Goal: Transaction & Acquisition: Purchase product/service

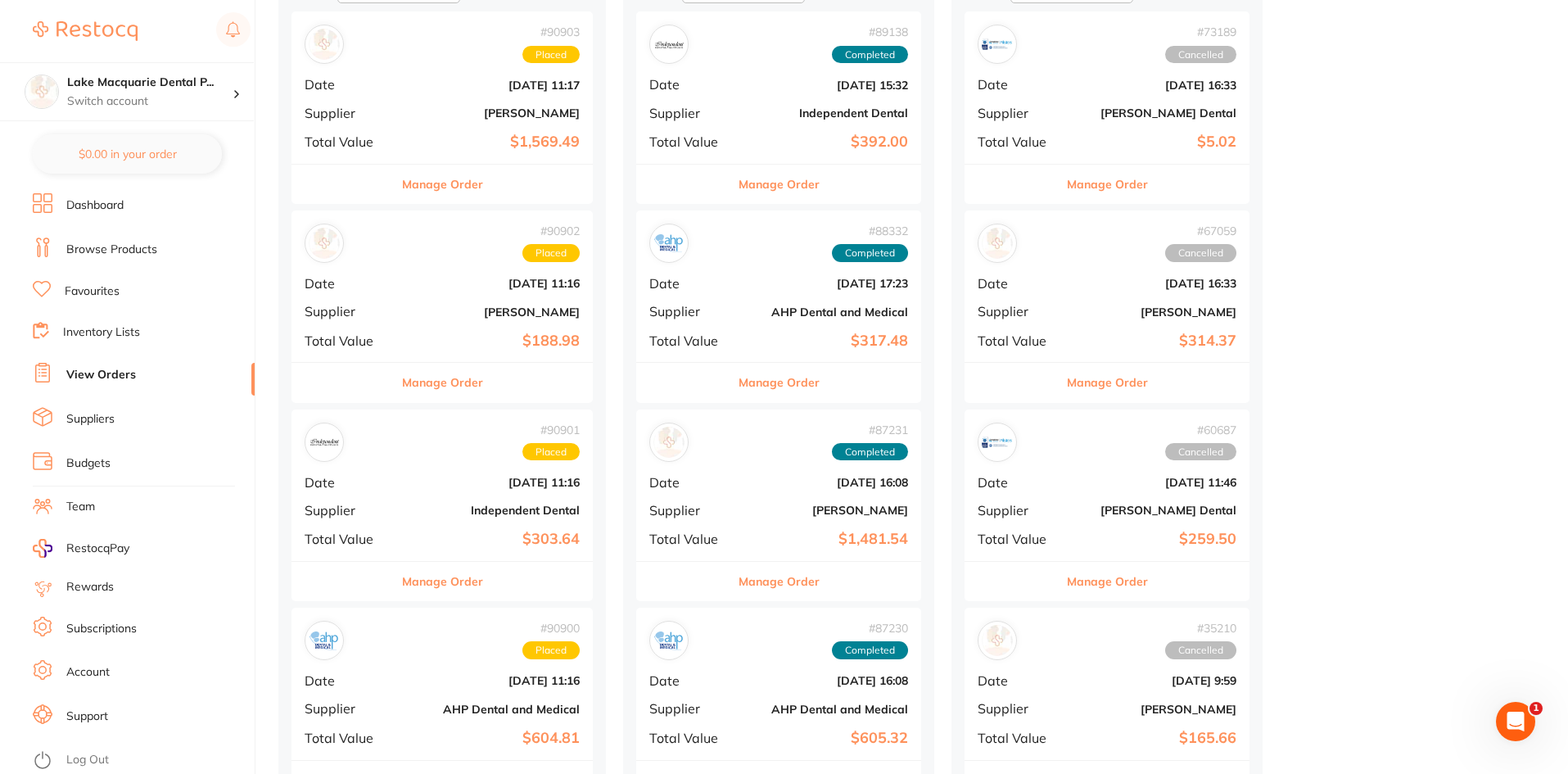
scroll to position [245, 0]
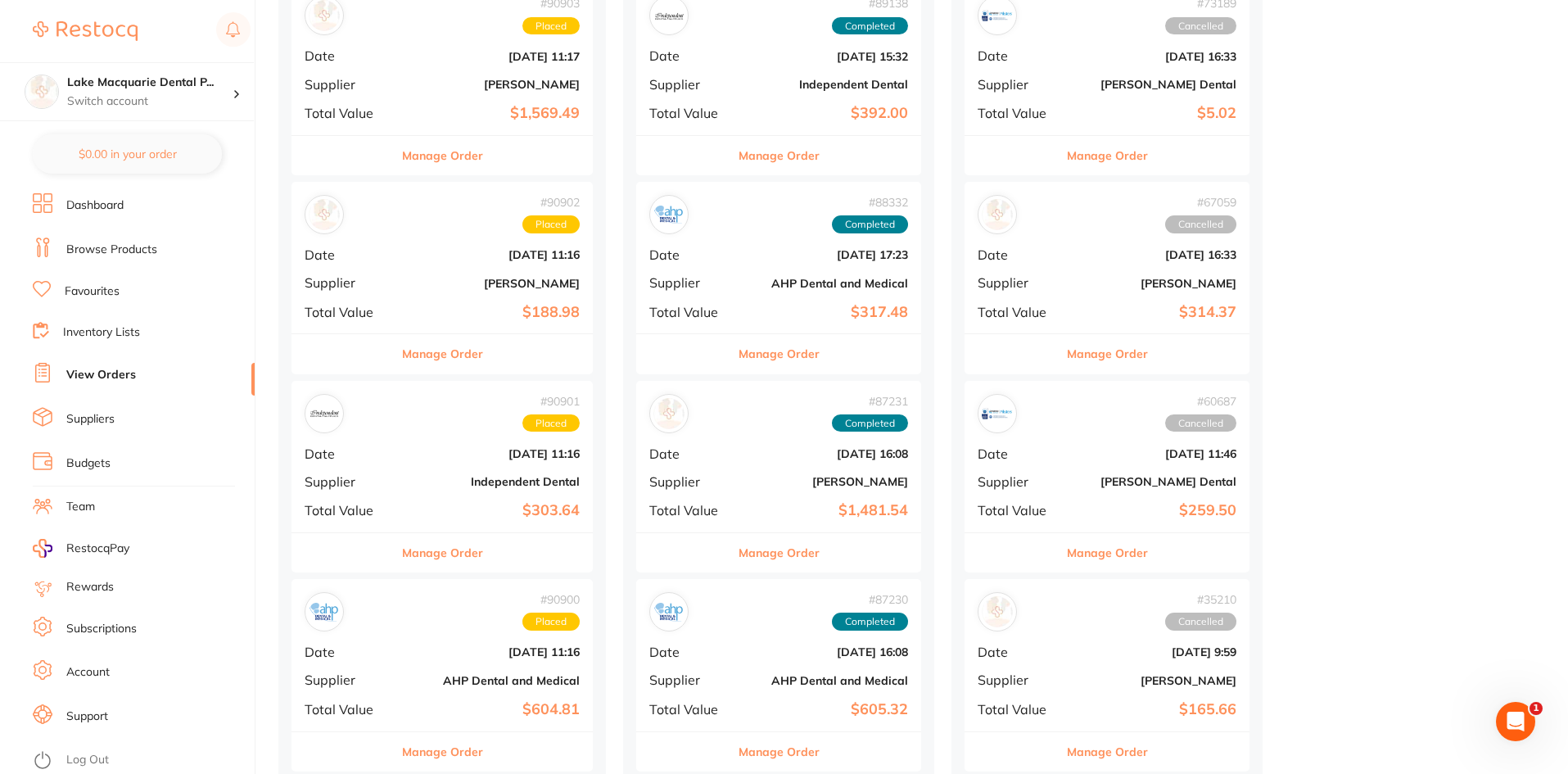
click at [455, 560] on button "Manage Order" at bounding box center [443, 553] width 81 height 39
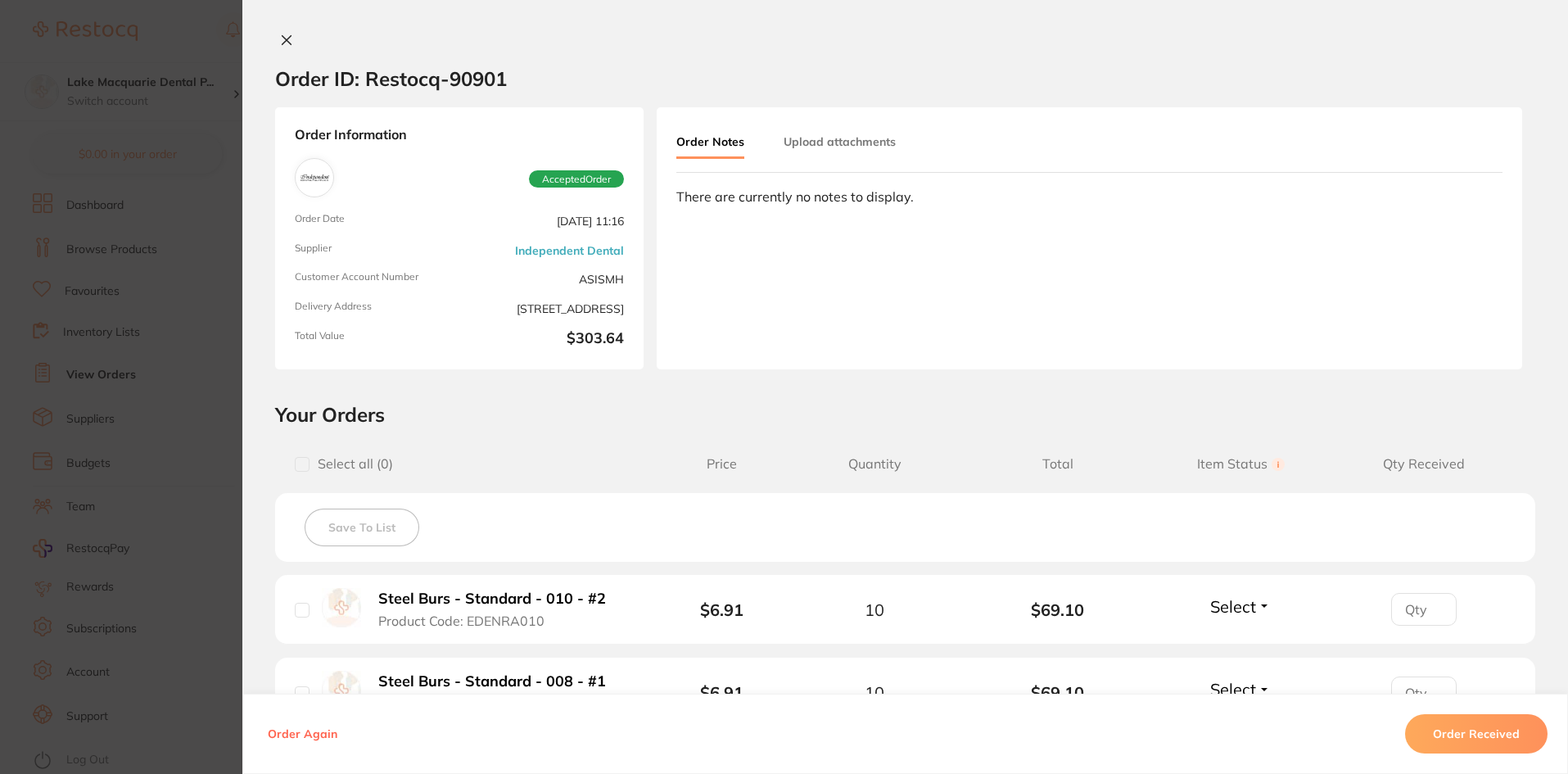
click at [783, 197] on div "There are currently no notes to display." at bounding box center [1090, 197] width 826 height 15
click at [766, 200] on div "There are currently no notes to display." at bounding box center [1090, 197] width 826 height 15
click at [705, 193] on div "There are currently no notes to display." at bounding box center [1090, 197] width 826 height 15
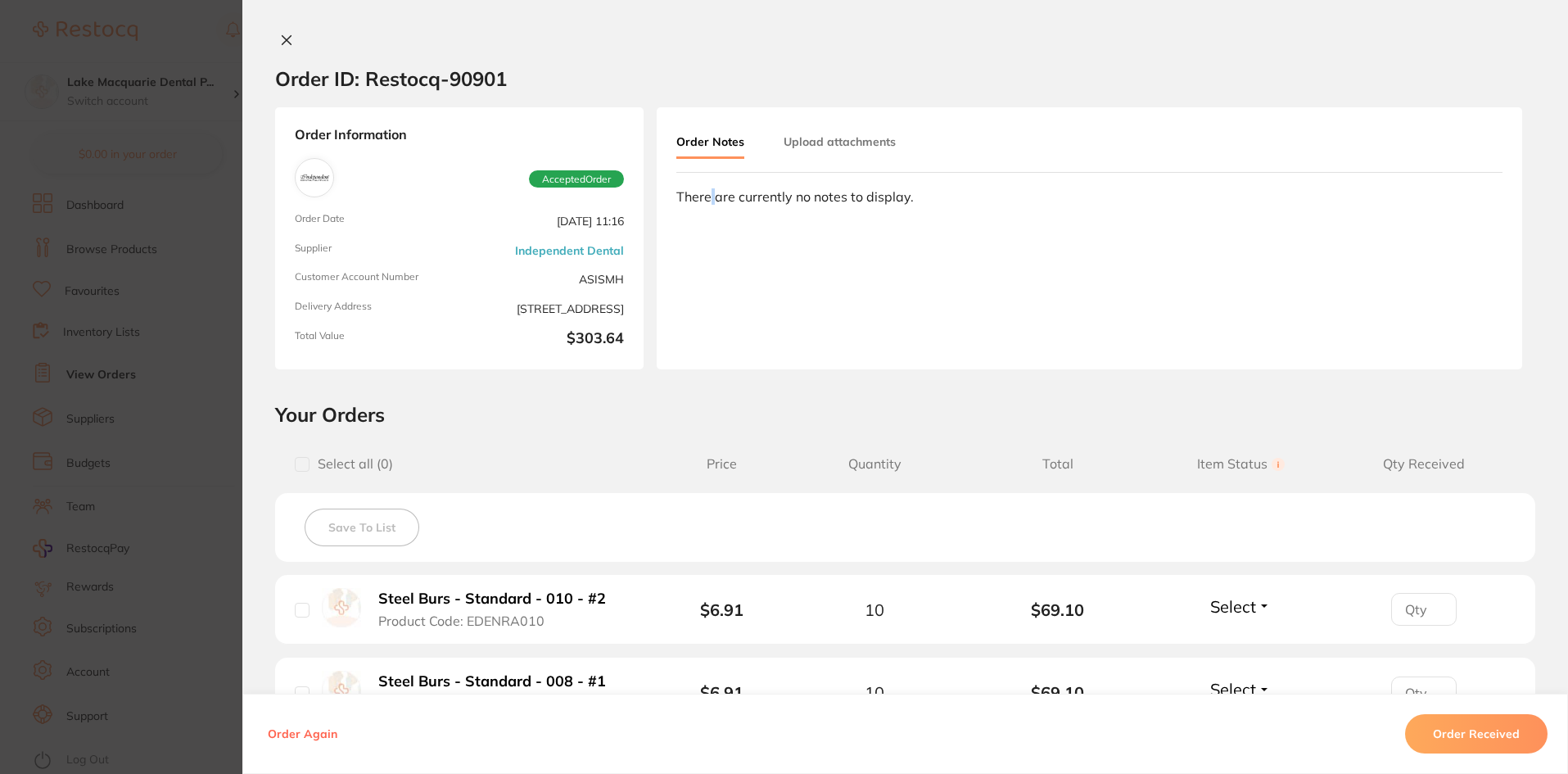
click at [705, 193] on div "There are currently no notes to display." at bounding box center [1090, 197] width 826 height 15
click at [684, 259] on div "Order Notes Upload attachments There are currently no notes to display." at bounding box center [1089, 238] width 865 height 262
click at [284, 38] on icon at bounding box center [287, 40] width 9 height 9
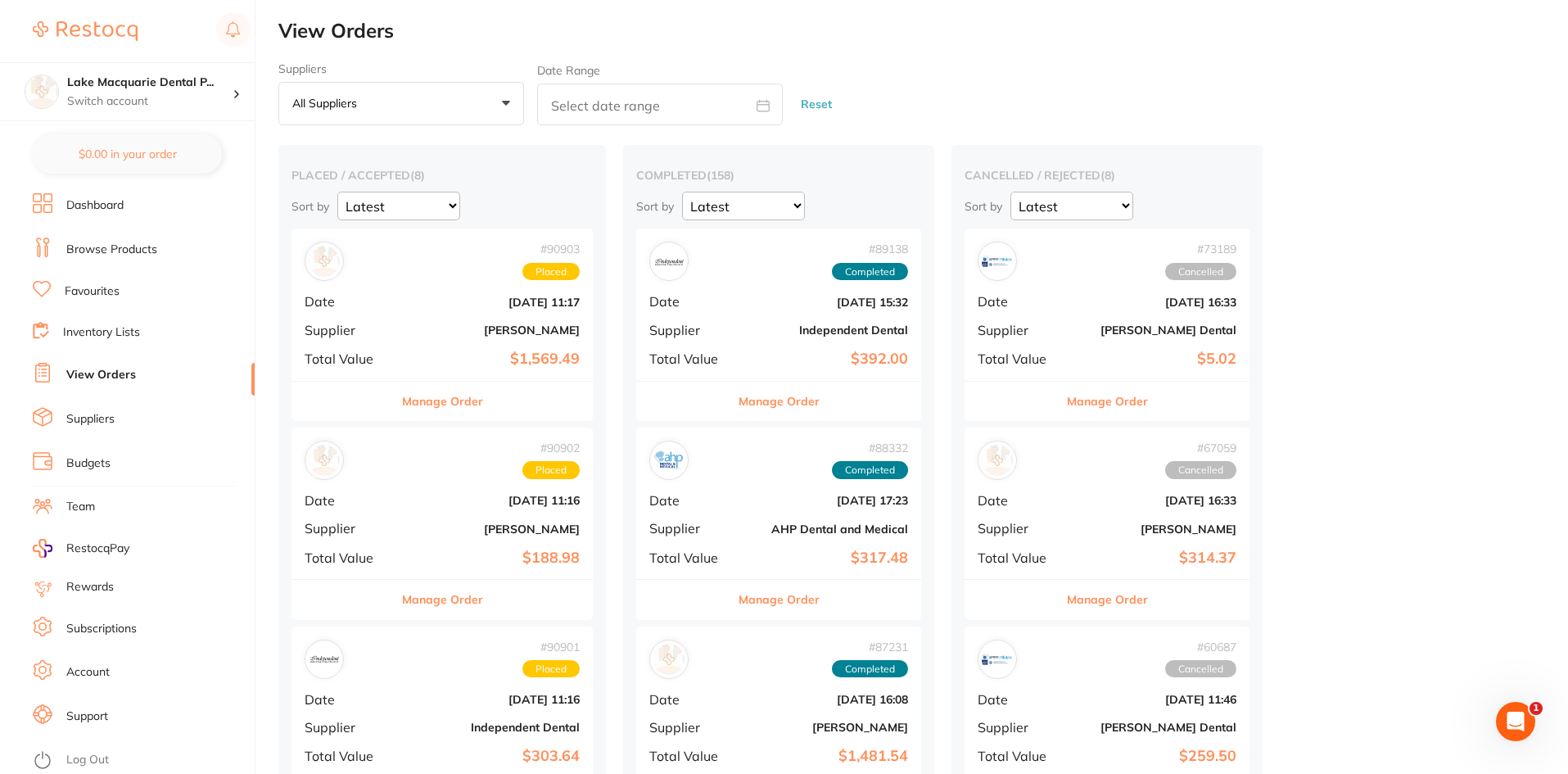
click at [89, 246] on link "Browse Products" at bounding box center [112, 250] width 91 height 17
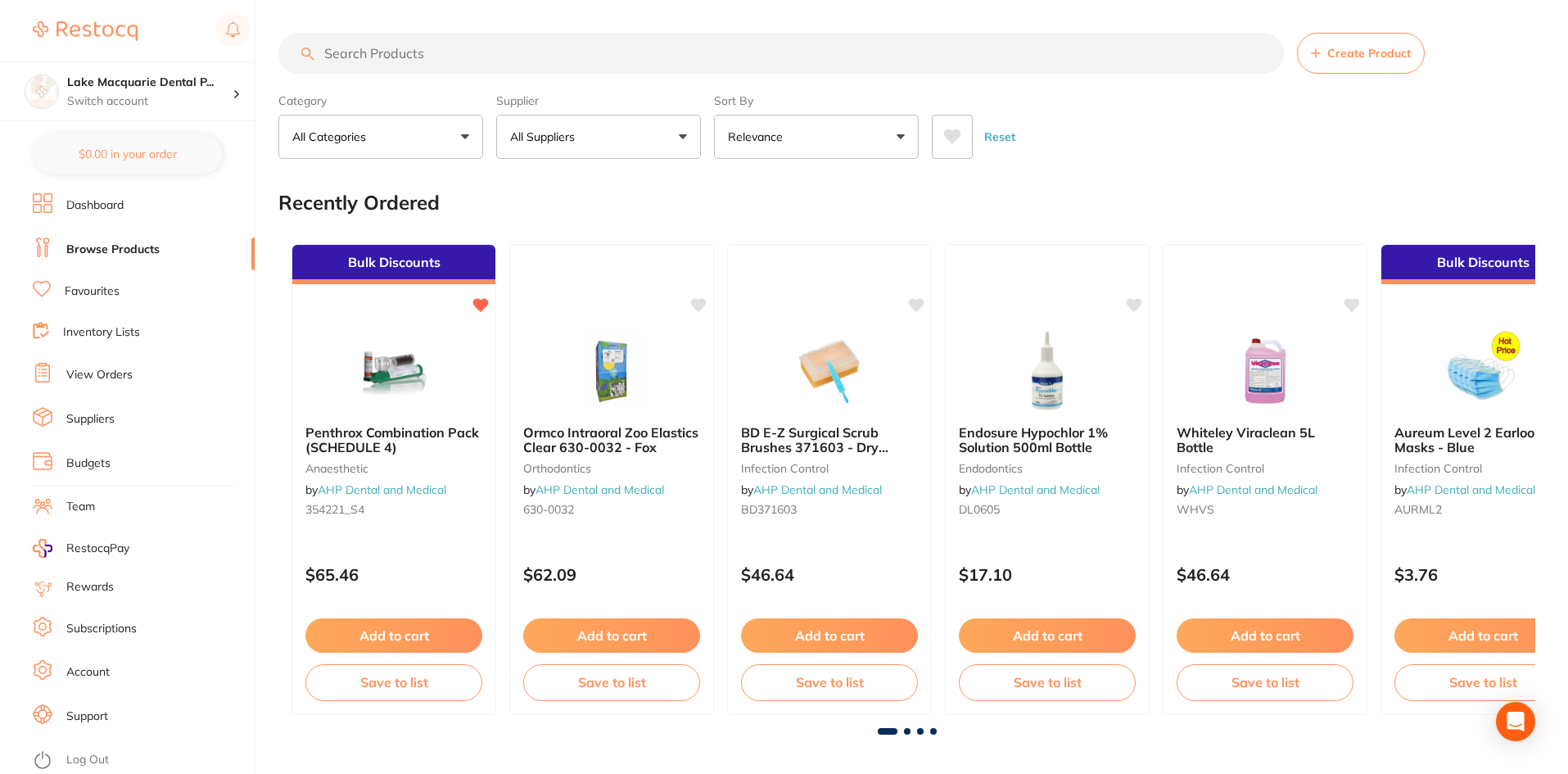
click at [350, 51] on input "search" at bounding box center [781, 53] width 1006 height 41
paste input "IDS123L"
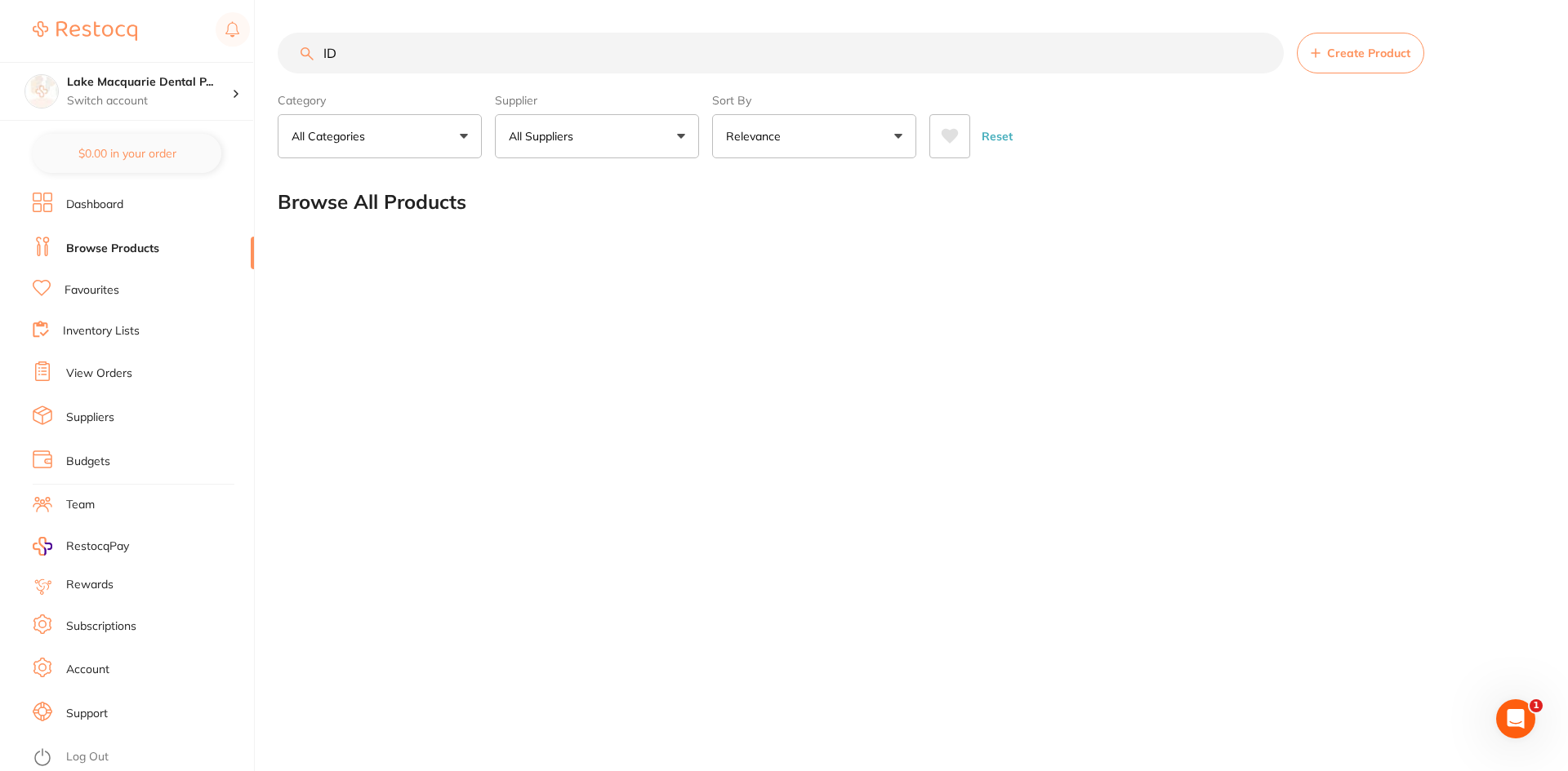
type input "I"
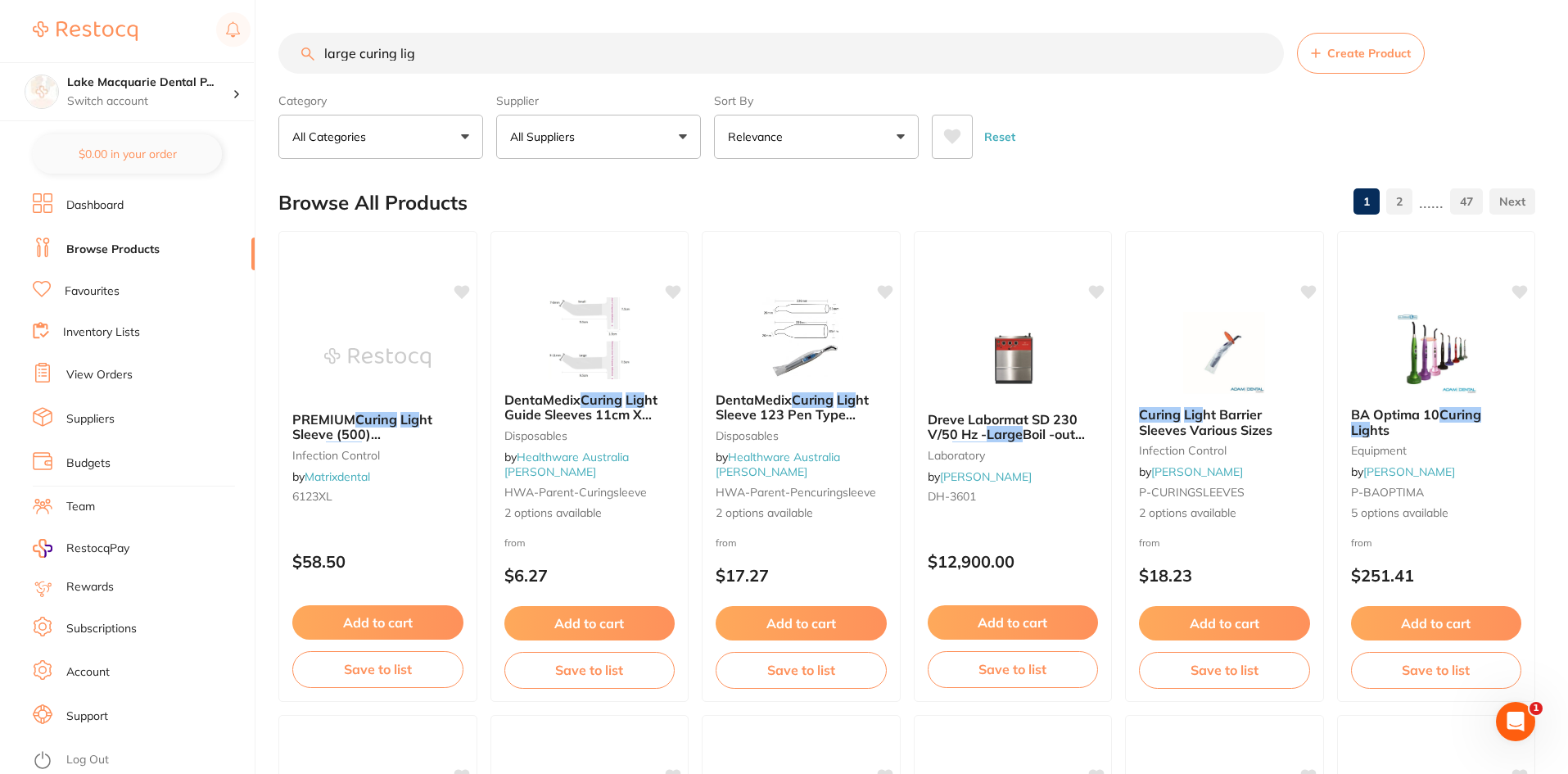
drag, startPoint x: 0, startPoint y: 34, endPoint x: 358, endPoint y: 20, distance: 358.3
click at [428, 53] on input "large curing lig" at bounding box center [781, 53] width 1006 height 41
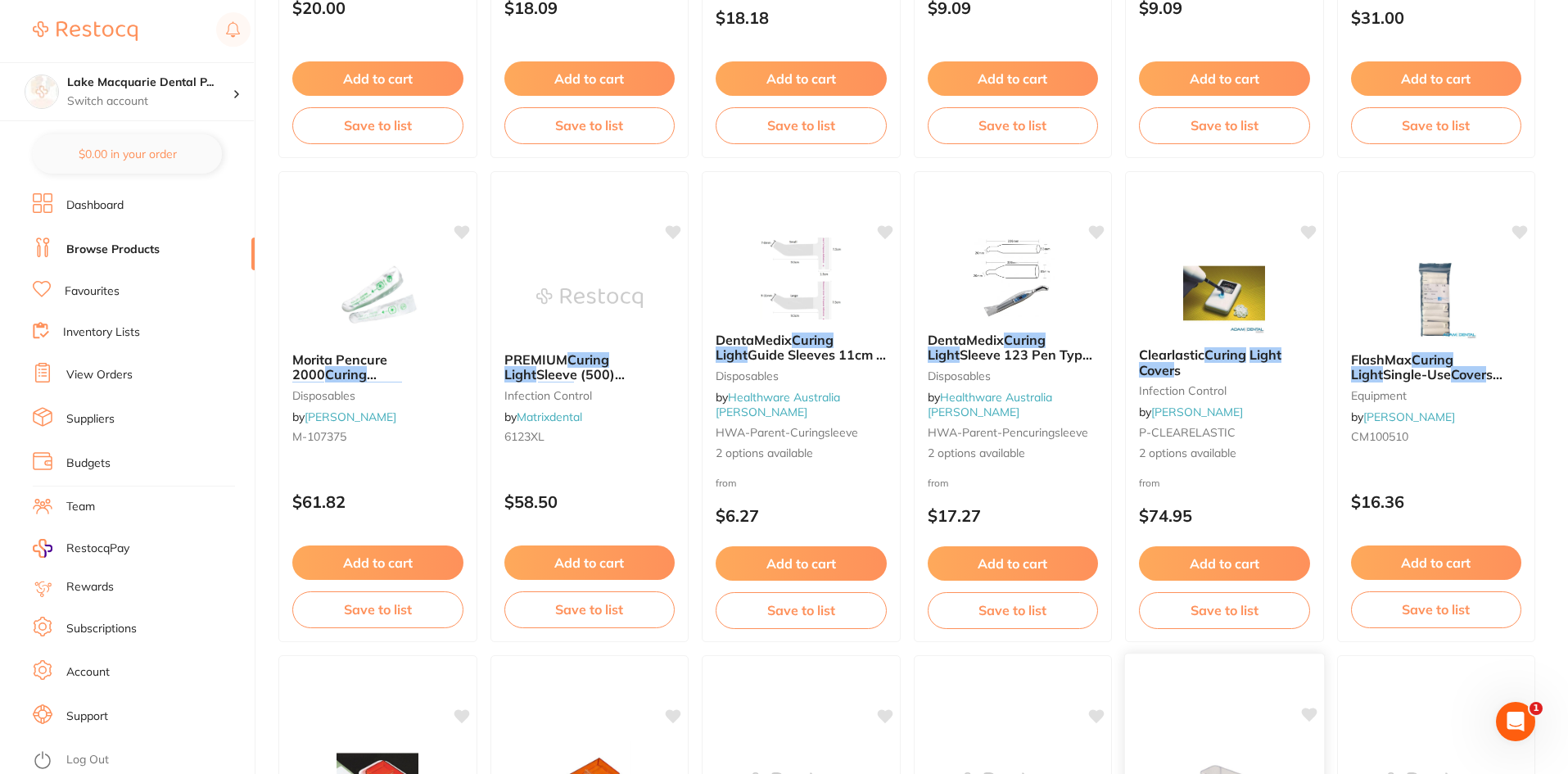
scroll to position [574, 0]
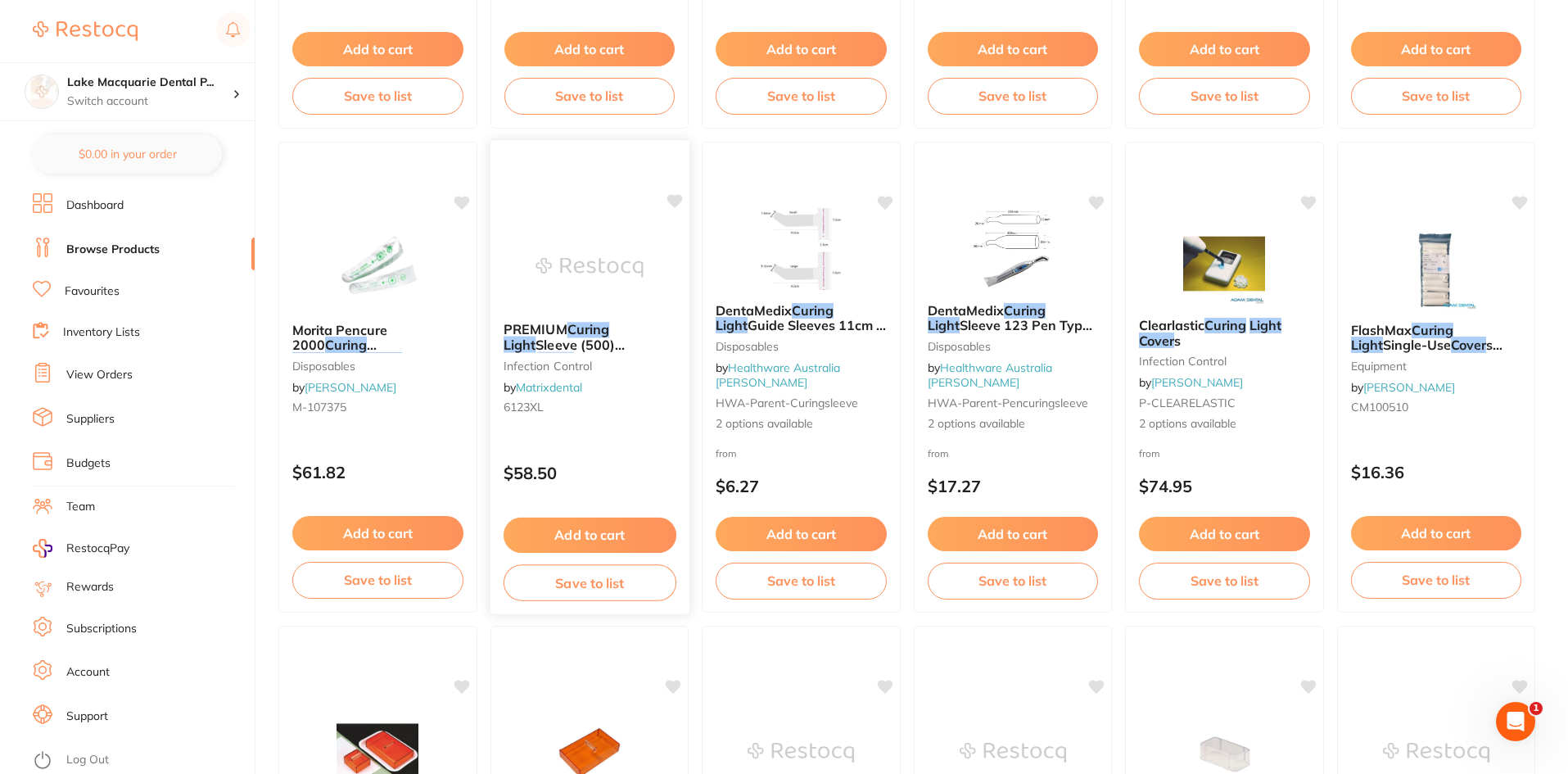
type input "large curing light cover"
click at [582, 337] on span "Sleeve (500) Extra" at bounding box center [563, 352] width 121 height 32
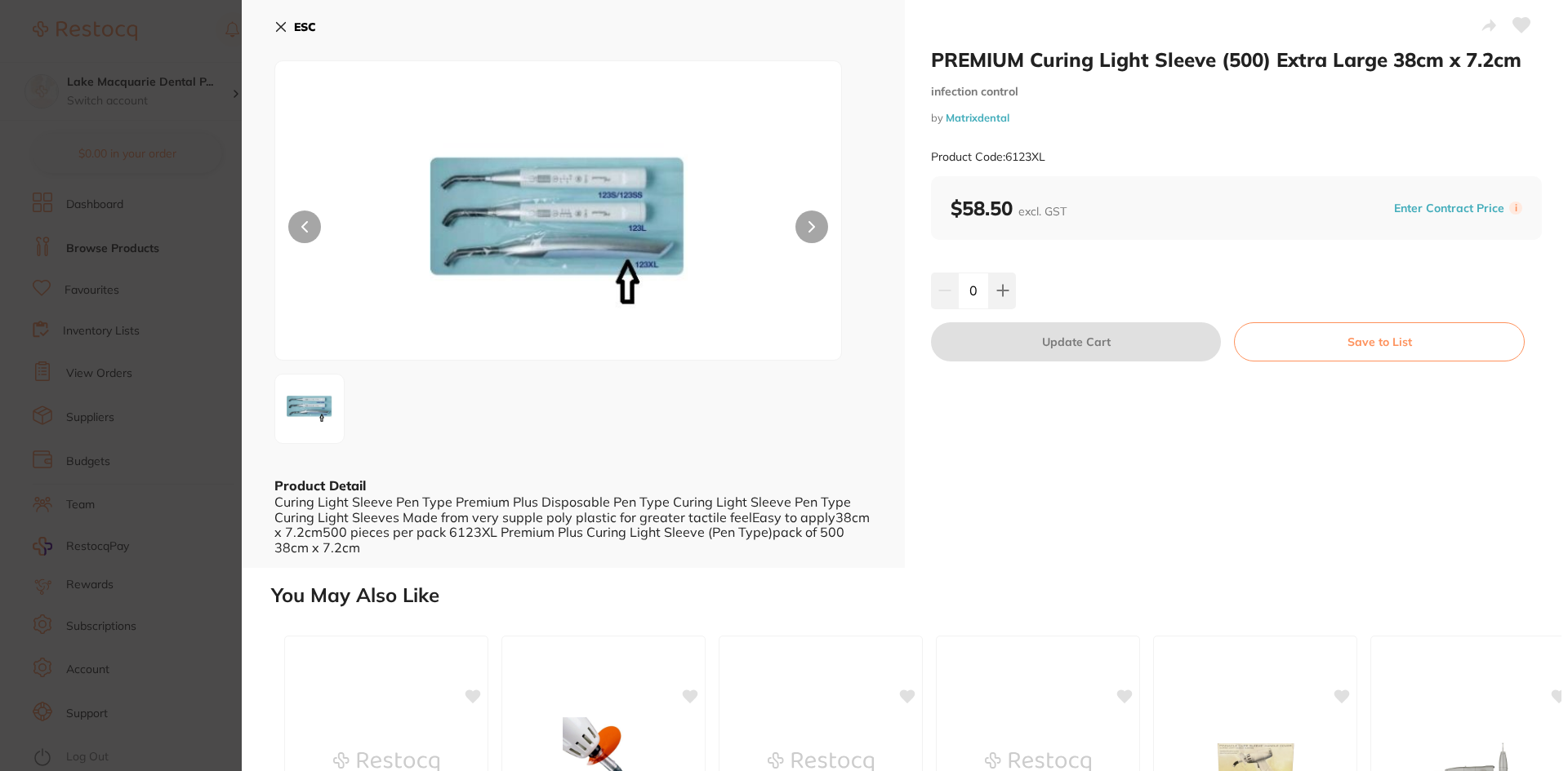
click at [279, 19] on button "ESC" at bounding box center [295, 27] width 42 height 28
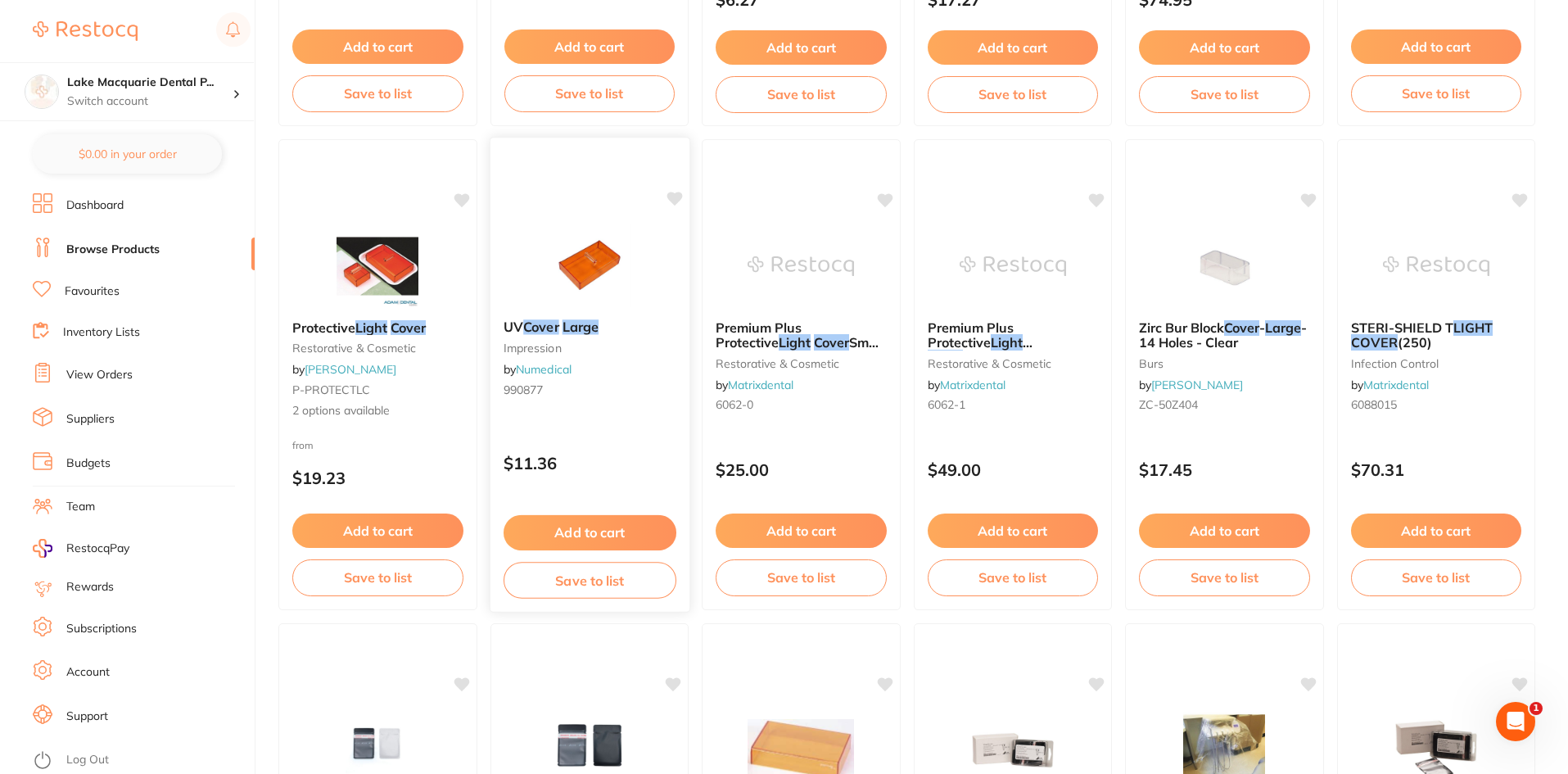
scroll to position [983, 0]
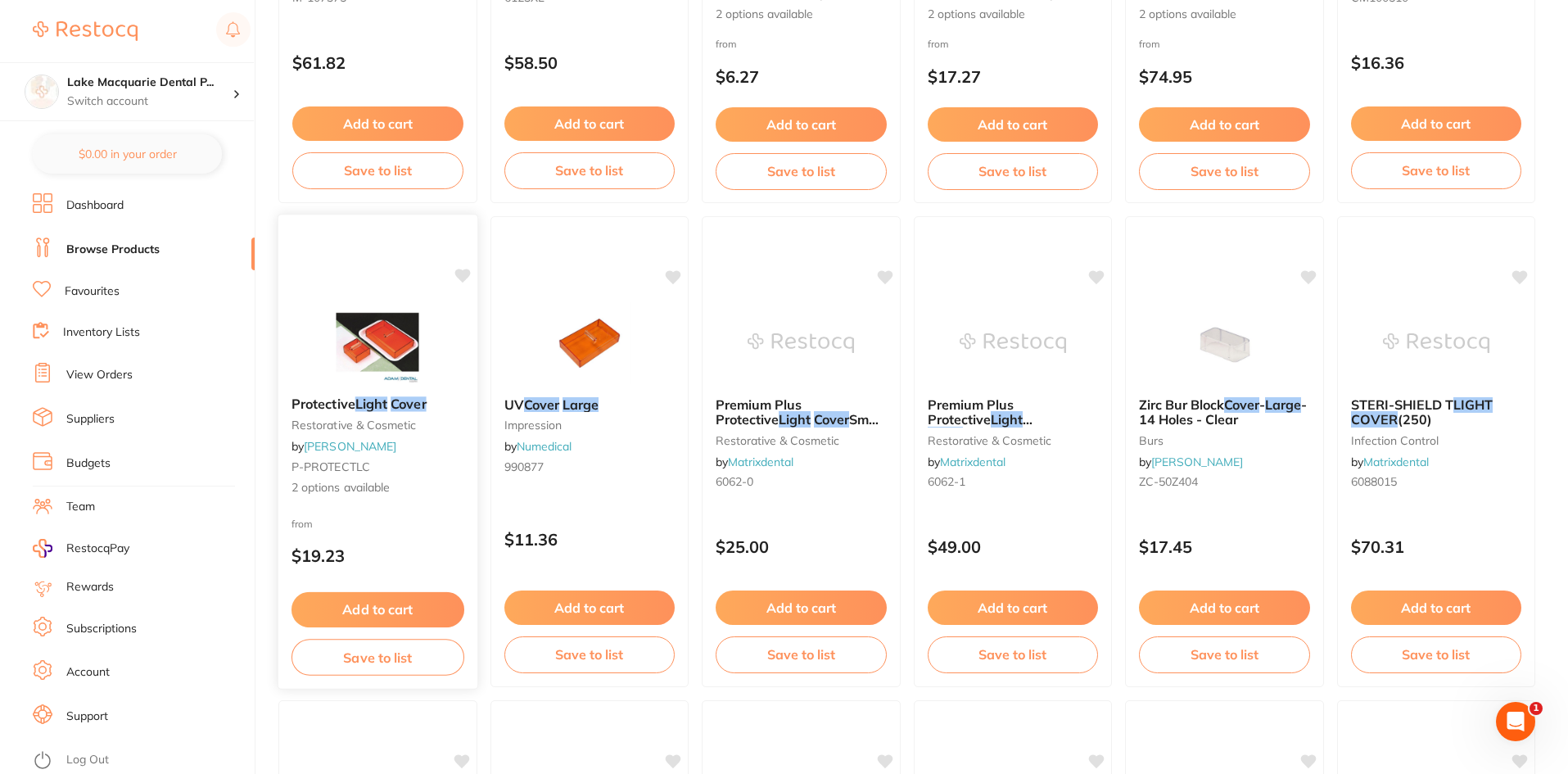
click at [393, 330] on img at bounding box center [377, 342] width 107 height 83
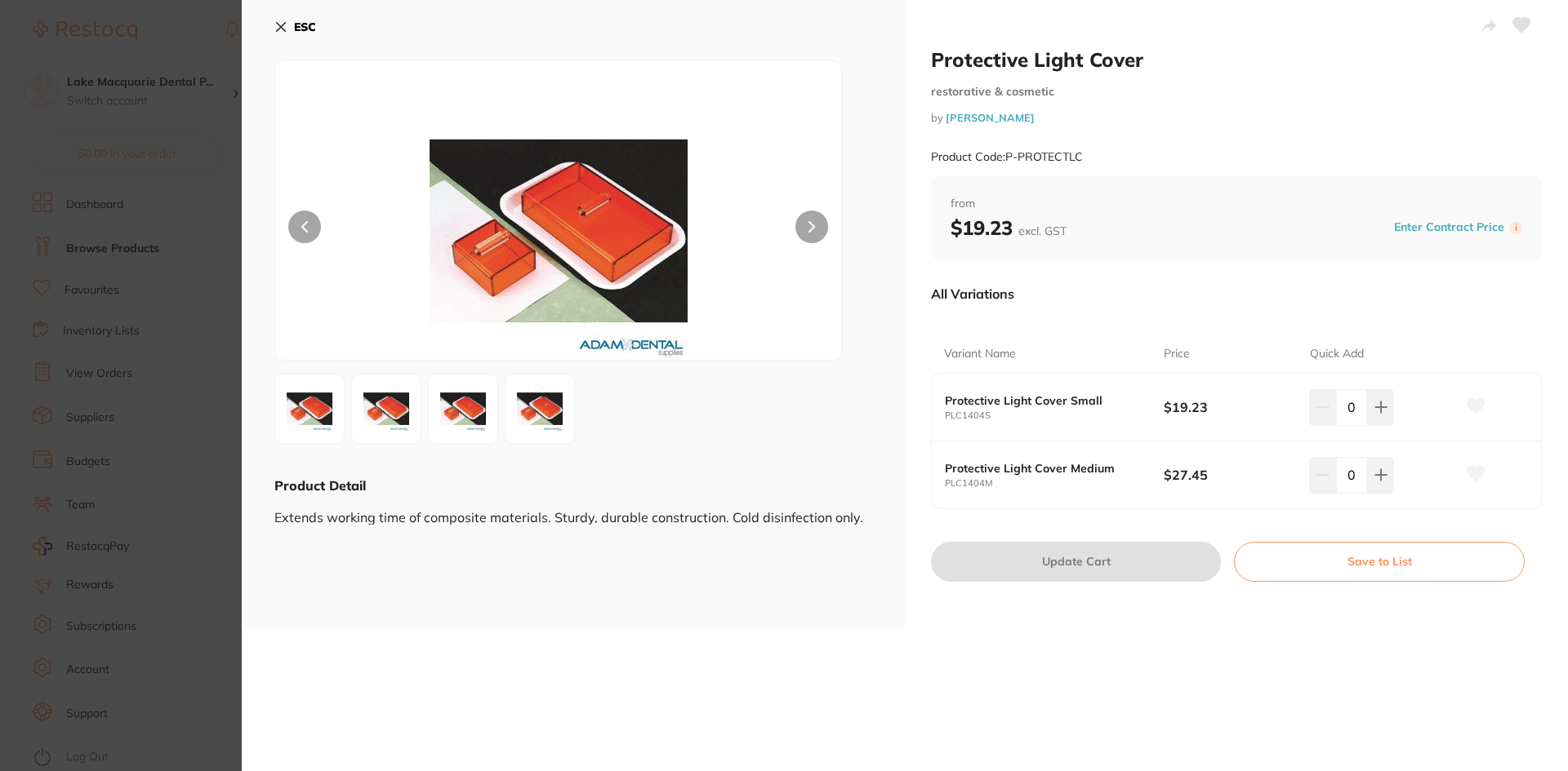
click at [809, 229] on icon at bounding box center [812, 226] width 7 height 11
drag, startPoint x: 811, startPoint y: 224, endPoint x: 813, endPoint y: 234, distance: 10.2
click at [813, 233] on button at bounding box center [812, 227] width 33 height 33
click at [285, 23] on icon at bounding box center [281, 27] width 9 height 9
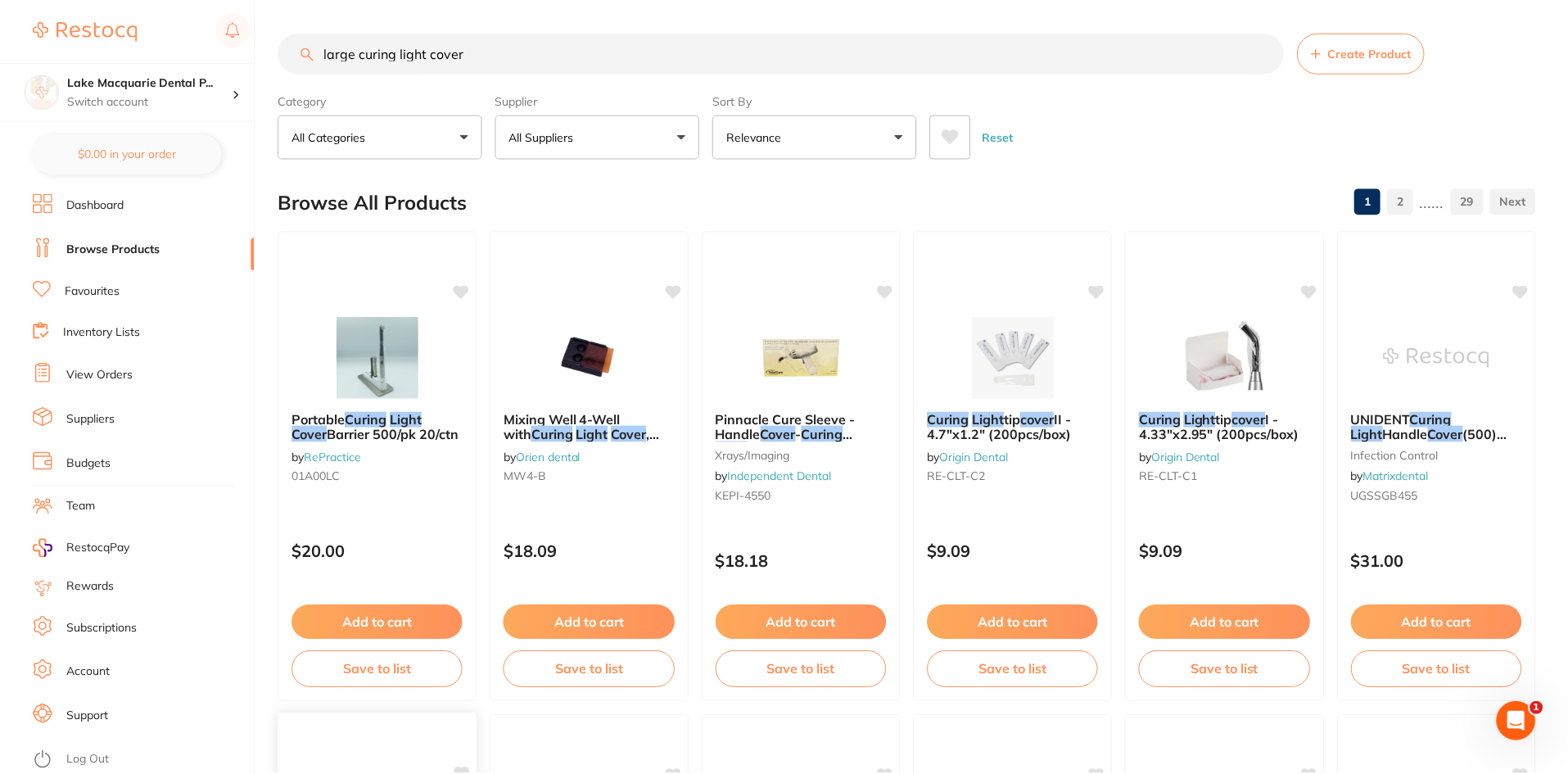
scroll to position [983, 0]
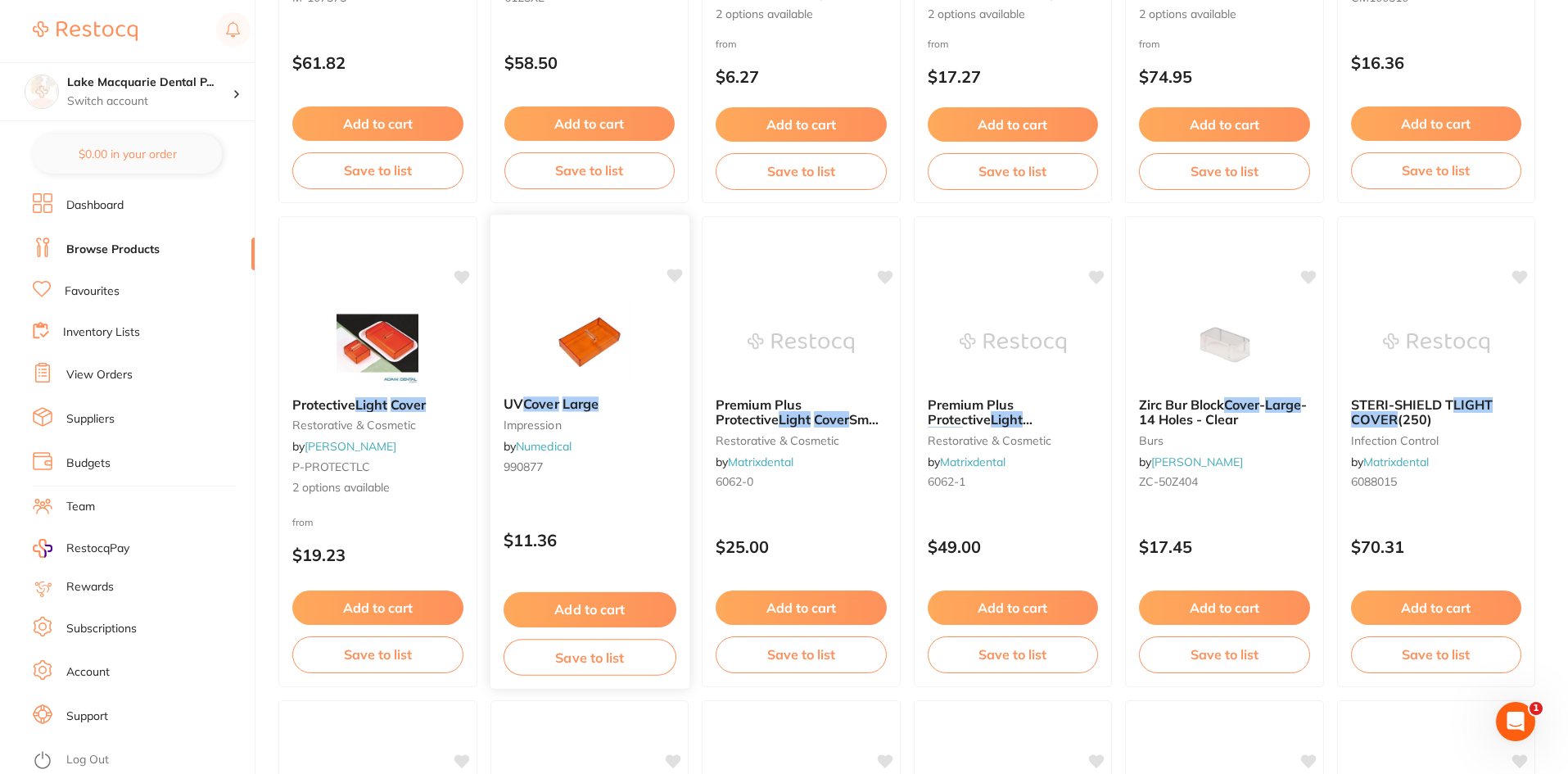
click at [582, 351] on img at bounding box center [588, 342] width 107 height 83
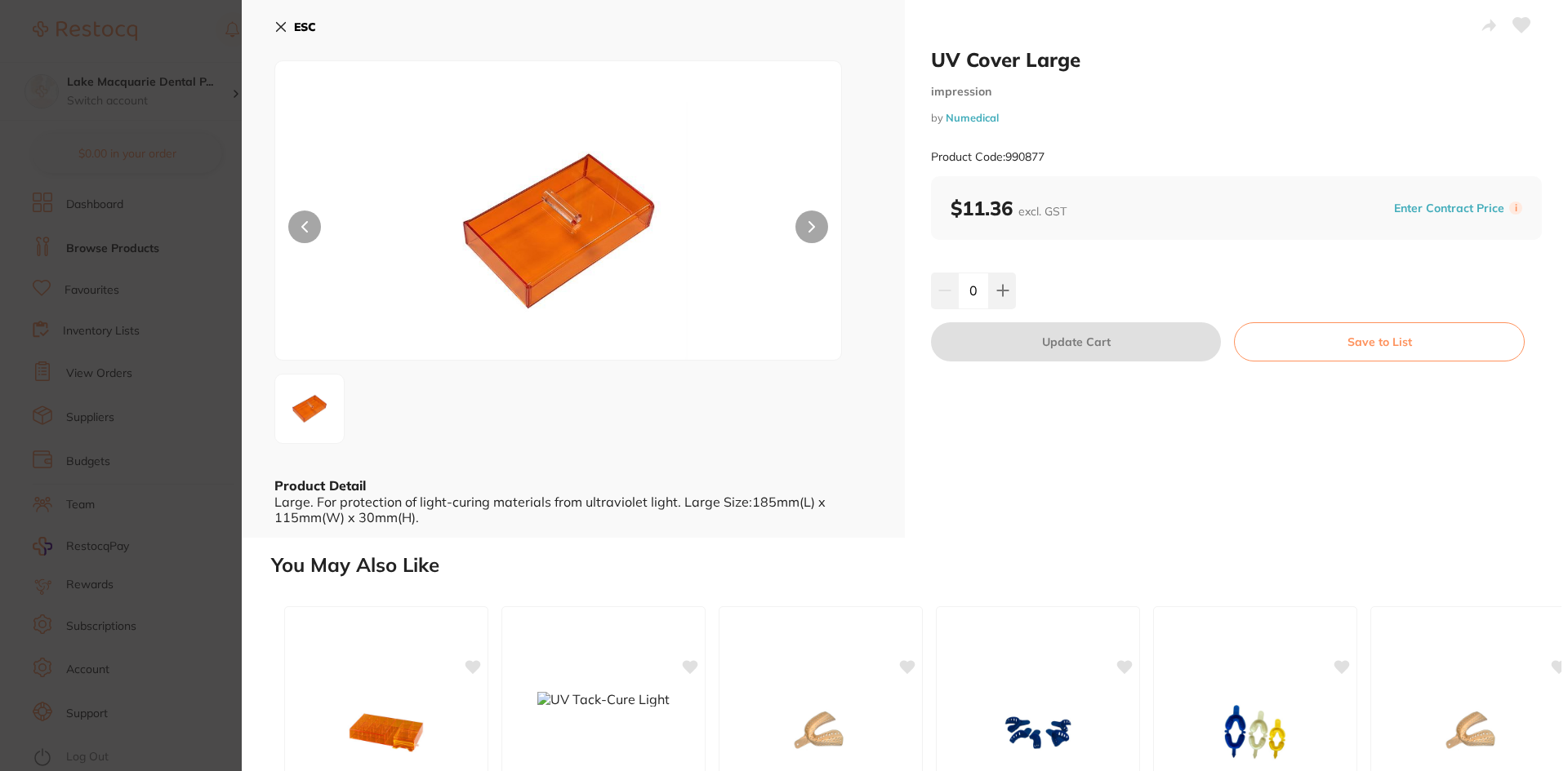
click at [810, 211] on button at bounding box center [812, 227] width 33 height 33
click at [810, 220] on button at bounding box center [812, 227] width 33 height 33
click at [288, 20] on button "ESC" at bounding box center [295, 27] width 42 height 28
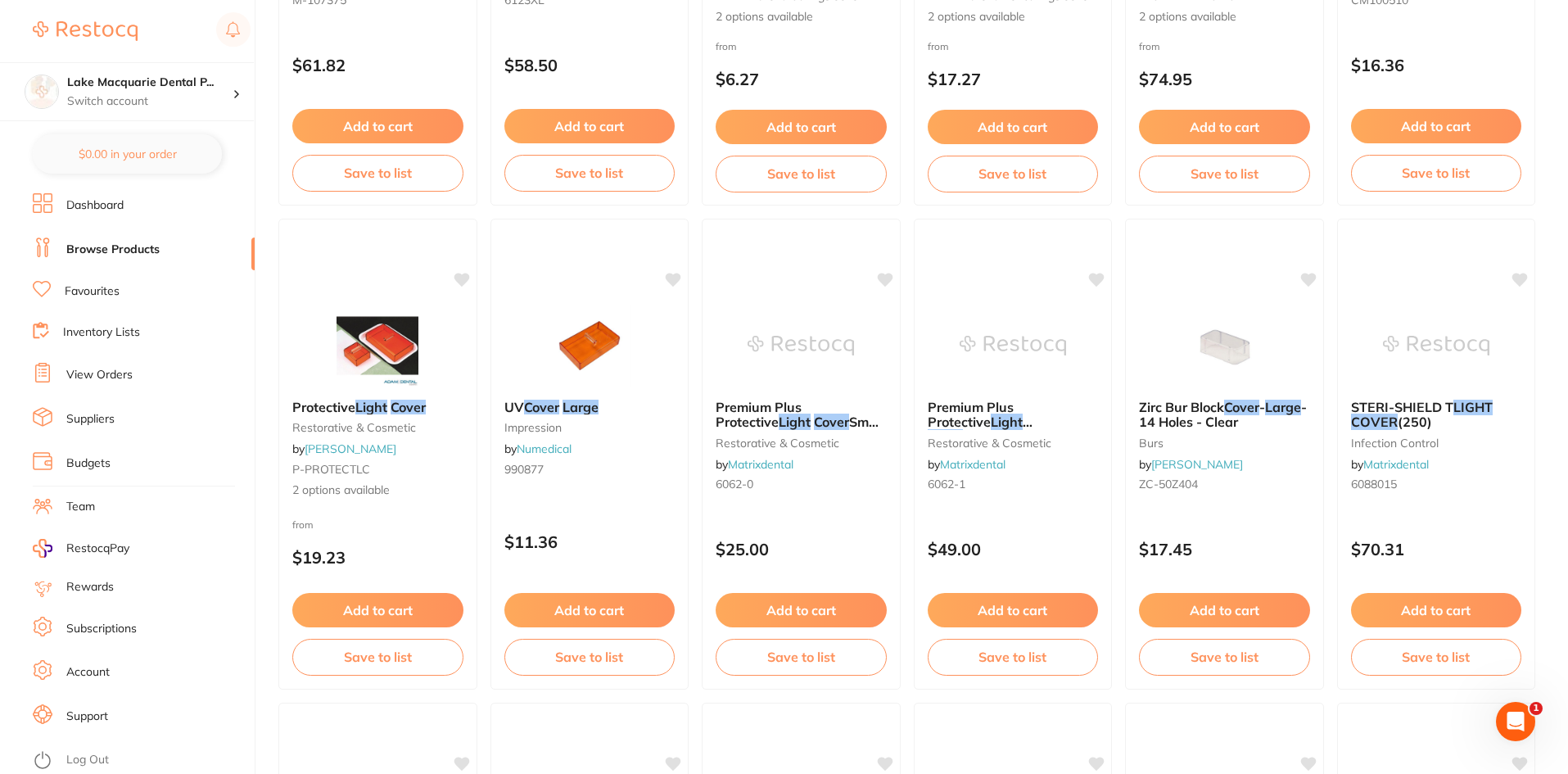
scroll to position [983, 0]
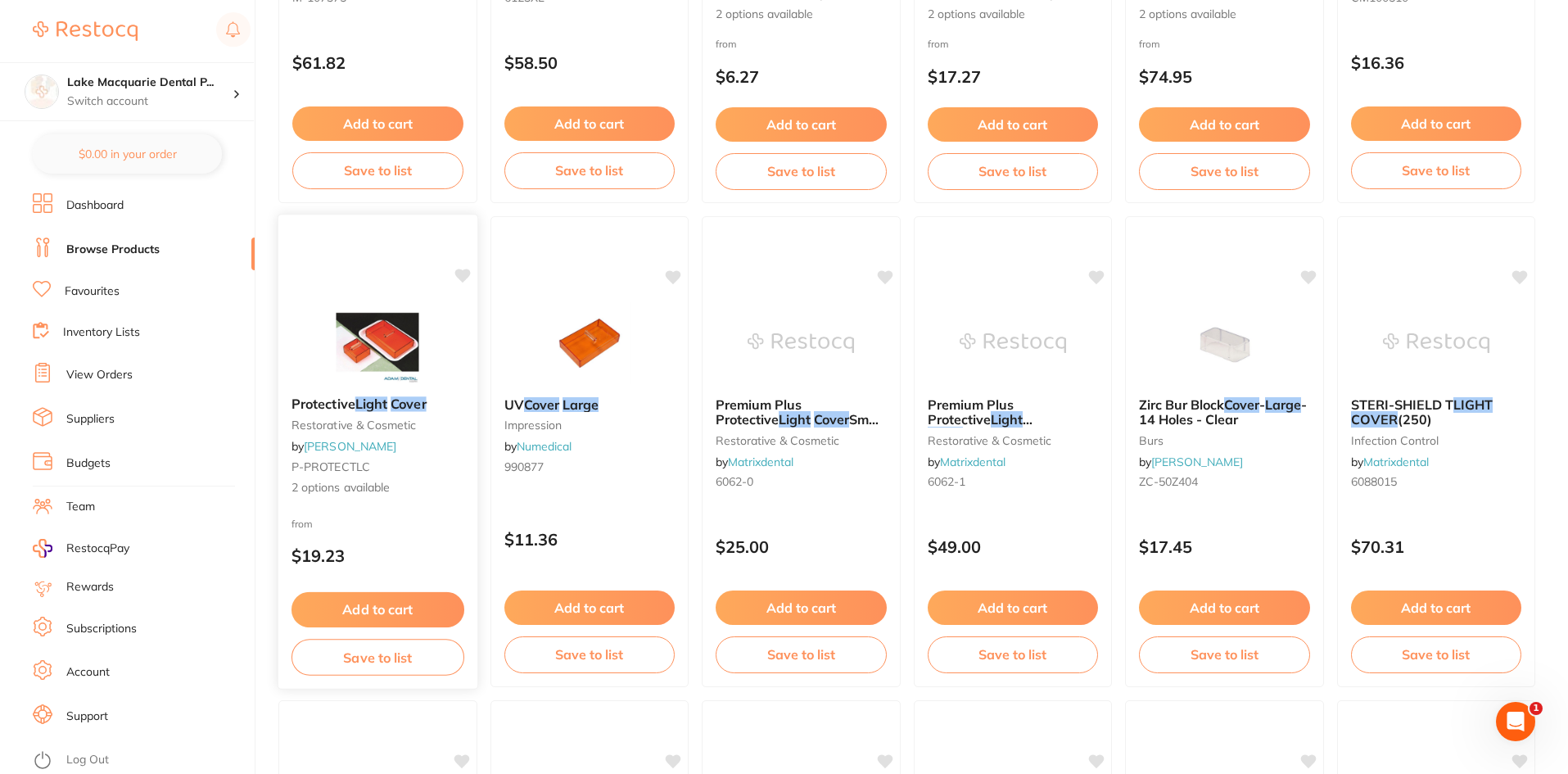
click at [362, 400] on em "Light" at bounding box center [371, 404] width 32 height 17
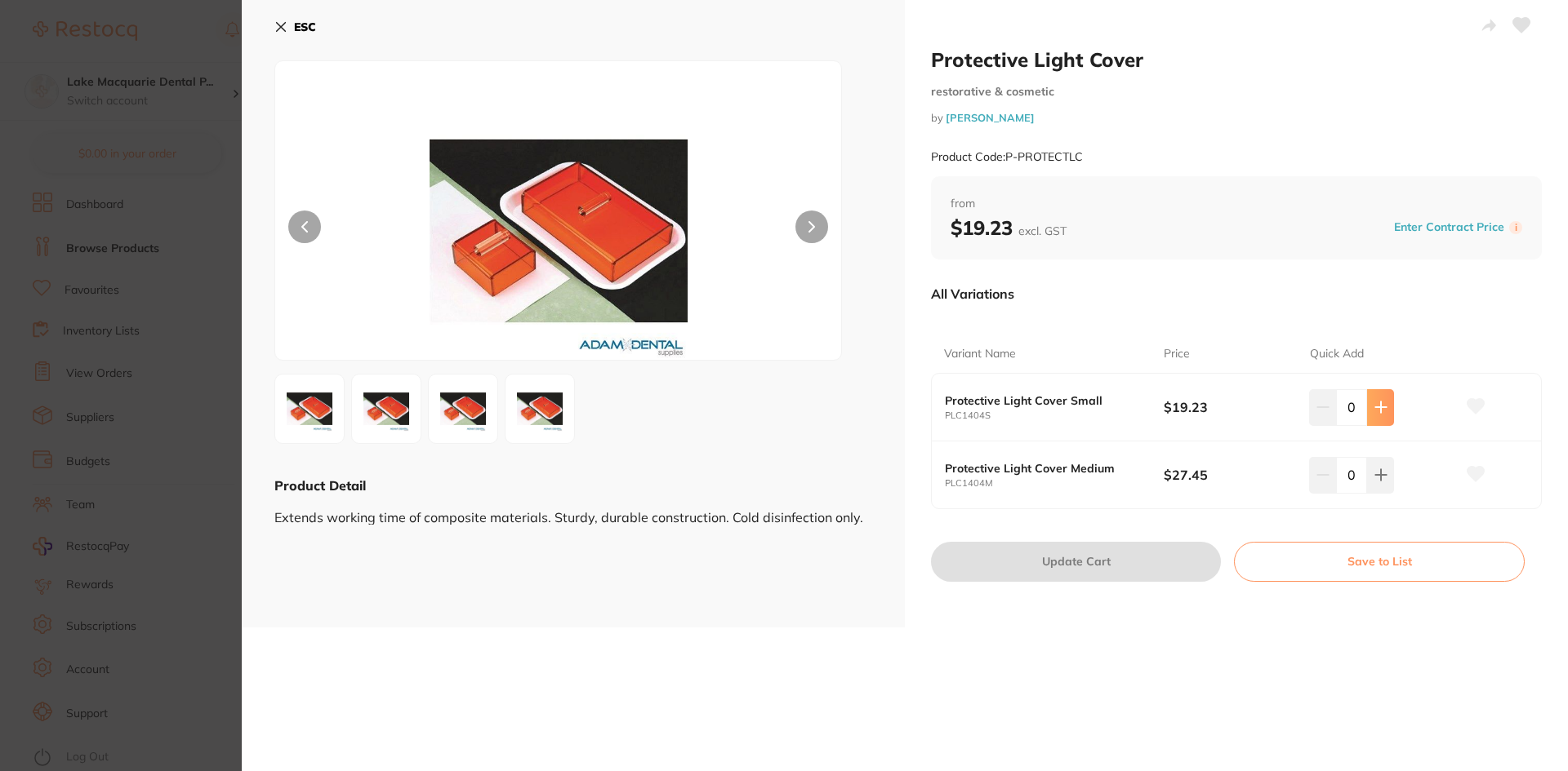
click at [1384, 406] on button at bounding box center [1380, 406] width 27 height 36
type input "1"
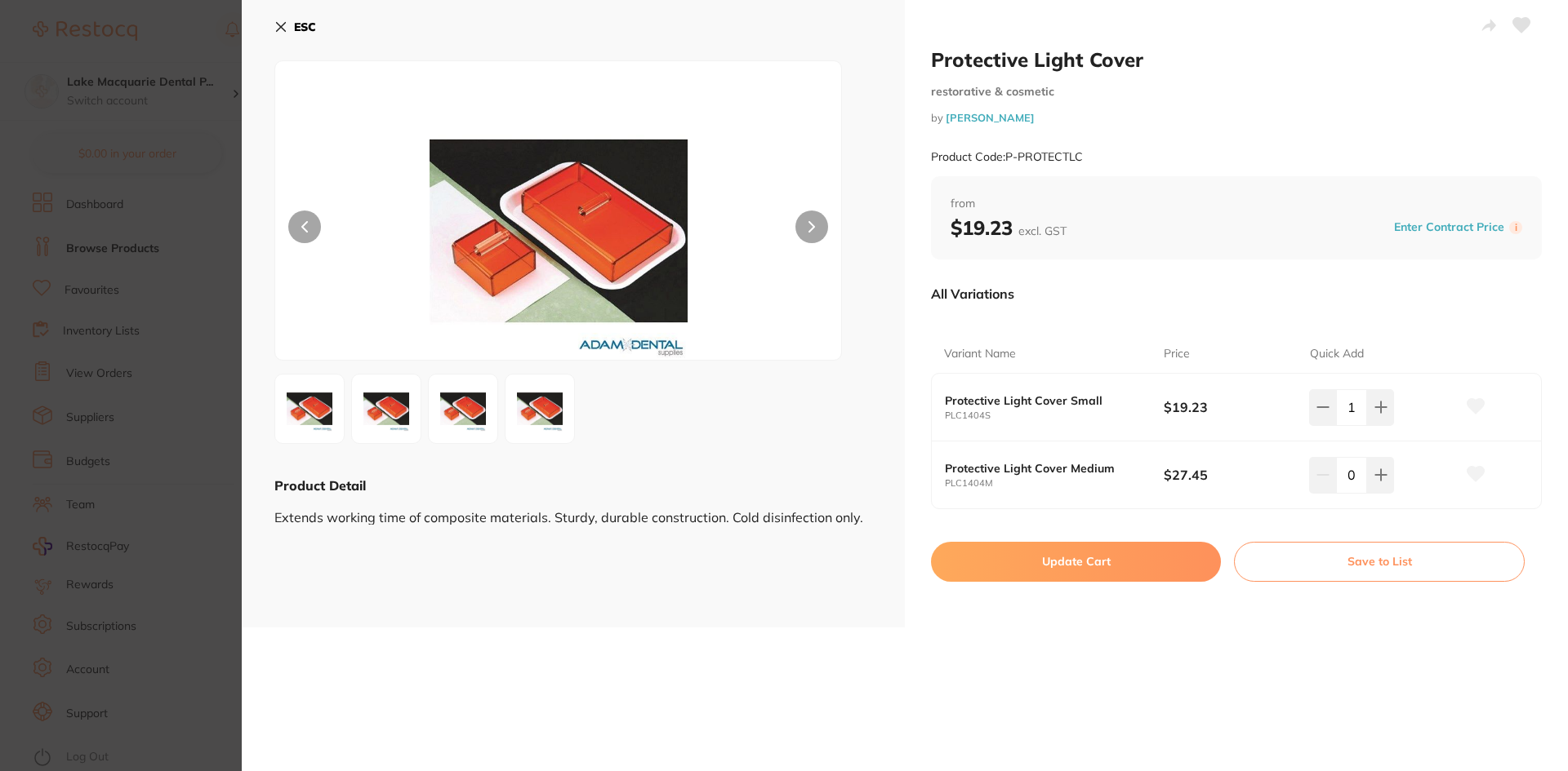
click at [1049, 561] on button "Update Cart" at bounding box center [1075, 561] width 290 height 39
checkbox input "false"
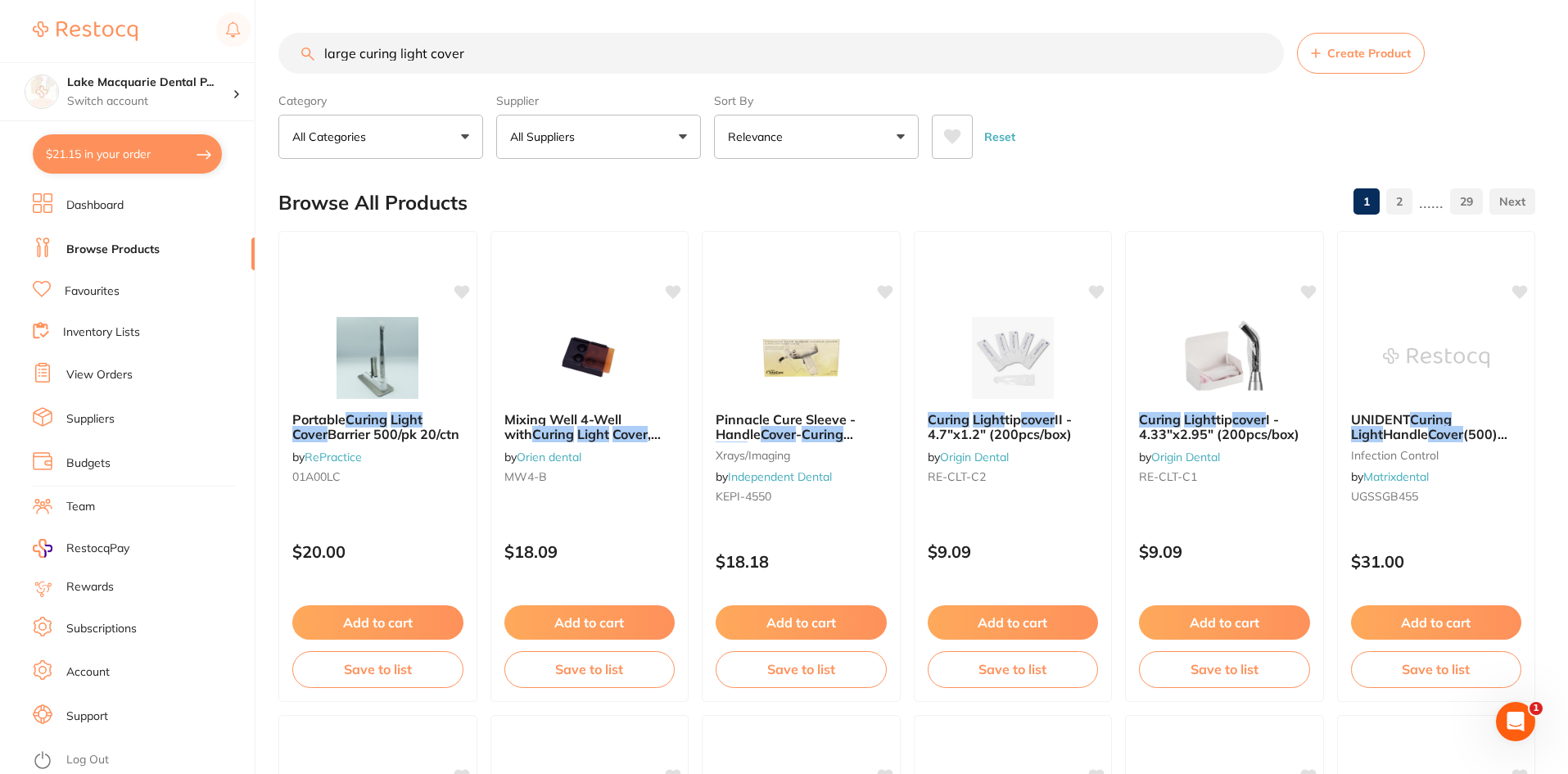
click at [686, 131] on button "All Suppliers" at bounding box center [598, 136] width 204 height 45
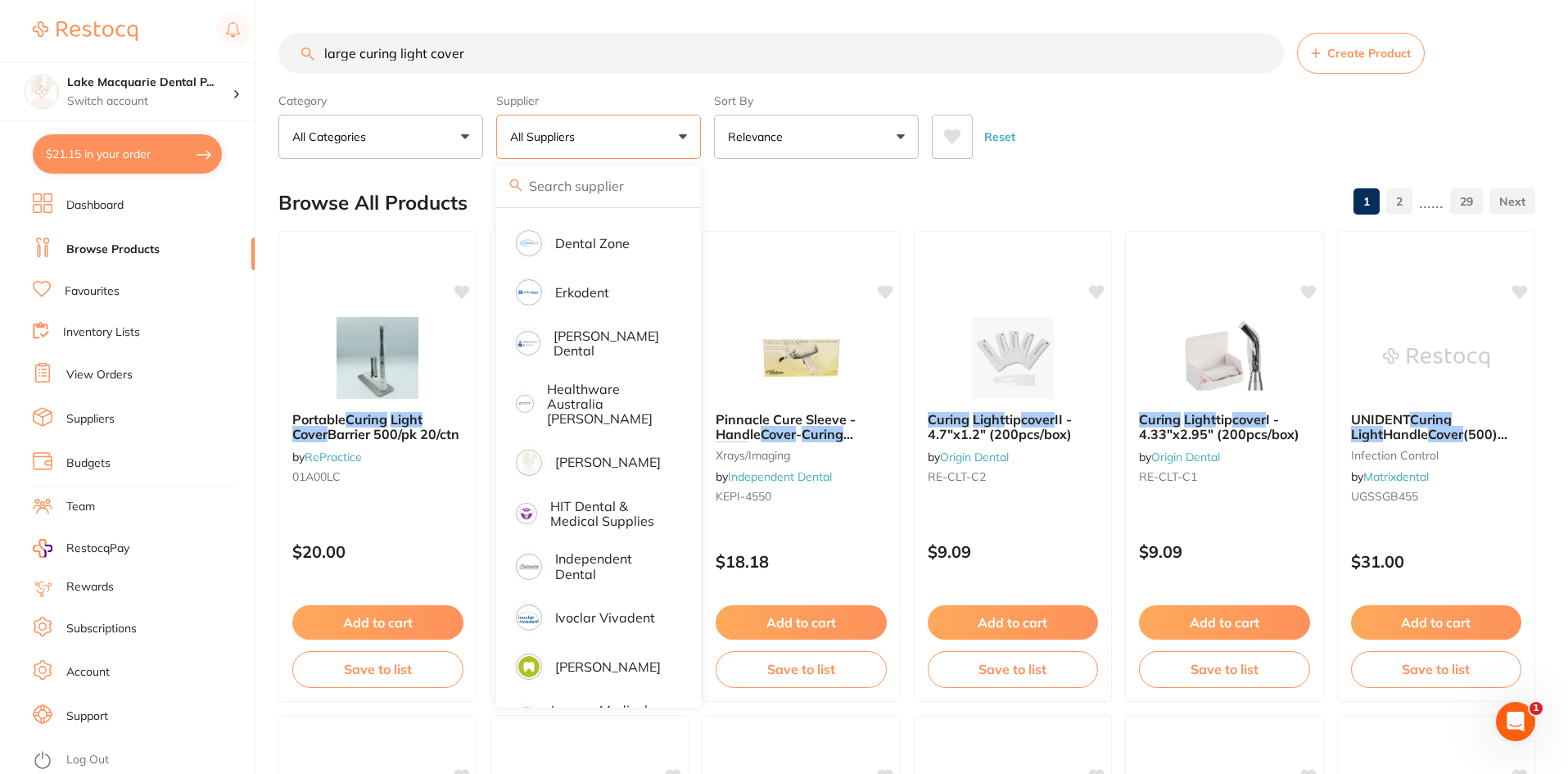
scroll to position [492, 0]
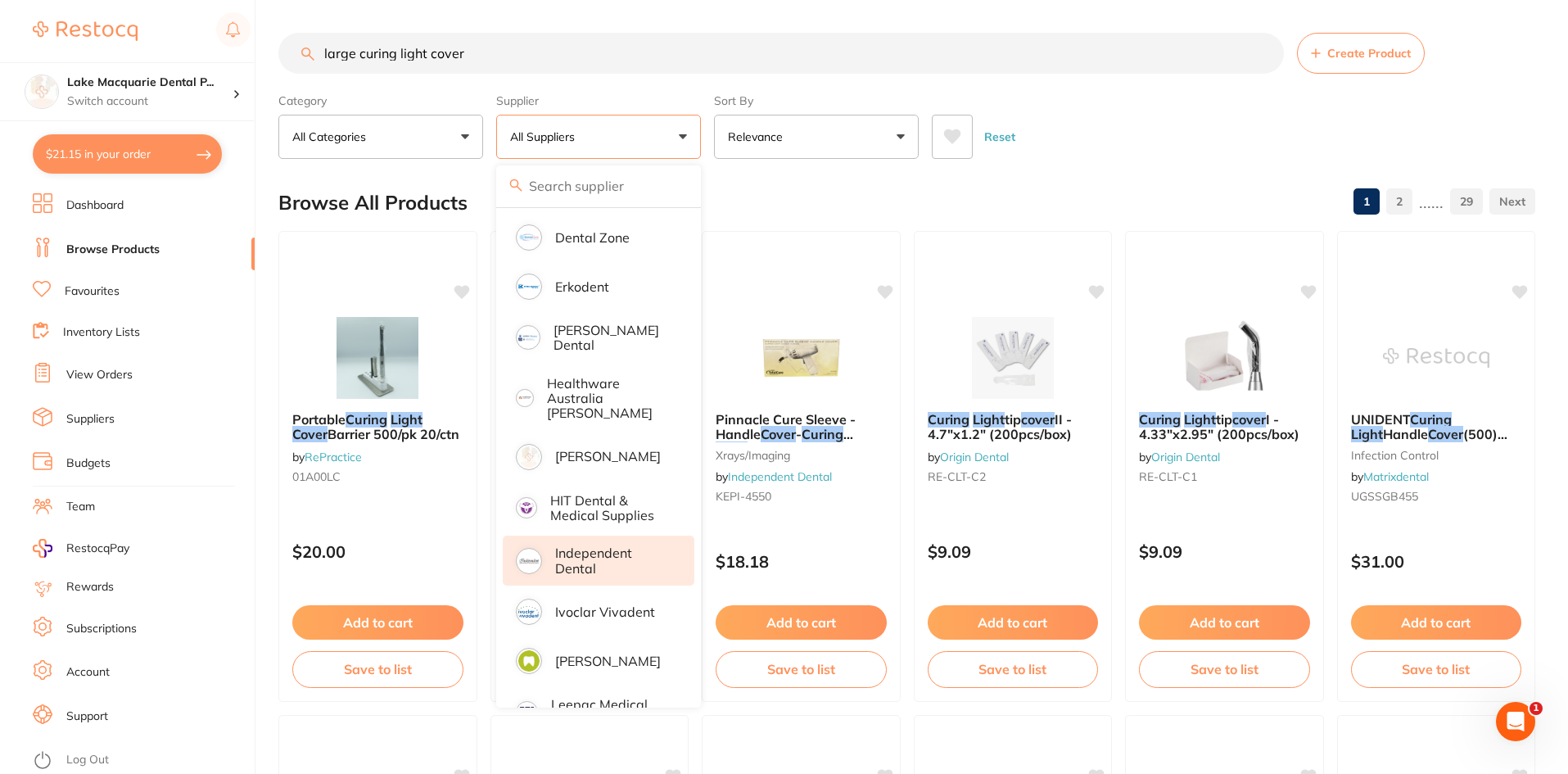
click at [548, 547] on li "Independent Dental" at bounding box center [598, 560] width 191 height 50
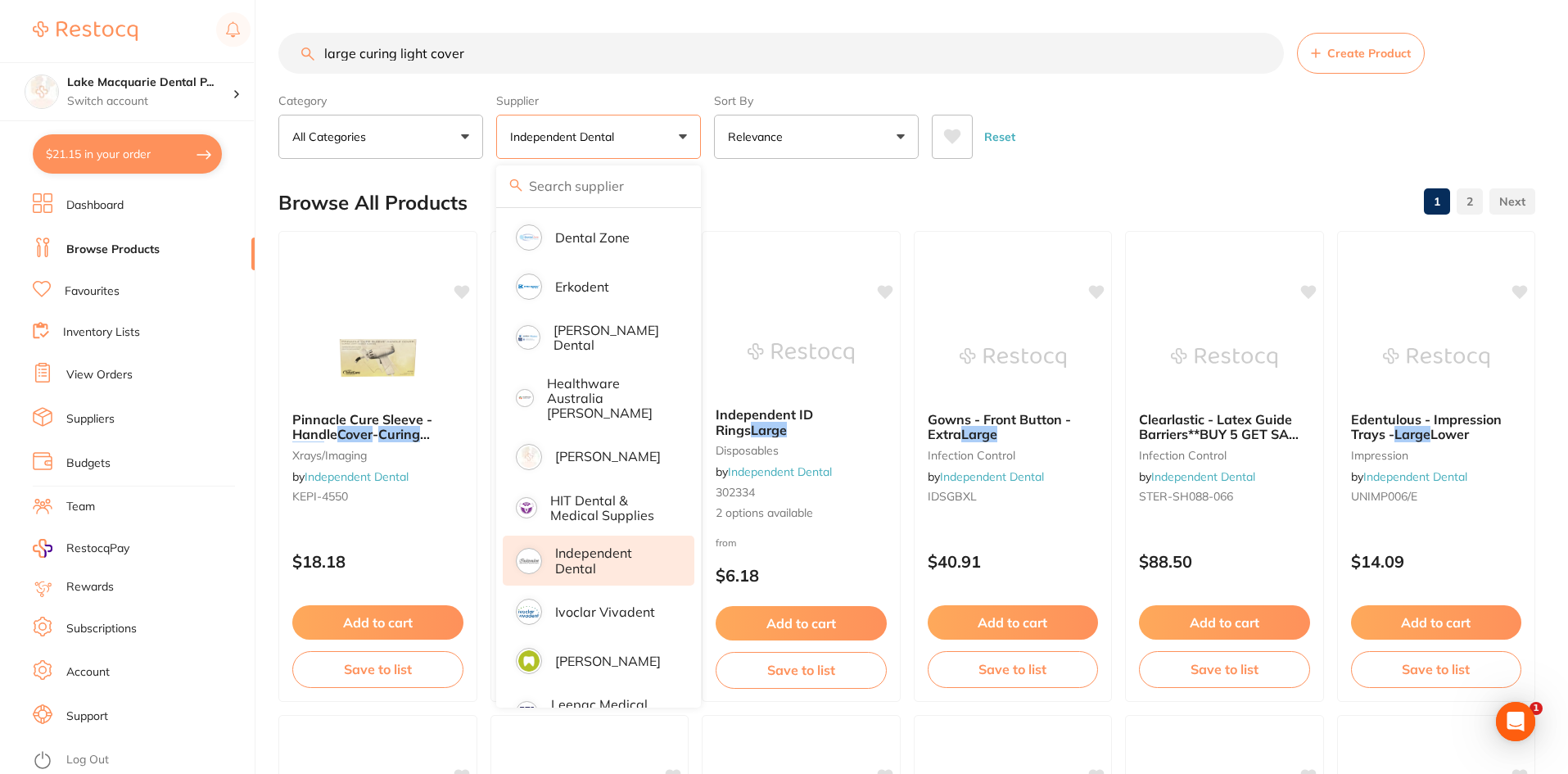
scroll to position [0, 0]
click at [505, 45] on input "large curing light cover" at bounding box center [781, 53] width 1006 height 41
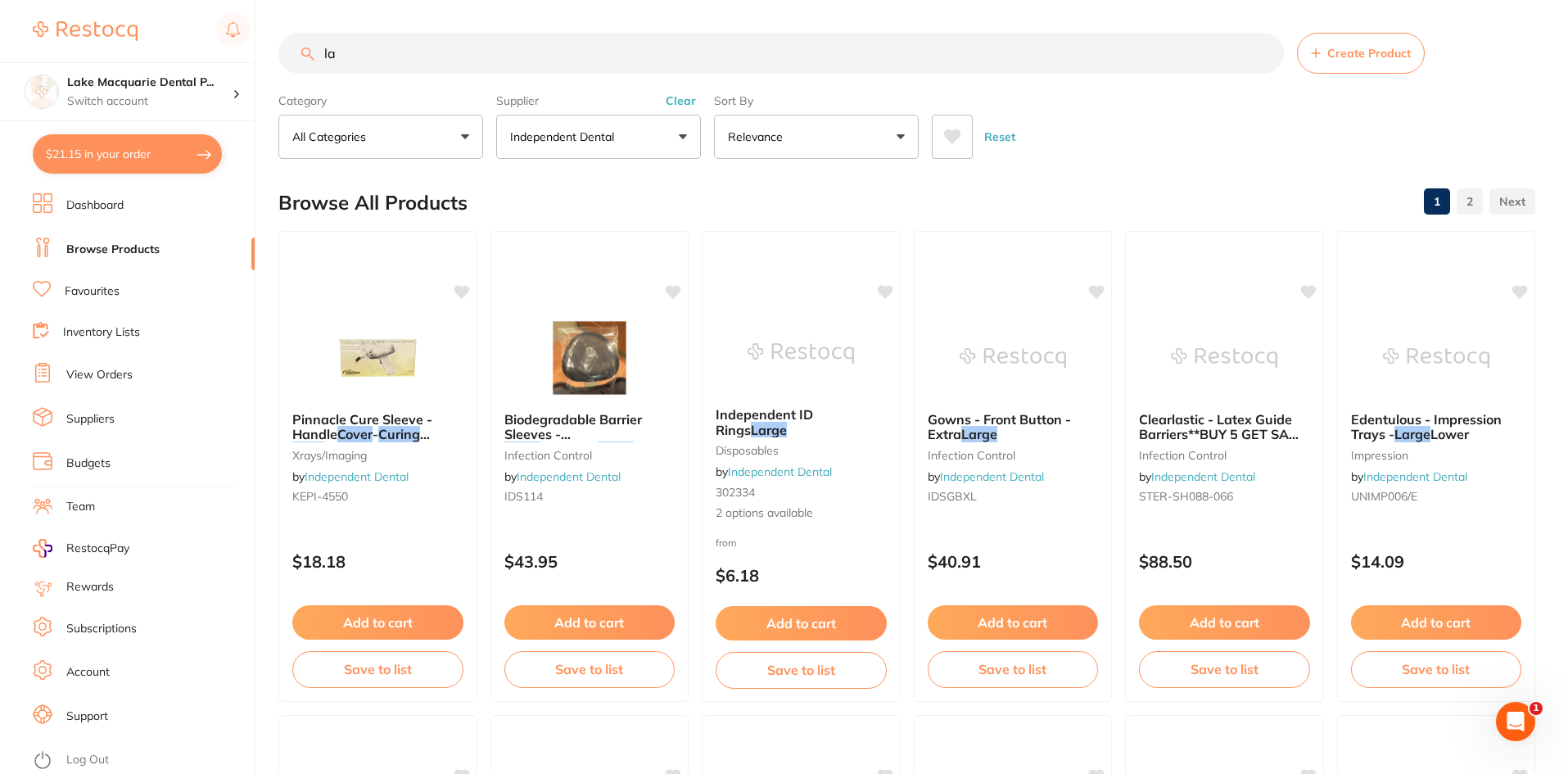
type input "l"
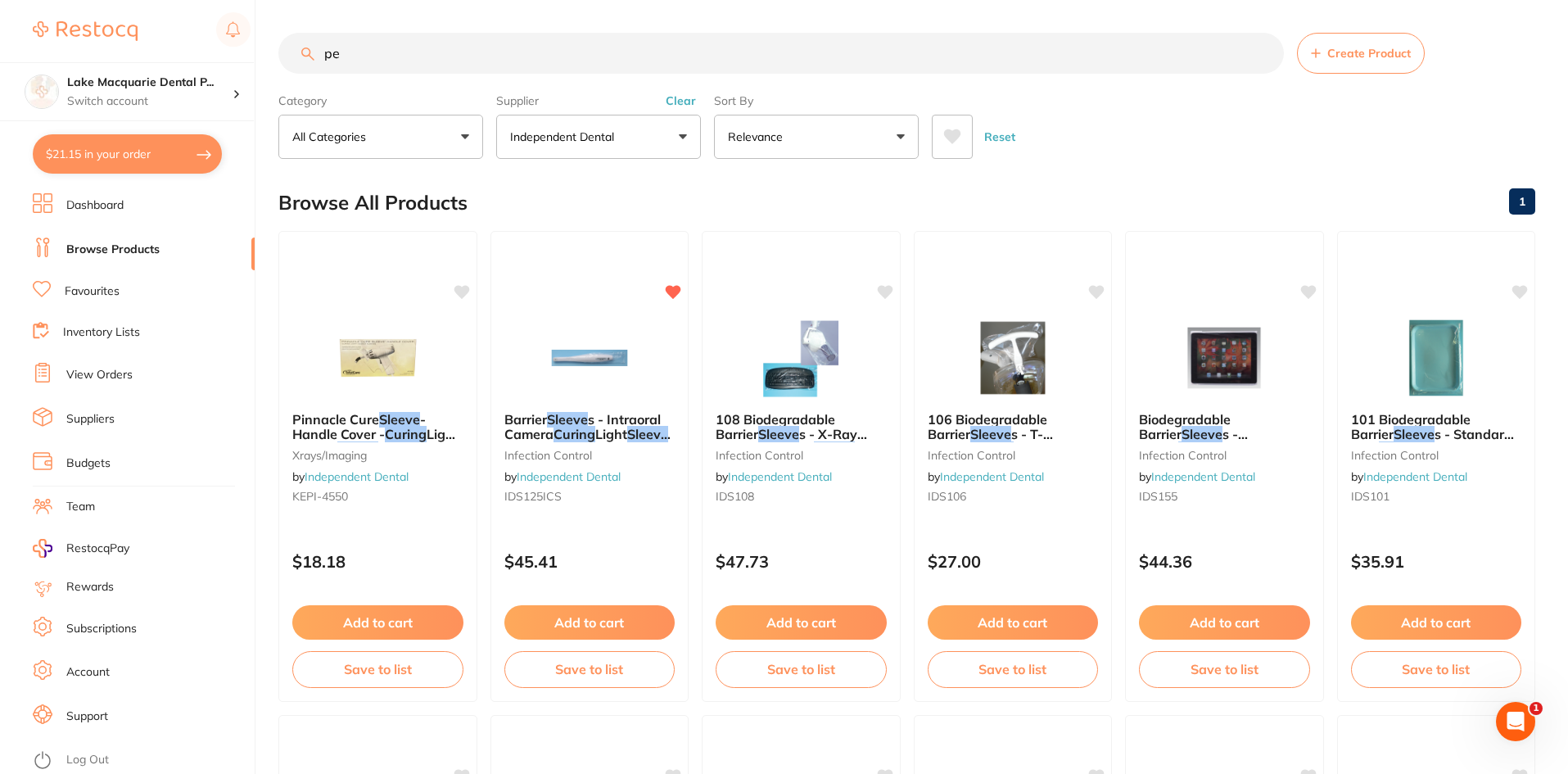
type input "p"
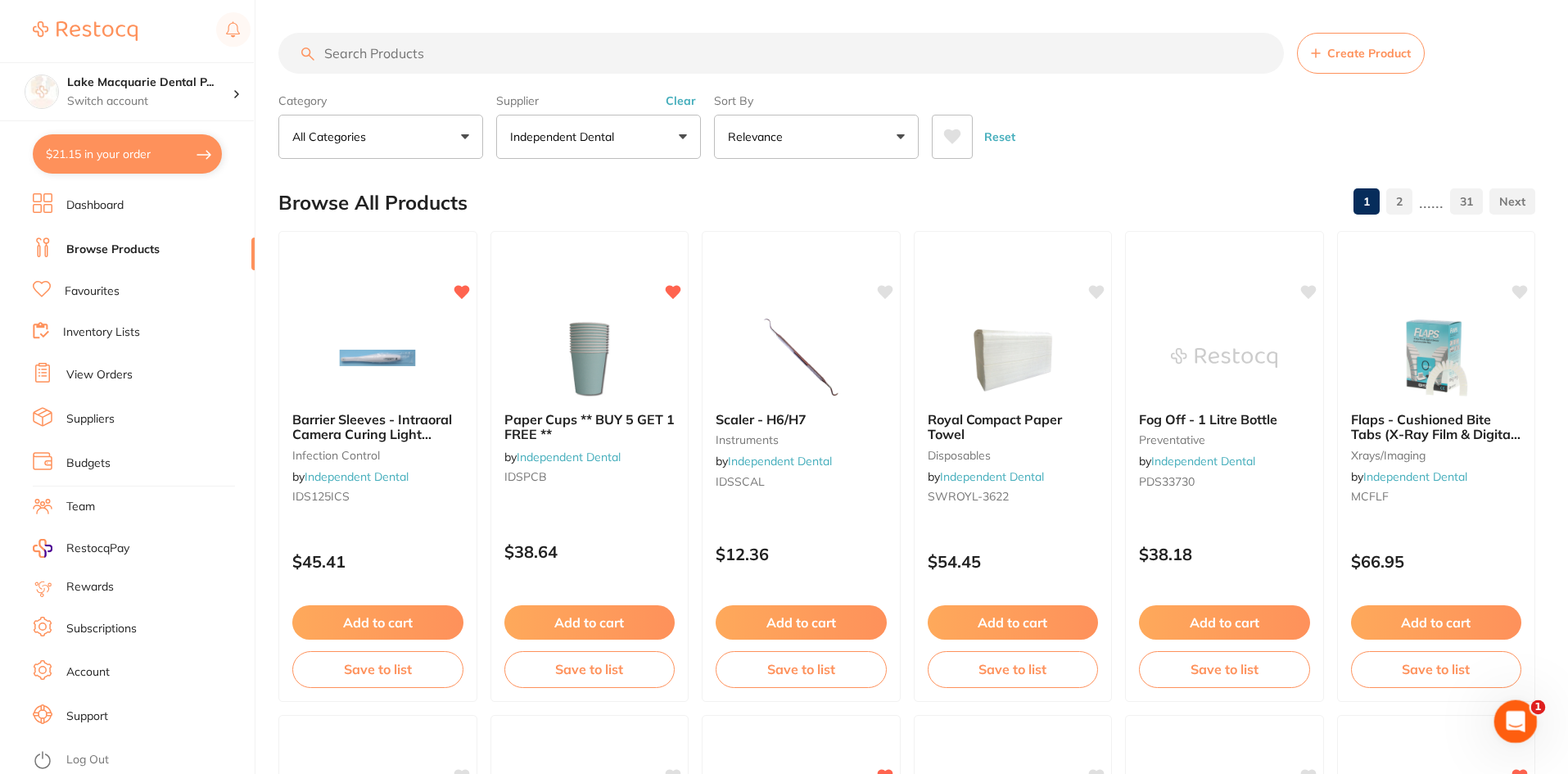
drag, startPoint x: 1513, startPoint y: 723, endPoint x: 1503, endPoint y: 723, distance: 10.0
click at [1510, 724] on icon "Open Intercom Messenger" at bounding box center [1513, 719] width 27 height 27
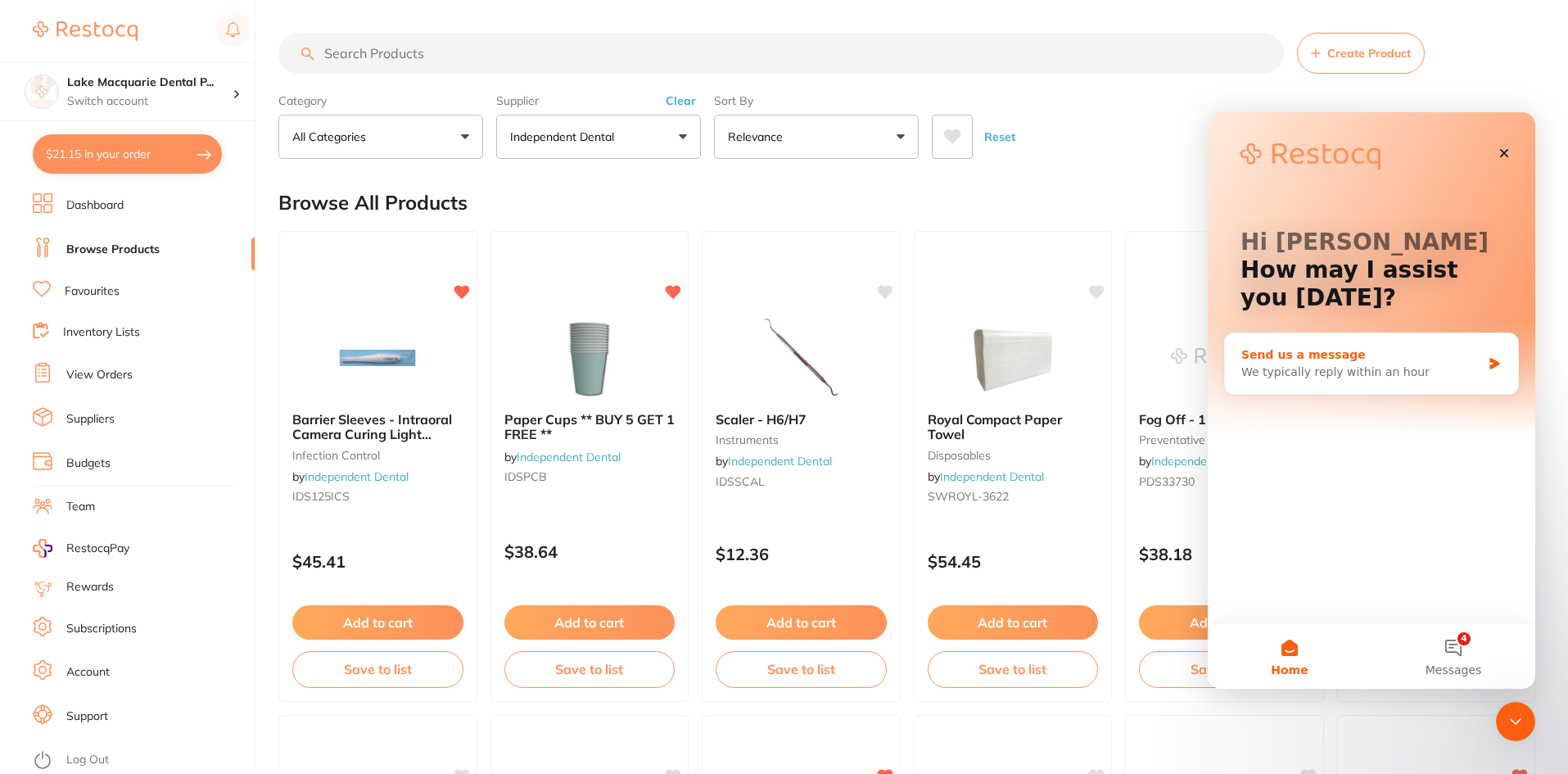
click at [1259, 377] on div "We typically reply within an hour" at bounding box center [1361, 372] width 240 height 17
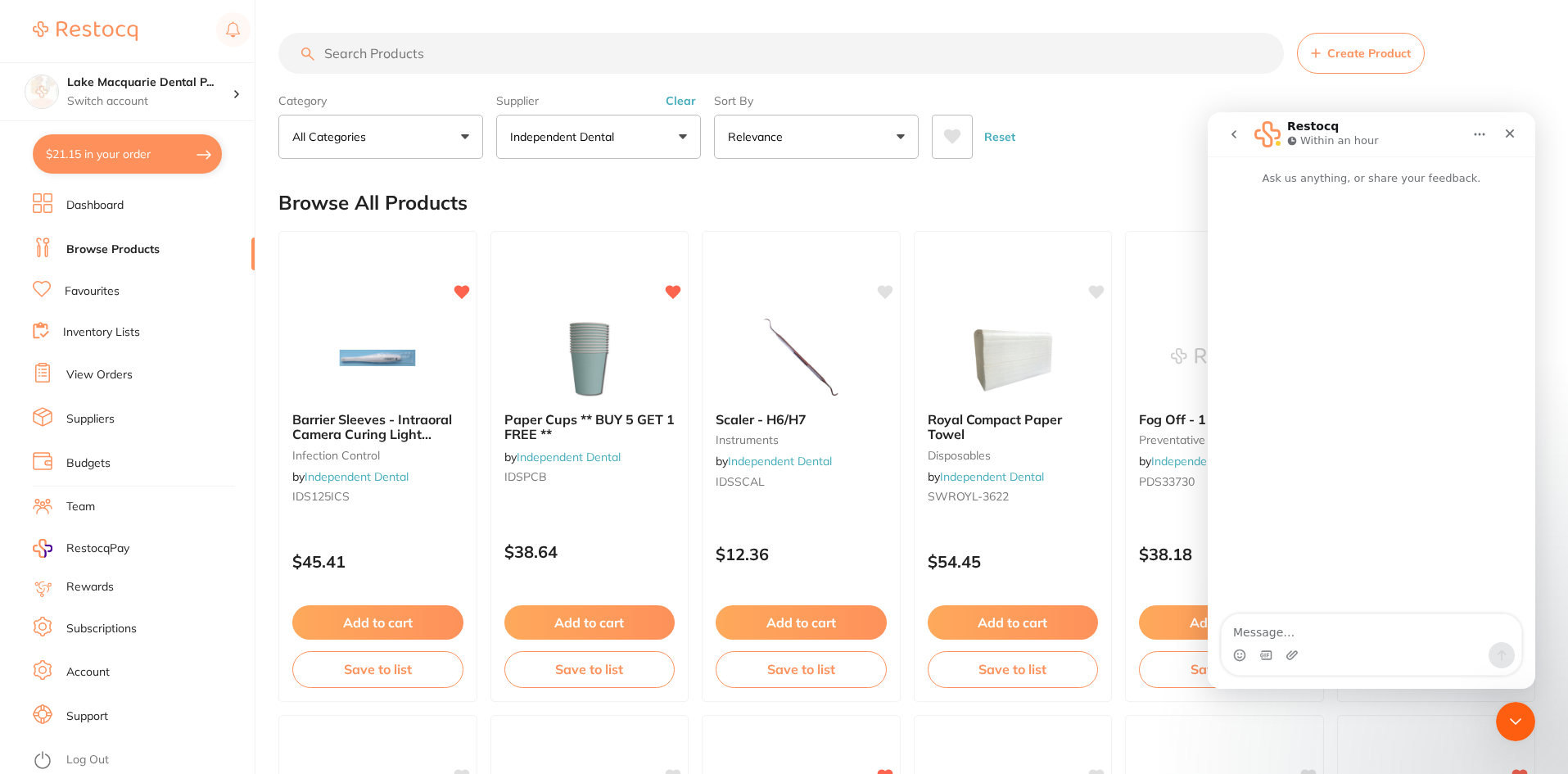
click at [1281, 627] on textarea "Message…" at bounding box center [1371, 628] width 299 height 28
drag, startPoint x: 1246, startPoint y: 614, endPoint x: 1250, endPoint y: 630, distance: 16.5
click at [1246, 613] on textarea "Hi i need help with getting an item added to restocq. i can see" at bounding box center [1371, 620] width 299 height 45
click at [1272, 638] on textarea "Hi, i need help with getting an item added to restocq. i can see" at bounding box center [1371, 620] width 299 height 45
click at [1252, 630] on textarea "Hi, i need help with getting an item added to restocq. i" at bounding box center [1371, 620] width 299 height 45
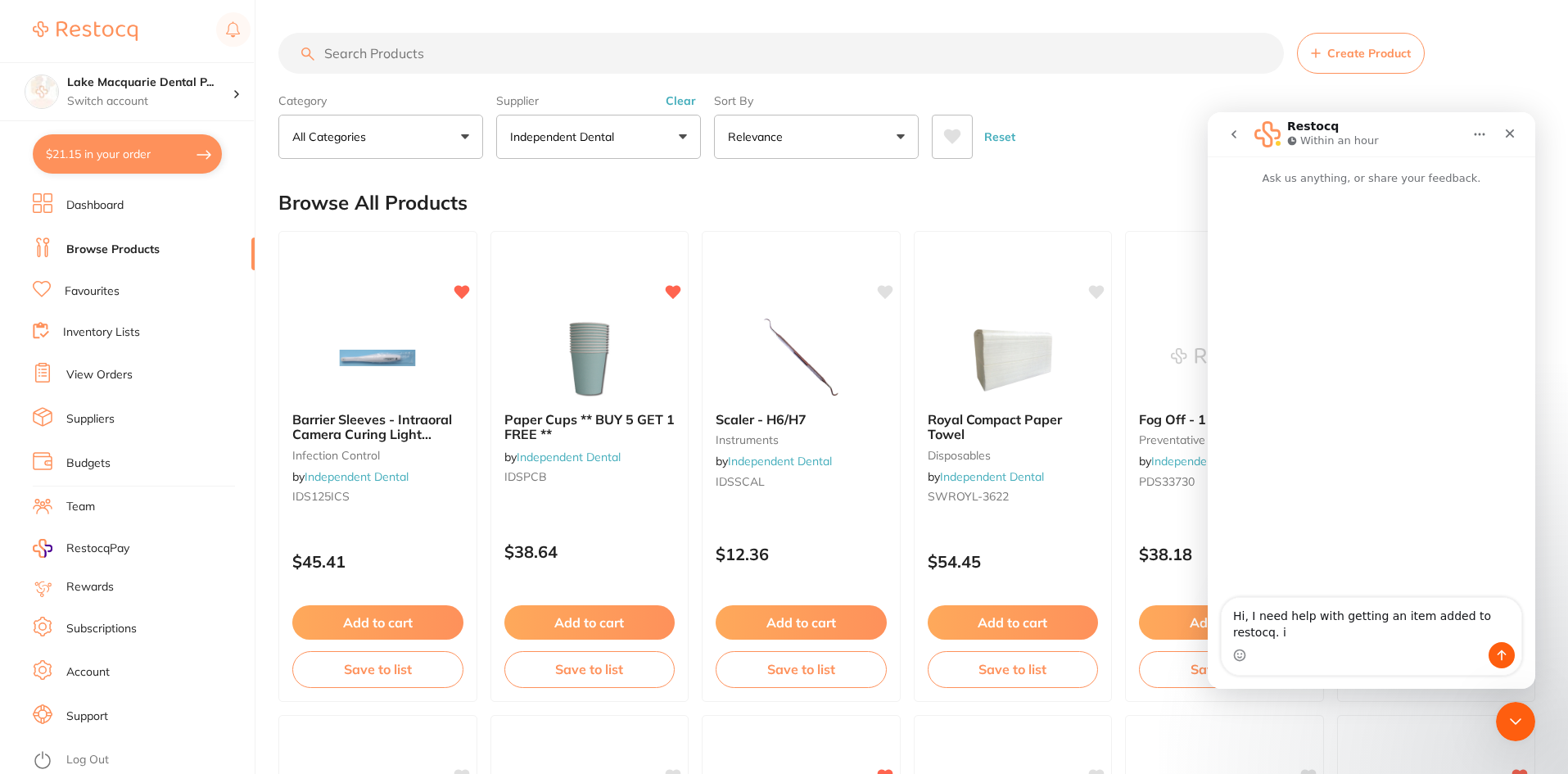
type textarea "Hi, I need help with getting an item added to restocq. i"
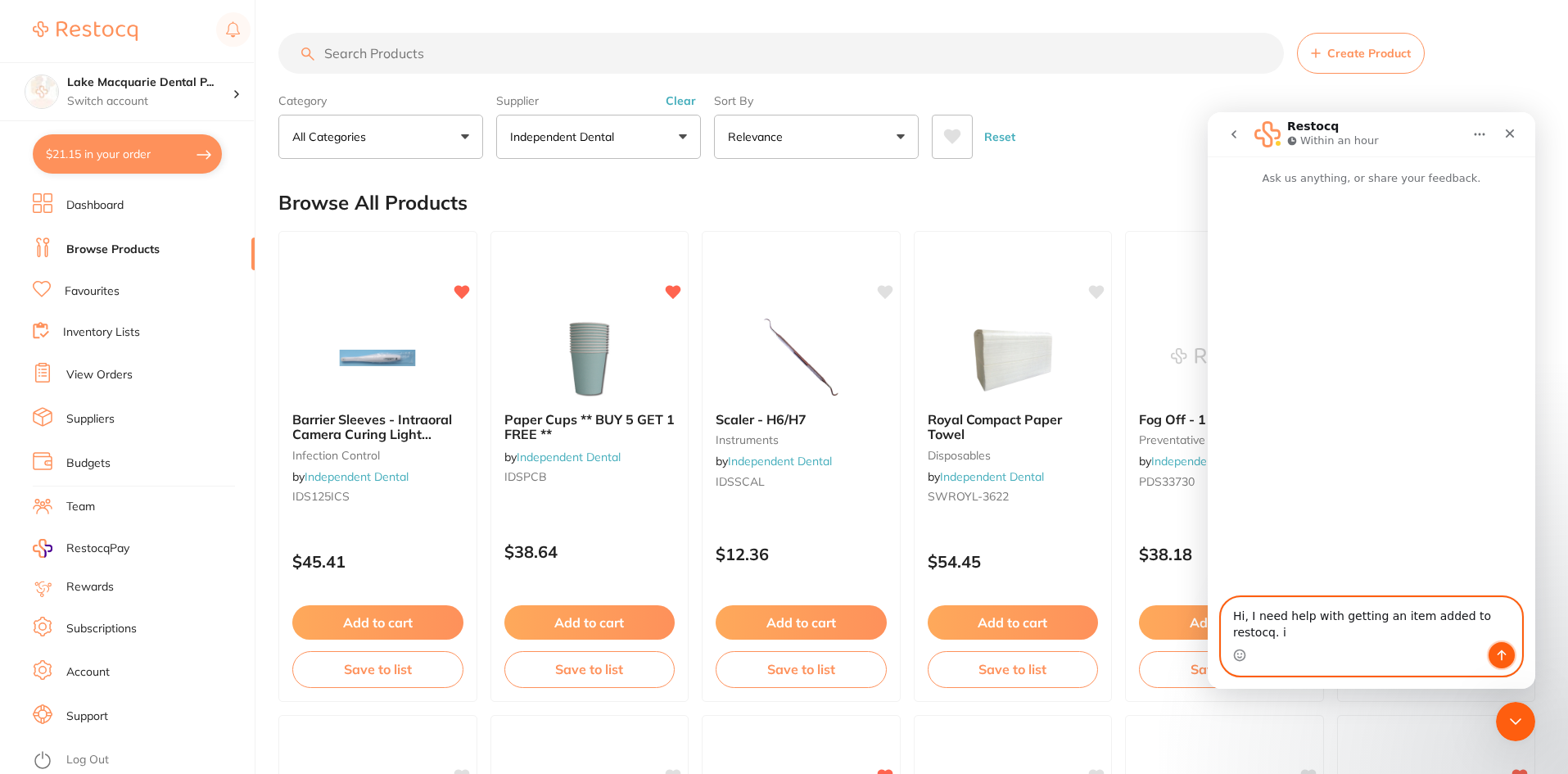
click at [1497, 653] on icon "Send a message…" at bounding box center [1502, 655] width 13 height 13
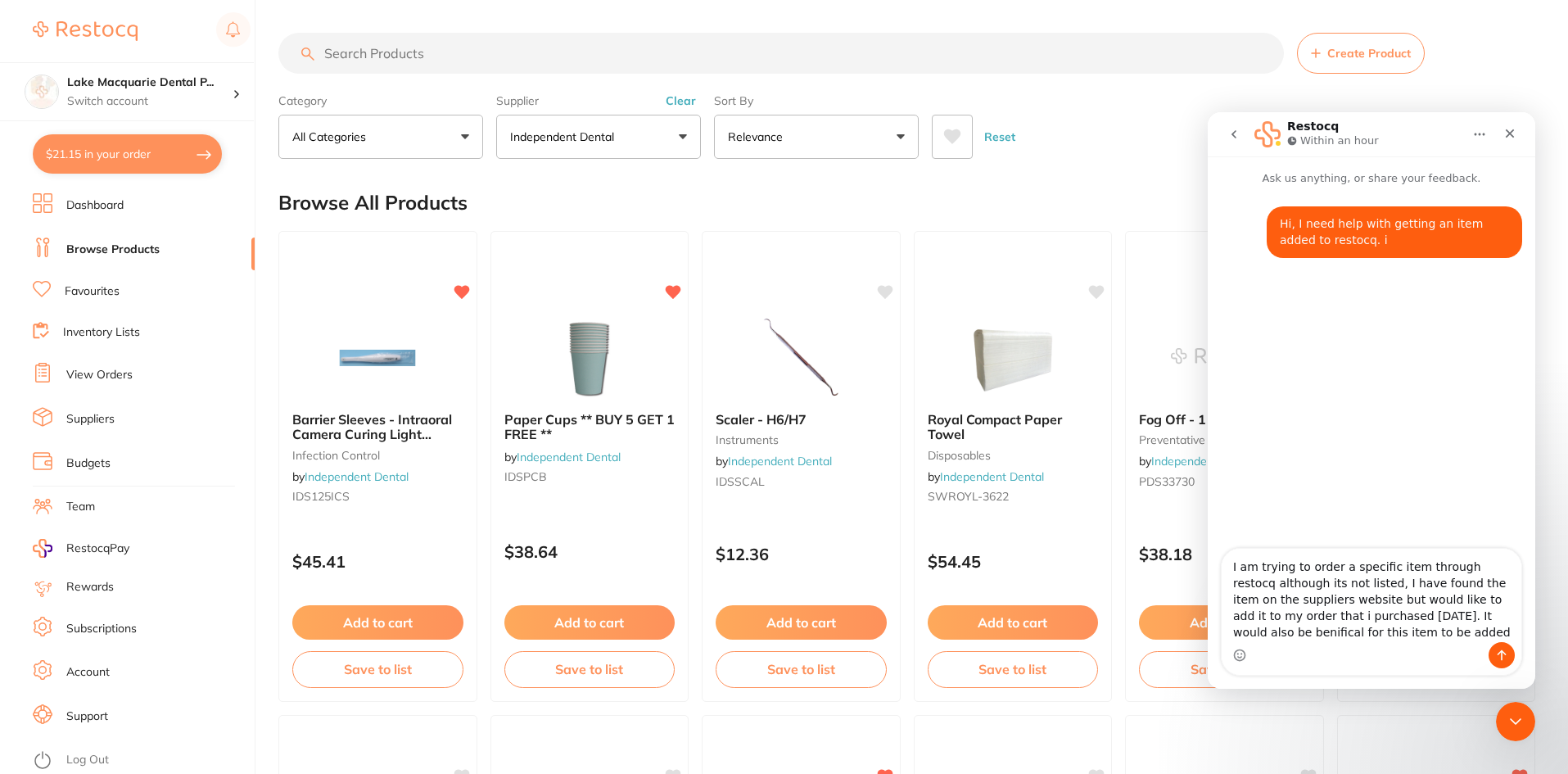
click at [1365, 632] on textarea "I am trying to order a specific item through restocq although its not listed, I…" at bounding box center [1371, 595] width 299 height 93
type textarea "I am trying to order a specific item through restocq although its not listed, I…"
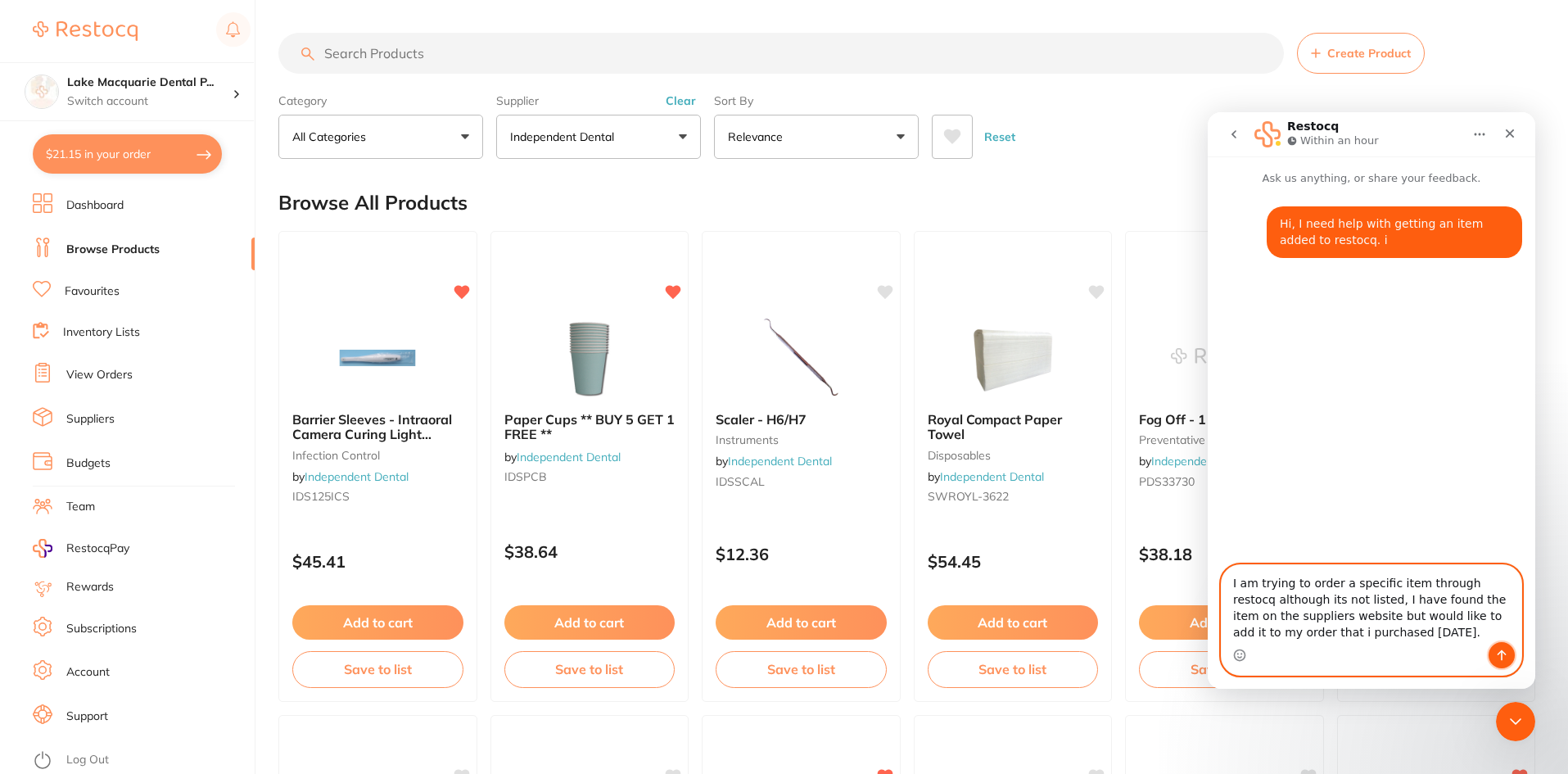
click at [1506, 651] on icon "Send a message…" at bounding box center [1502, 655] width 13 height 13
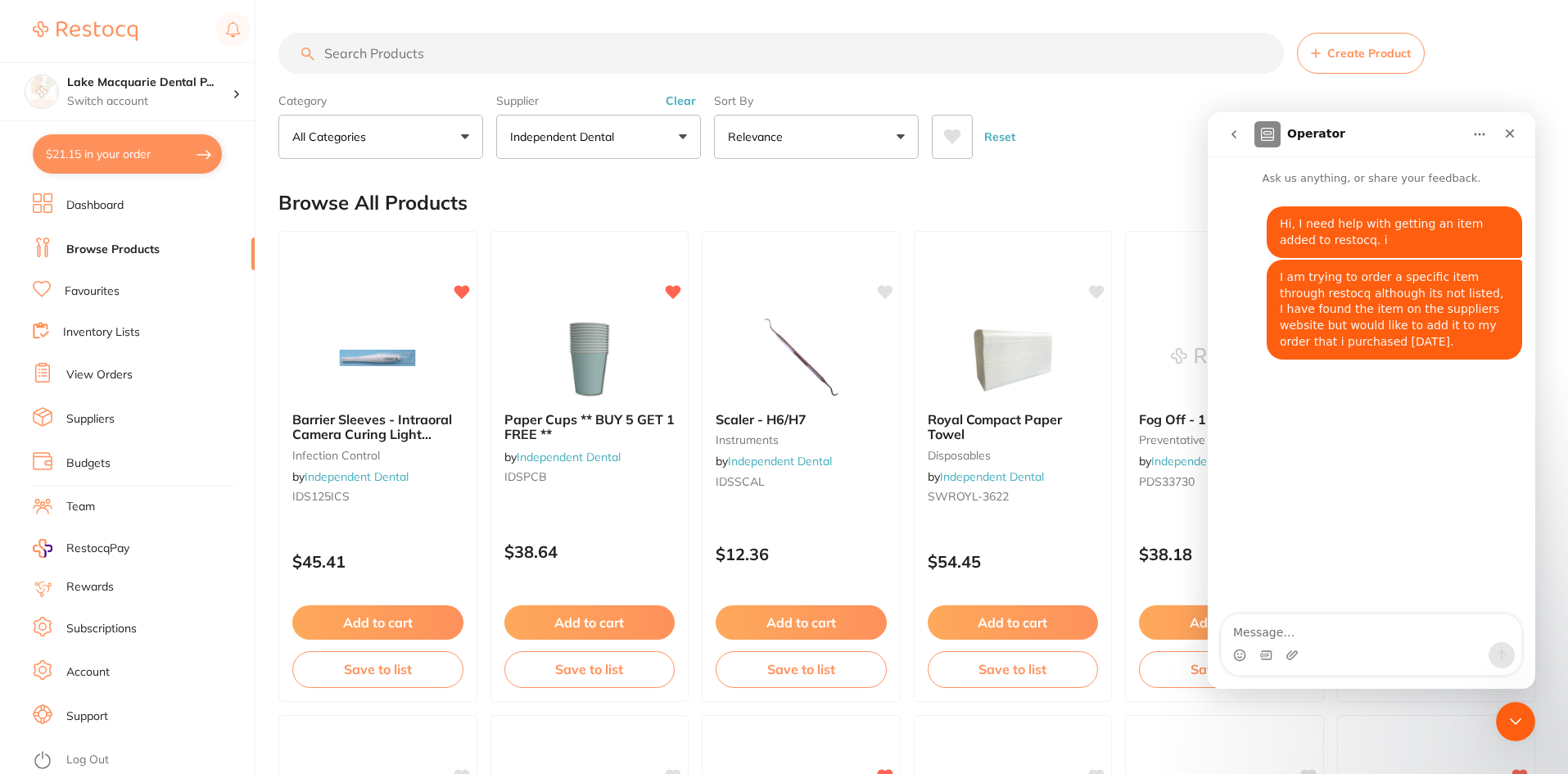
click at [677, 93] on button "Clear" at bounding box center [681, 100] width 40 height 15
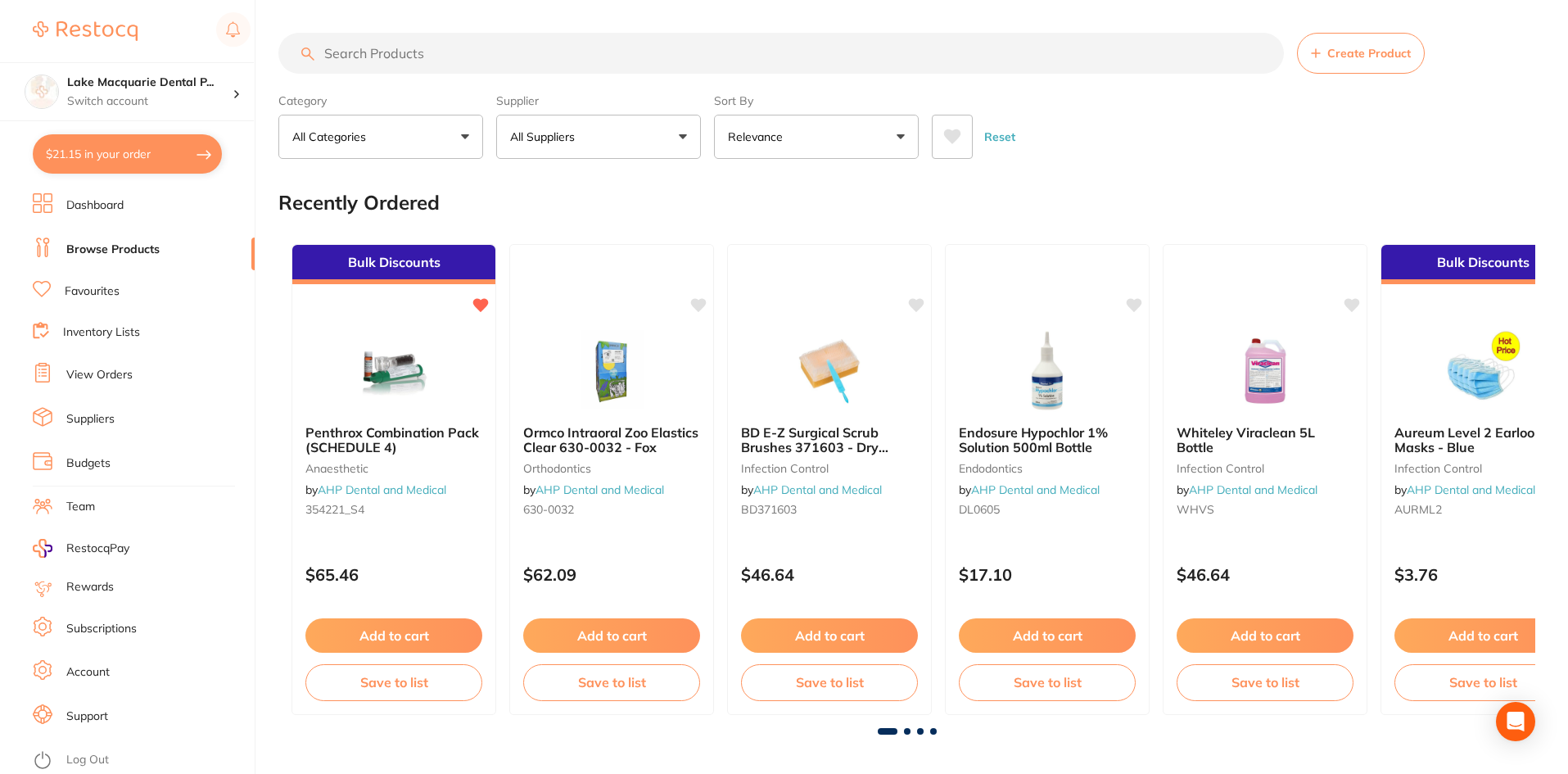
click at [76, 249] on link "Browse Products" at bounding box center [113, 250] width 93 height 17
click at [406, 51] on input "search" at bounding box center [781, 53] width 1006 height 41
click at [677, 130] on button "All Suppliers" at bounding box center [598, 136] width 204 height 45
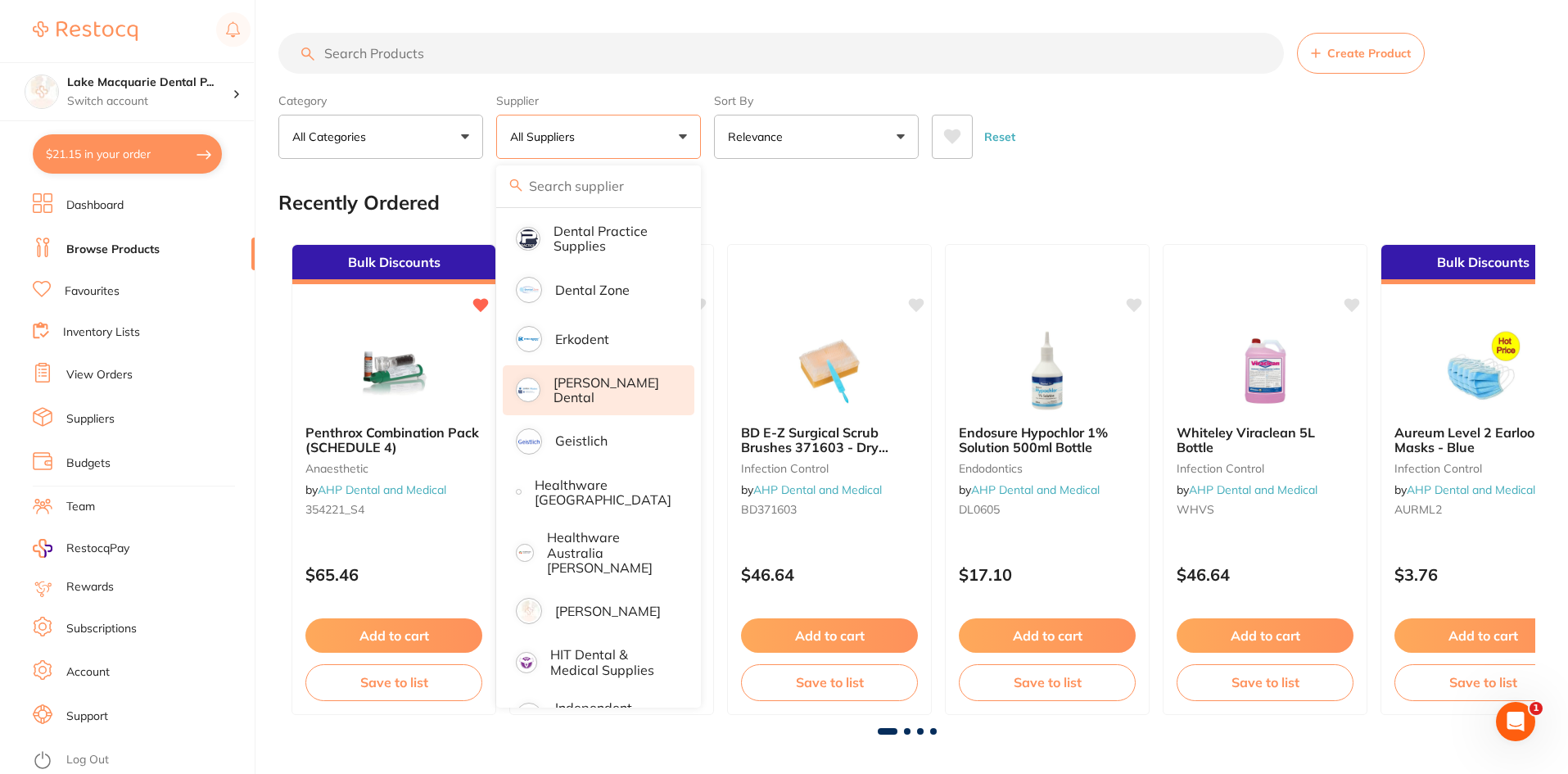
click at [585, 397] on li "[PERSON_NAME] Dental" at bounding box center [598, 390] width 191 height 50
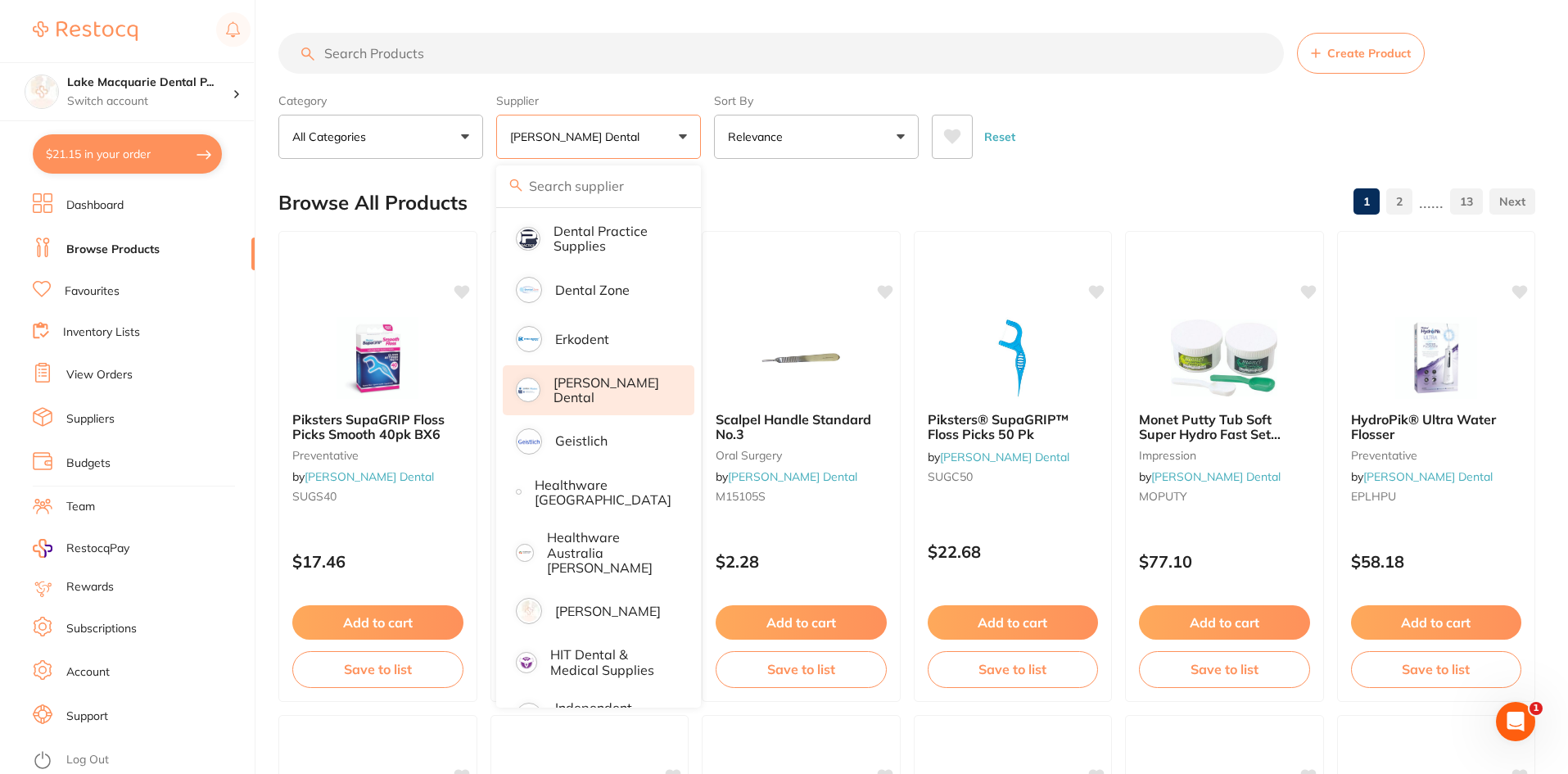
click at [403, 55] on input "search" at bounding box center [781, 53] width 1006 height 41
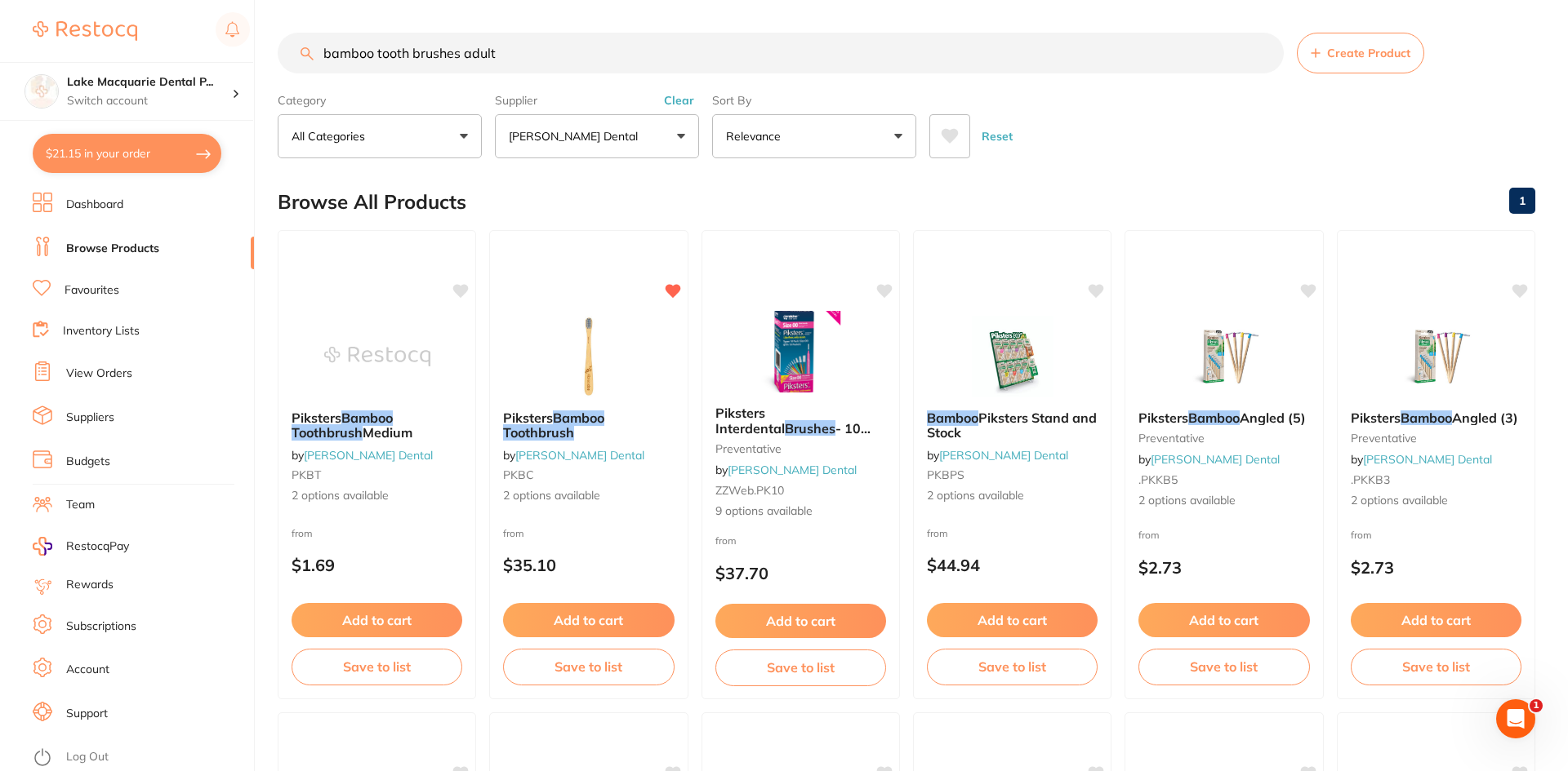
type input "bamboo tooth brushes adult"
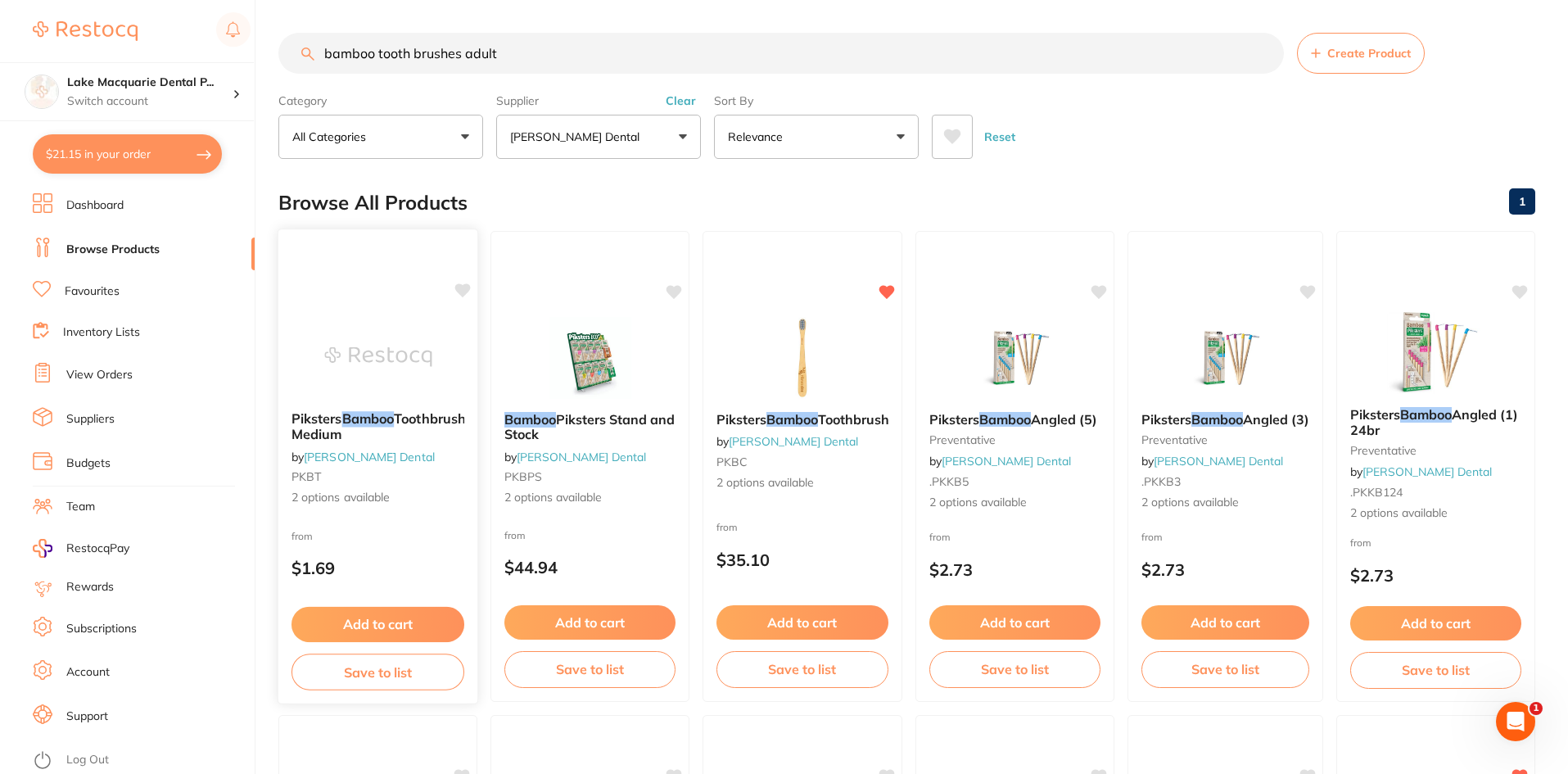
click at [354, 494] on span "2 options available" at bounding box center [378, 498] width 173 height 17
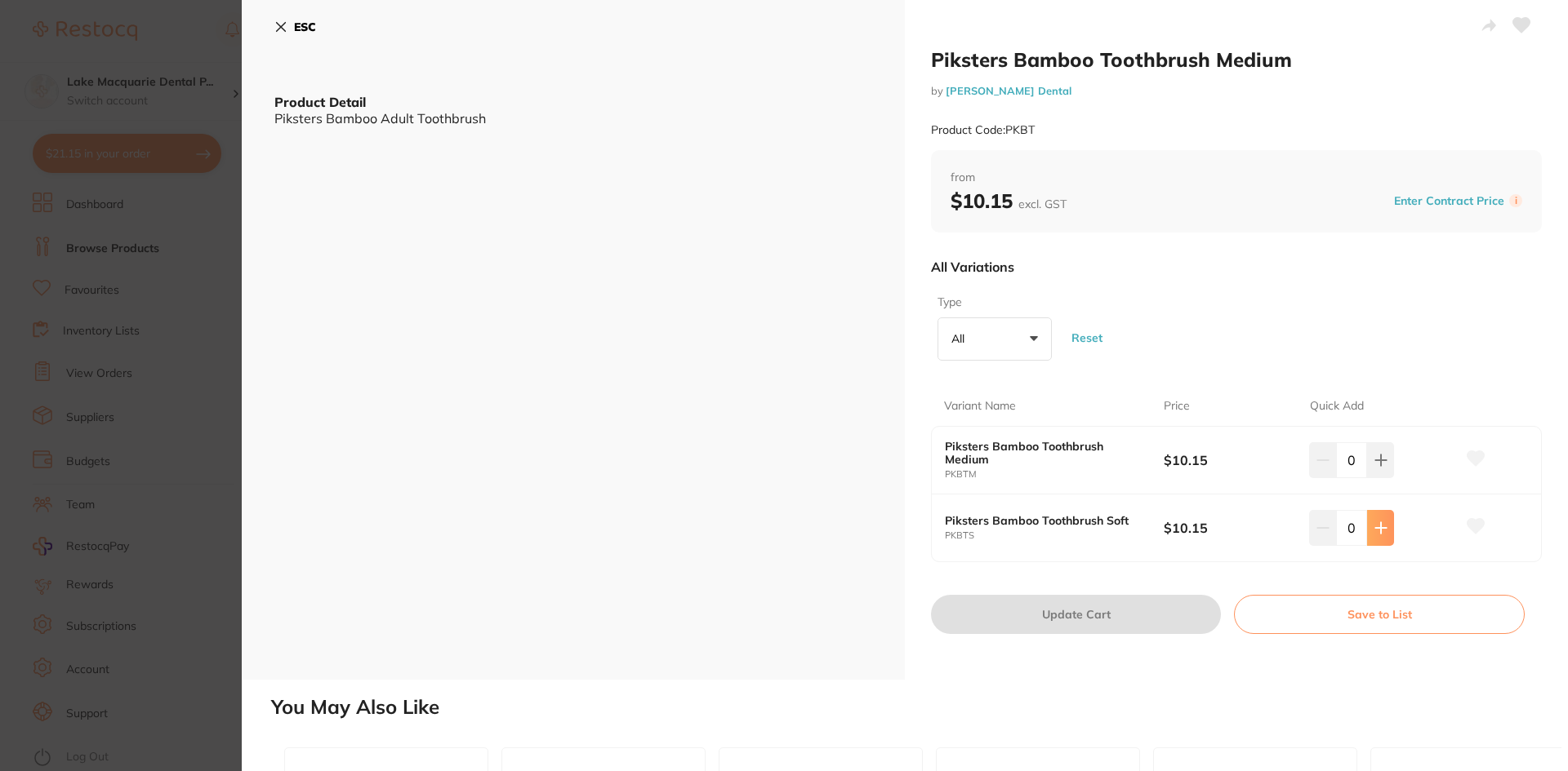
click at [1390, 479] on button at bounding box center [1380, 459] width 27 height 36
click at [1385, 479] on button at bounding box center [1380, 459] width 27 height 36
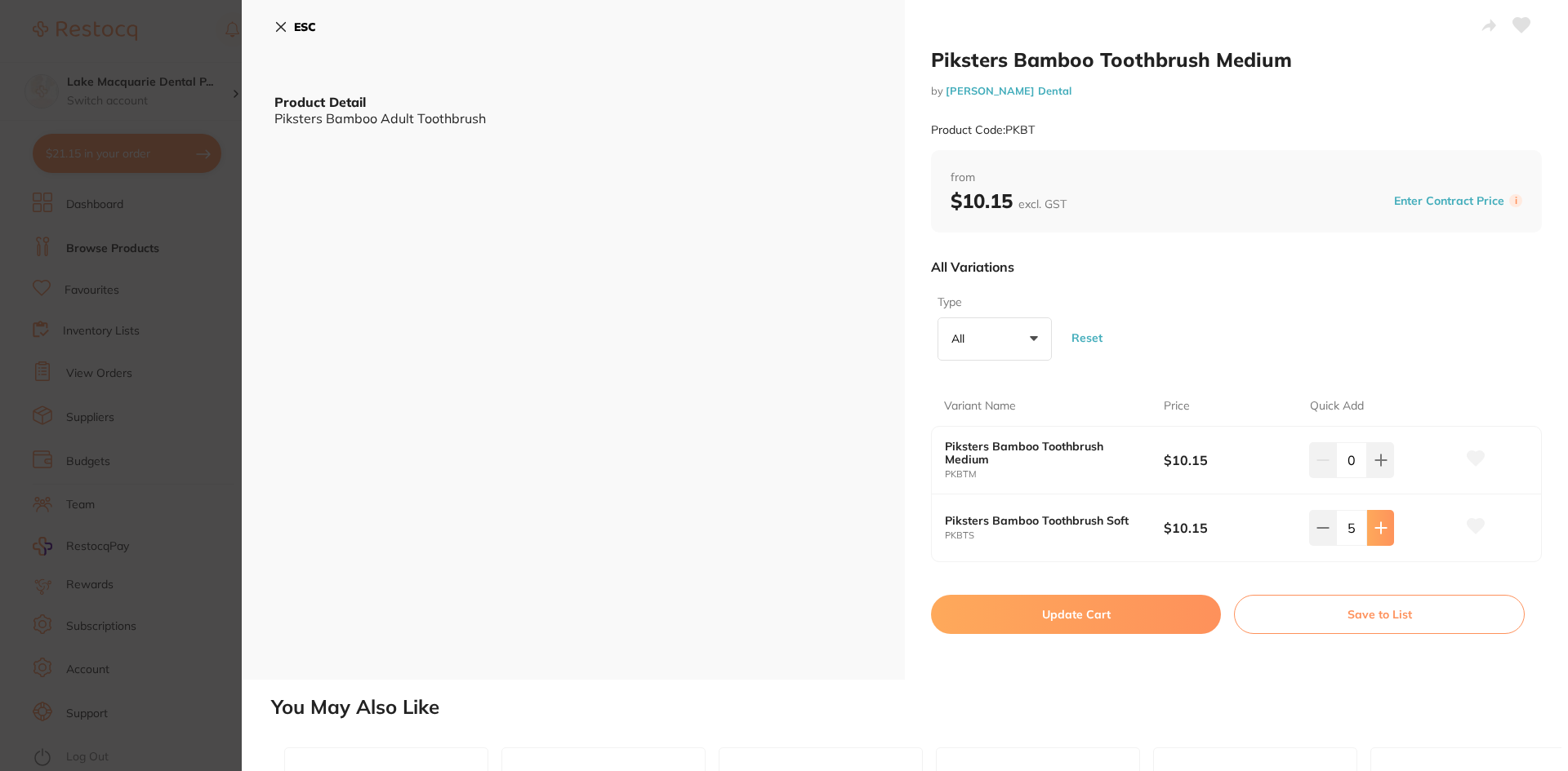
click at [1385, 479] on button at bounding box center [1380, 459] width 27 height 36
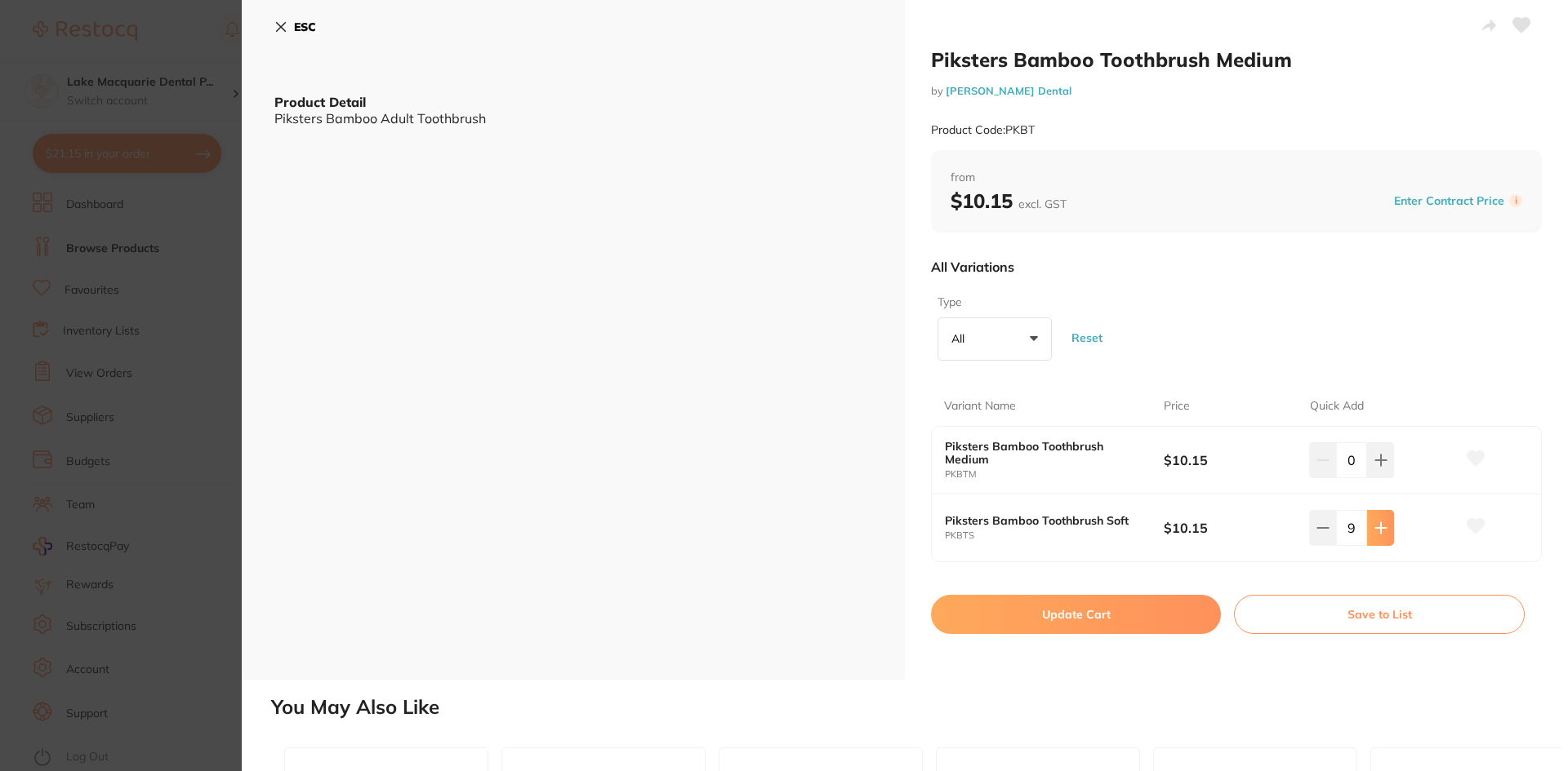
type input "10"
click at [1074, 614] on button "Update Cart" at bounding box center [1075, 614] width 290 height 39
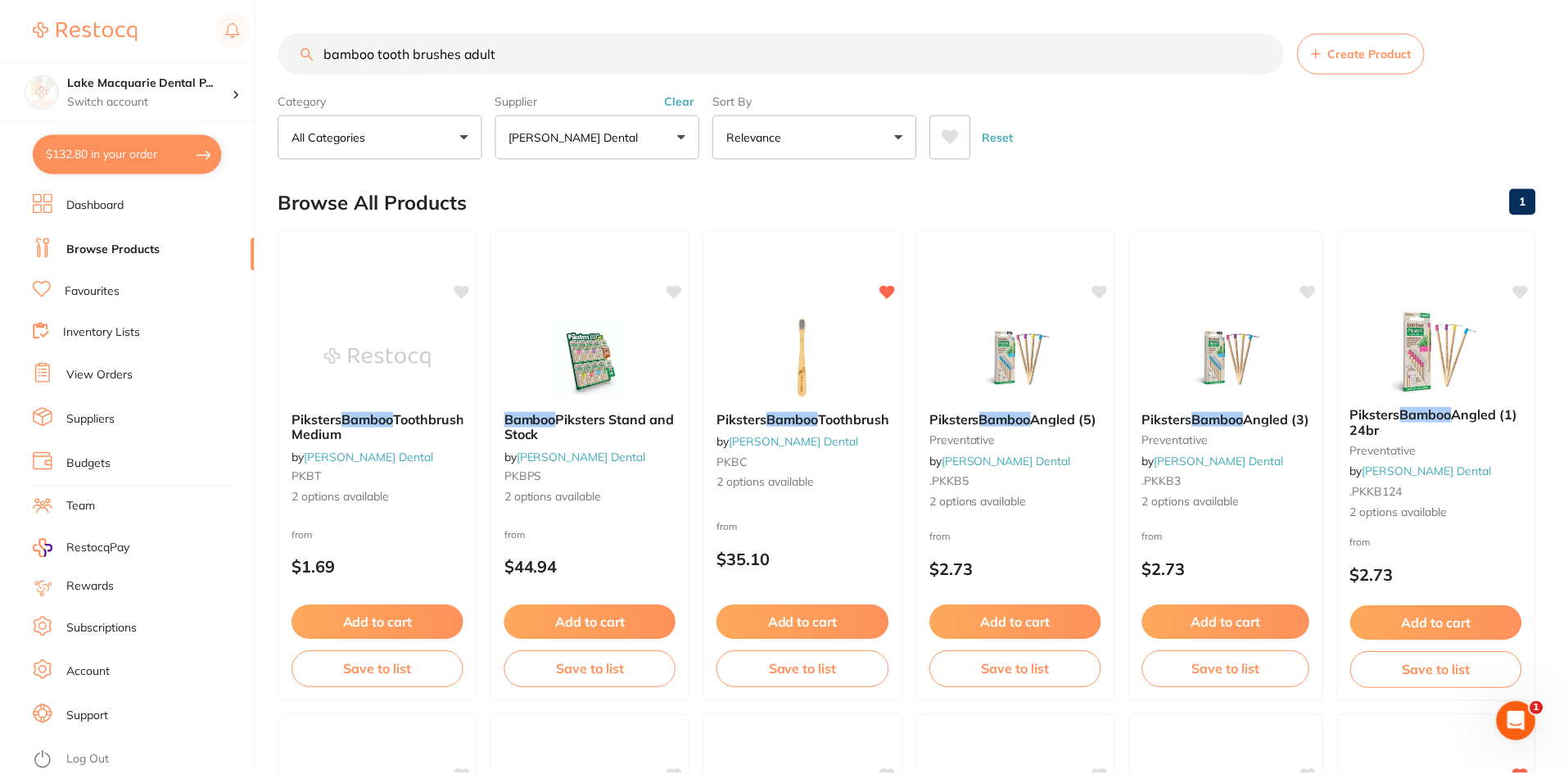
scroll to position [3, 0]
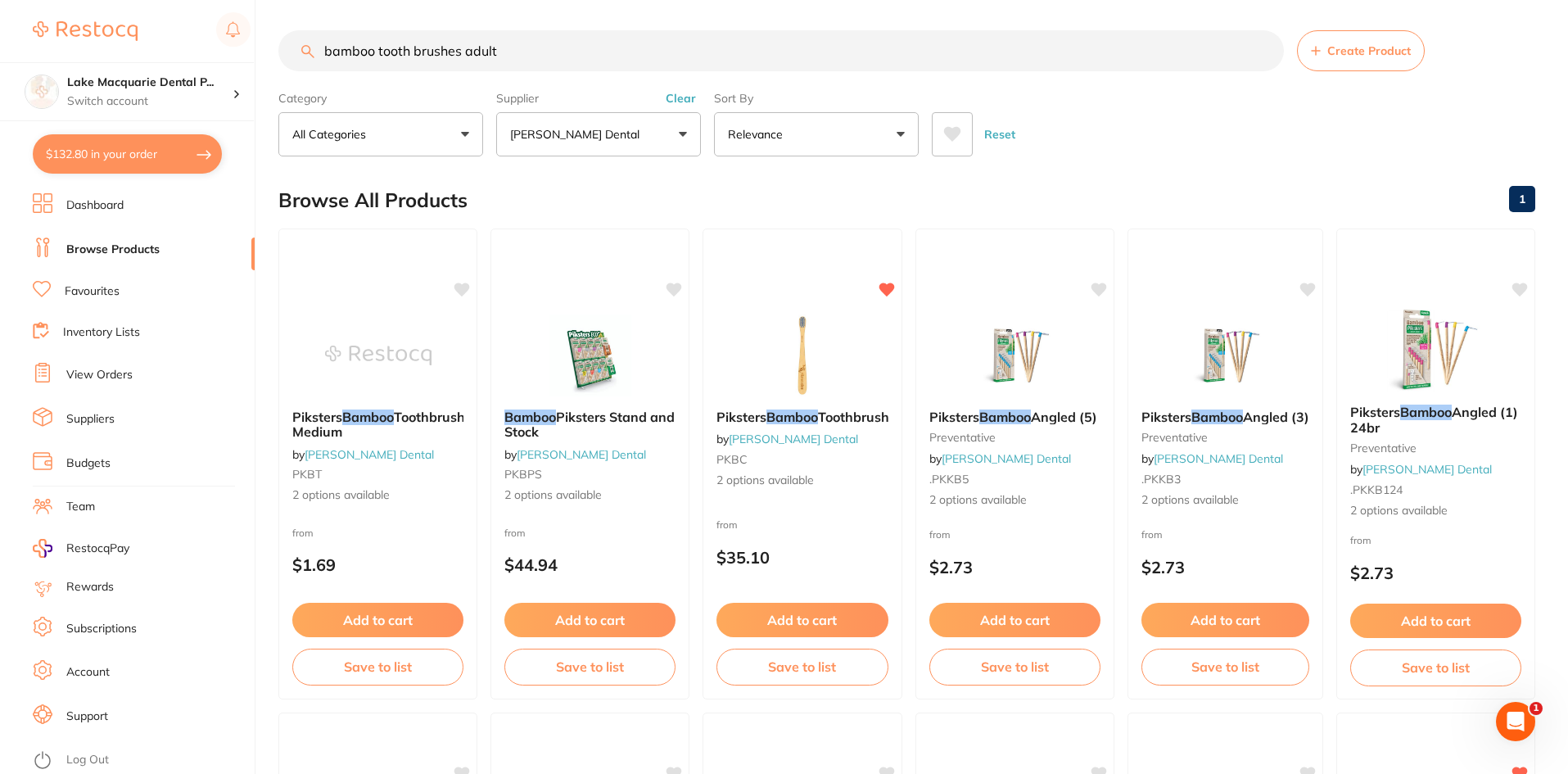
click at [502, 50] on input "bamboo tooth brushes adult" at bounding box center [781, 51] width 1006 height 41
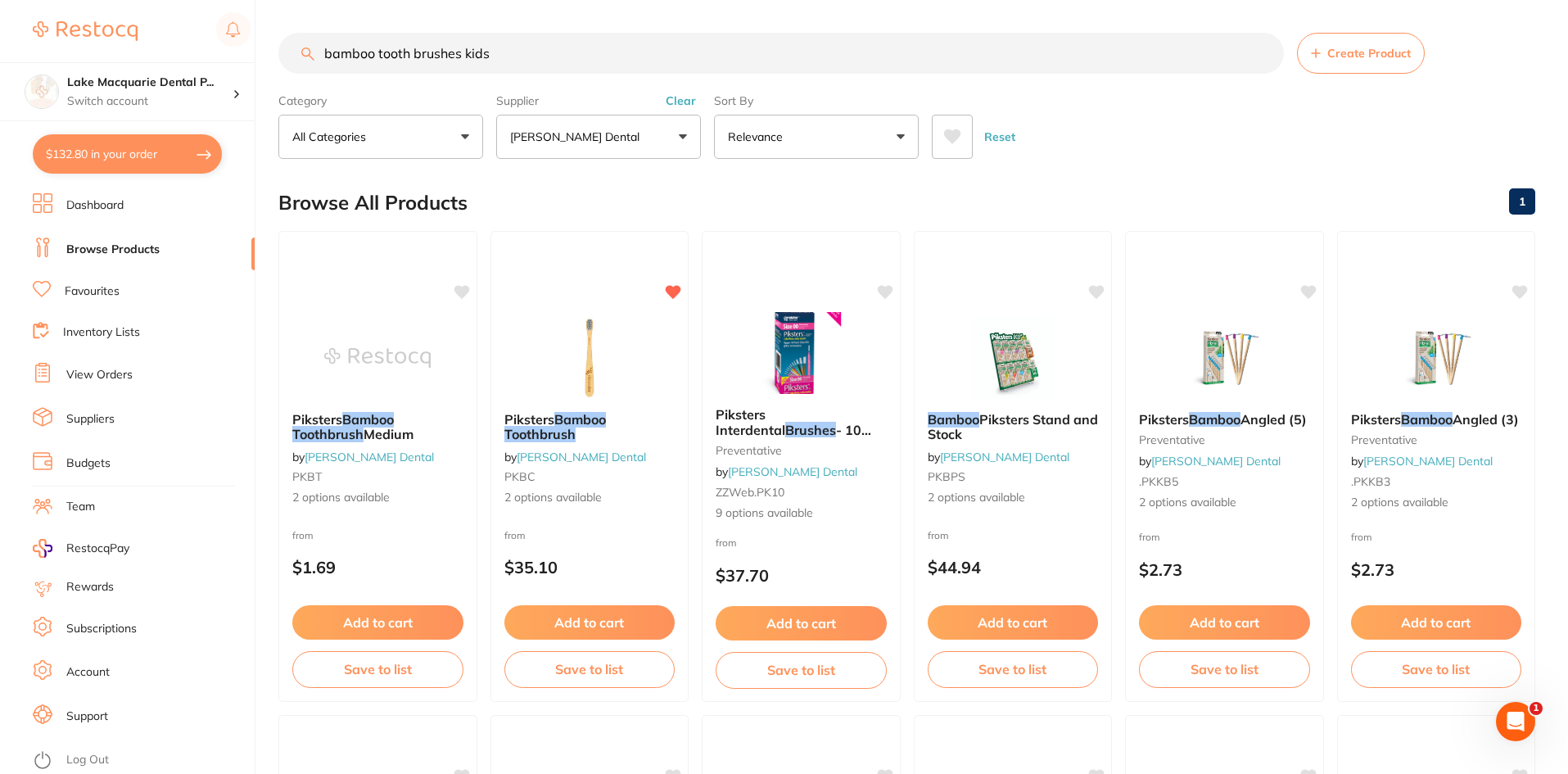
scroll to position [0, 0]
type input "bamboo tooth brushes kids"
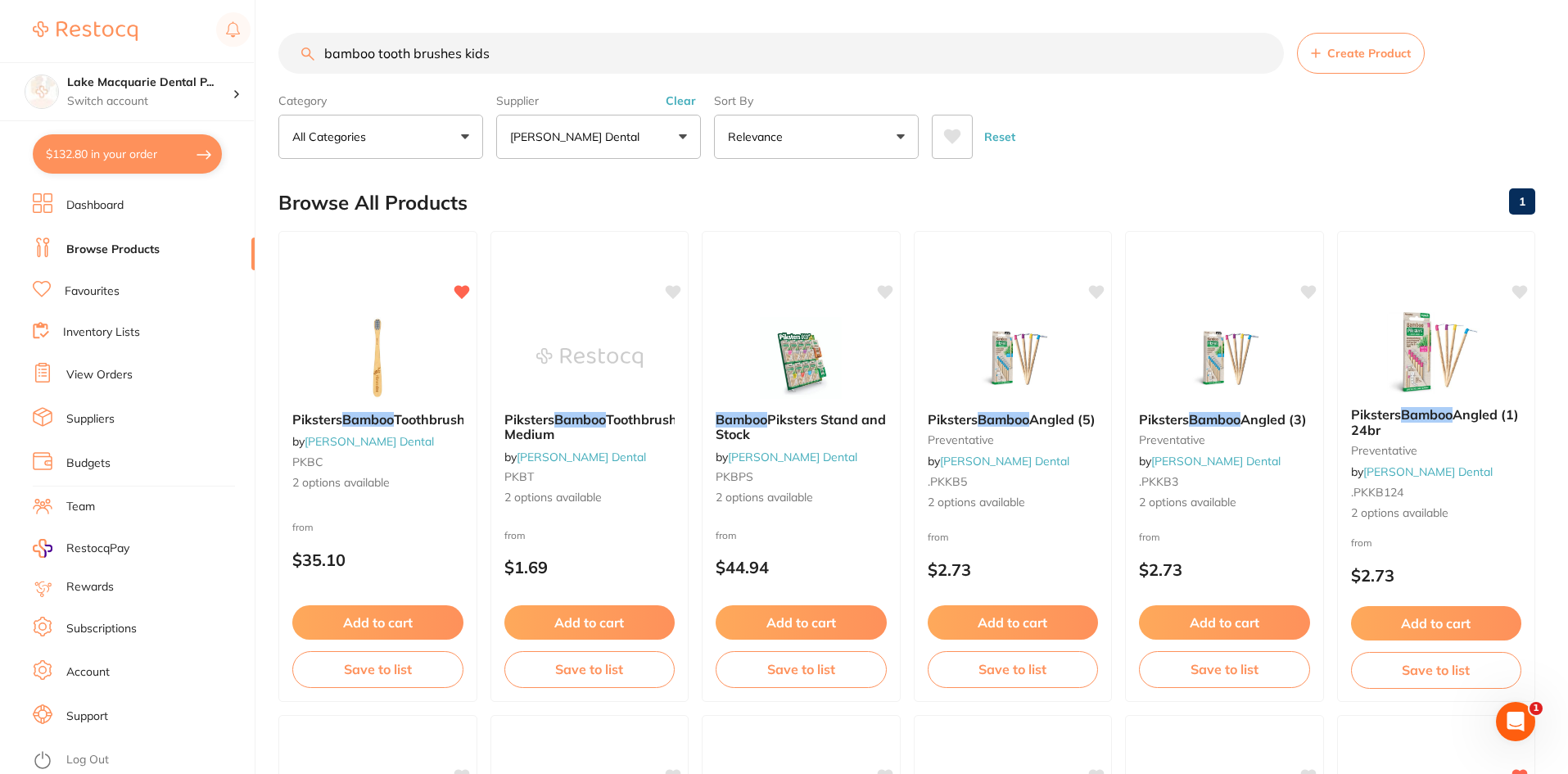
click at [370, 381] on img at bounding box center [377, 358] width 107 height 82
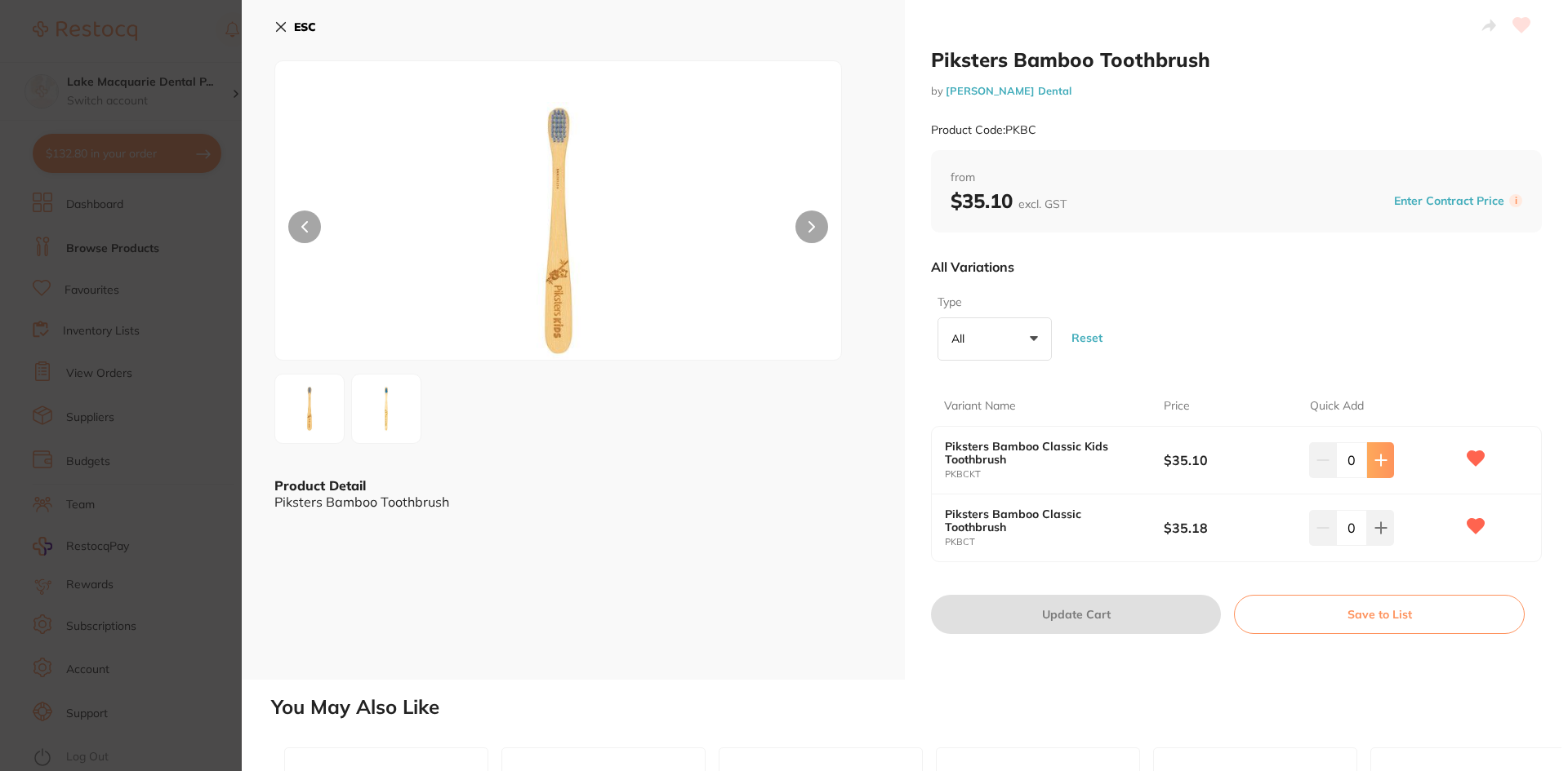
click at [1378, 458] on icon at bounding box center [1381, 459] width 13 height 13
type input "3"
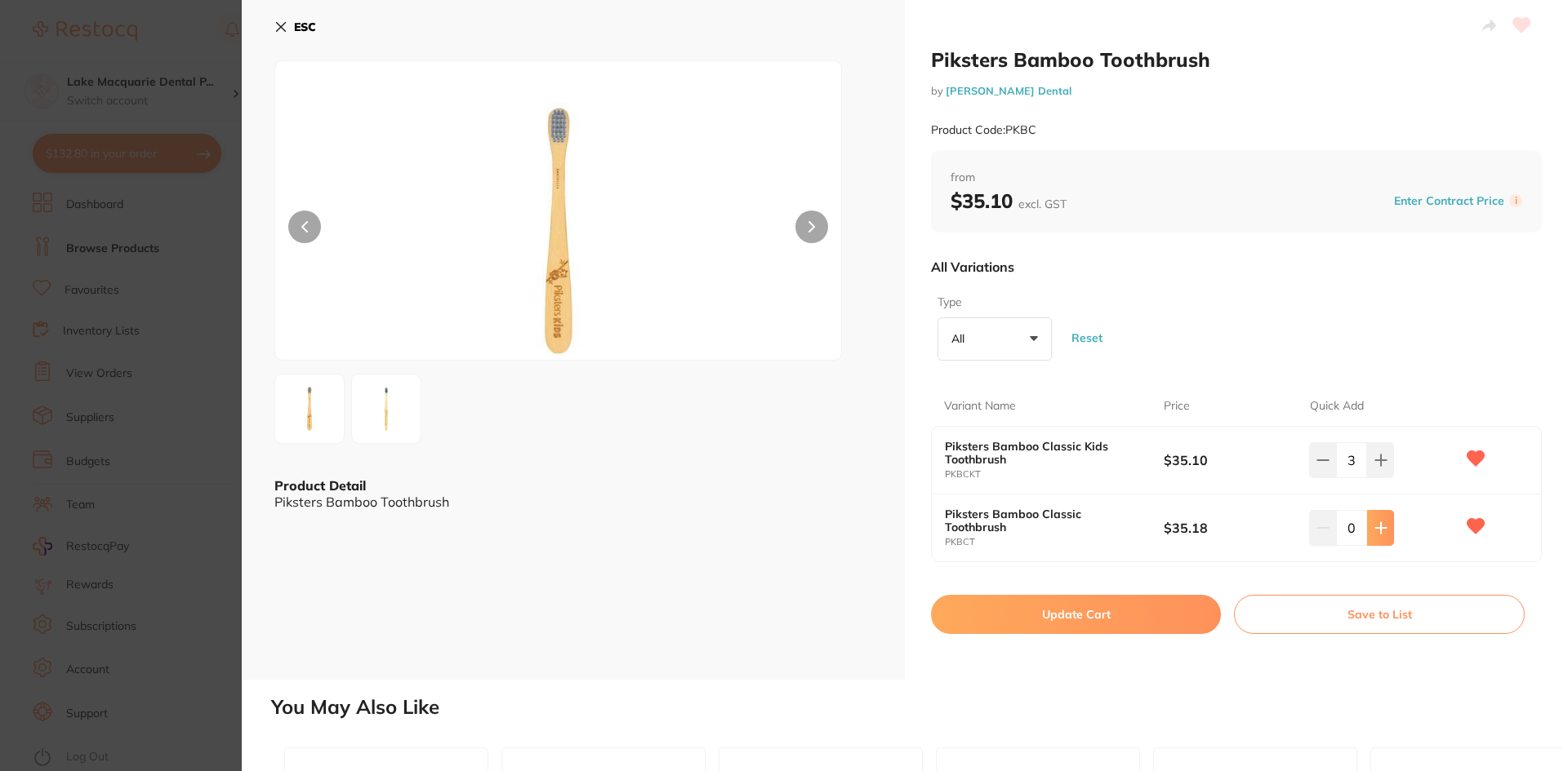
click at [1381, 466] on icon at bounding box center [1381, 459] width 13 height 13
type input "2"
click at [1375, 463] on icon at bounding box center [1381, 459] width 13 height 13
type input "4"
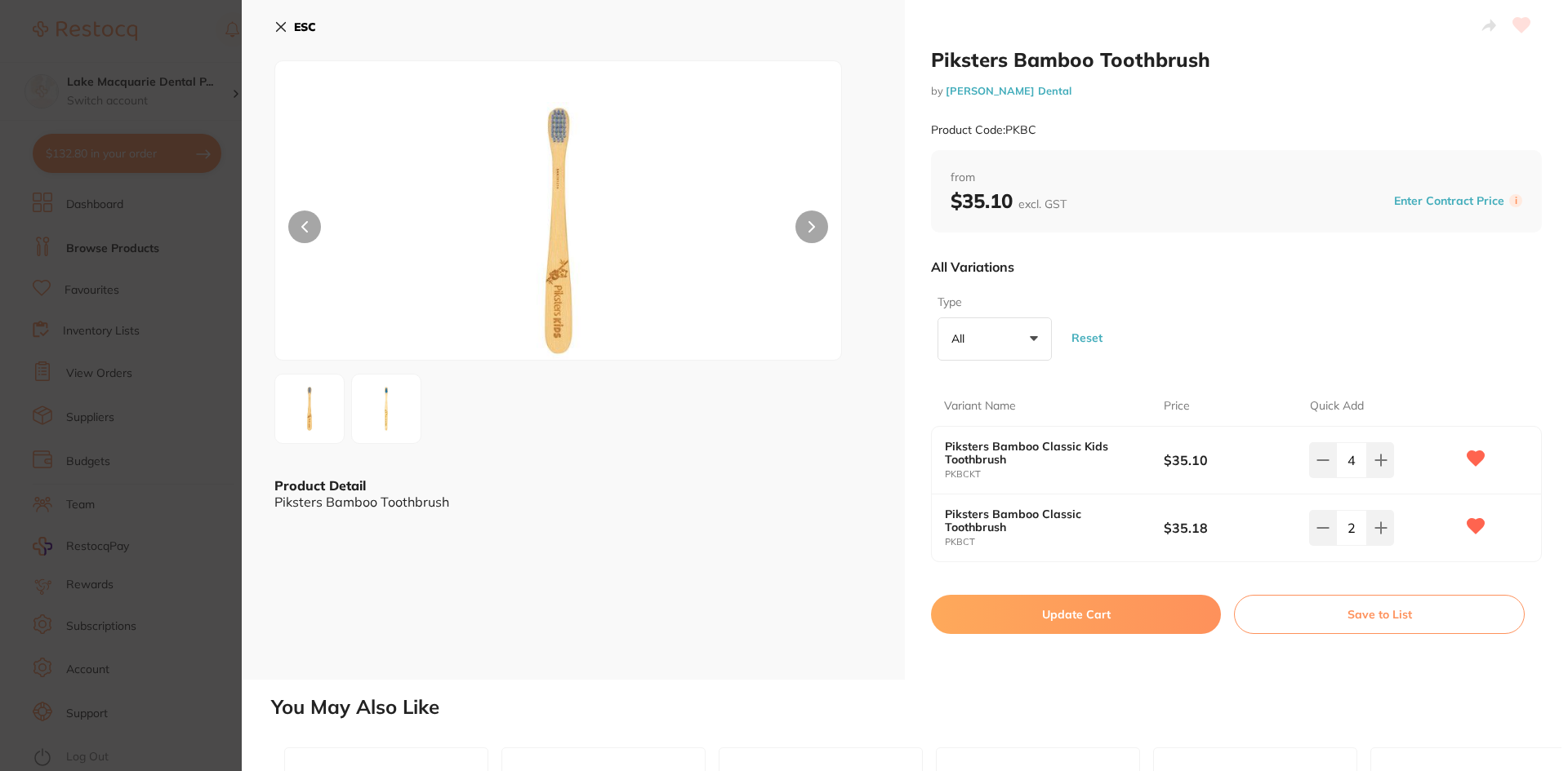
click at [818, 225] on button at bounding box center [812, 227] width 33 height 33
click at [278, 22] on icon at bounding box center [280, 26] width 13 height 13
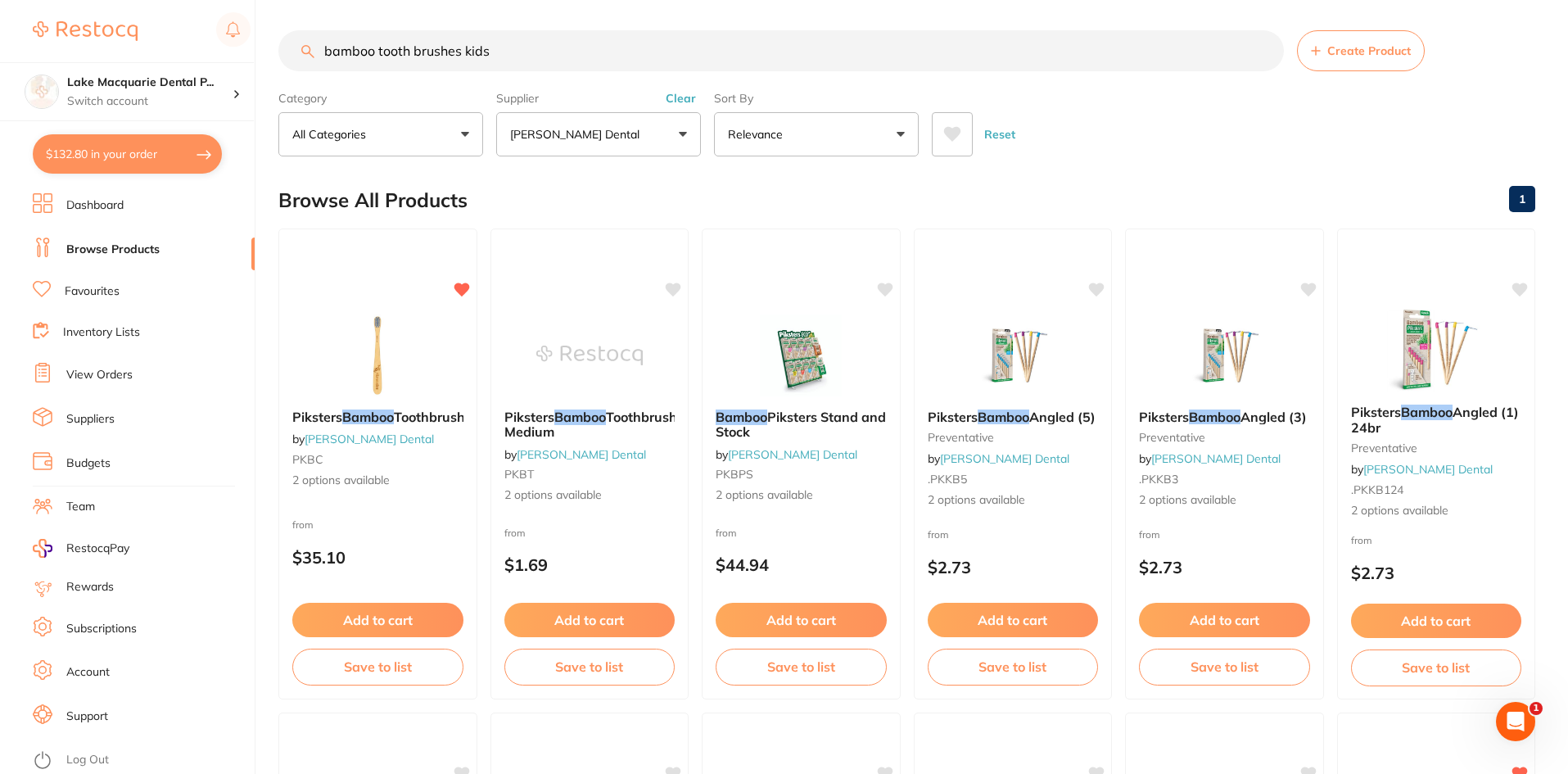
click at [85, 373] on link "View Orders" at bounding box center [100, 375] width 66 height 17
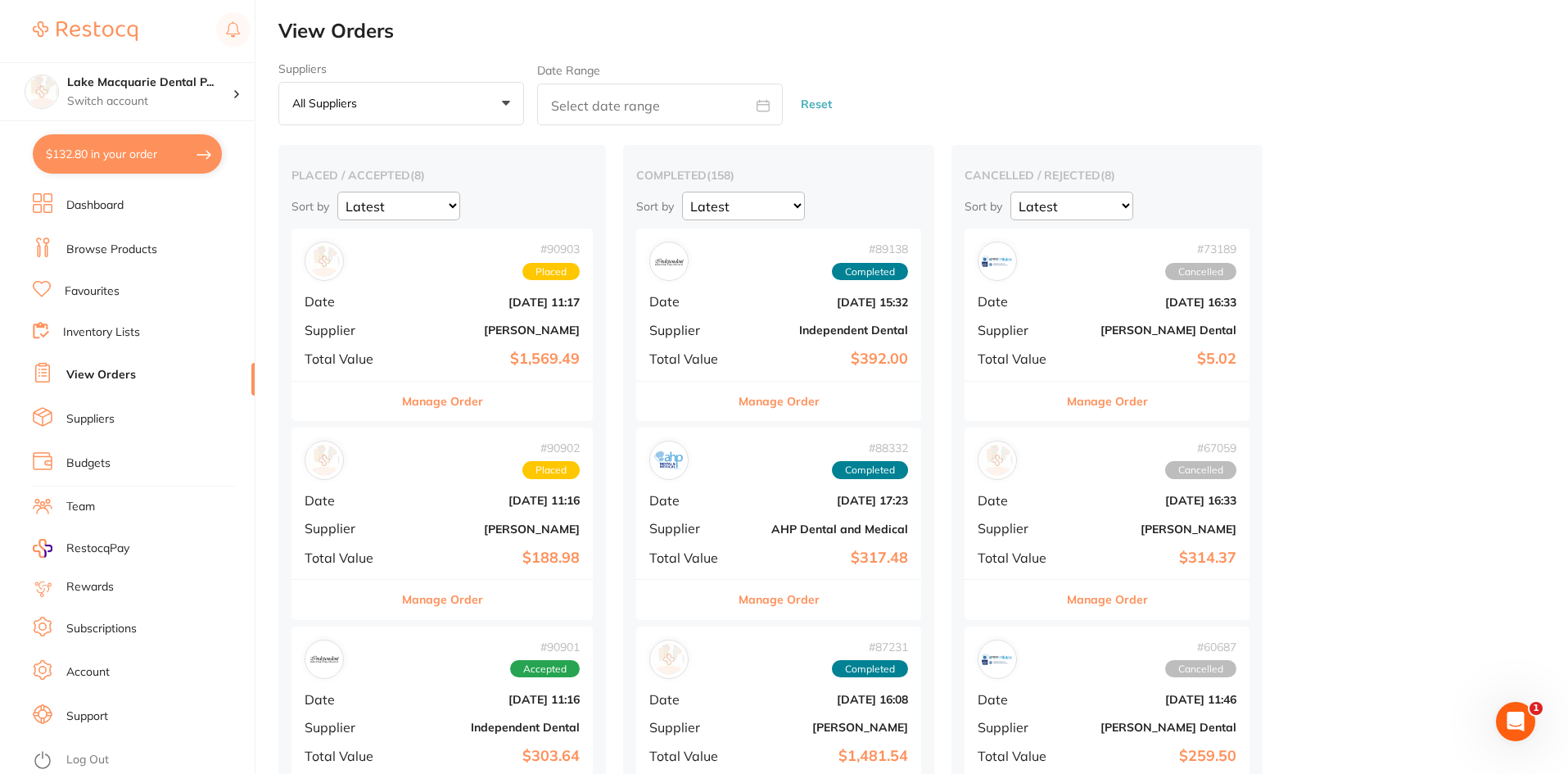
click at [508, 99] on button "All suppliers +0" at bounding box center [401, 104] width 245 height 45
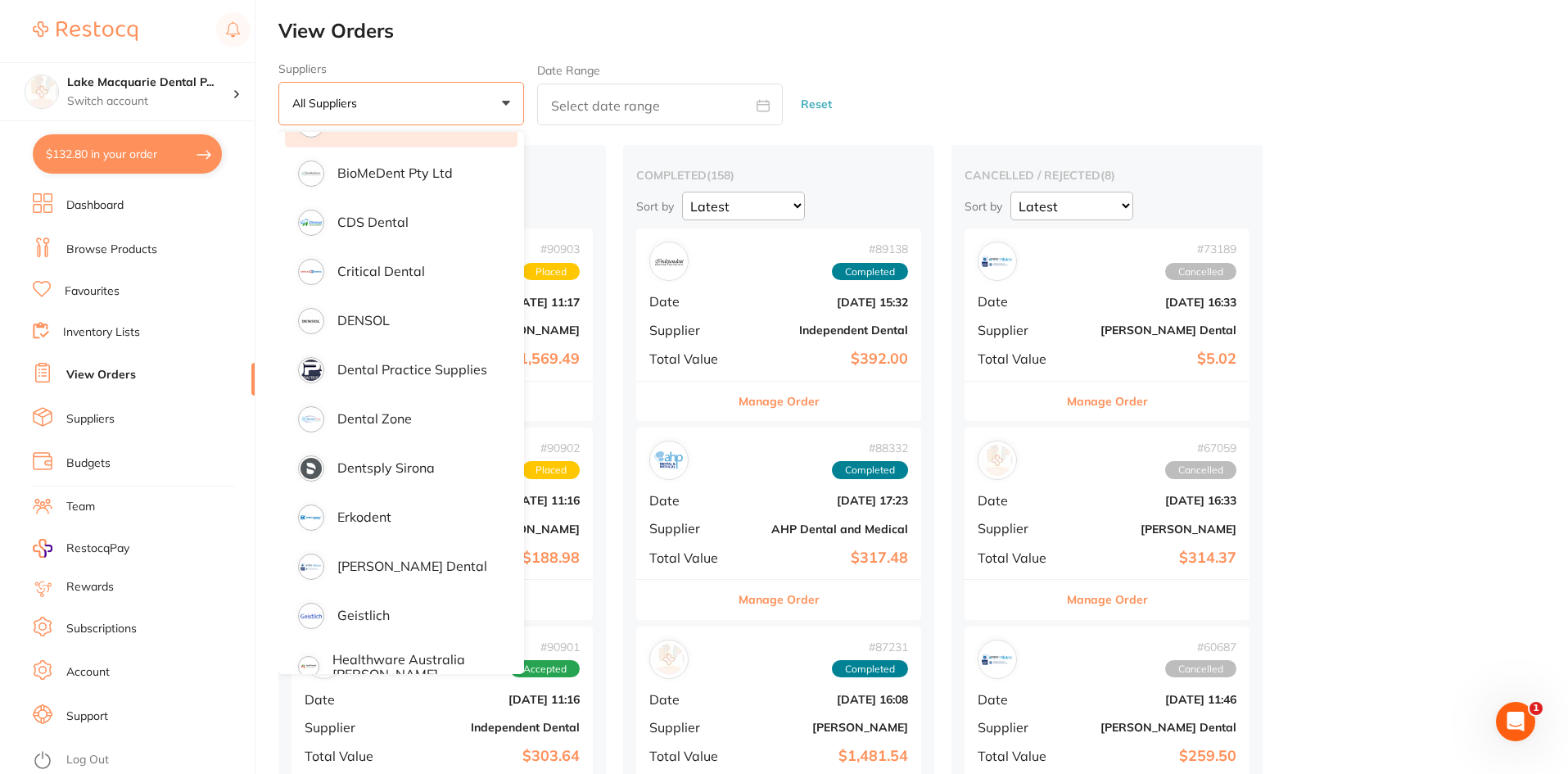
scroll to position [410, 0]
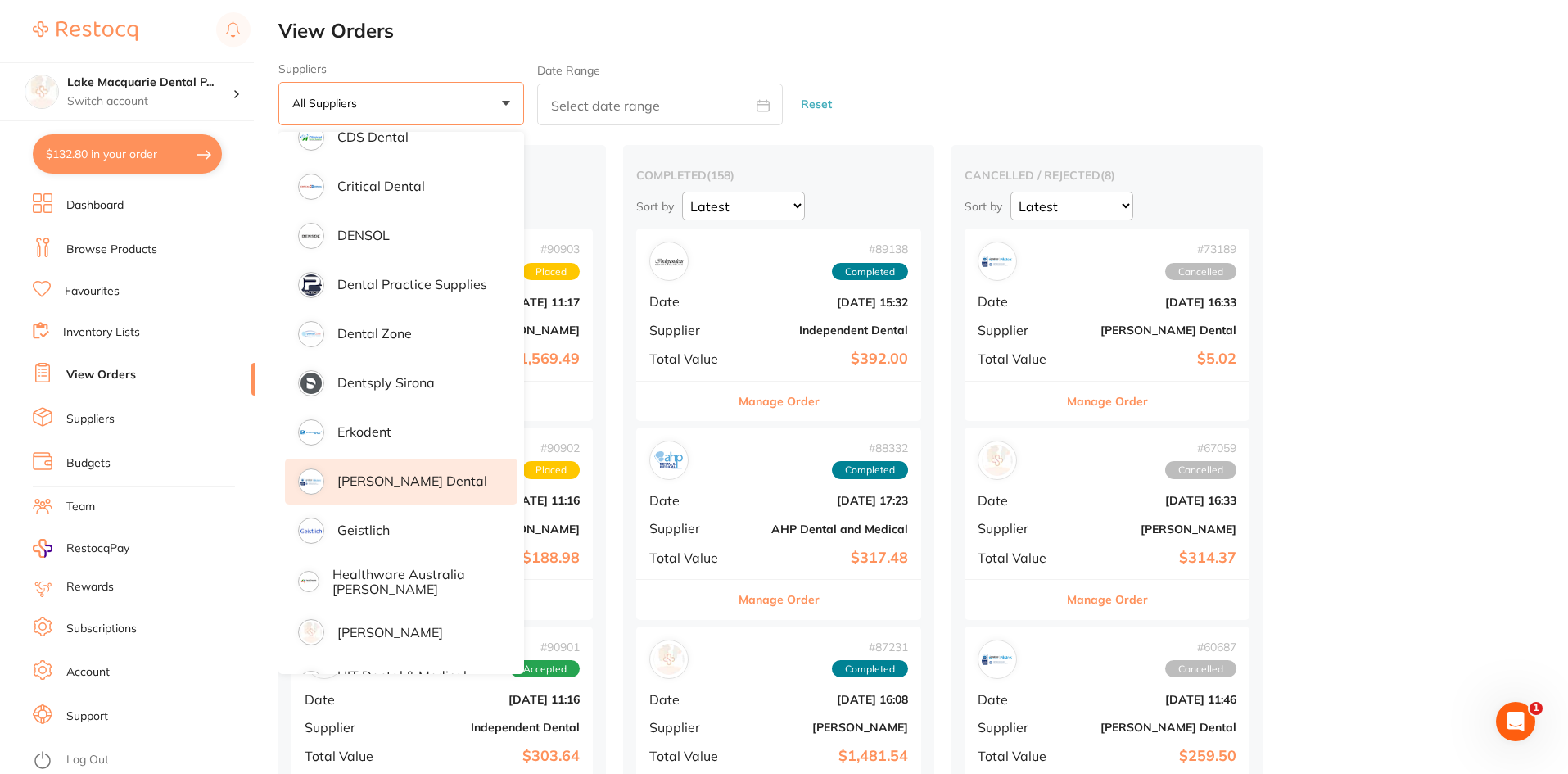
click at [347, 481] on p "[PERSON_NAME] Dental" at bounding box center [412, 480] width 150 height 15
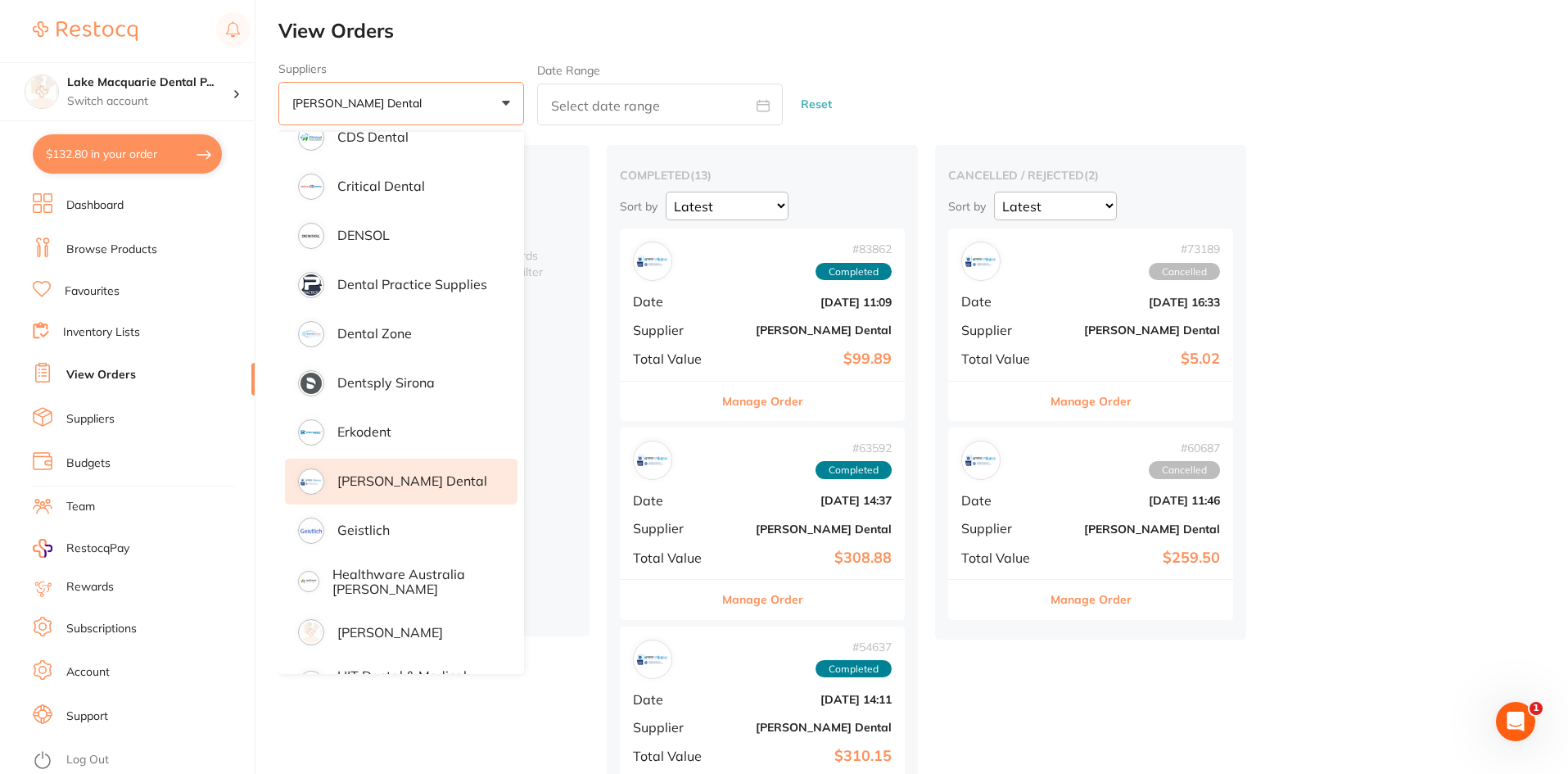
click at [1090, 77] on div "Suppliers [PERSON_NAME] Dental +0 All suppliers AB Orthodontics [PERSON_NAME] D…" at bounding box center [923, 93] width 1289 height 64
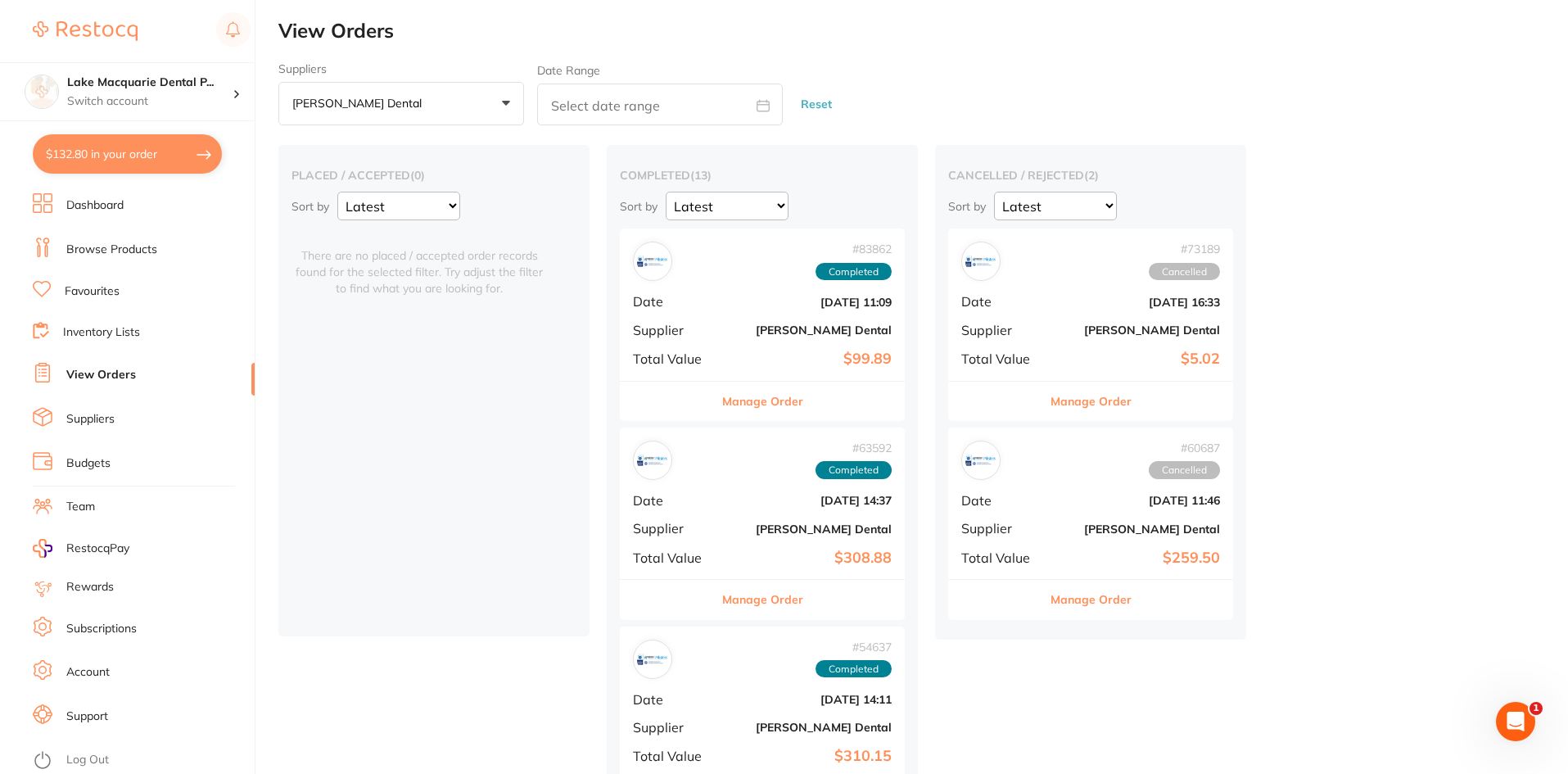
click at [754, 402] on button "Manage Order" at bounding box center [762, 401] width 81 height 39
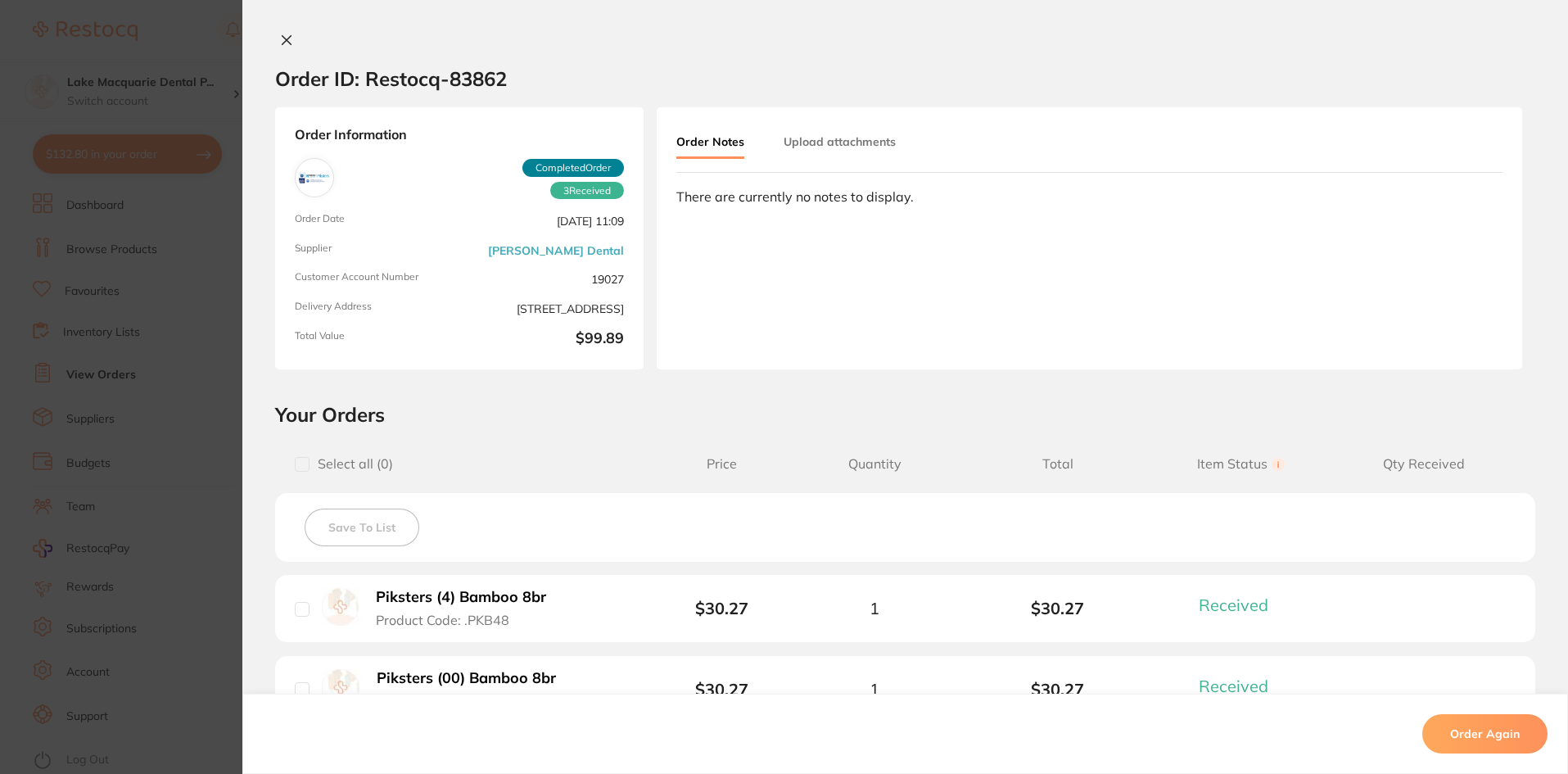
click at [283, 37] on icon at bounding box center [287, 40] width 9 height 9
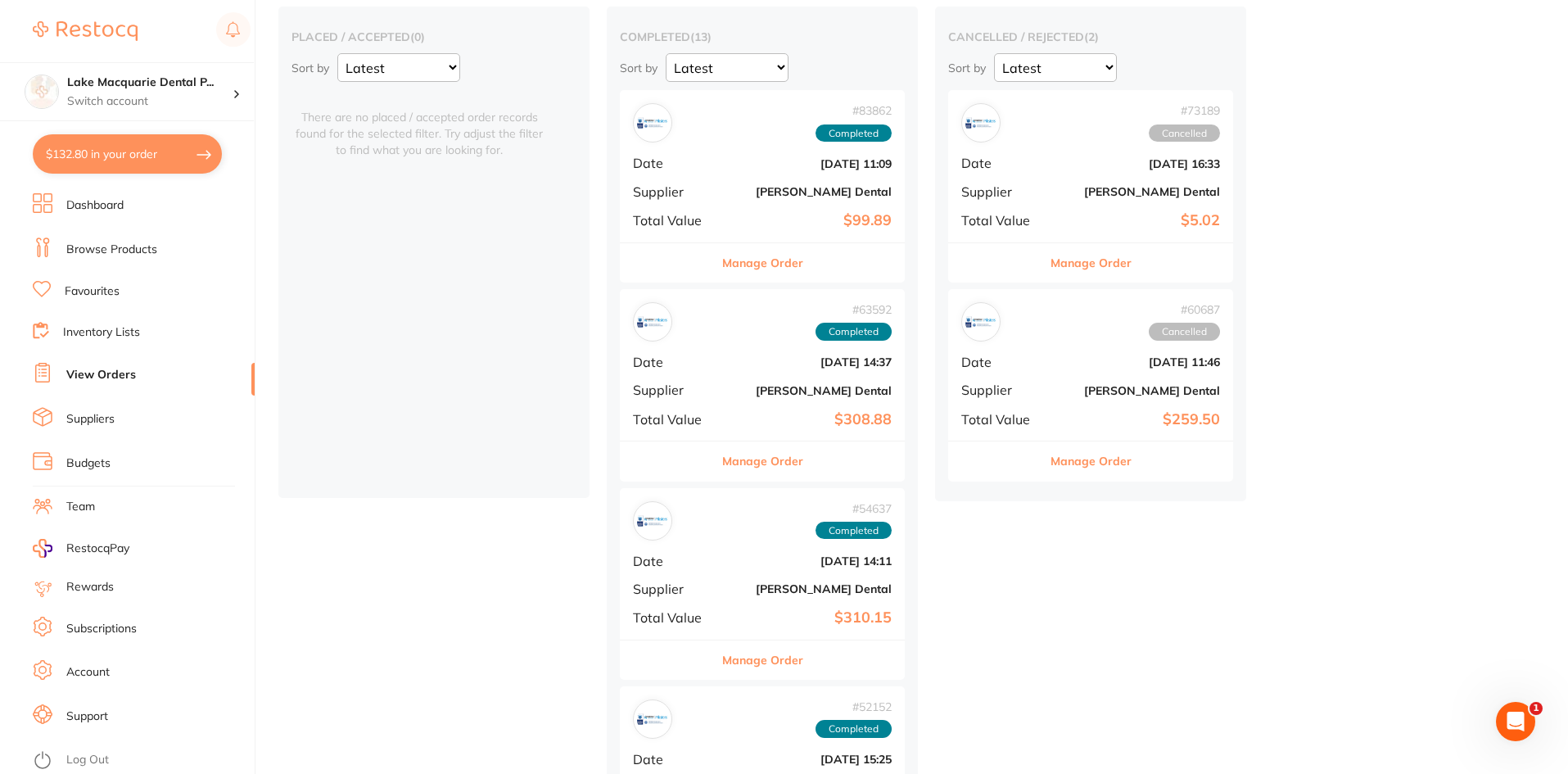
scroll to position [164, 0]
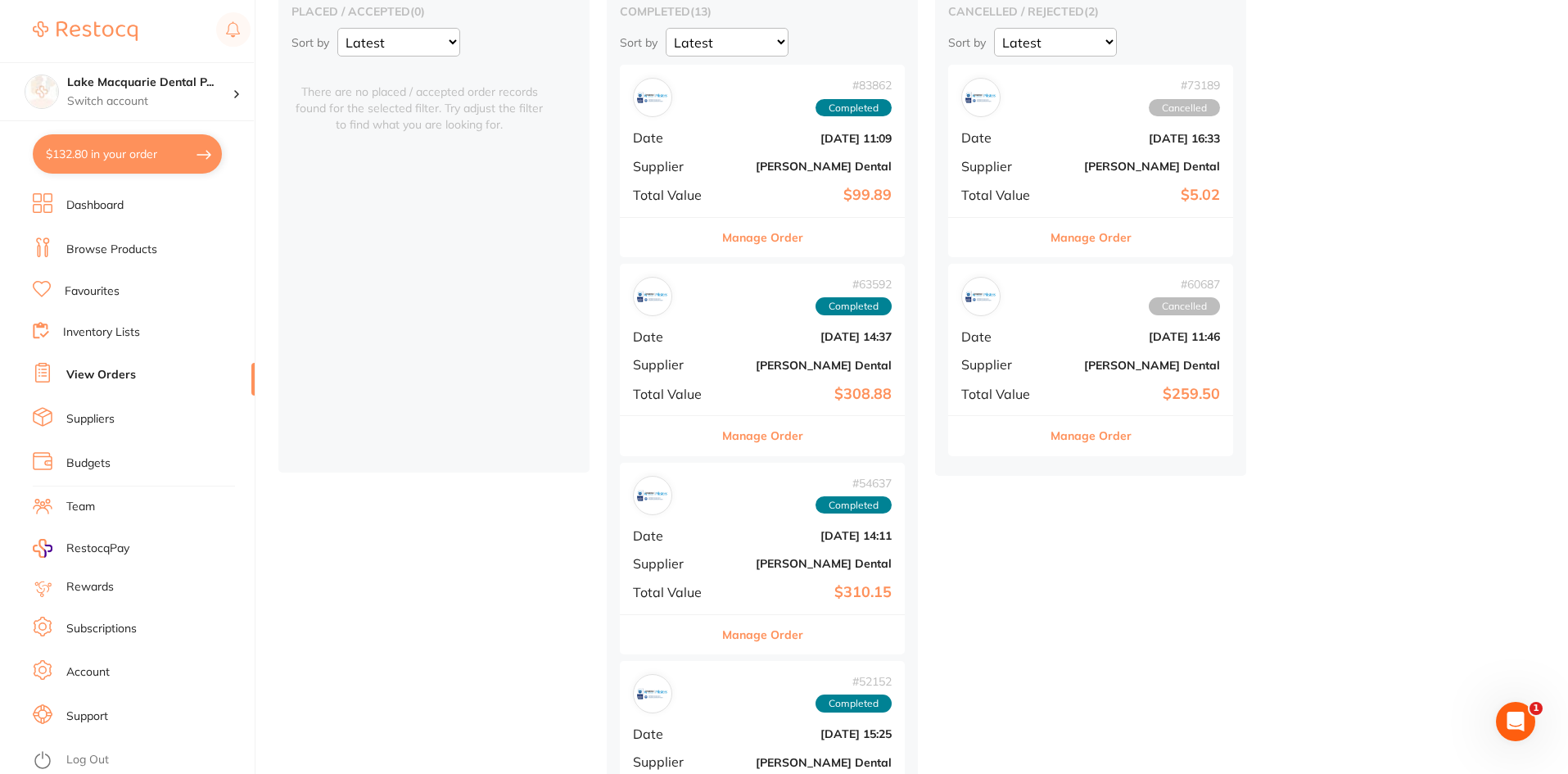
click at [739, 434] on button "Manage Order" at bounding box center [762, 435] width 81 height 39
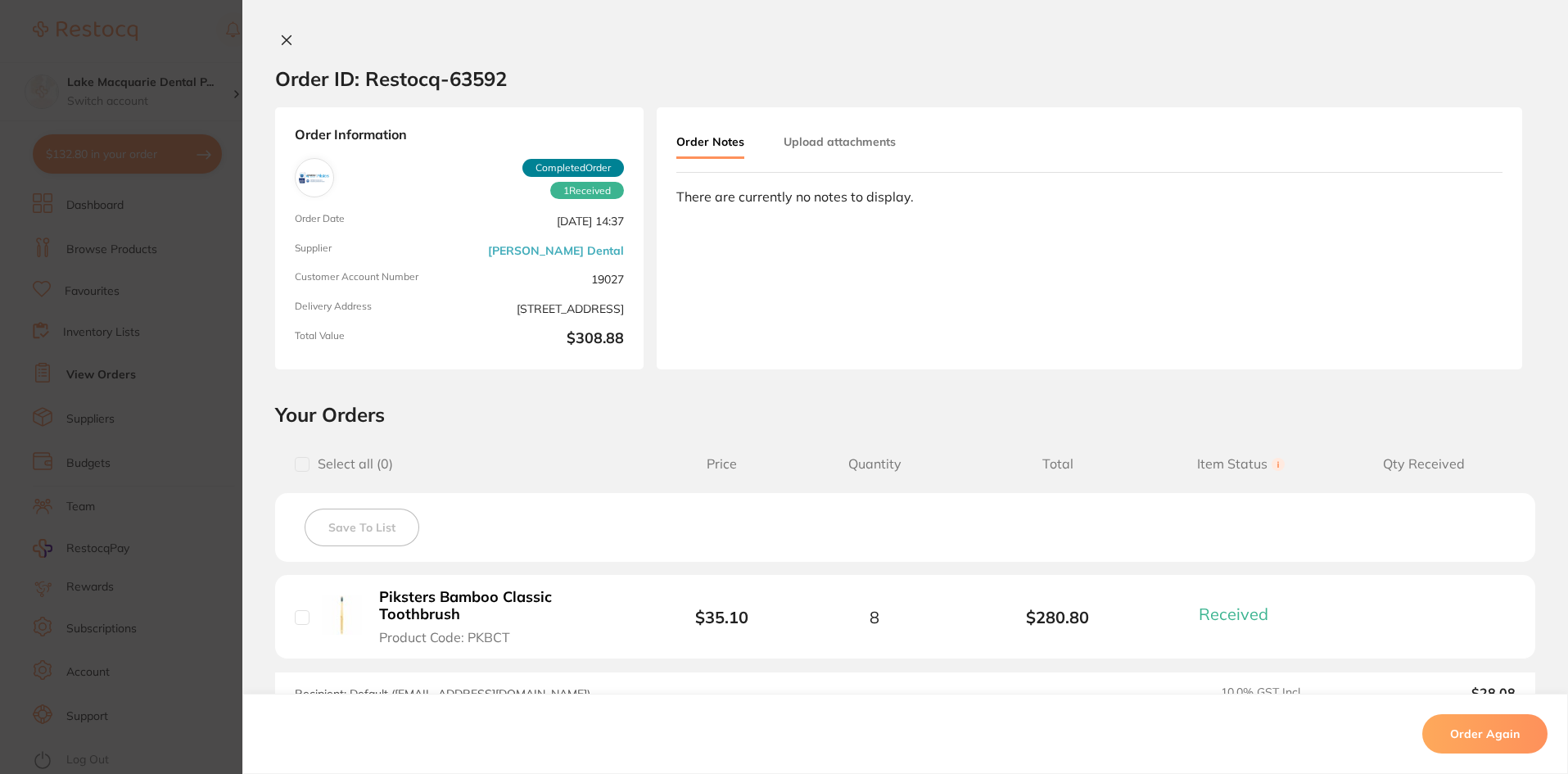
click at [275, 38] on button at bounding box center [286, 42] width 23 height 17
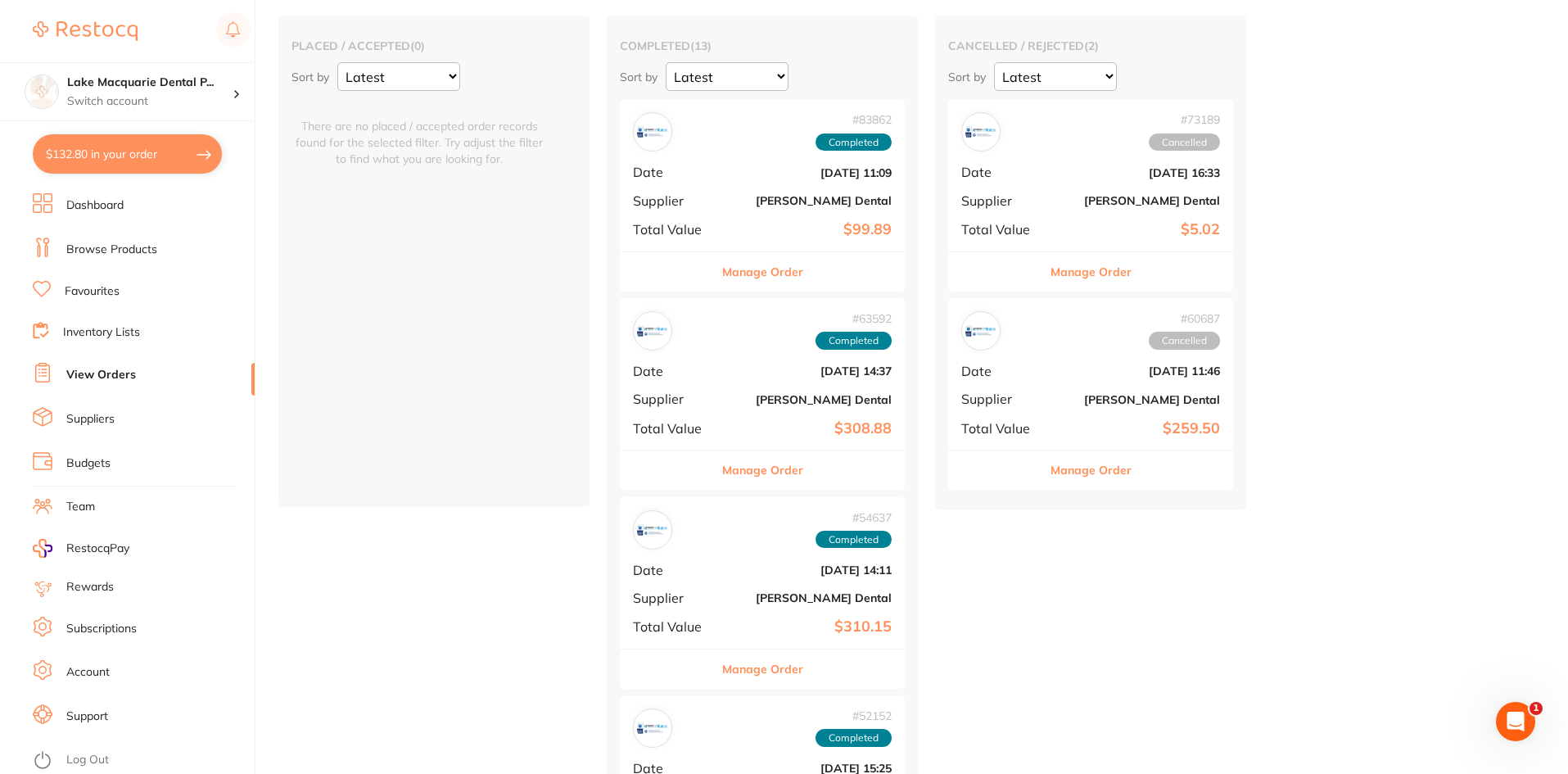
scroll to position [410, 0]
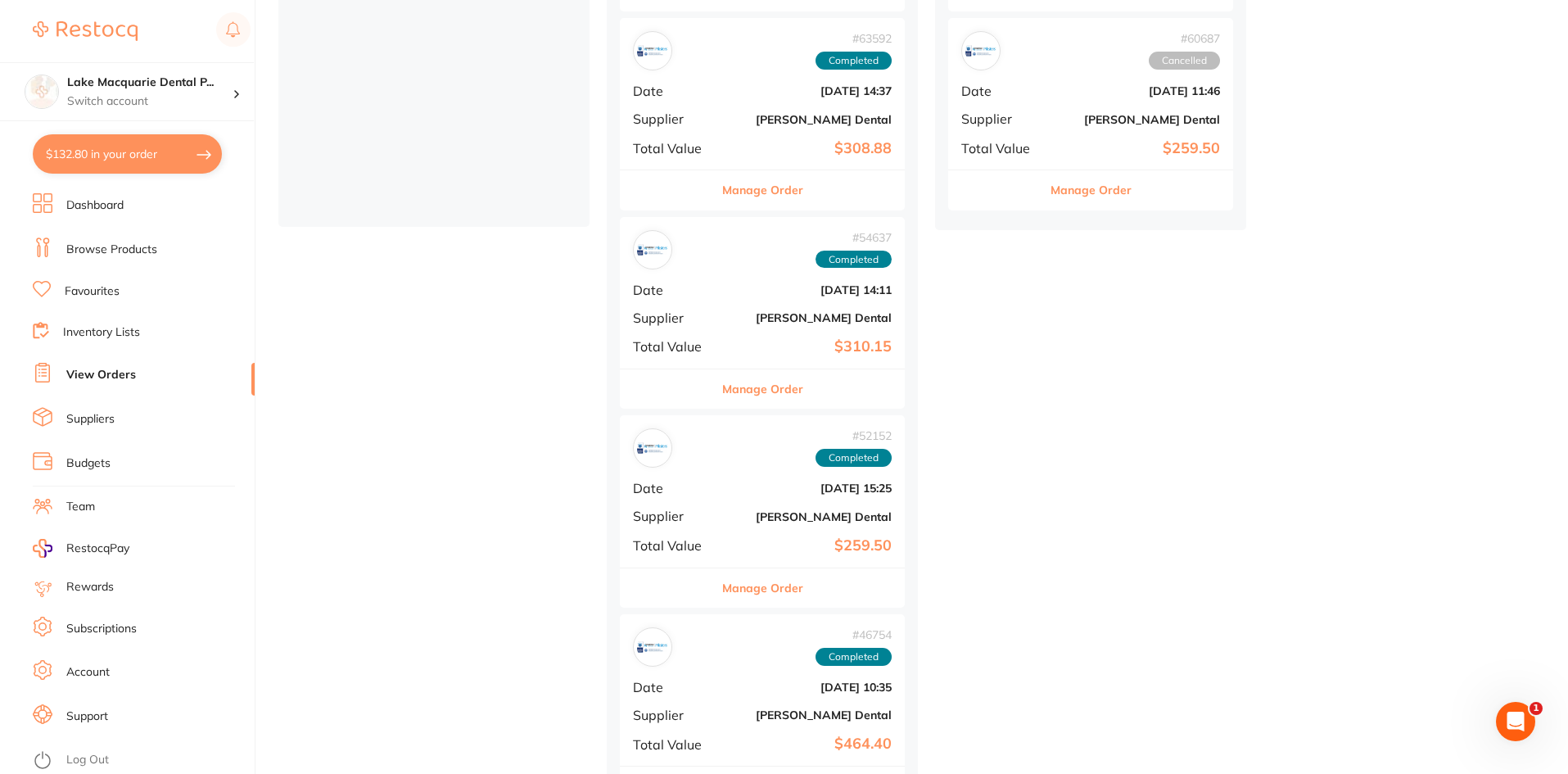
click at [759, 388] on button "Manage Order" at bounding box center [762, 389] width 81 height 39
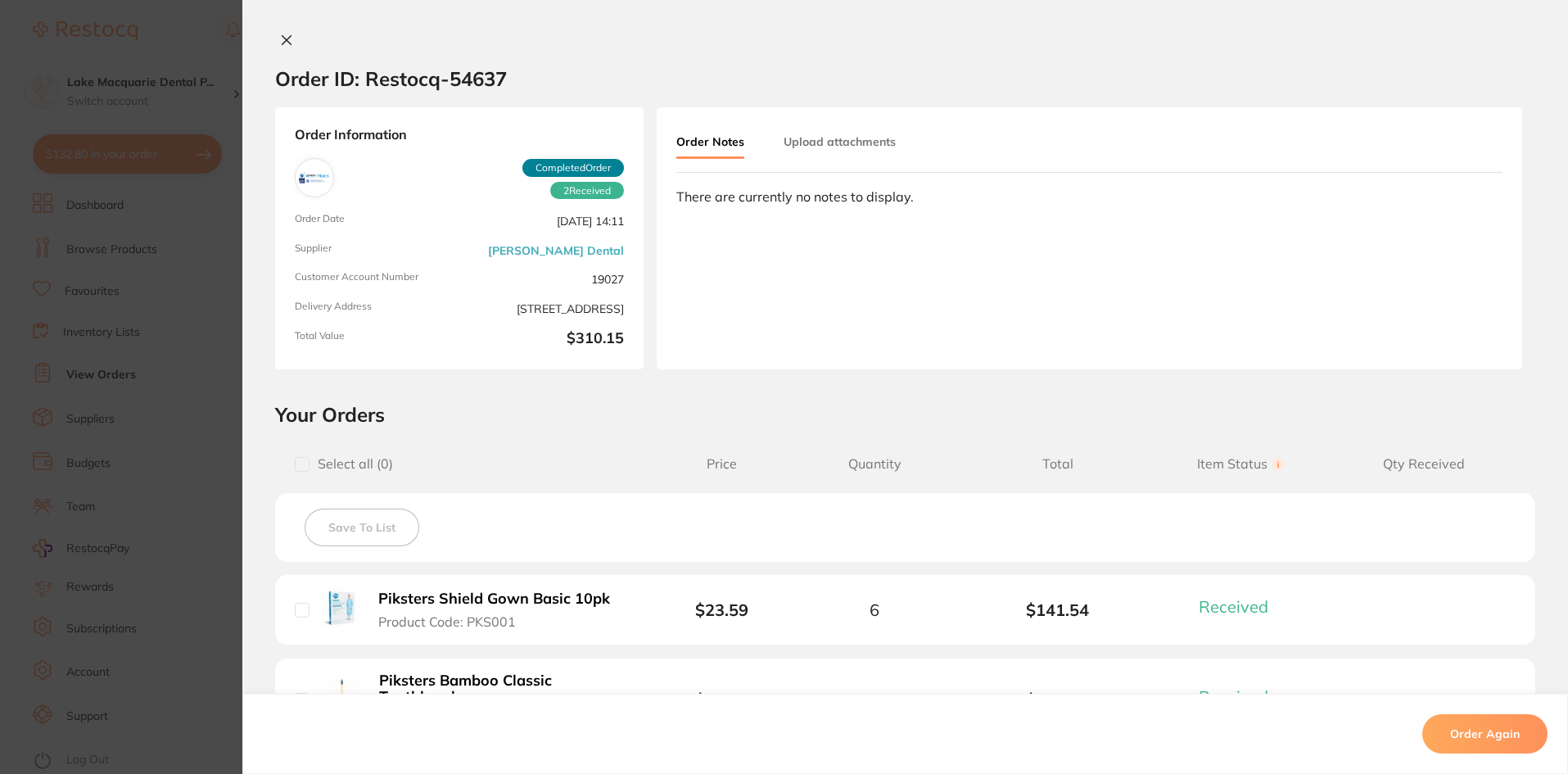
click at [285, 41] on icon at bounding box center [286, 39] width 13 height 13
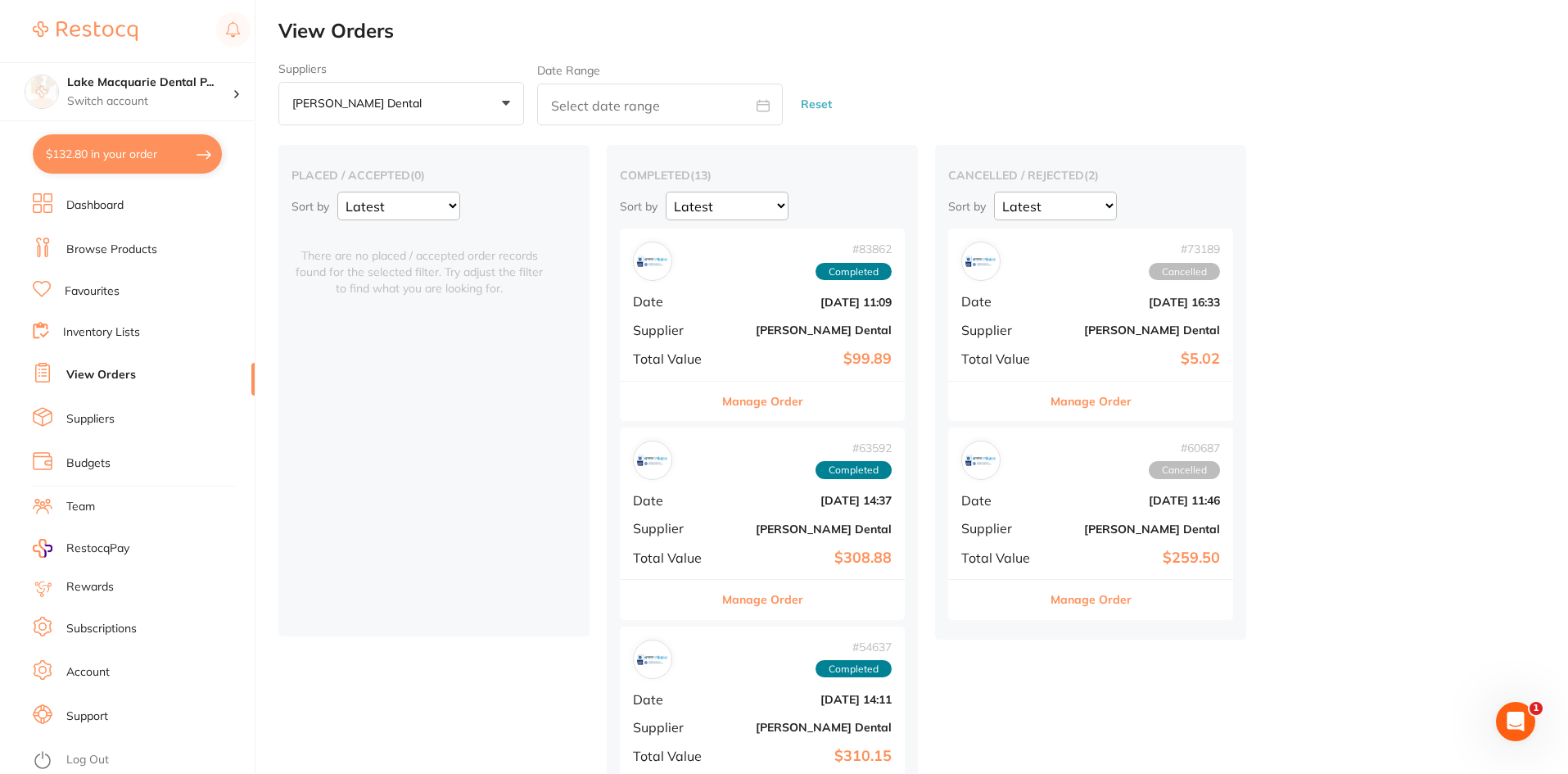
click at [100, 153] on button "$132.80 in your order" at bounding box center [127, 154] width 189 height 39
checkbox input "true"
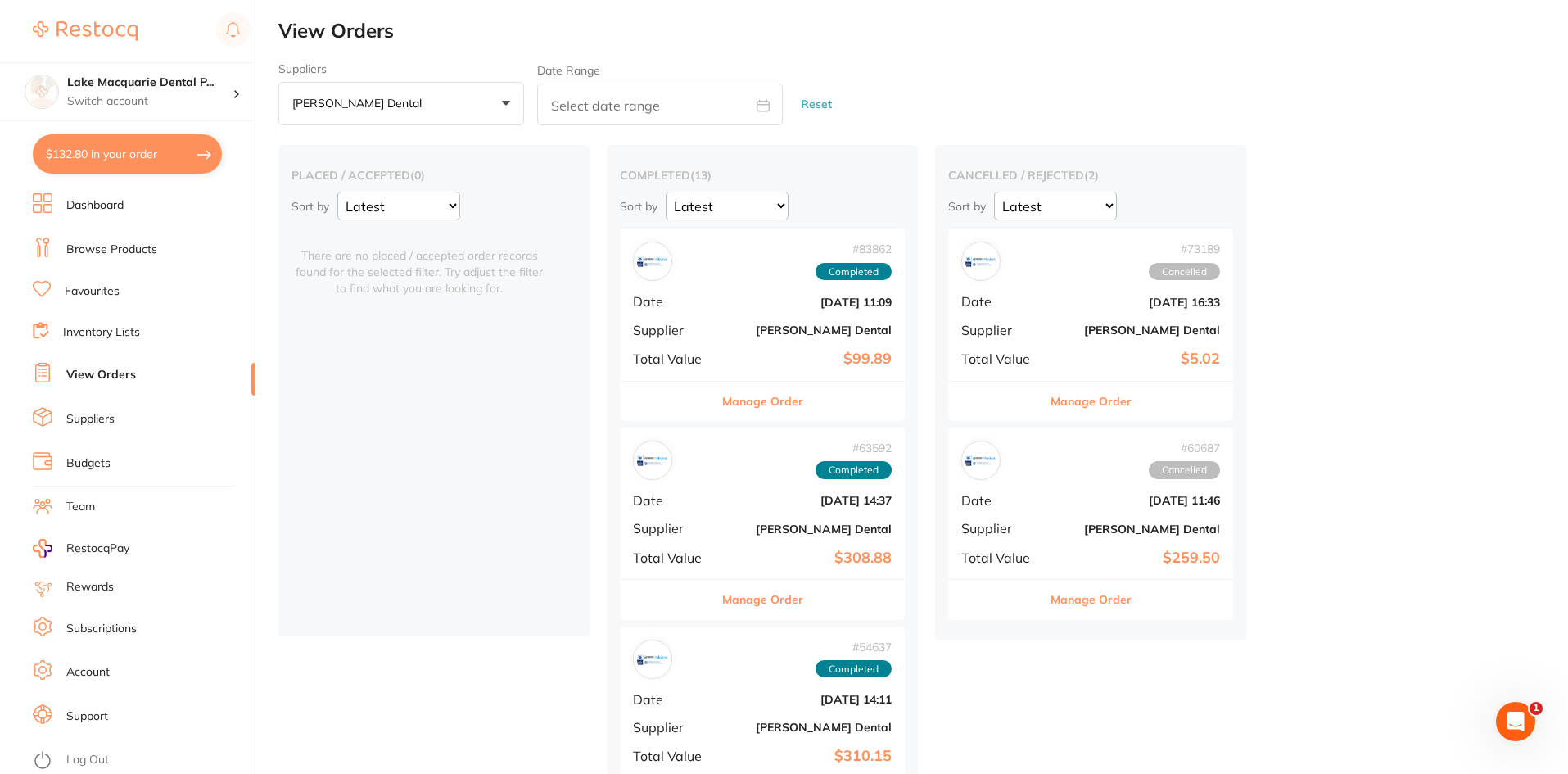
checkbox input "true"
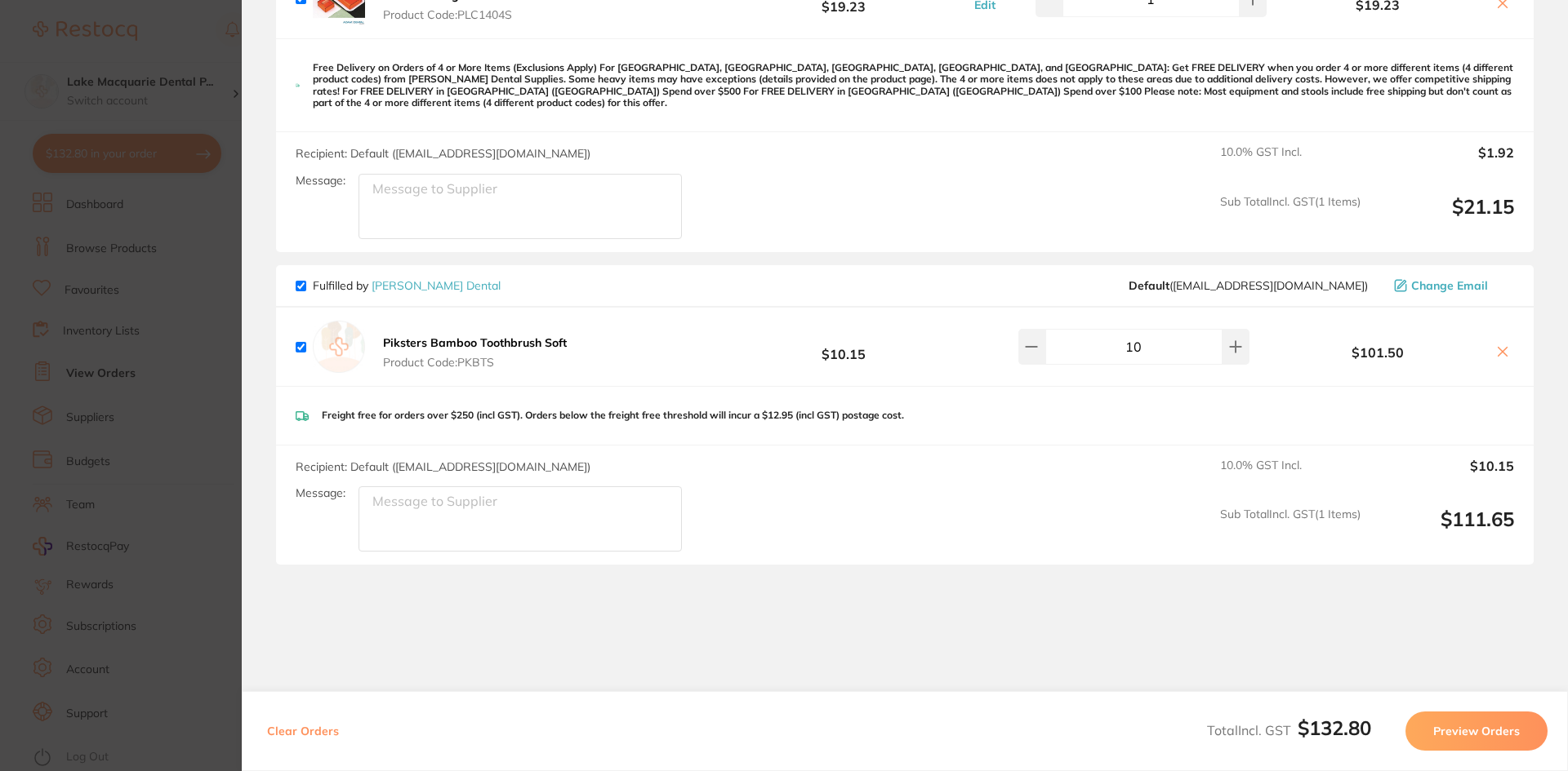
scroll to position [245, 0]
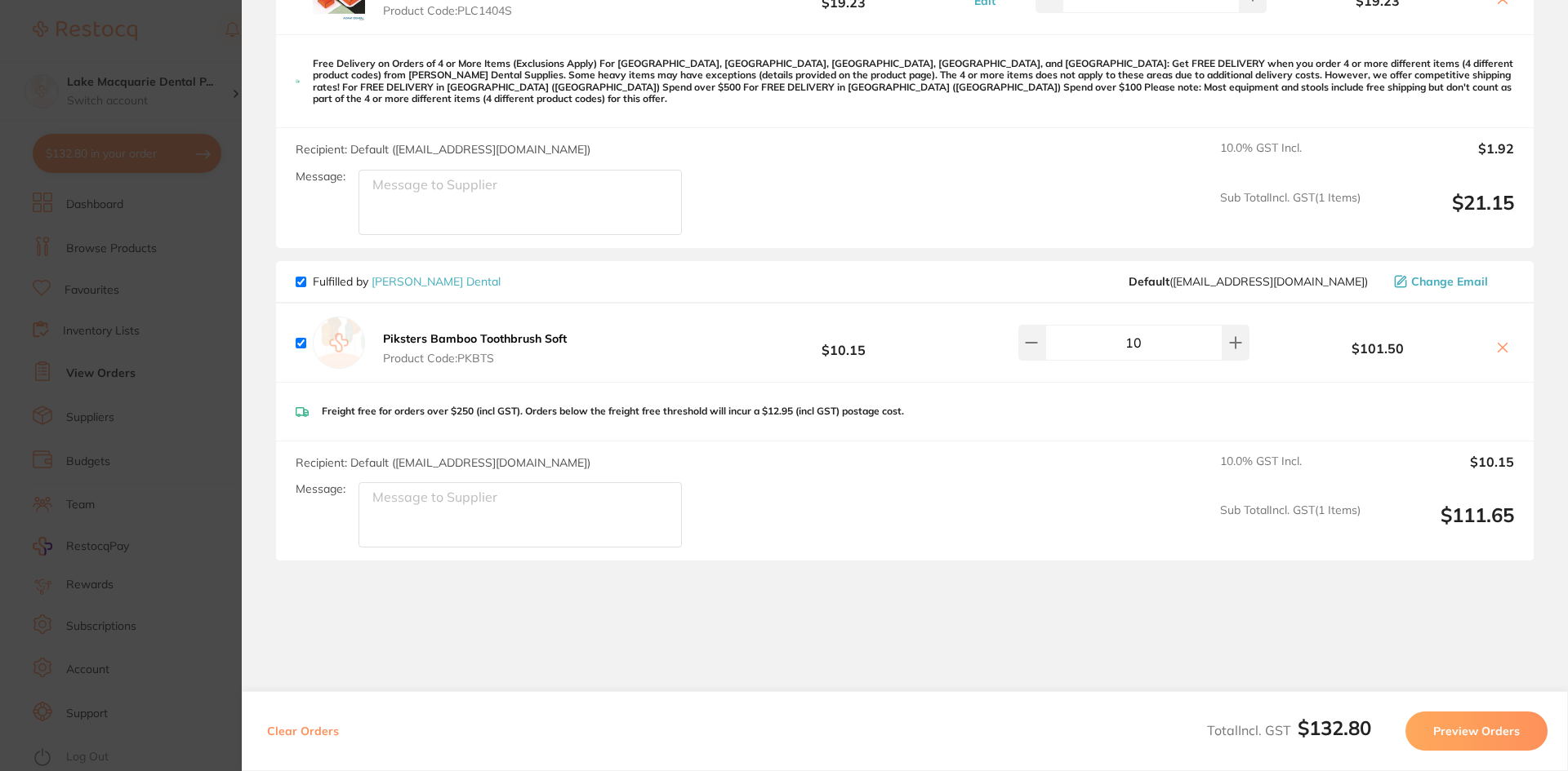
click at [1496, 341] on icon at bounding box center [1502, 347] width 13 height 13
click at [1505, 340] on button at bounding box center [1503, 349] width 23 height 17
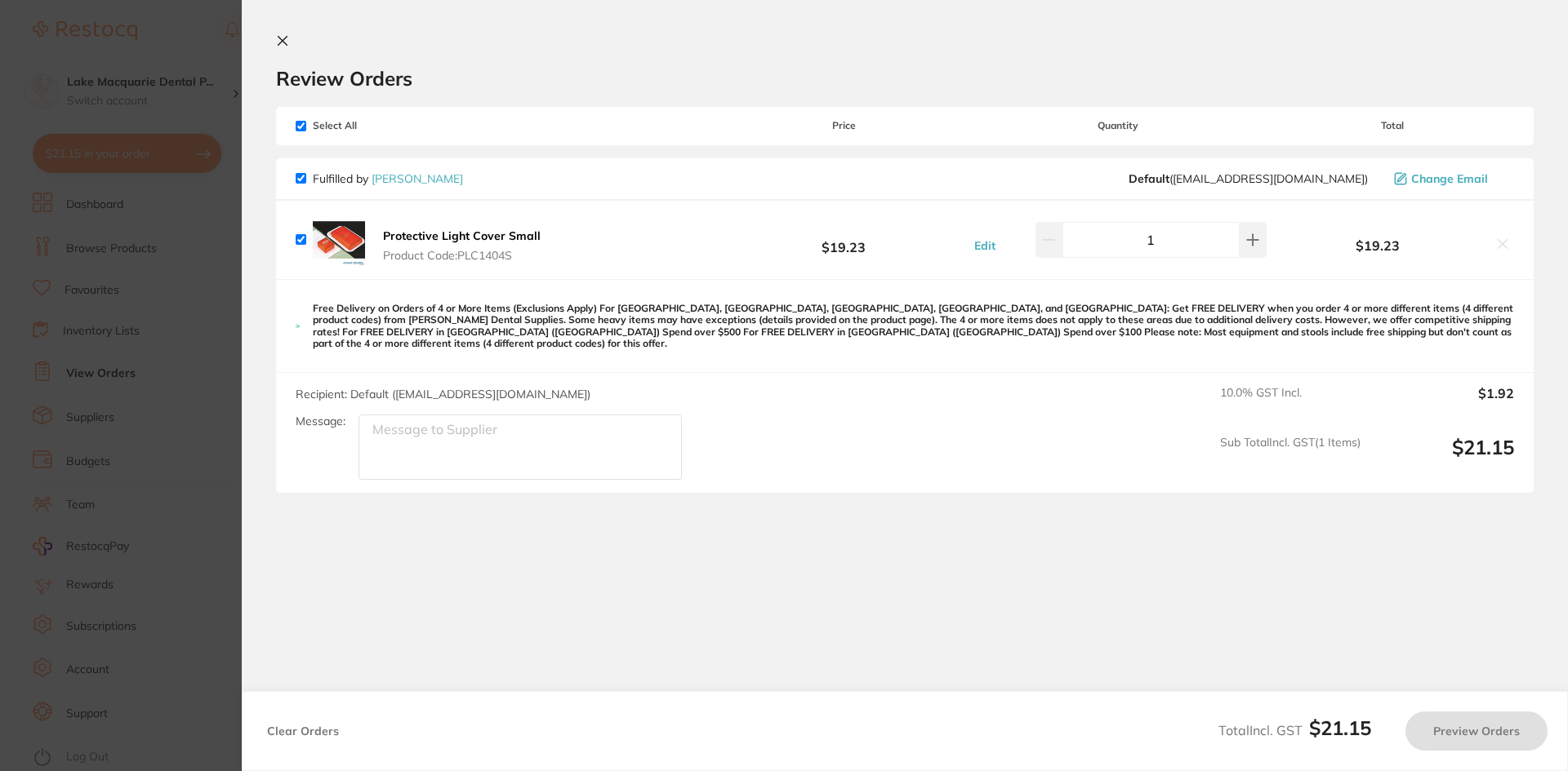
checkbox input "true"
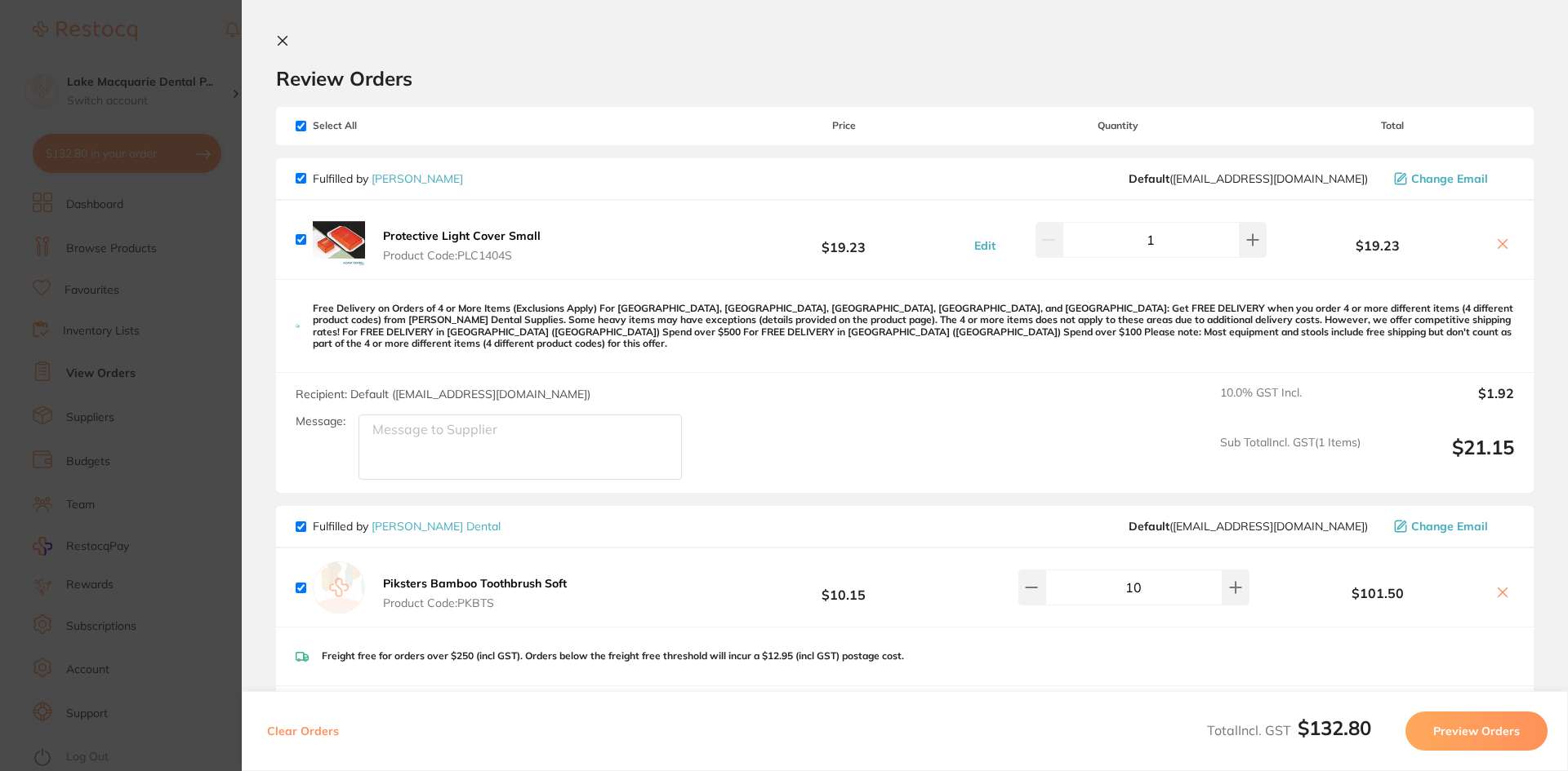
click at [284, 35] on icon at bounding box center [282, 40] width 13 height 13
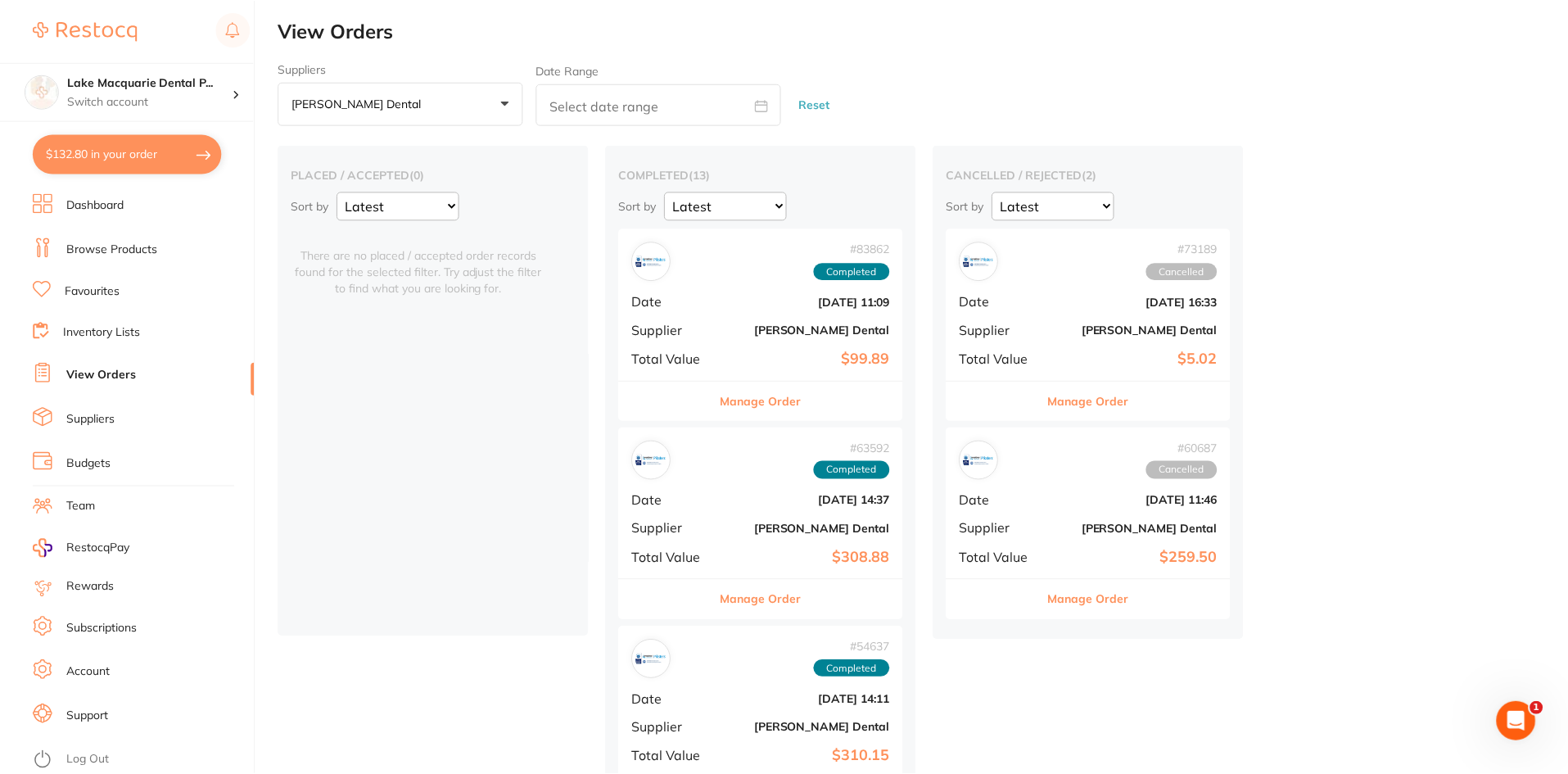
scroll to position [5, 0]
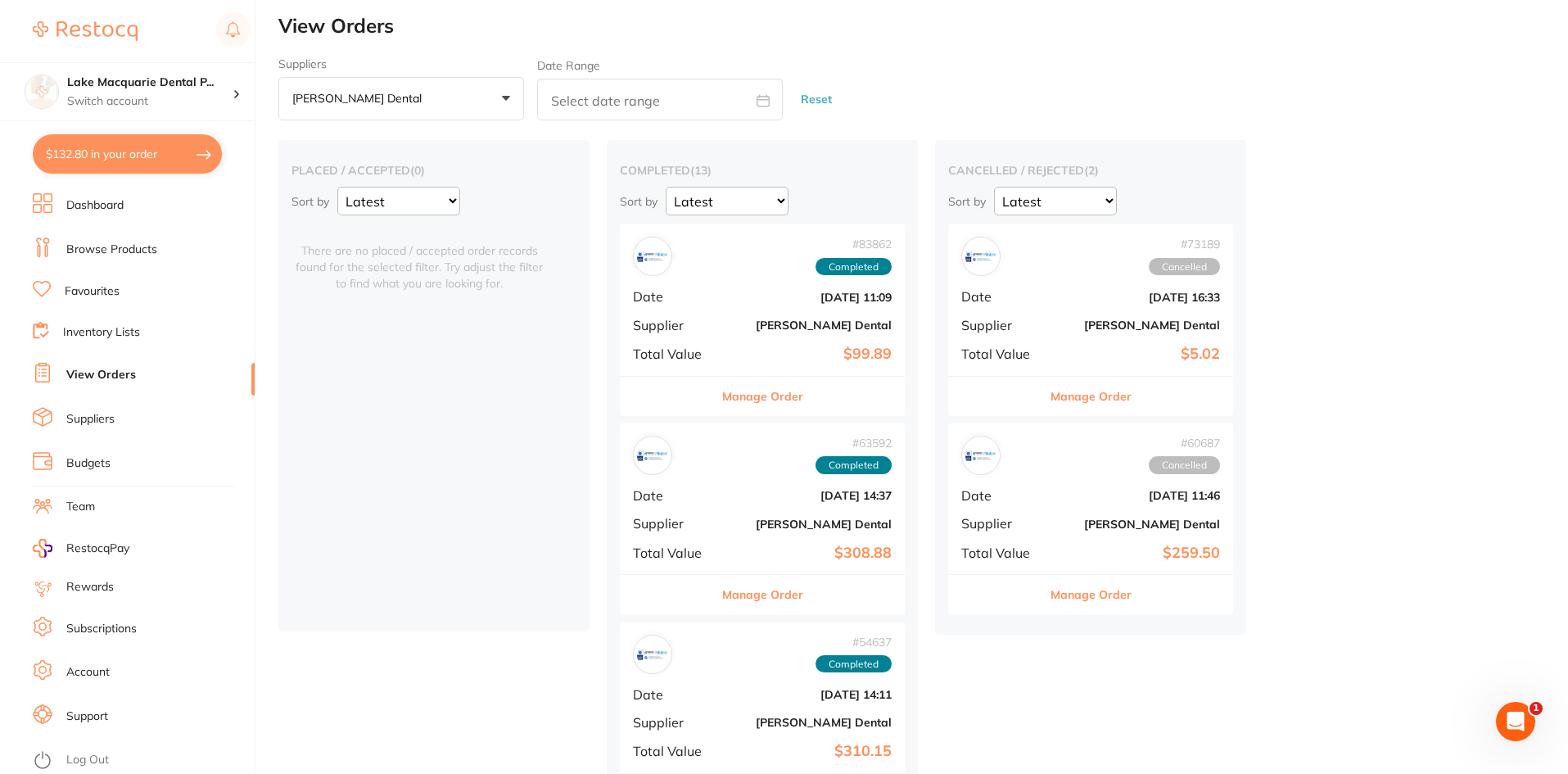
click at [106, 245] on link "Browse Products" at bounding box center [112, 250] width 91 height 17
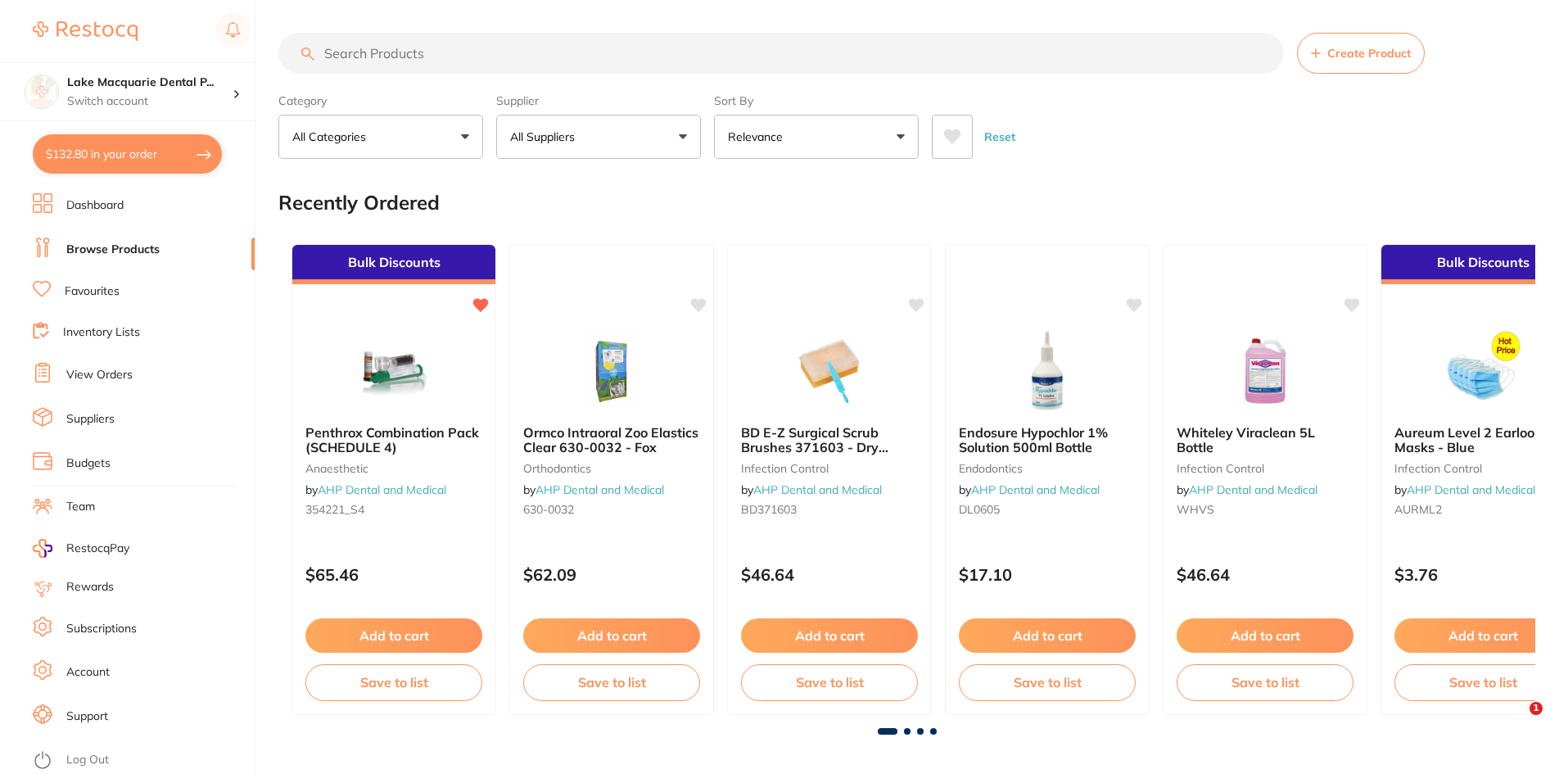
click at [681, 135] on button "All Suppliers" at bounding box center [598, 136] width 204 height 45
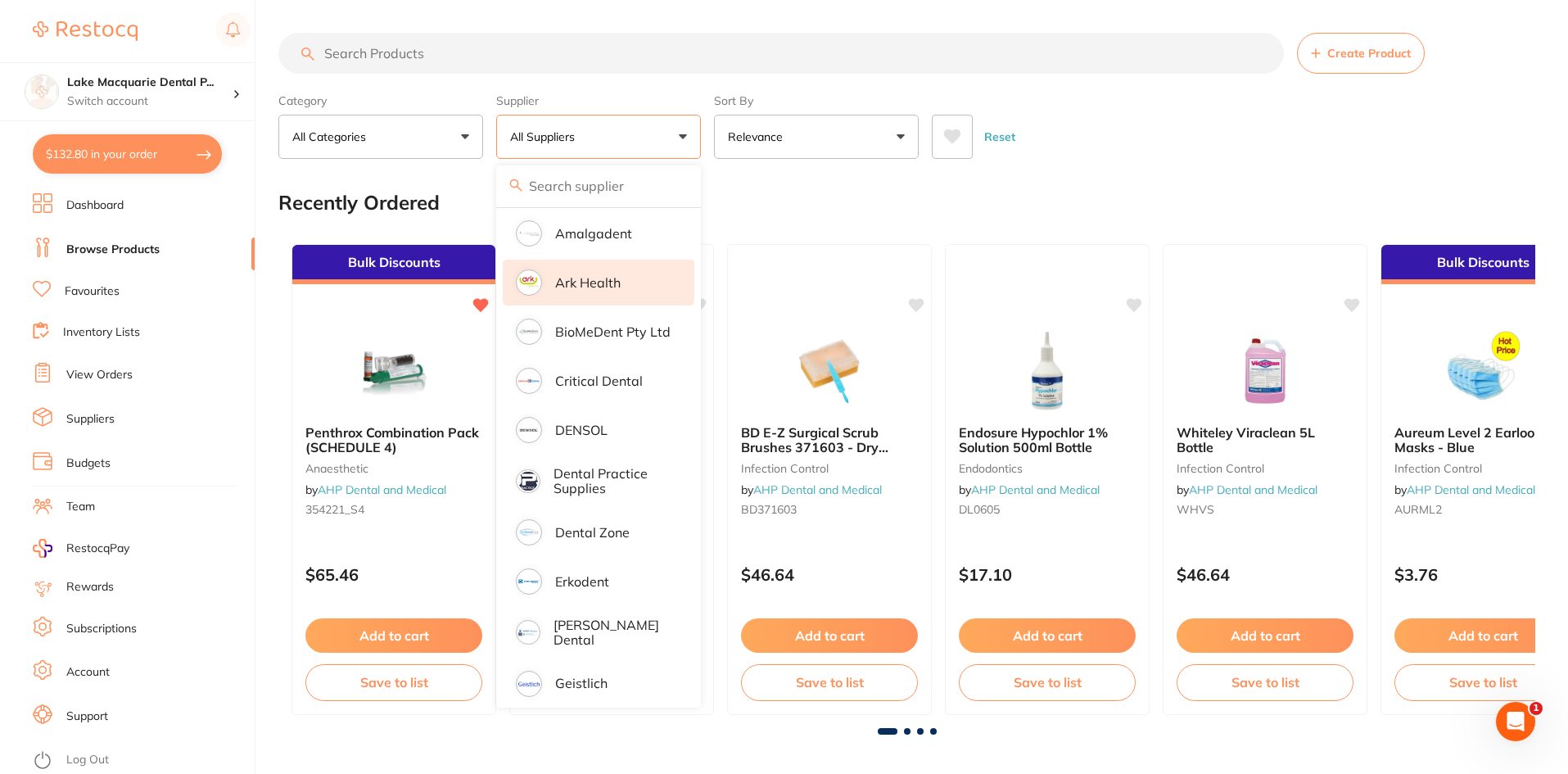
scroll to position [328, 0]
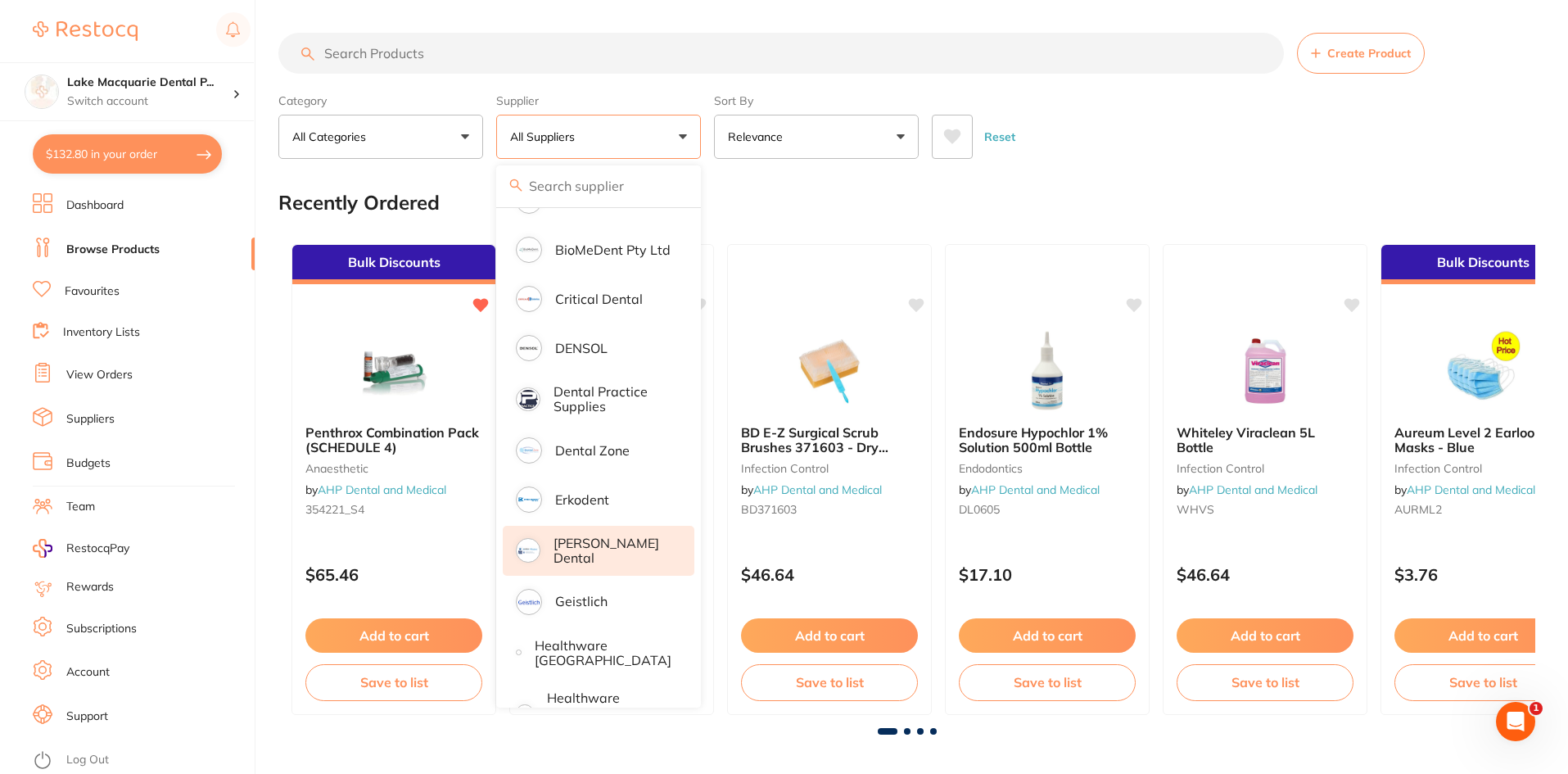
click at [586, 538] on li "[PERSON_NAME] Dental" at bounding box center [598, 550] width 191 height 50
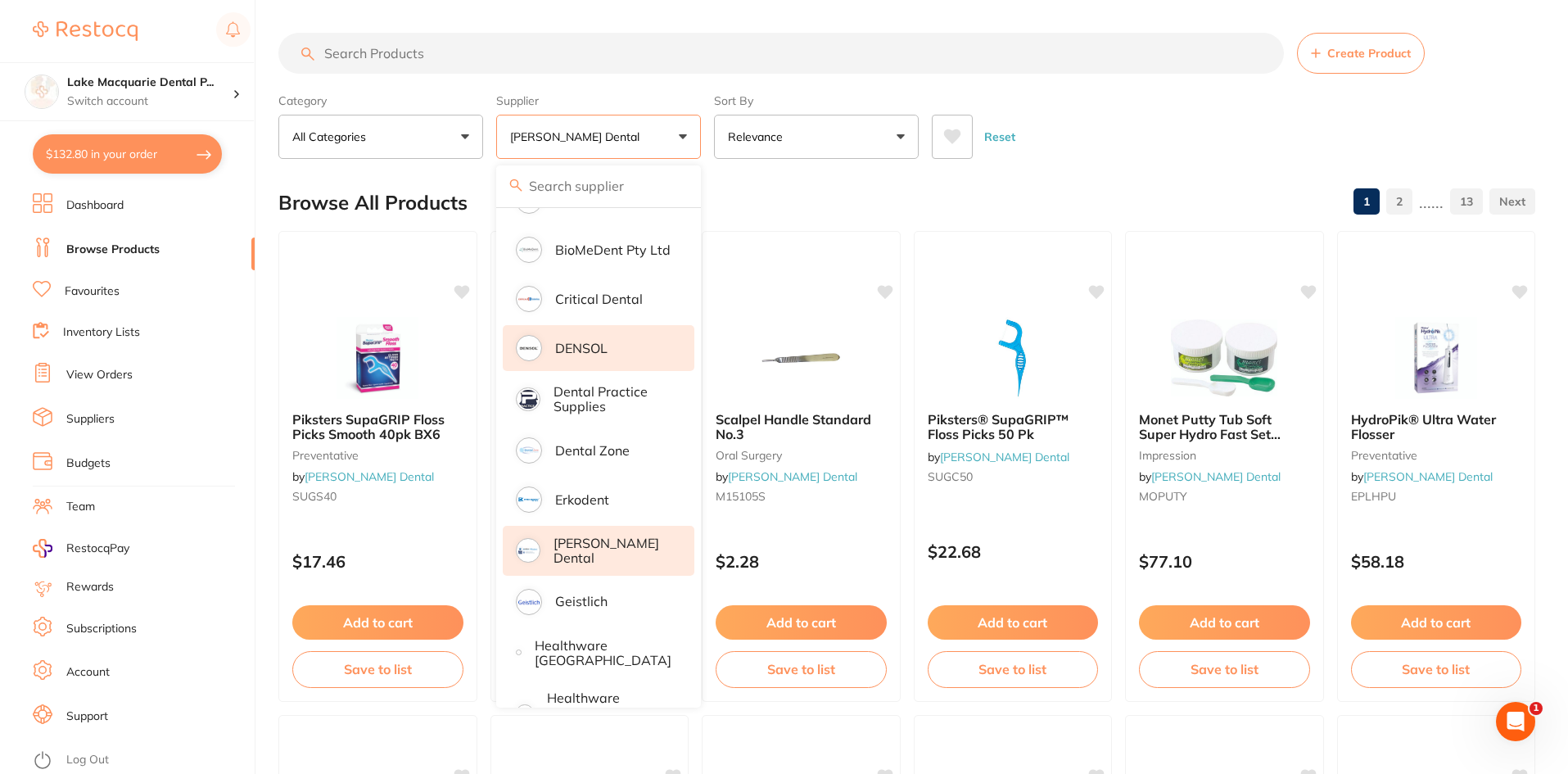
scroll to position [0, 0]
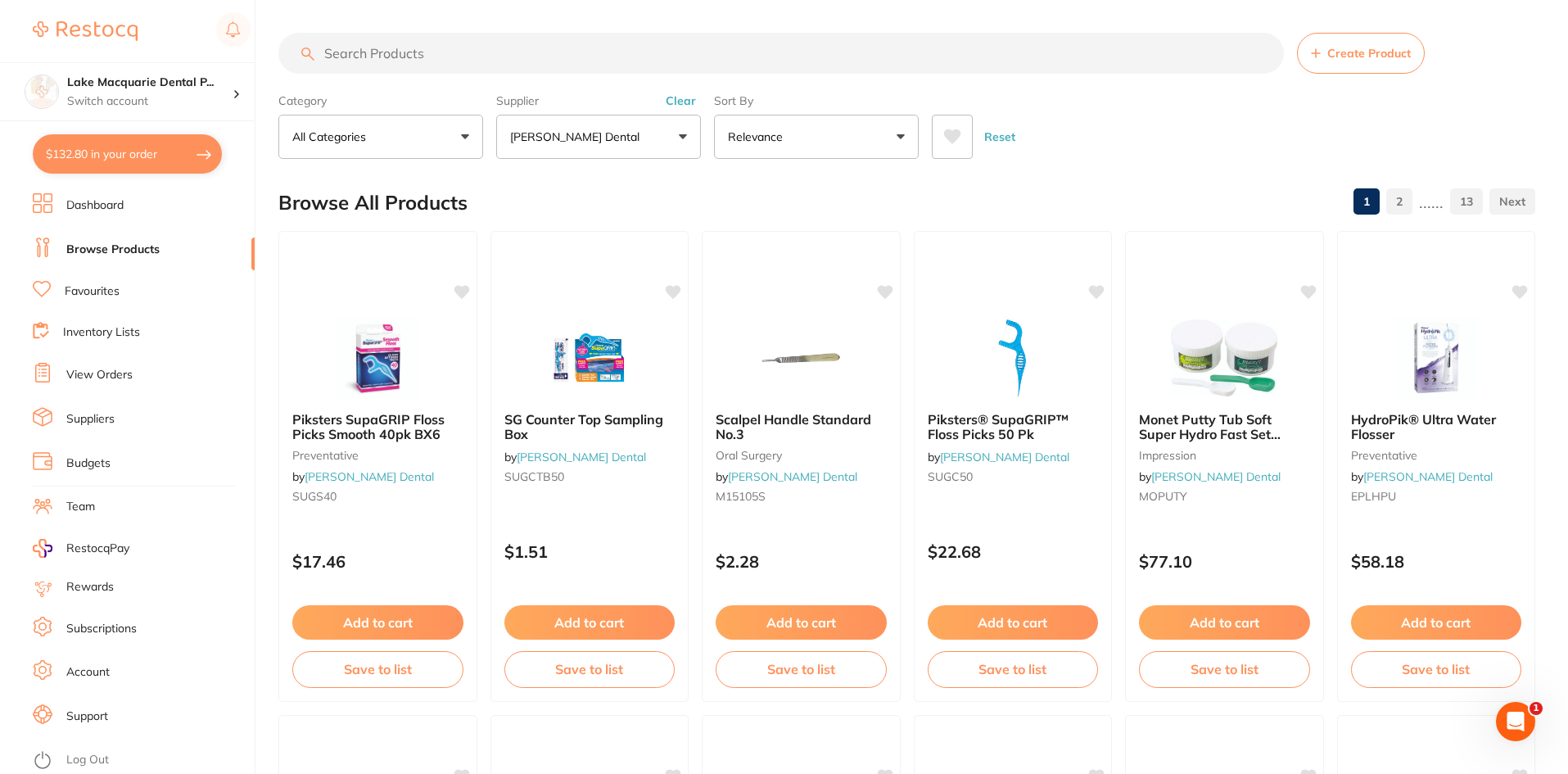
click at [368, 49] on input "search" at bounding box center [781, 53] width 1006 height 41
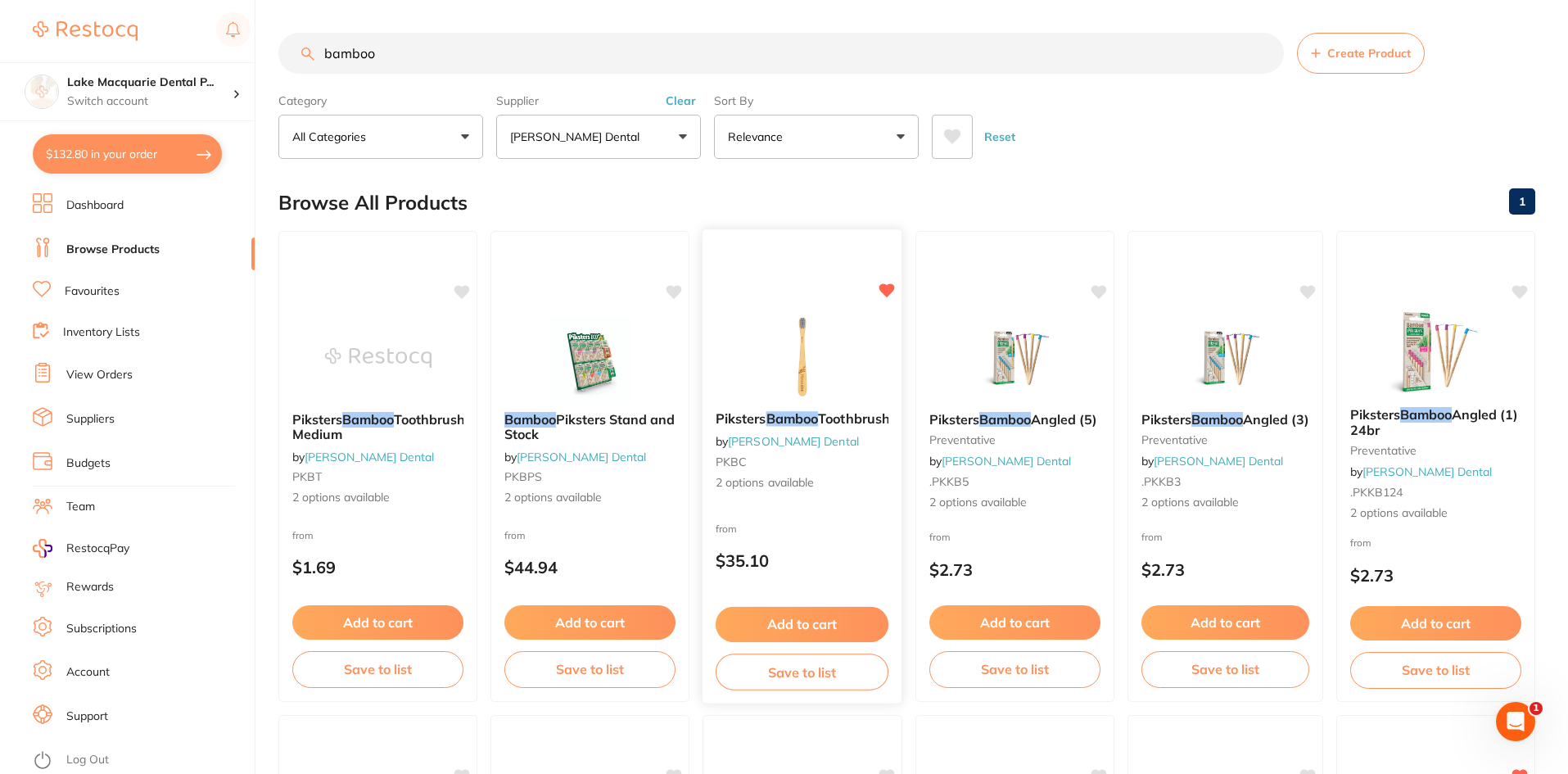
type input "bamboo"
click at [764, 492] on span "2 options available" at bounding box center [802, 483] width 173 height 17
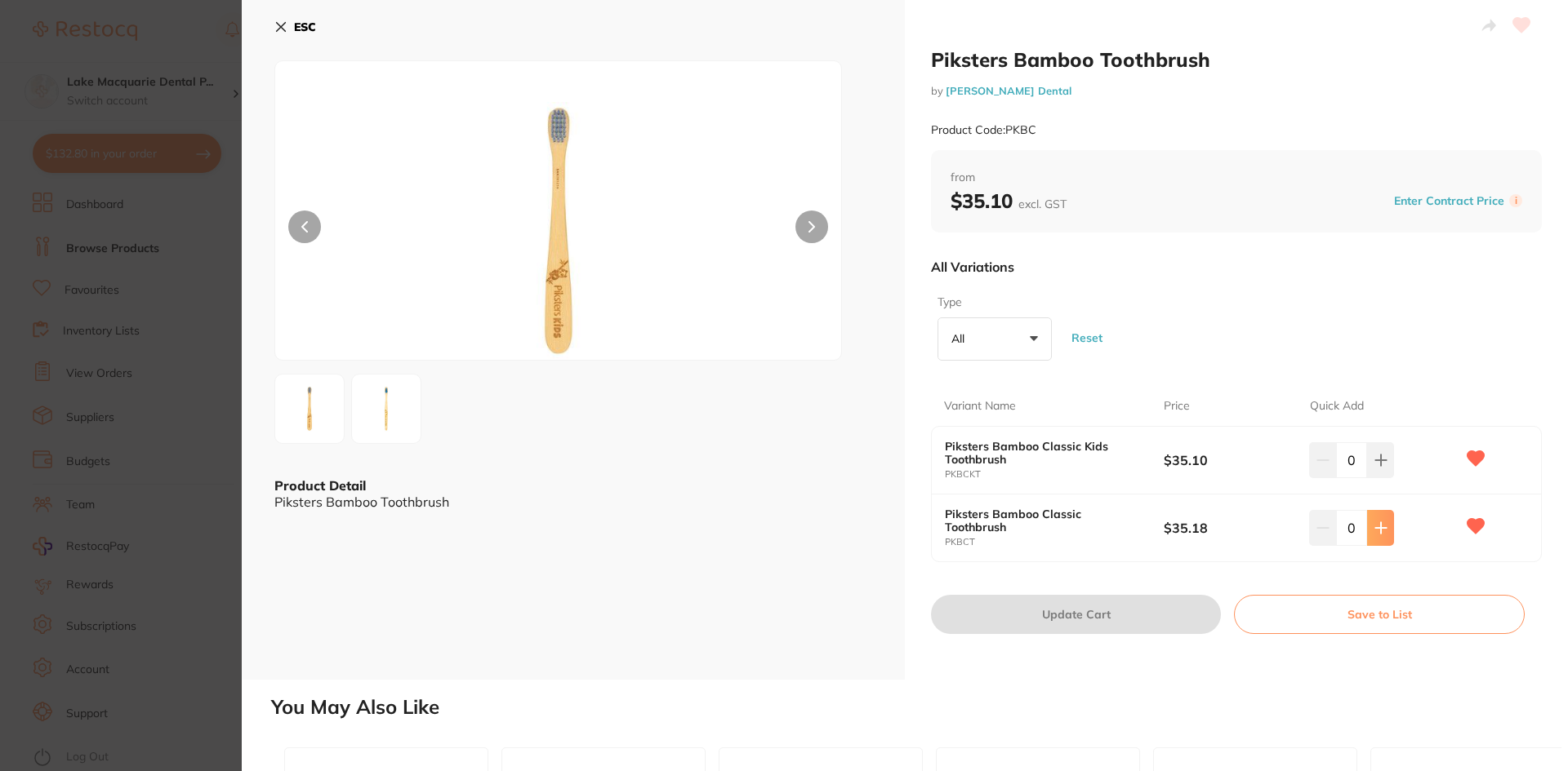
click at [1389, 479] on button at bounding box center [1380, 459] width 27 height 36
type input "4"
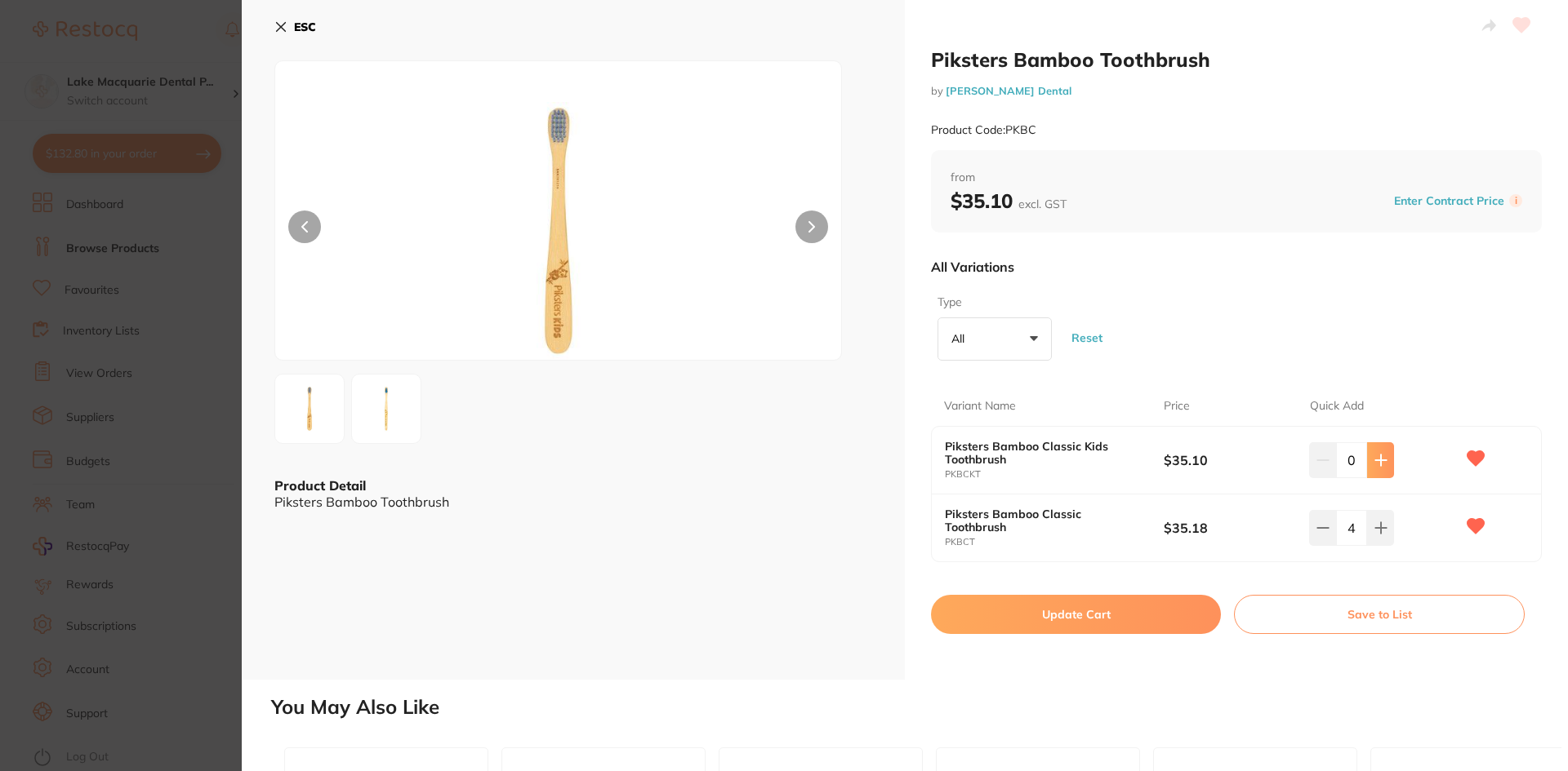
click at [1375, 464] on icon at bounding box center [1381, 459] width 13 height 13
type input "1"
click at [1071, 613] on button "Update Cart" at bounding box center [1075, 614] width 290 height 39
checkbox input "false"
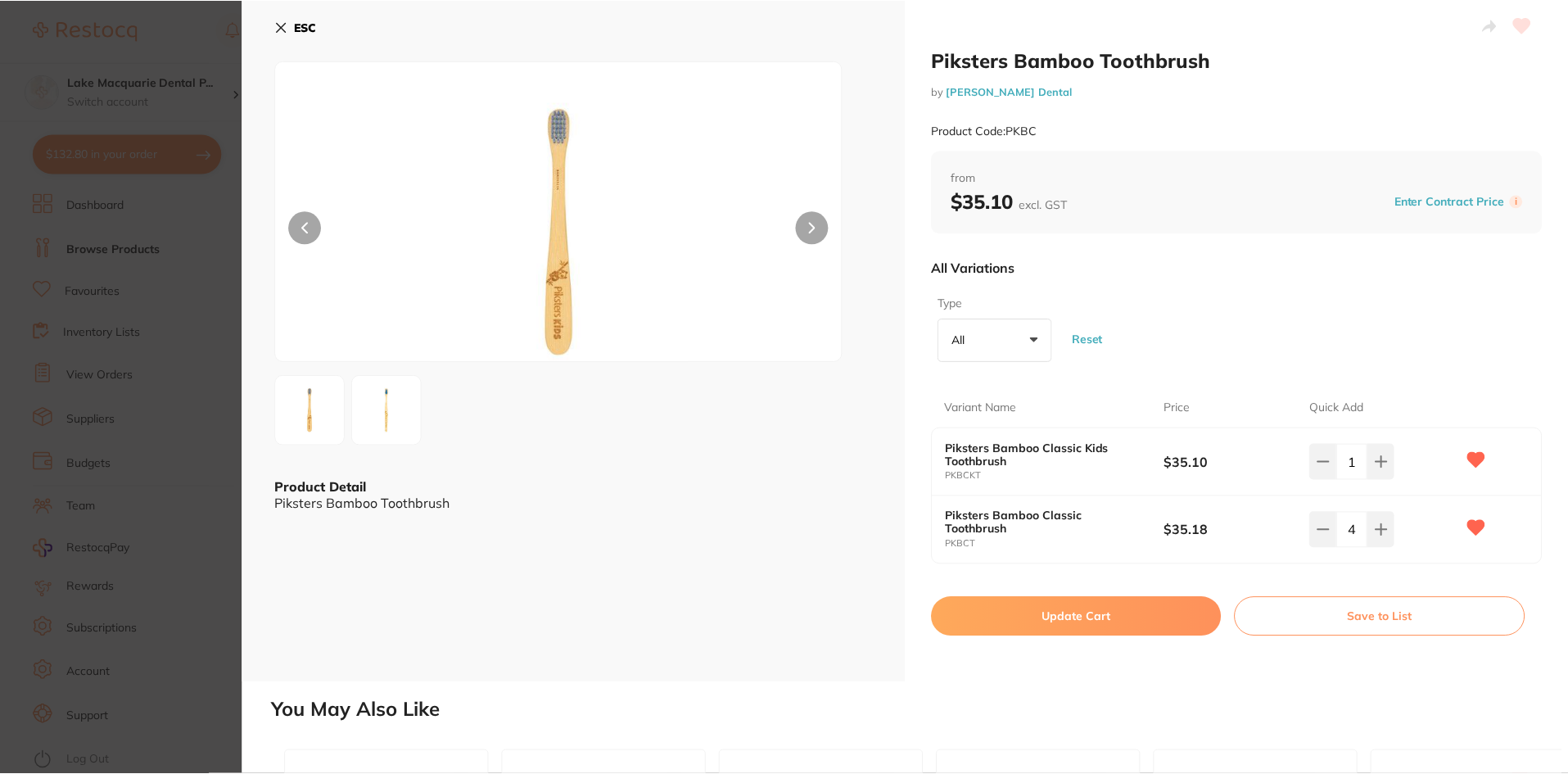
scroll to position [17, 0]
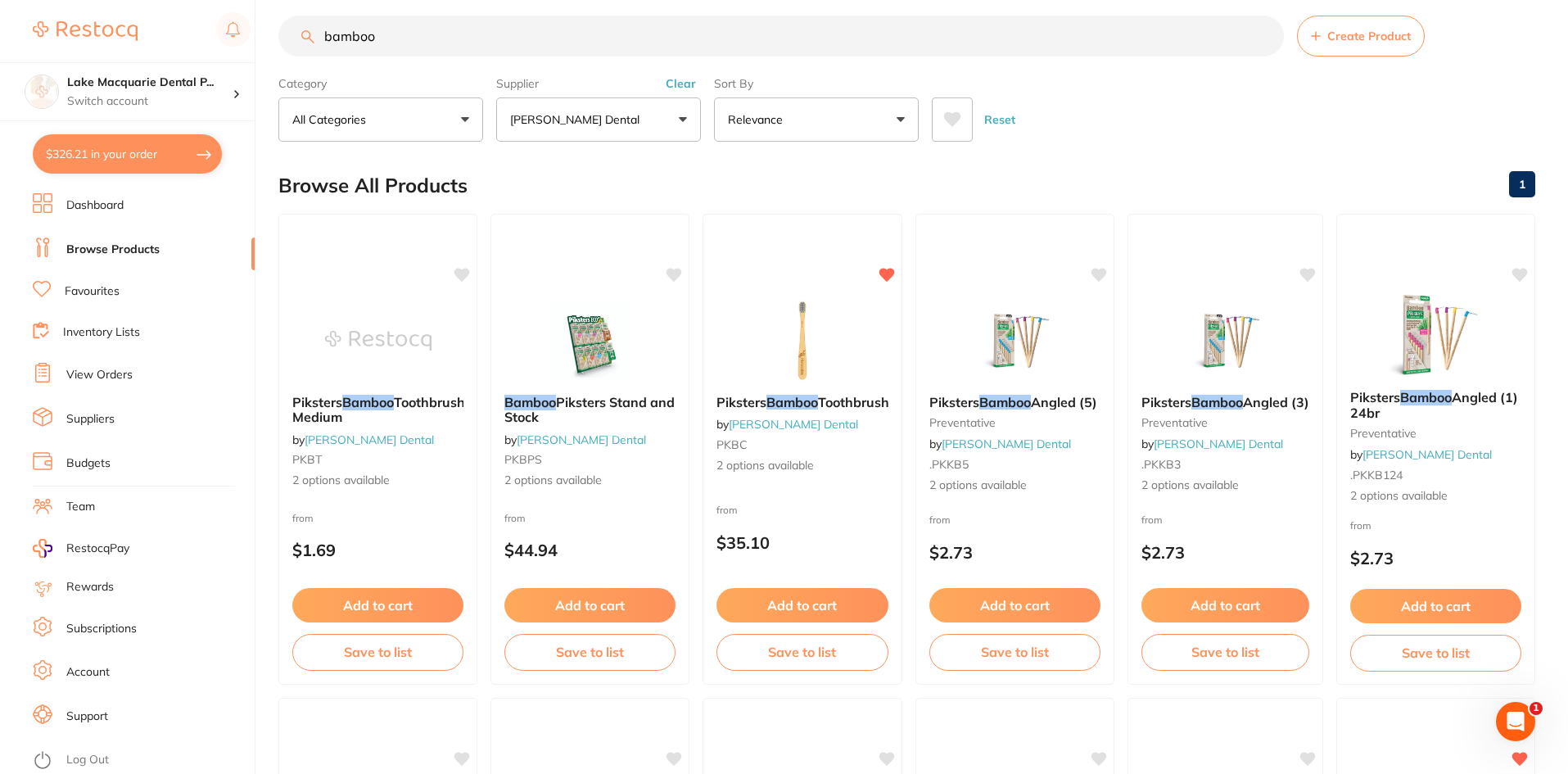
click at [161, 146] on button "$326.21 in your order" at bounding box center [127, 154] width 189 height 39
checkbox input "true"
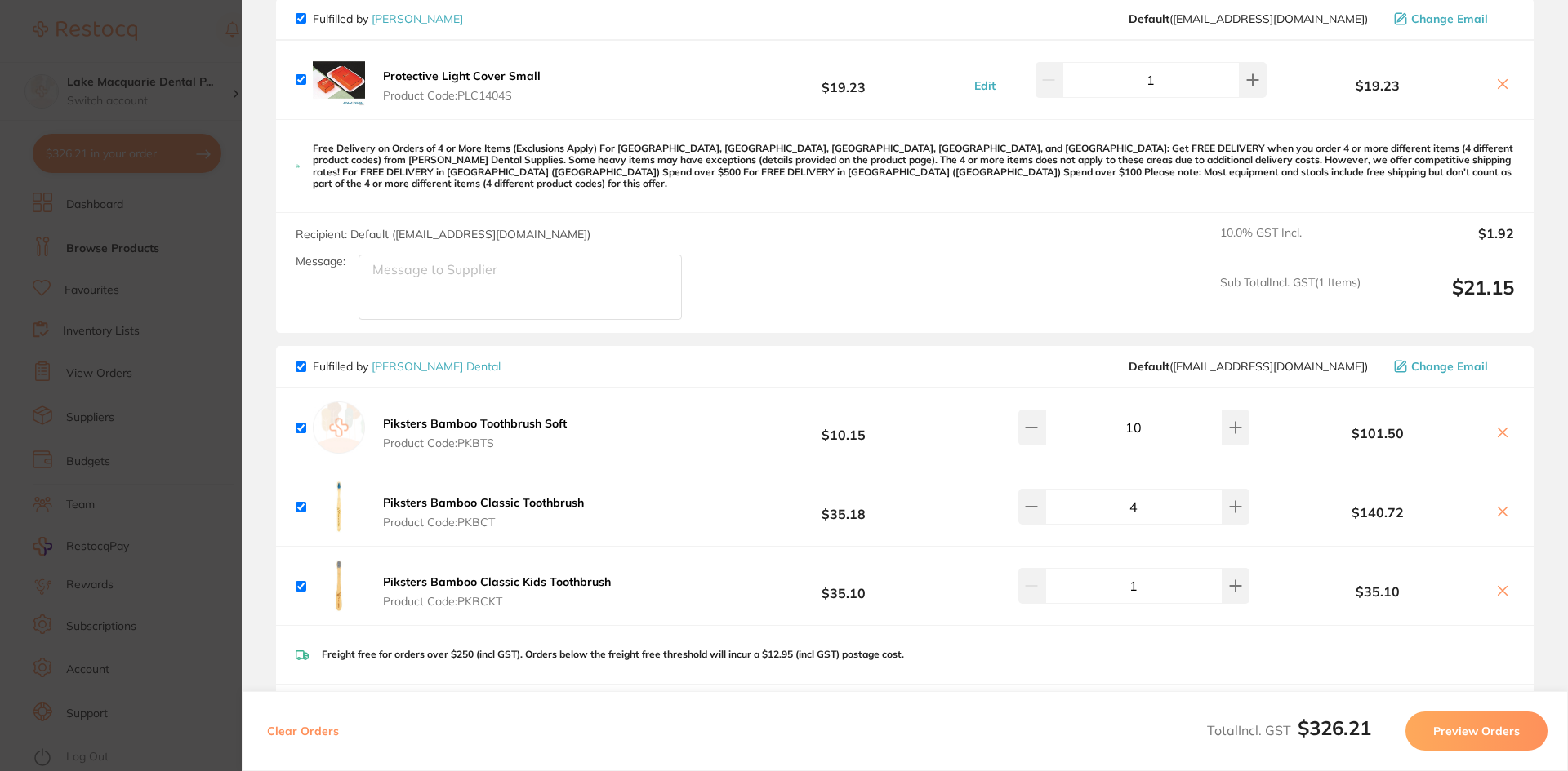
scroll to position [164, 0]
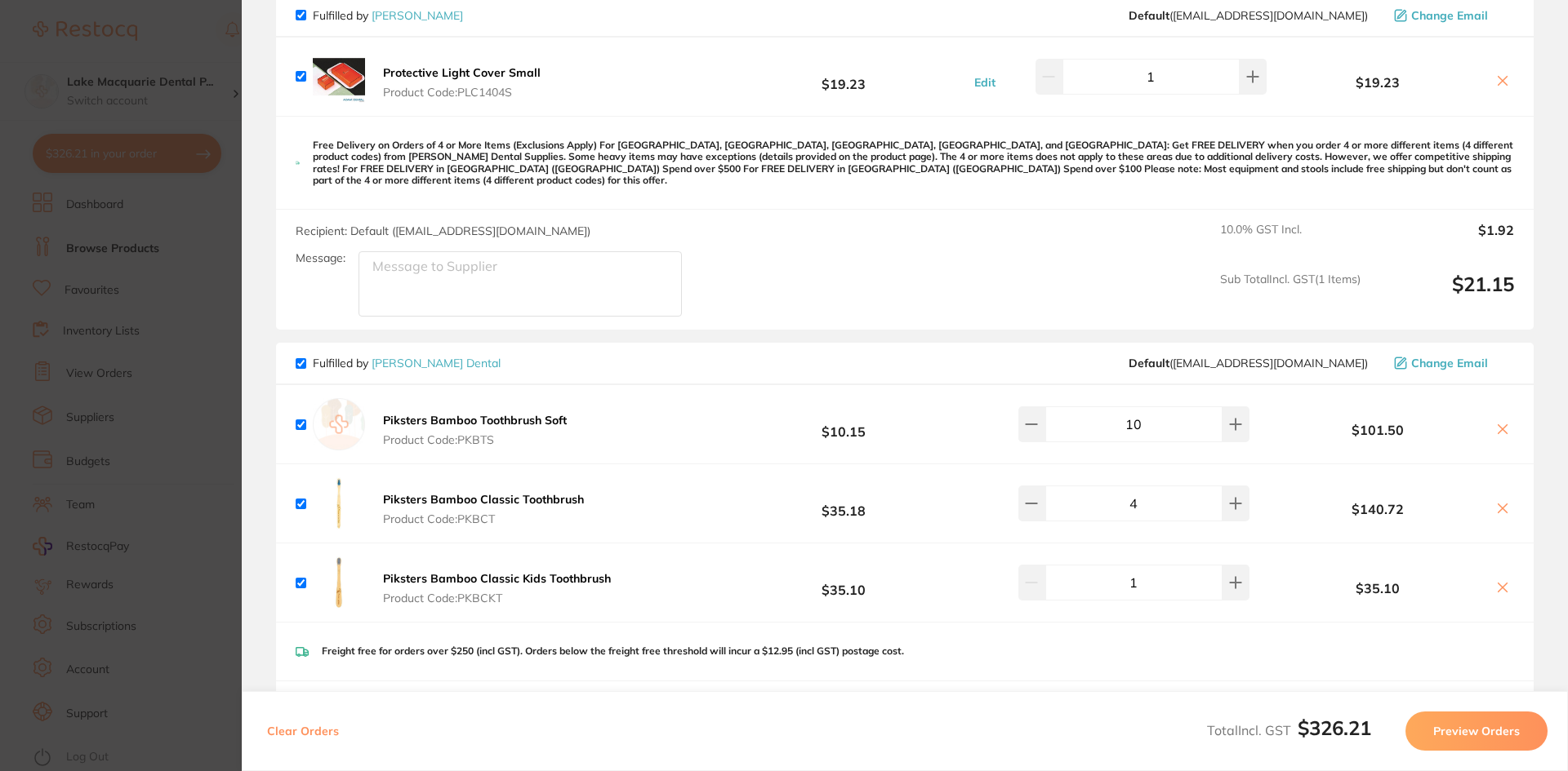
click at [1503, 423] on icon at bounding box center [1502, 429] width 13 height 13
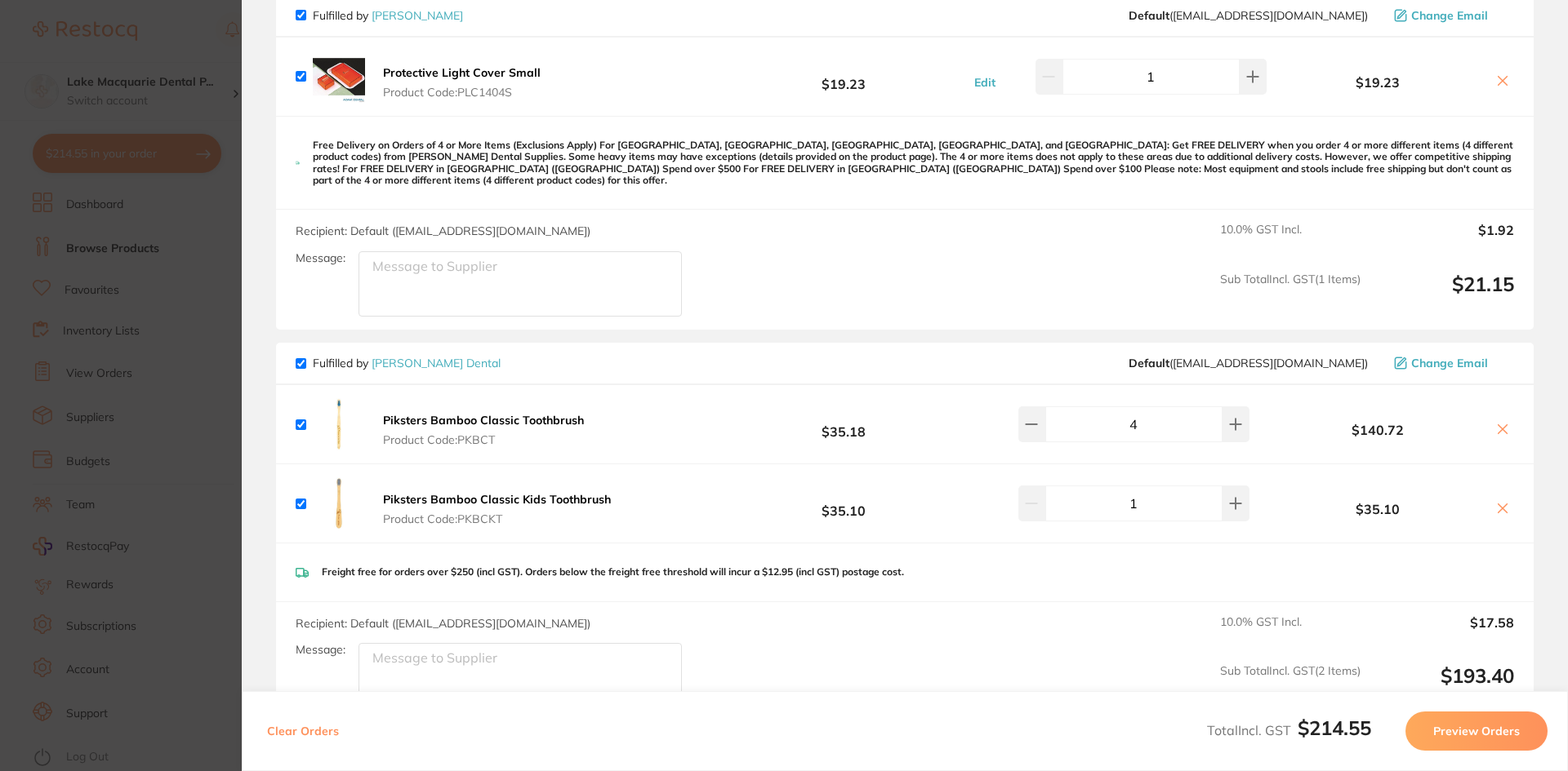
checkbox input "true"
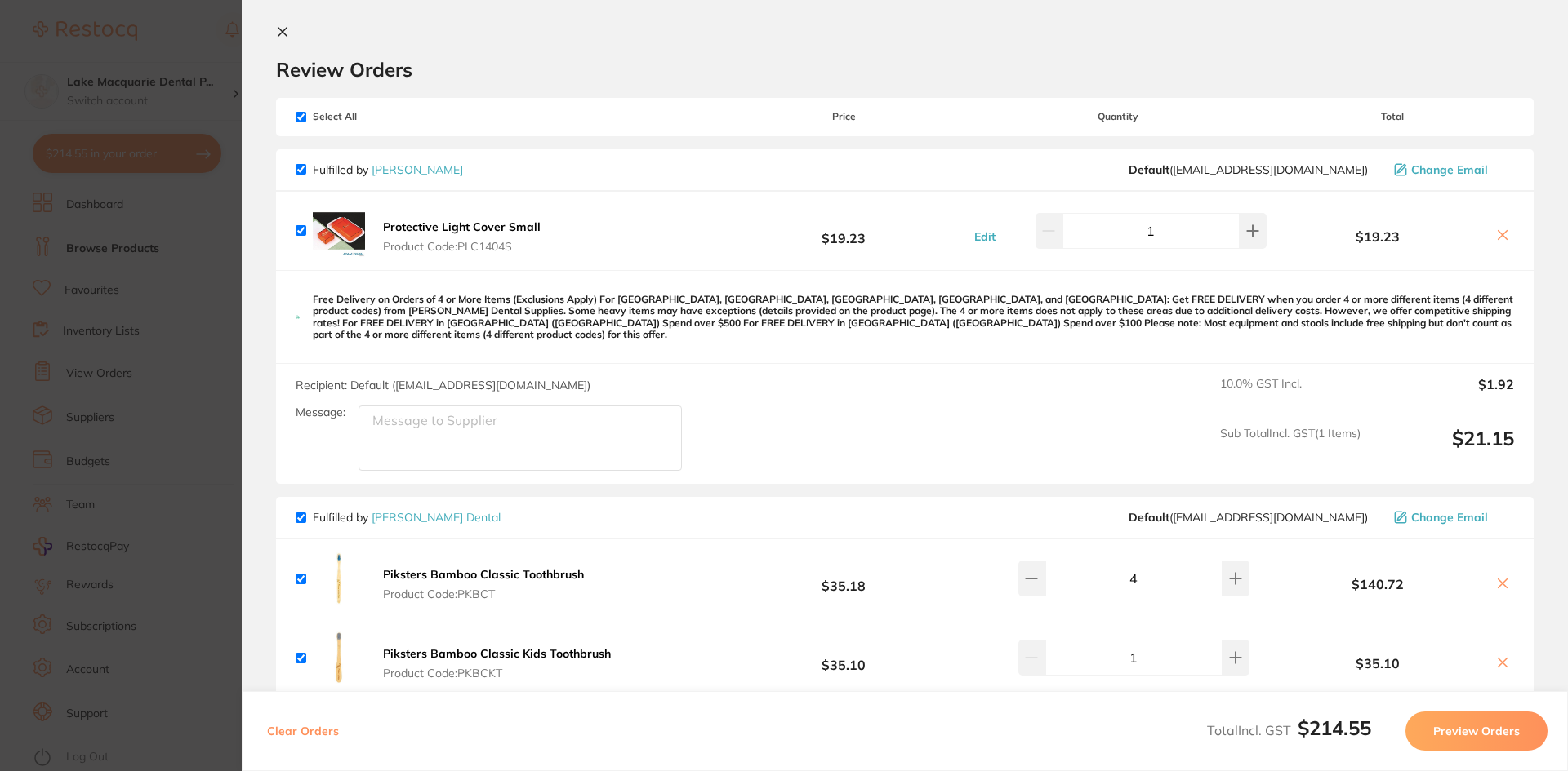
scroll to position [0, 0]
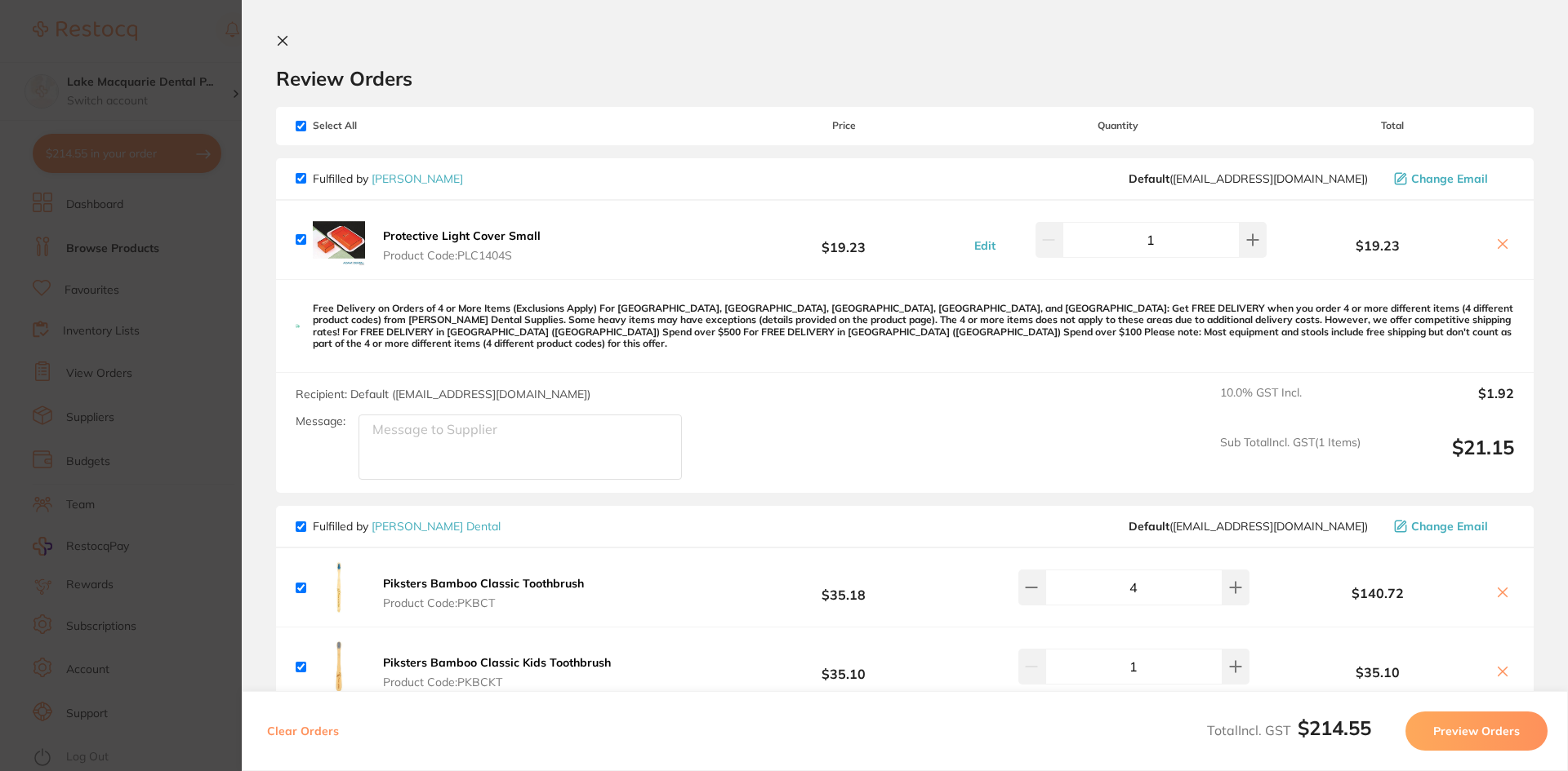
click at [286, 37] on icon at bounding box center [283, 41] width 9 height 9
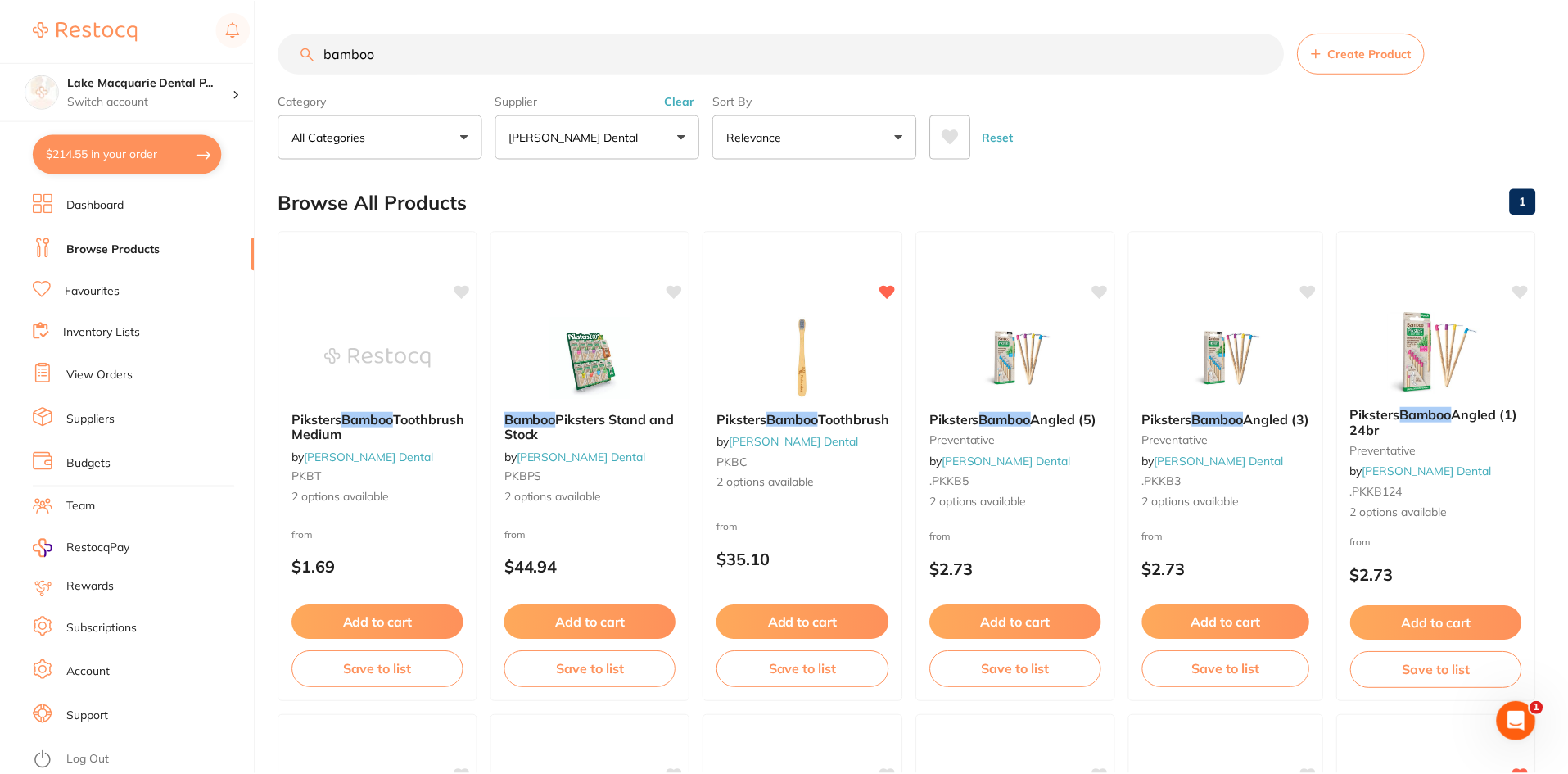
scroll to position [17, 0]
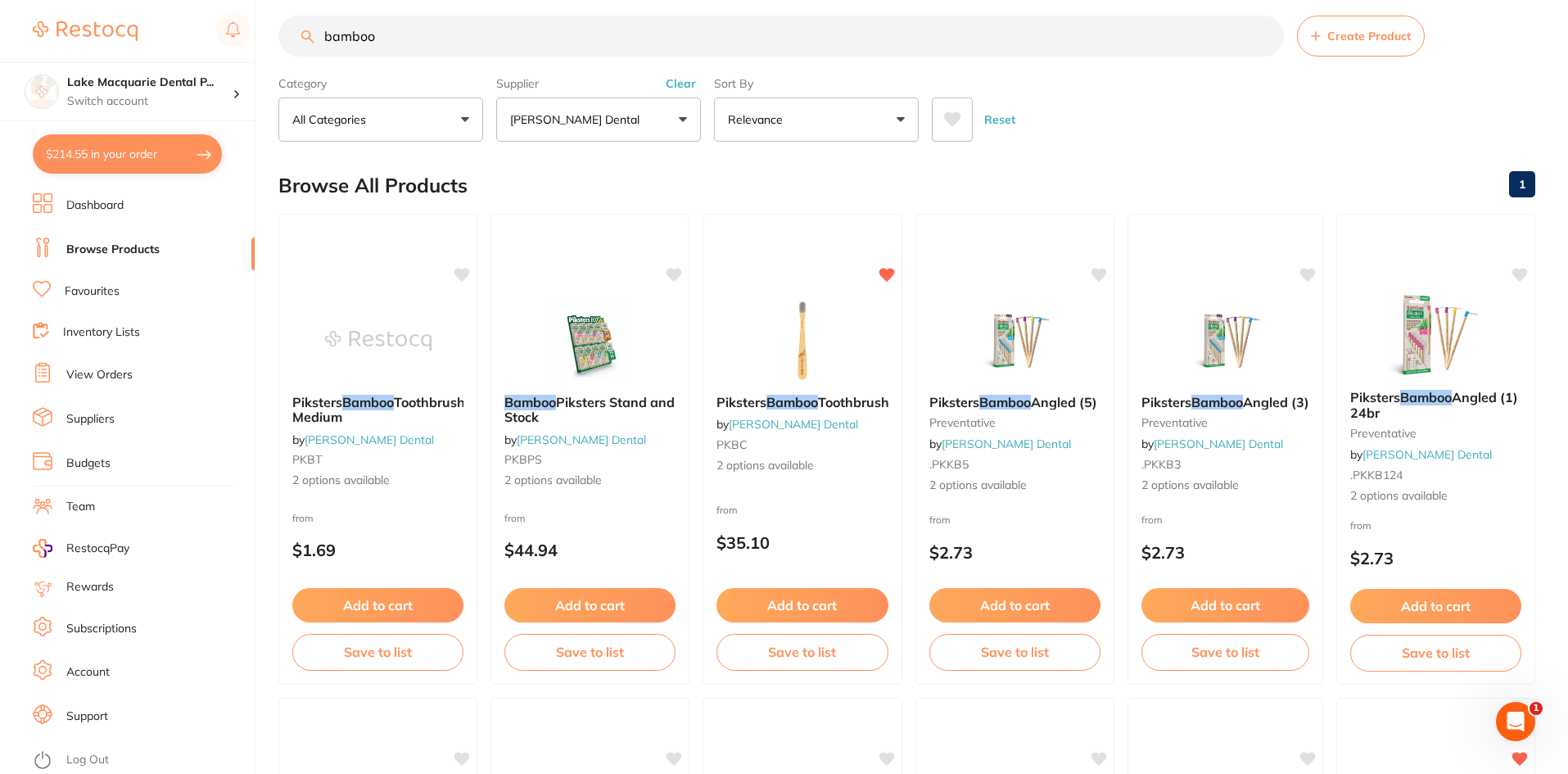
click at [413, 42] on input "bamboo" at bounding box center [781, 36] width 1006 height 41
type input "b"
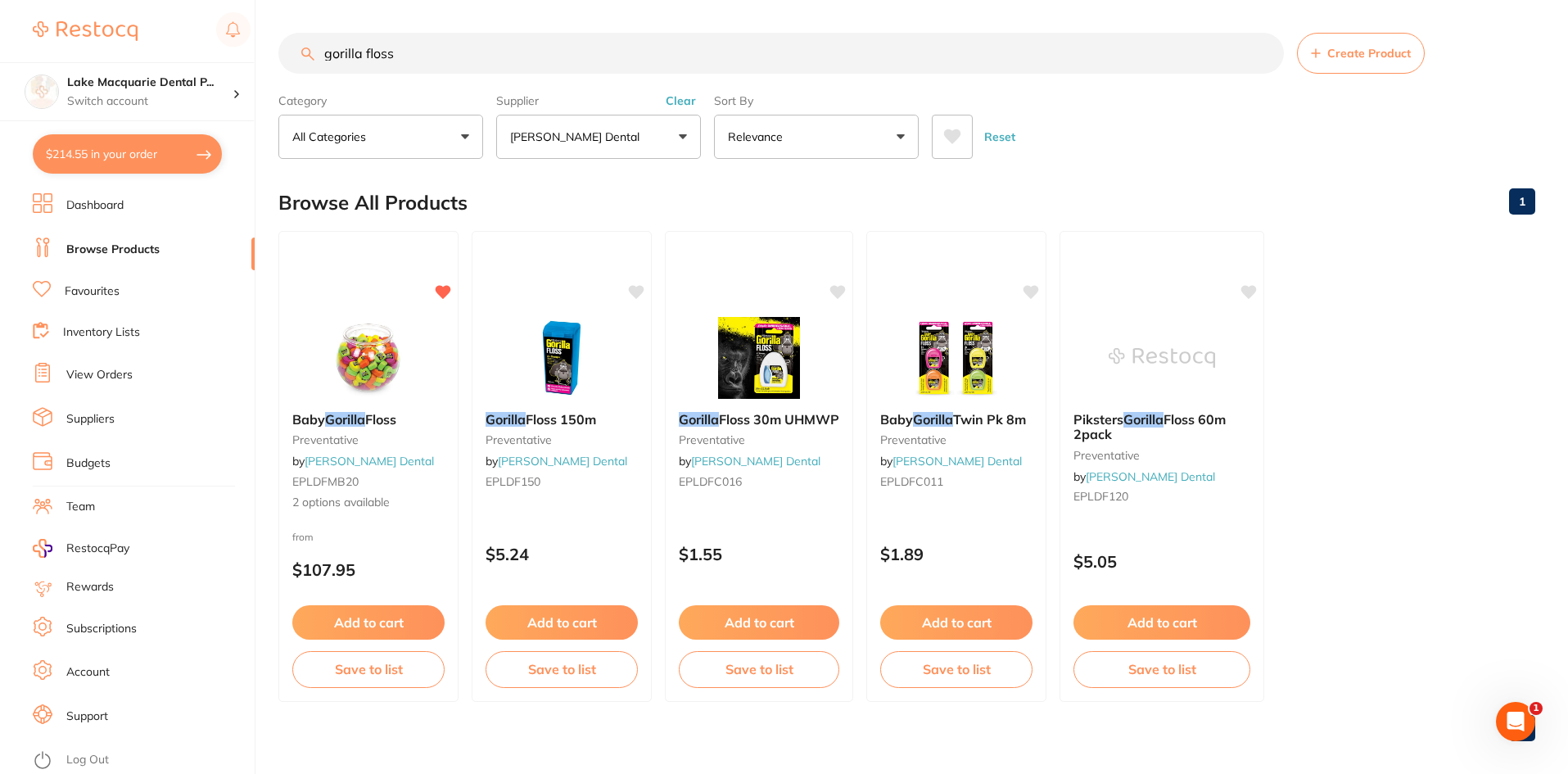
scroll to position [0, 0]
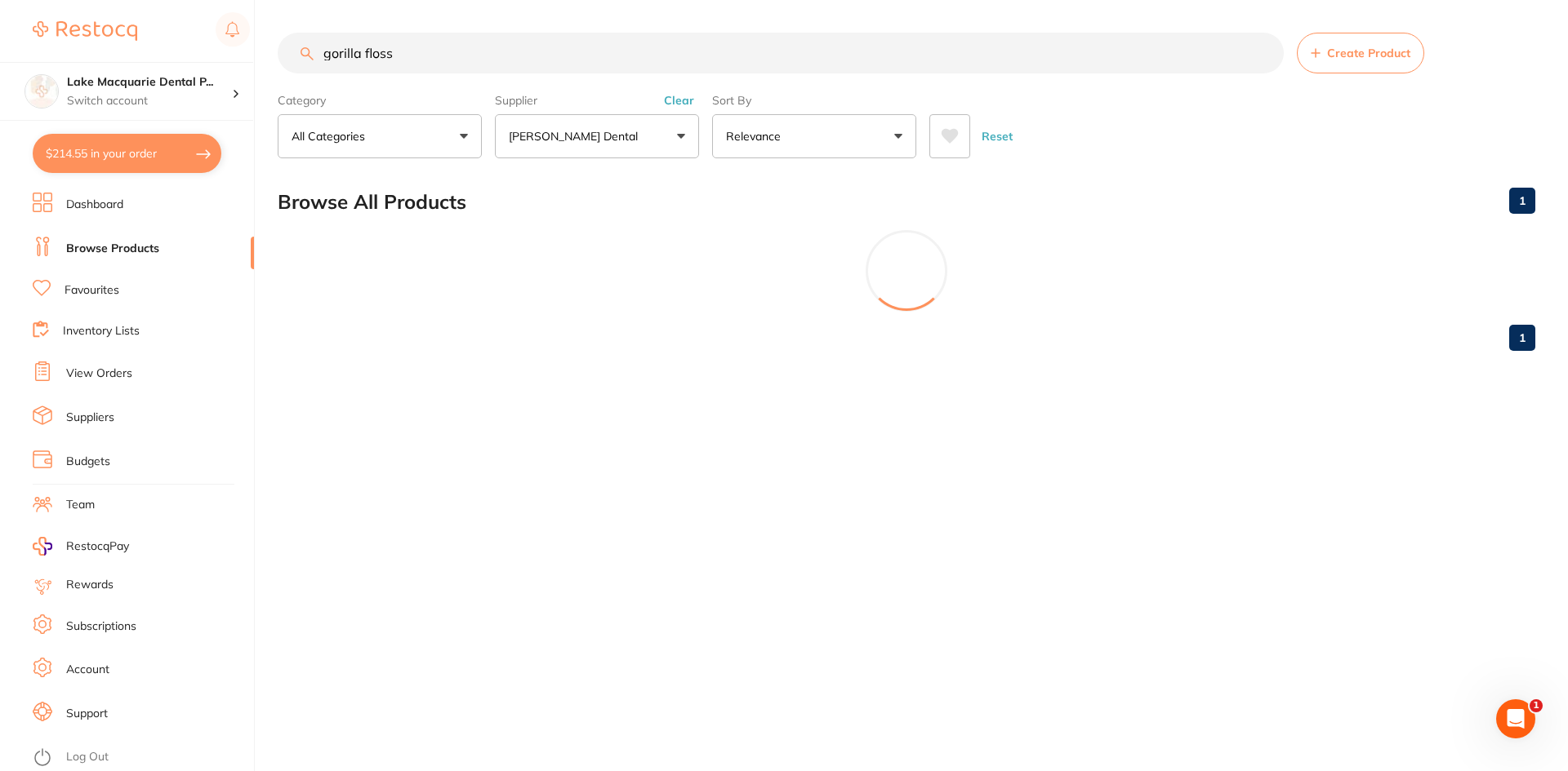
type input "gorilla floss"
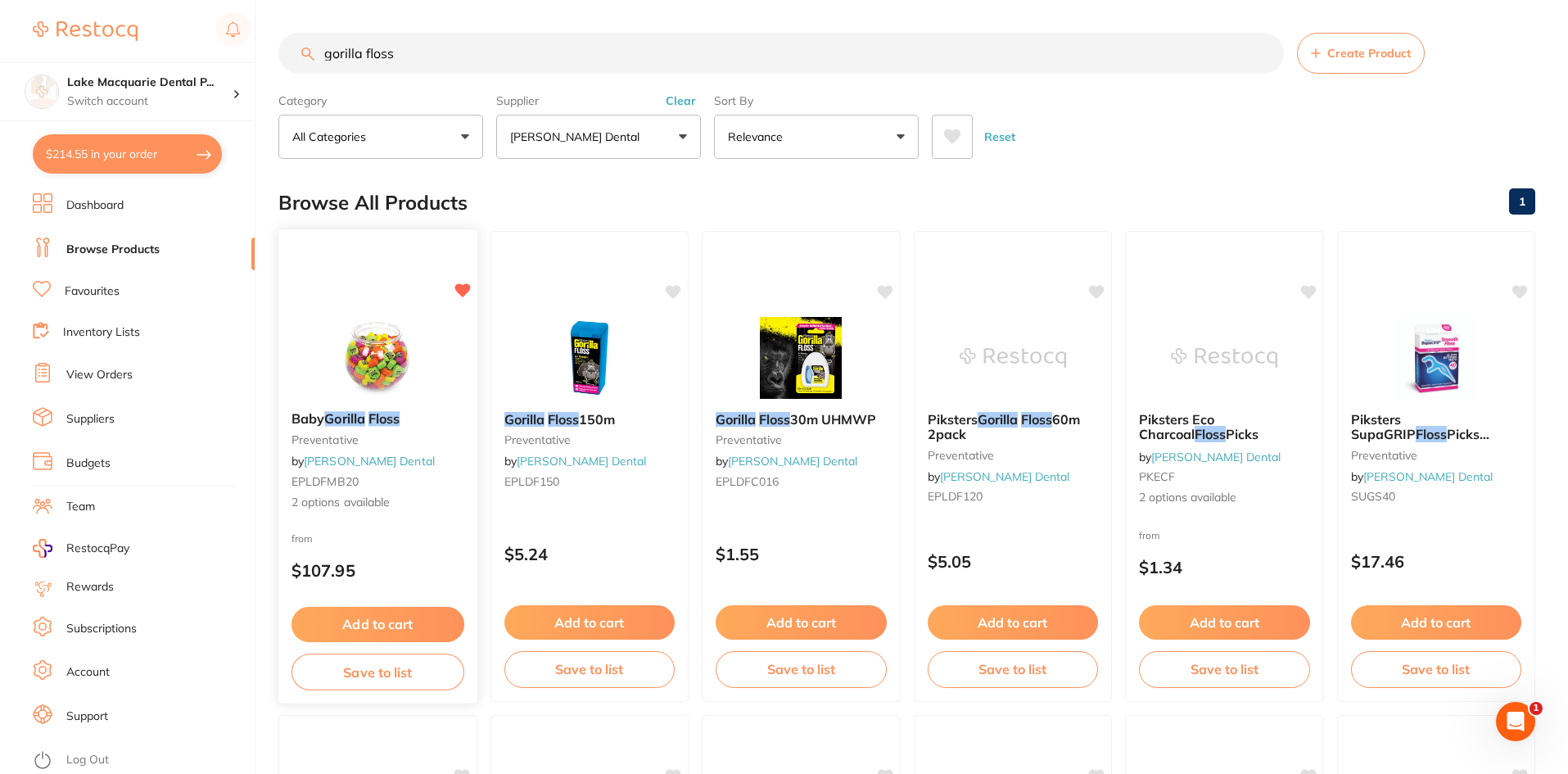
click at [347, 498] on span "2 options available" at bounding box center [378, 502] width 173 height 17
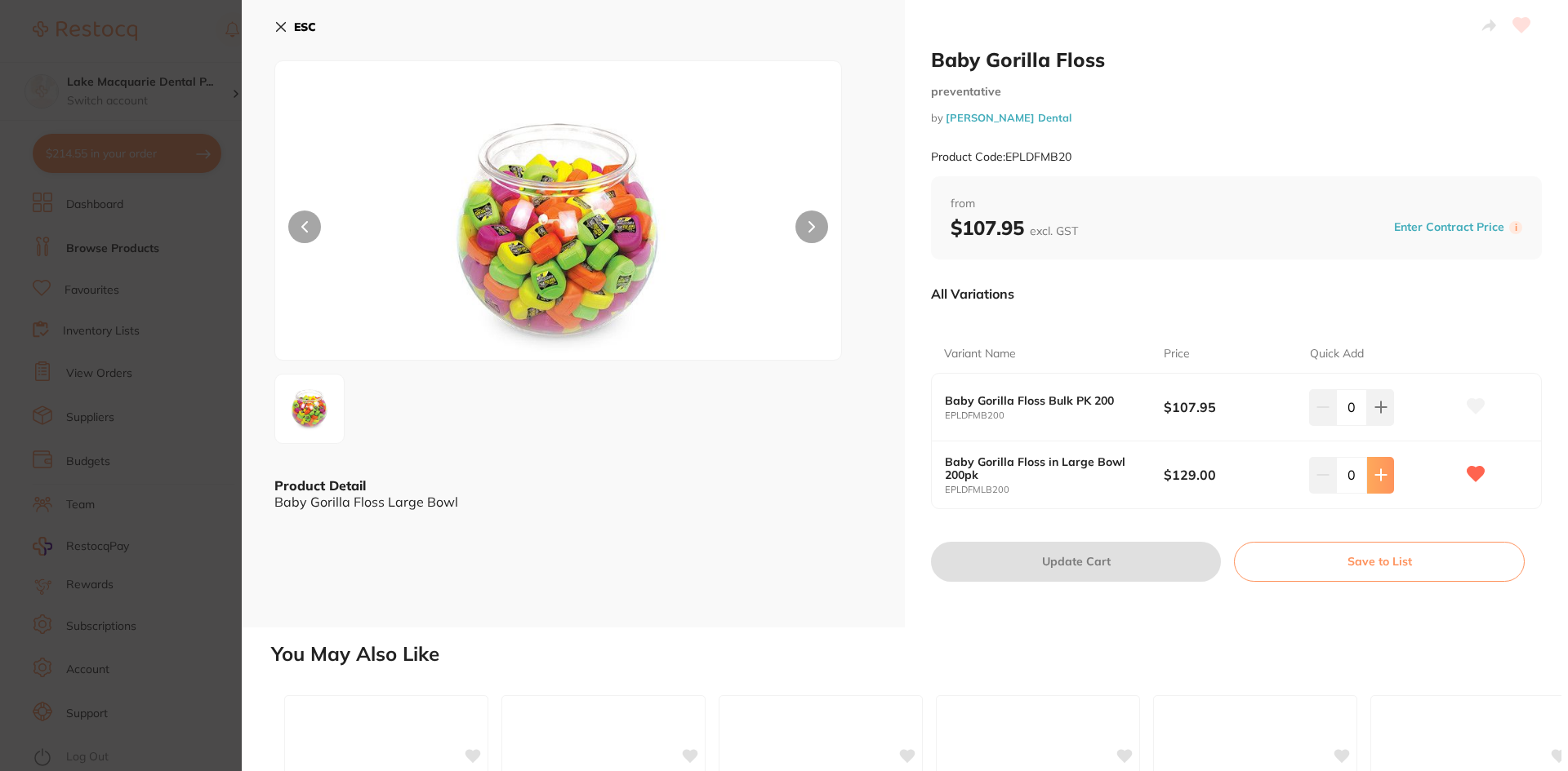
click at [1375, 414] on icon at bounding box center [1381, 407] width 13 height 13
type input "1"
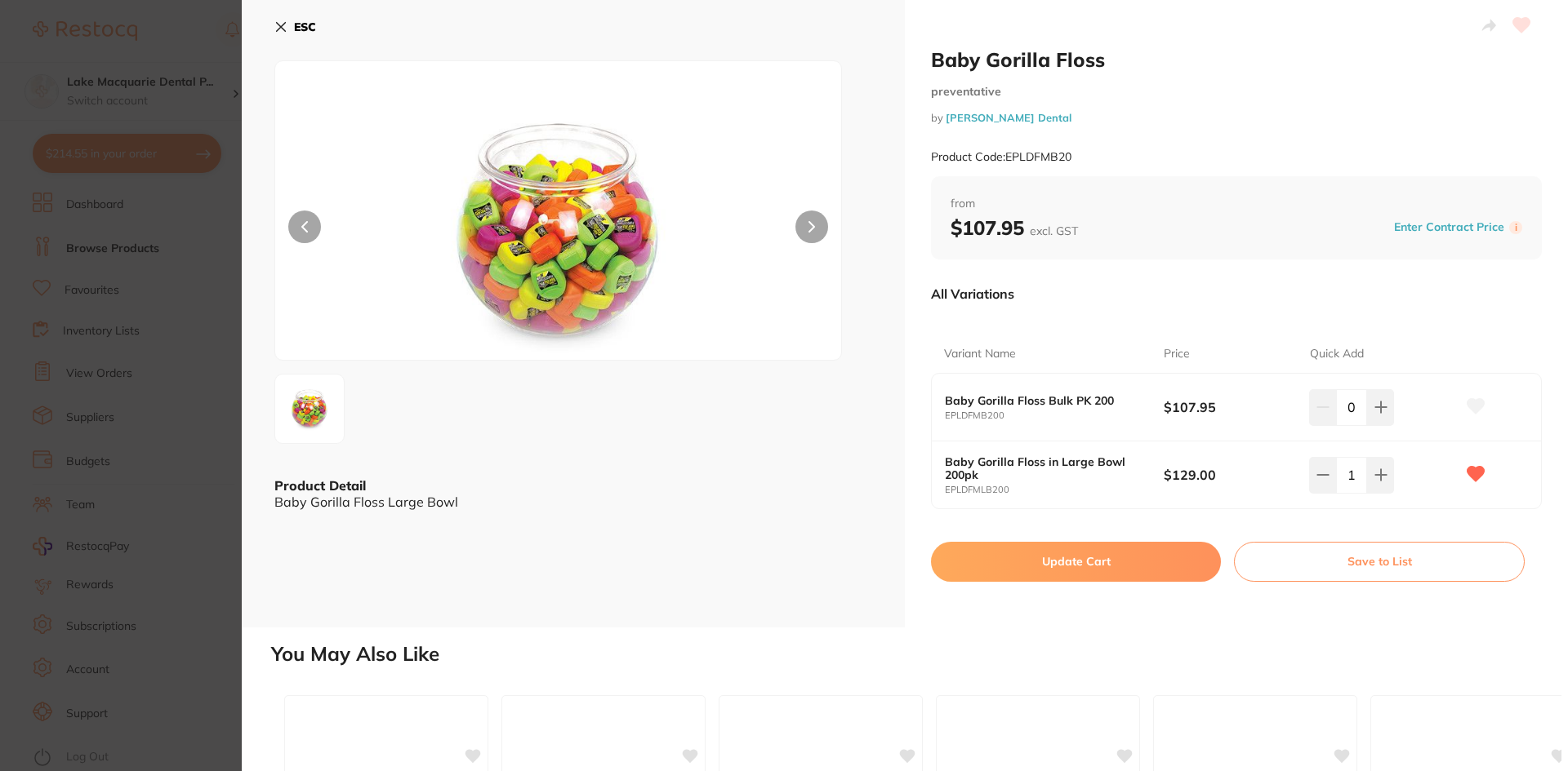
click at [1083, 563] on button "Update Cart" at bounding box center [1075, 561] width 290 height 39
checkbox input "false"
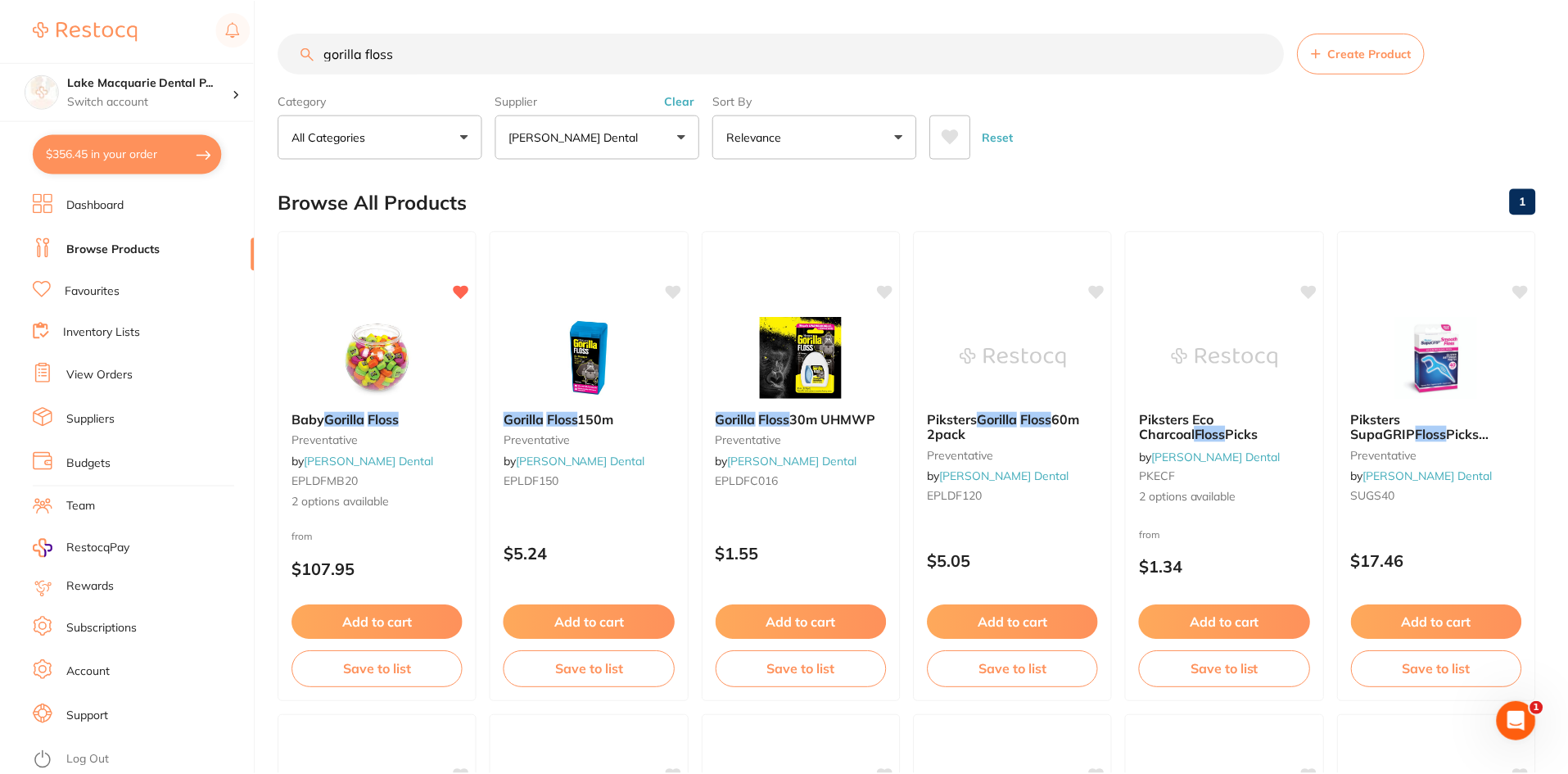
scroll to position [17, 0]
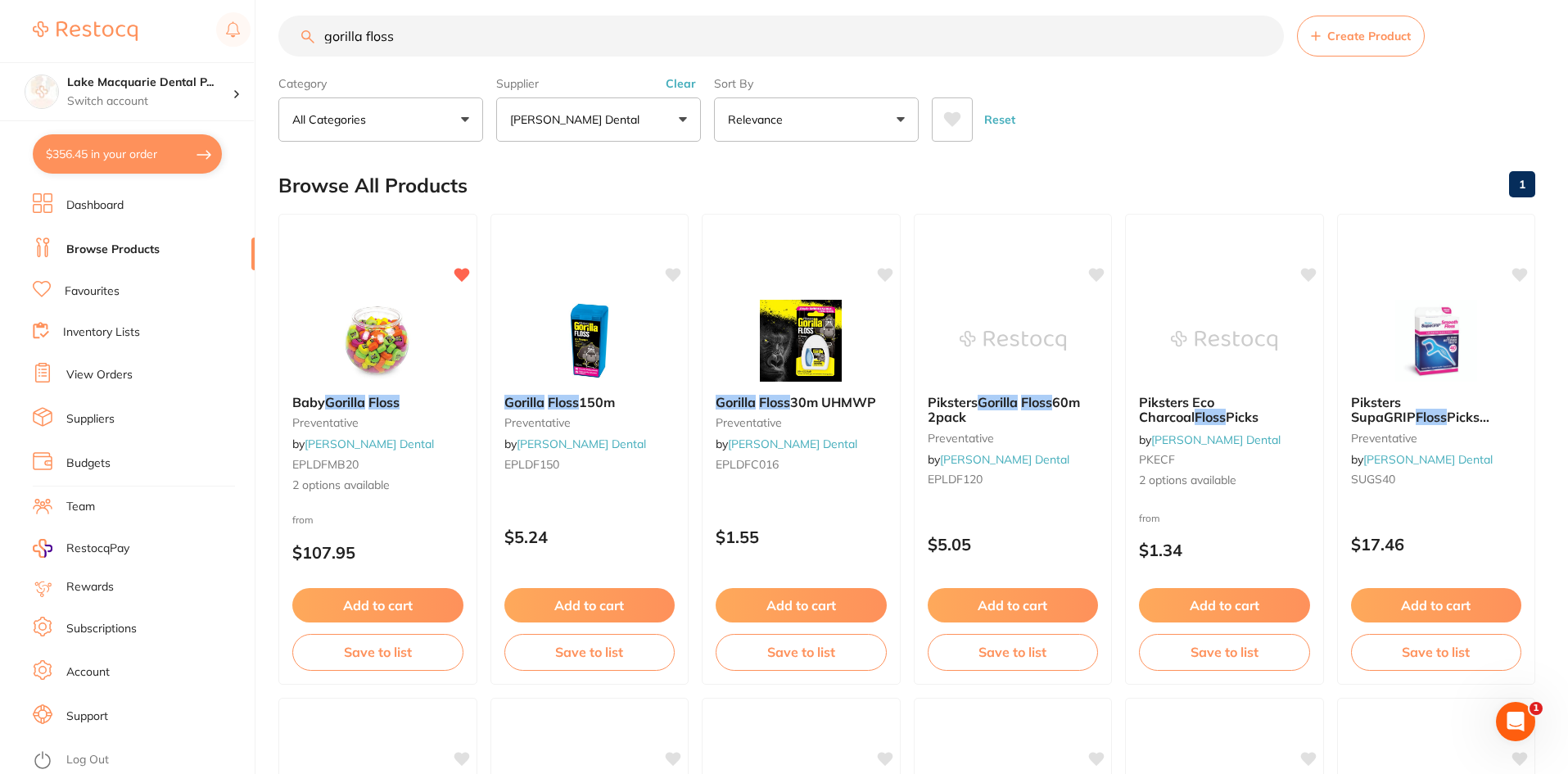
click at [86, 153] on button "$356.45 in your order" at bounding box center [127, 154] width 189 height 39
checkbox input "true"
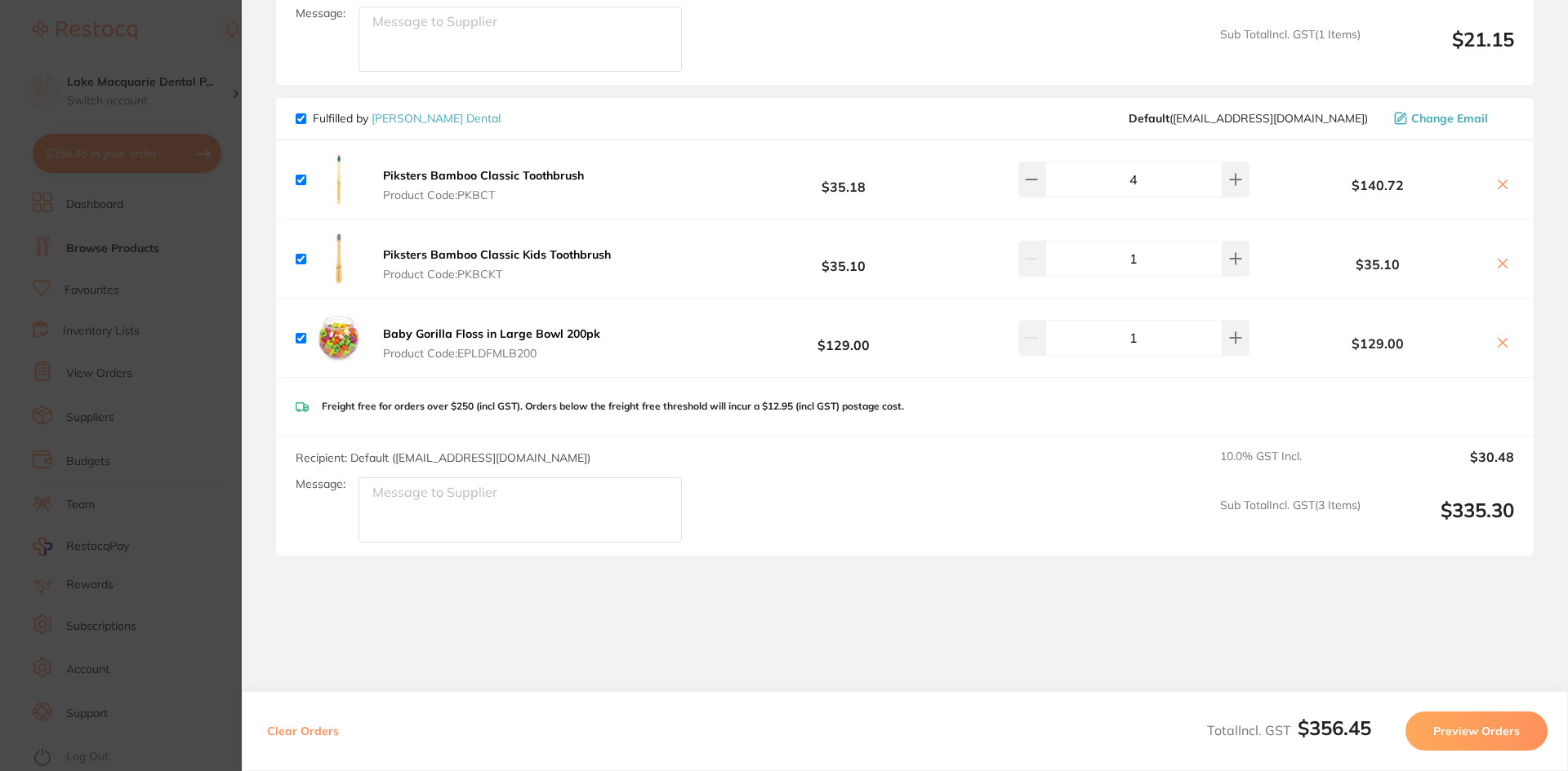
scroll to position [0, 0]
click at [1457, 725] on button "Preview Orders" at bounding box center [1476, 731] width 142 height 39
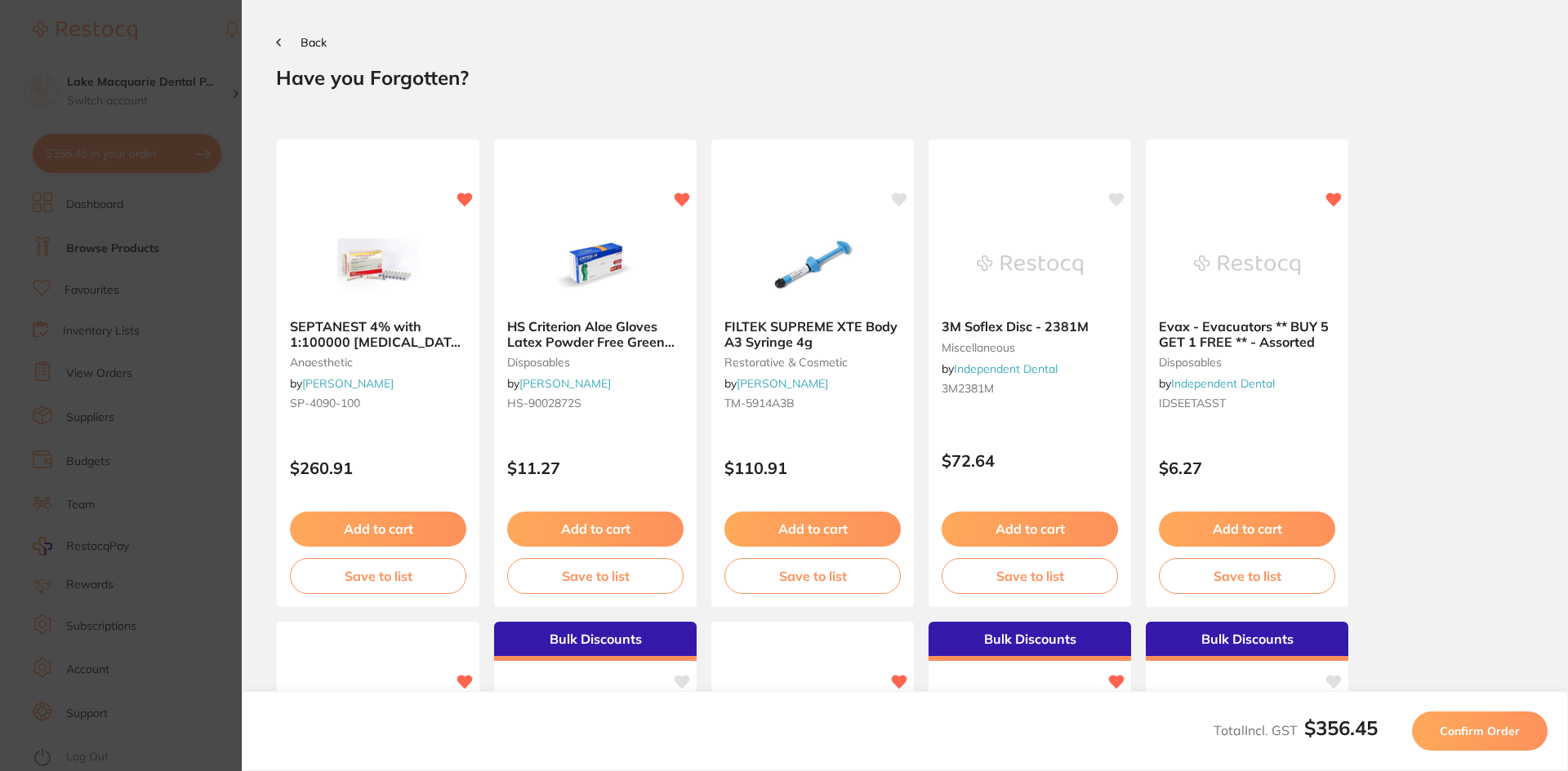
click at [1472, 734] on span "Confirm Order" at bounding box center [1480, 731] width 80 height 15
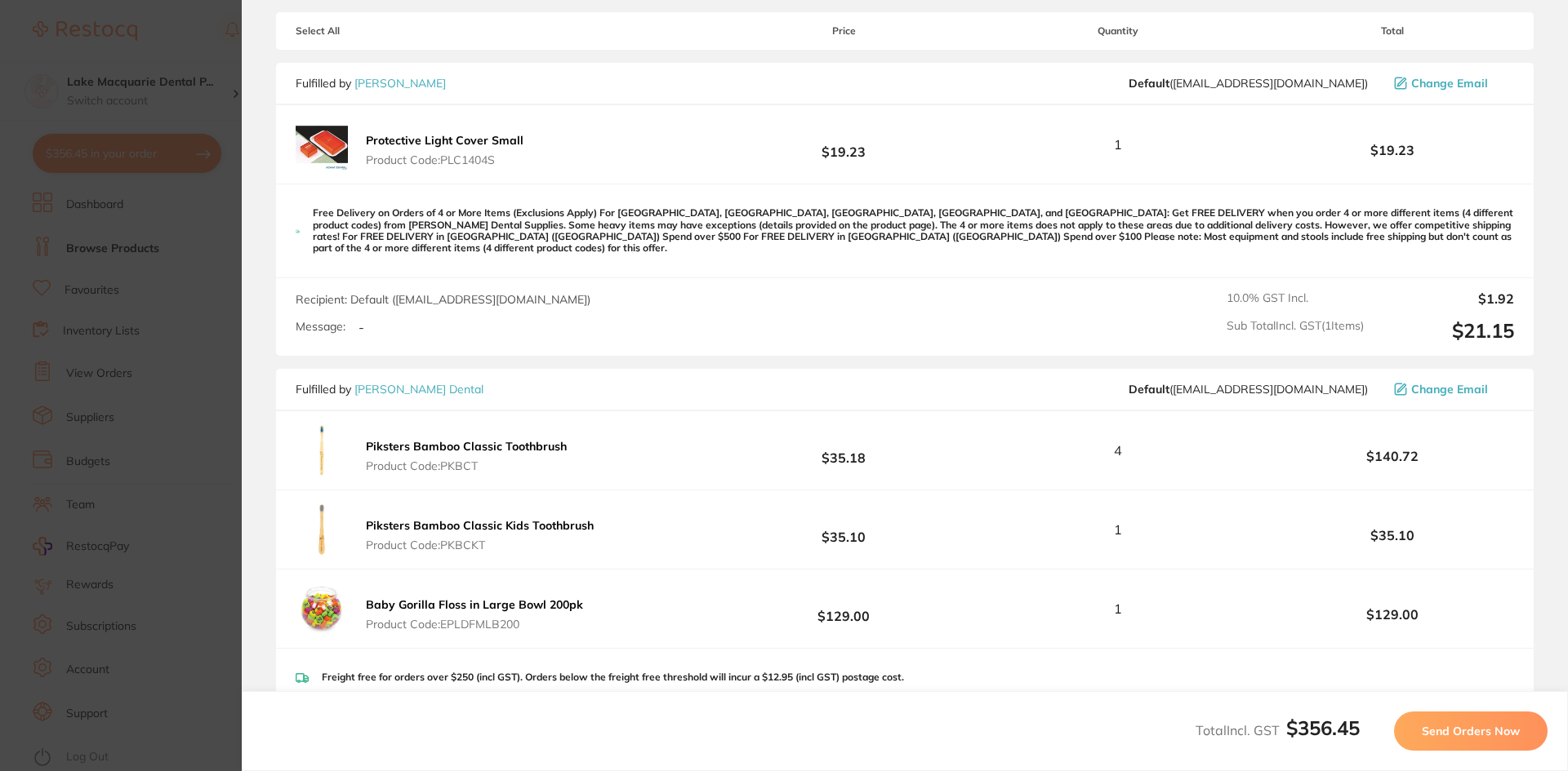
scroll to position [326, 0]
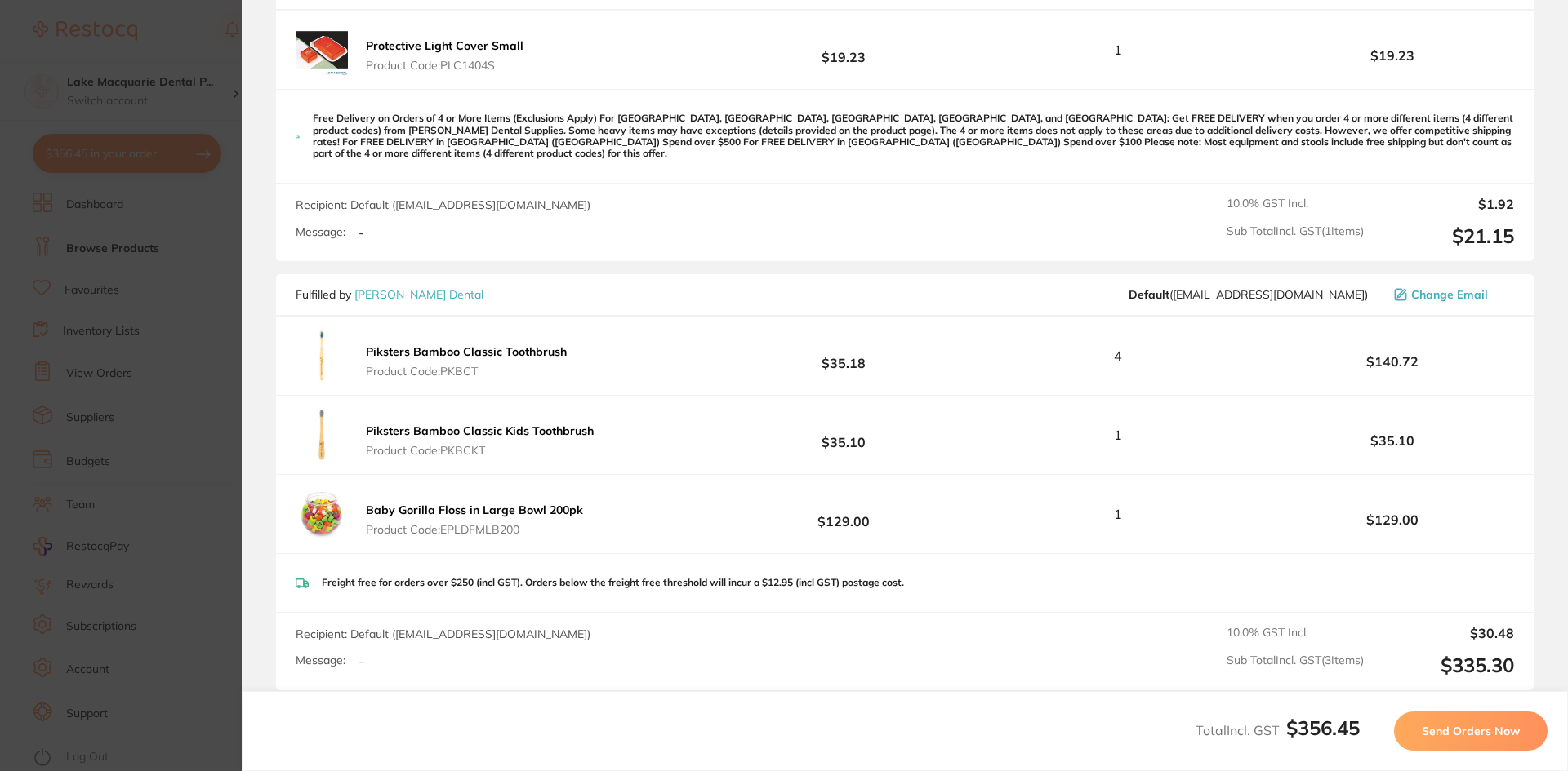
click at [1457, 730] on span "Send Orders Now" at bounding box center [1470, 731] width 98 height 15
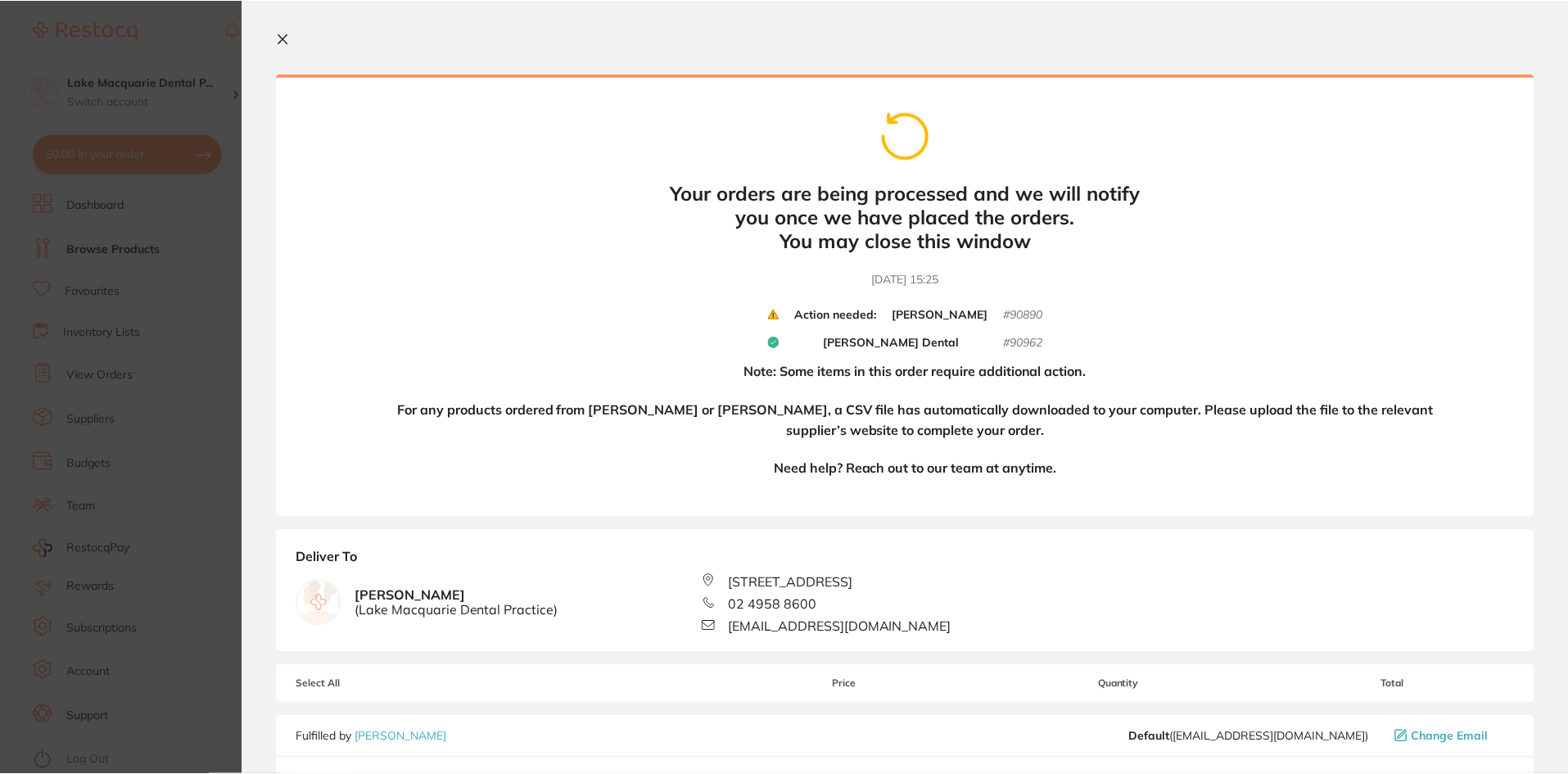
scroll to position [0, 0]
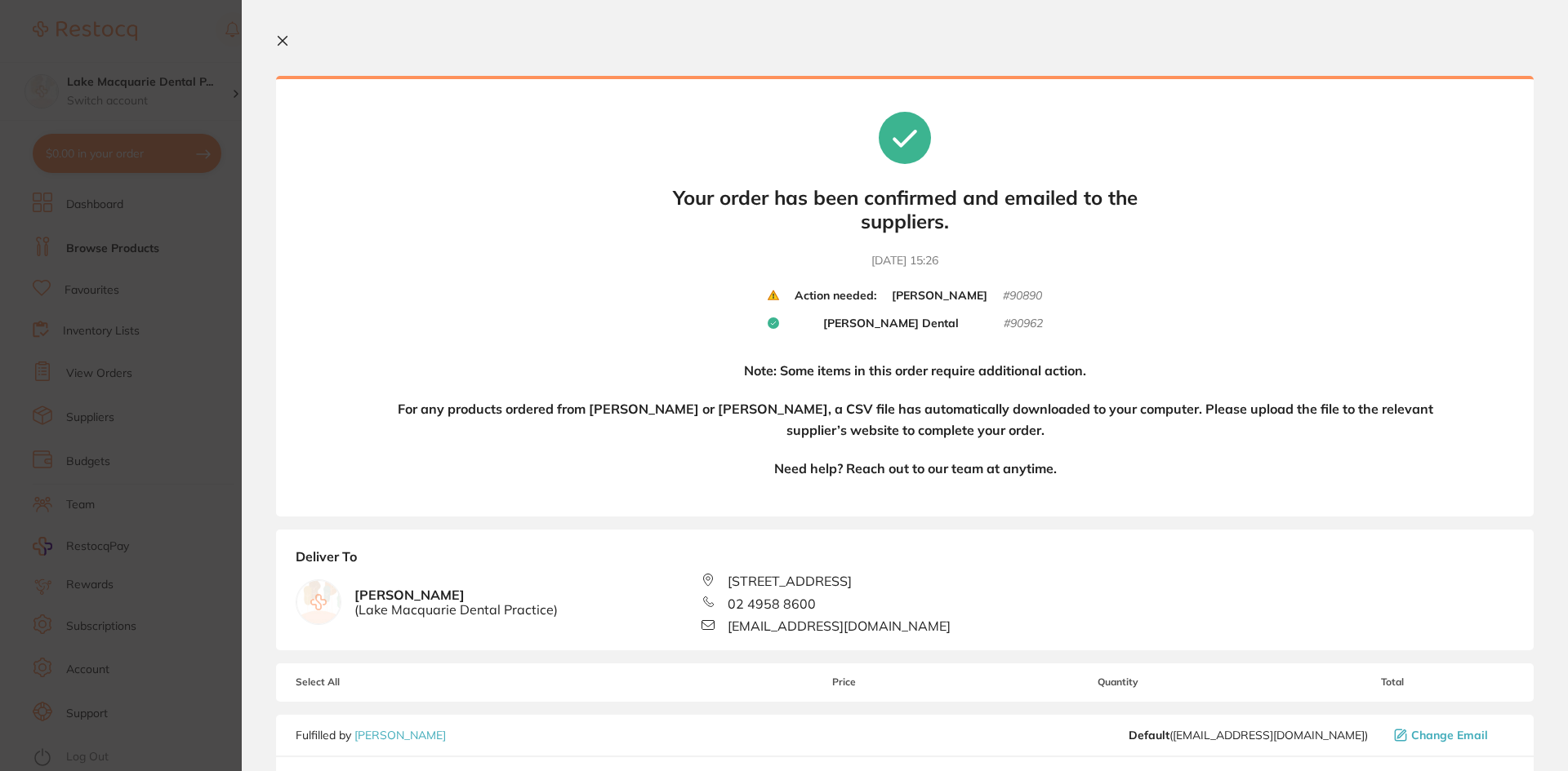
click at [282, 37] on icon at bounding box center [282, 40] width 13 height 13
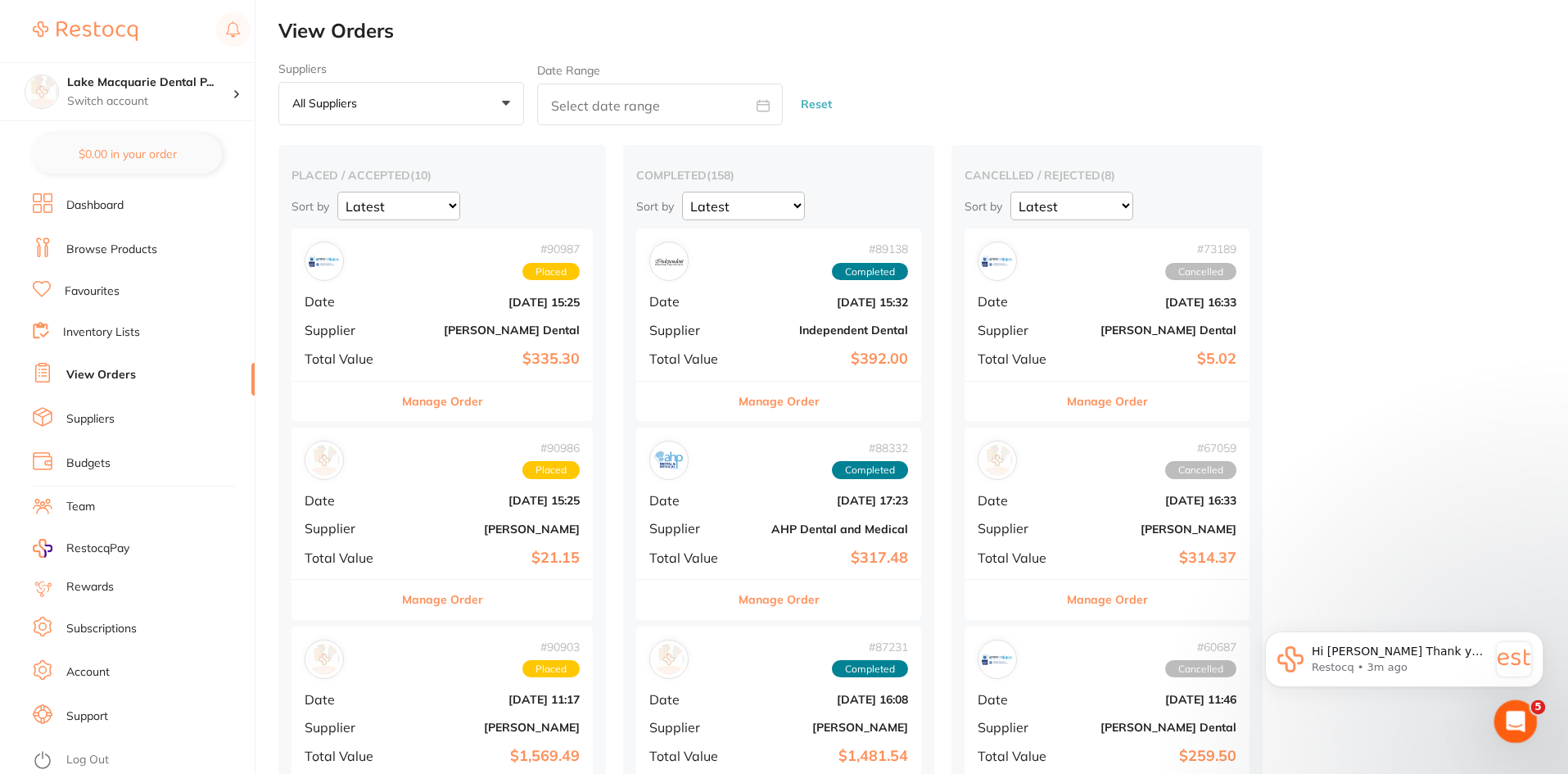
click at [1518, 708] on div "Open Intercom Messenger" at bounding box center [1513, 720] width 54 height 54
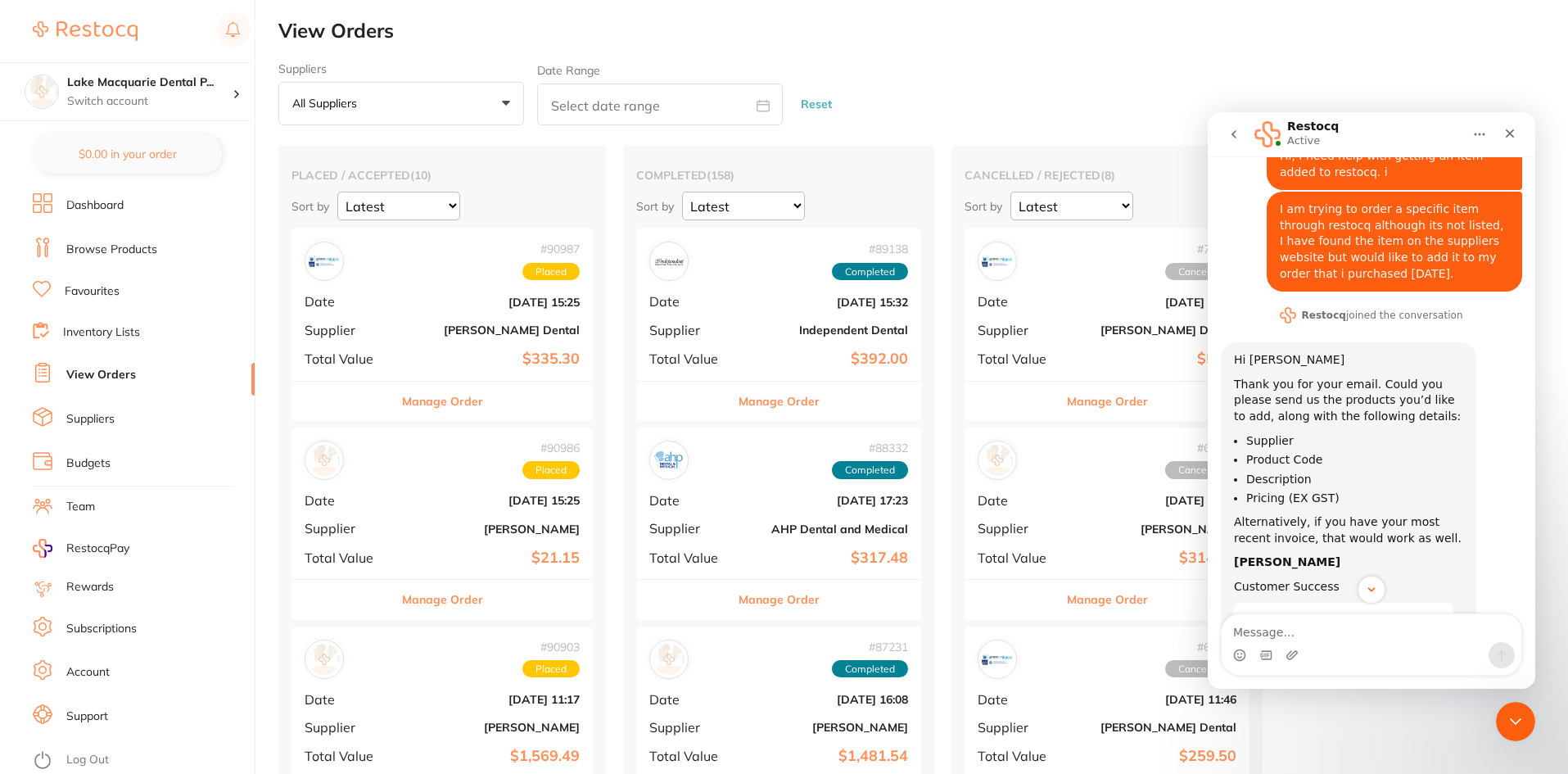
scroll to position [62, 0]
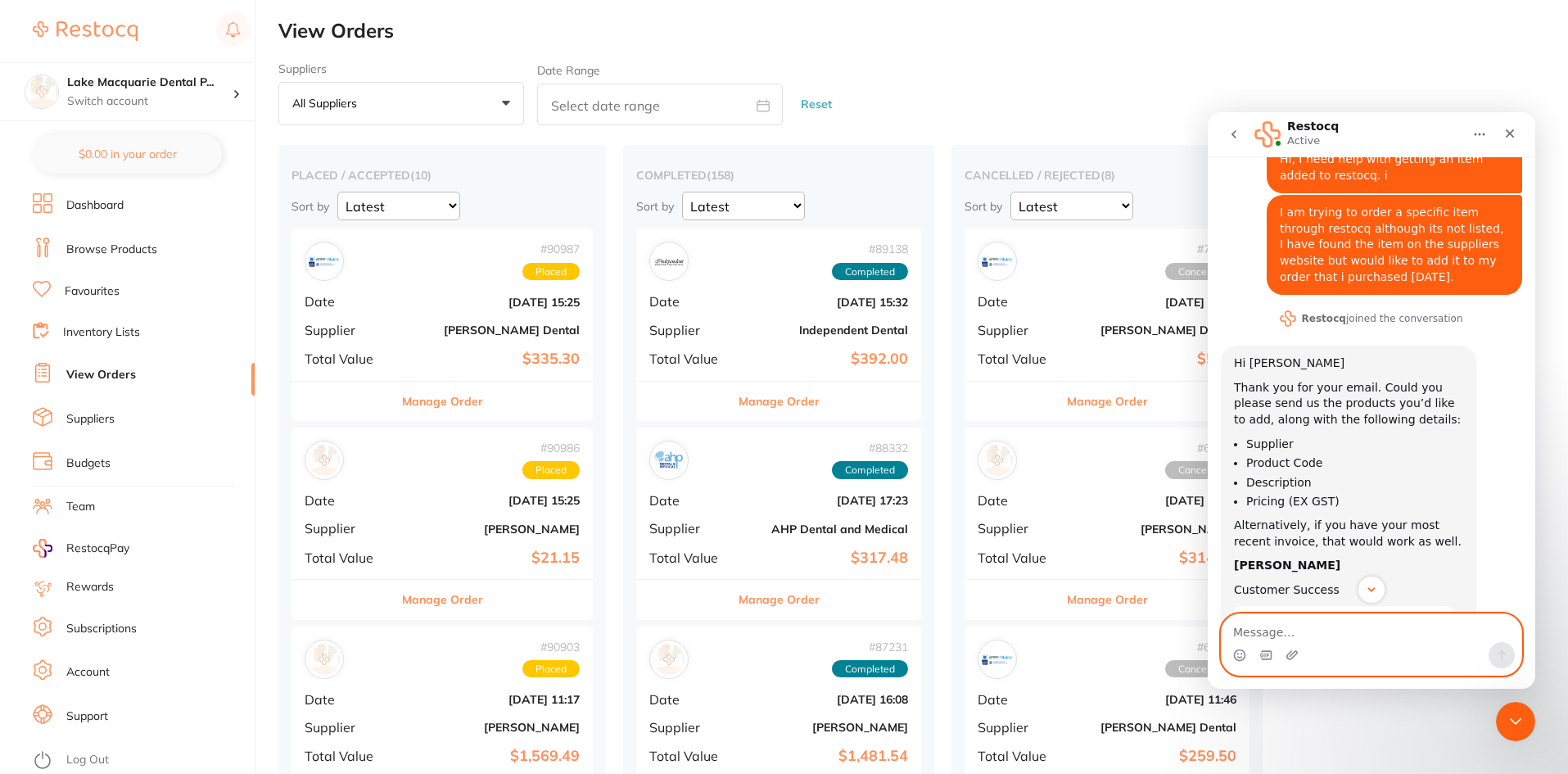
click at [1262, 634] on textarea "Message…" at bounding box center [1371, 628] width 299 height 28
click at [1248, 629] on textarea "Message…" at bounding box center [1371, 628] width 299 height 28
click at [1233, 629] on textarea "IDS123L" at bounding box center [1371, 628] width 299 height 28
click at [1238, 623] on textarea "IDS123L" at bounding box center [1371, 628] width 299 height 28
click at [1275, 632] on textarea "Independent Dental IDS123L" at bounding box center [1371, 620] width 299 height 45
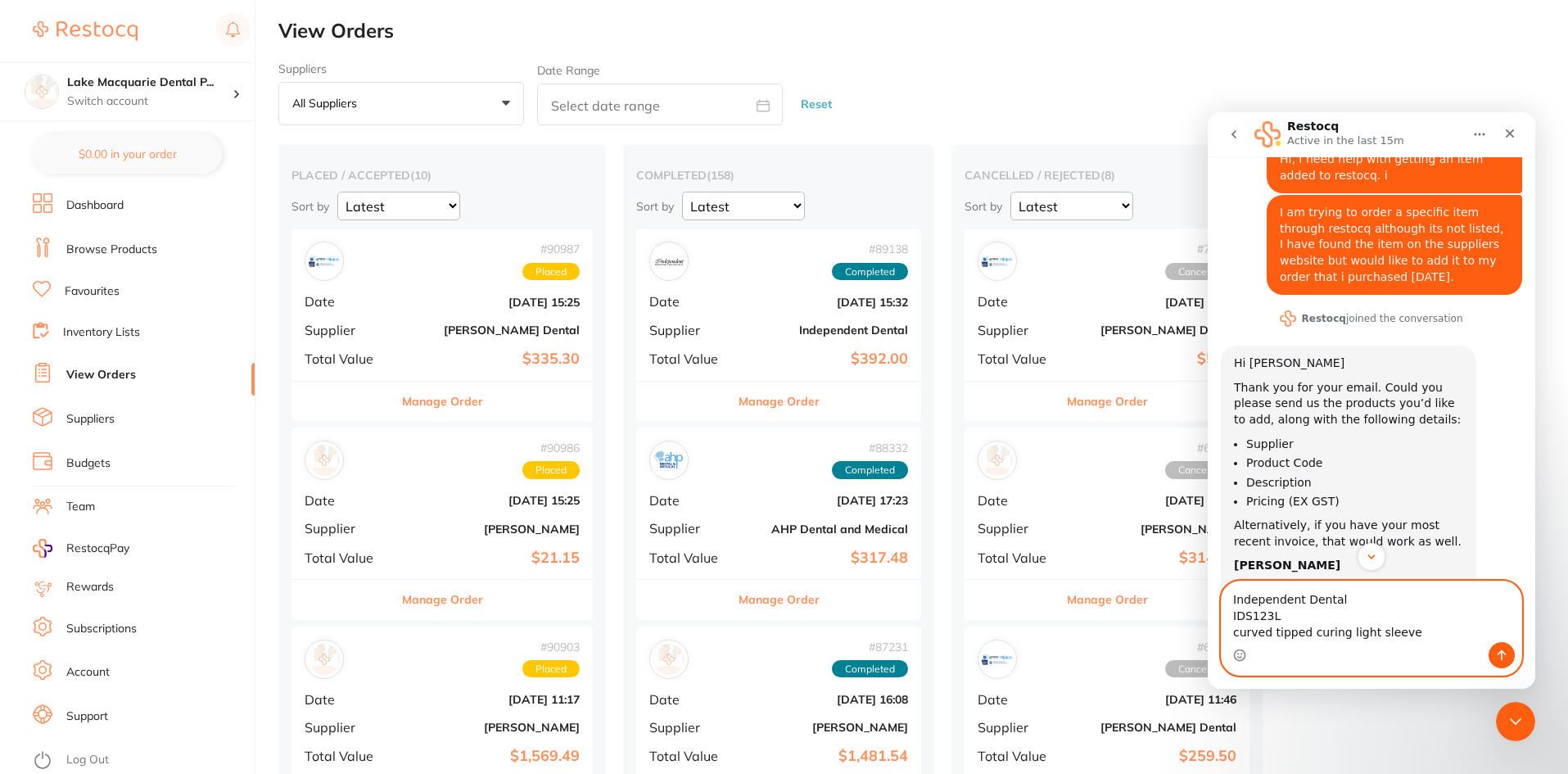
drag, startPoint x: 1397, startPoint y: 626, endPoint x: 1363, endPoint y: 627, distance: 34.0
click at [1397, 625] on textarea "Independent Dental IDS123L curved tipped curing light sleeve" at bounding box center [1371, 612] width 299 height 60
paste textarea "Biodegradable Barrier Sleeves - Pen Style Curing Sleeve"
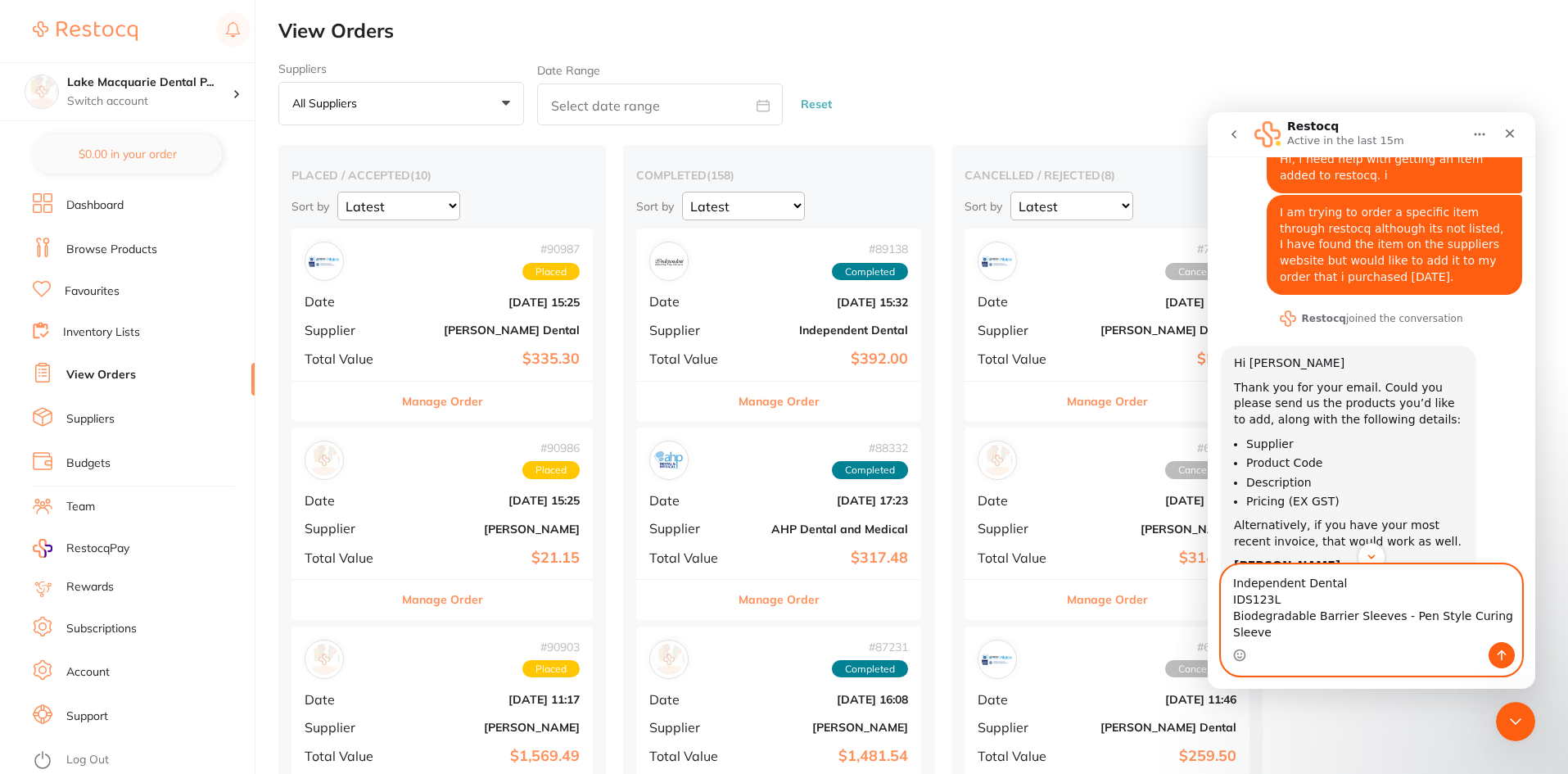
type textarea "Independent Dental IDS123L Biodegradable Barrier Sleeves - Pen Style Curing Sle…"
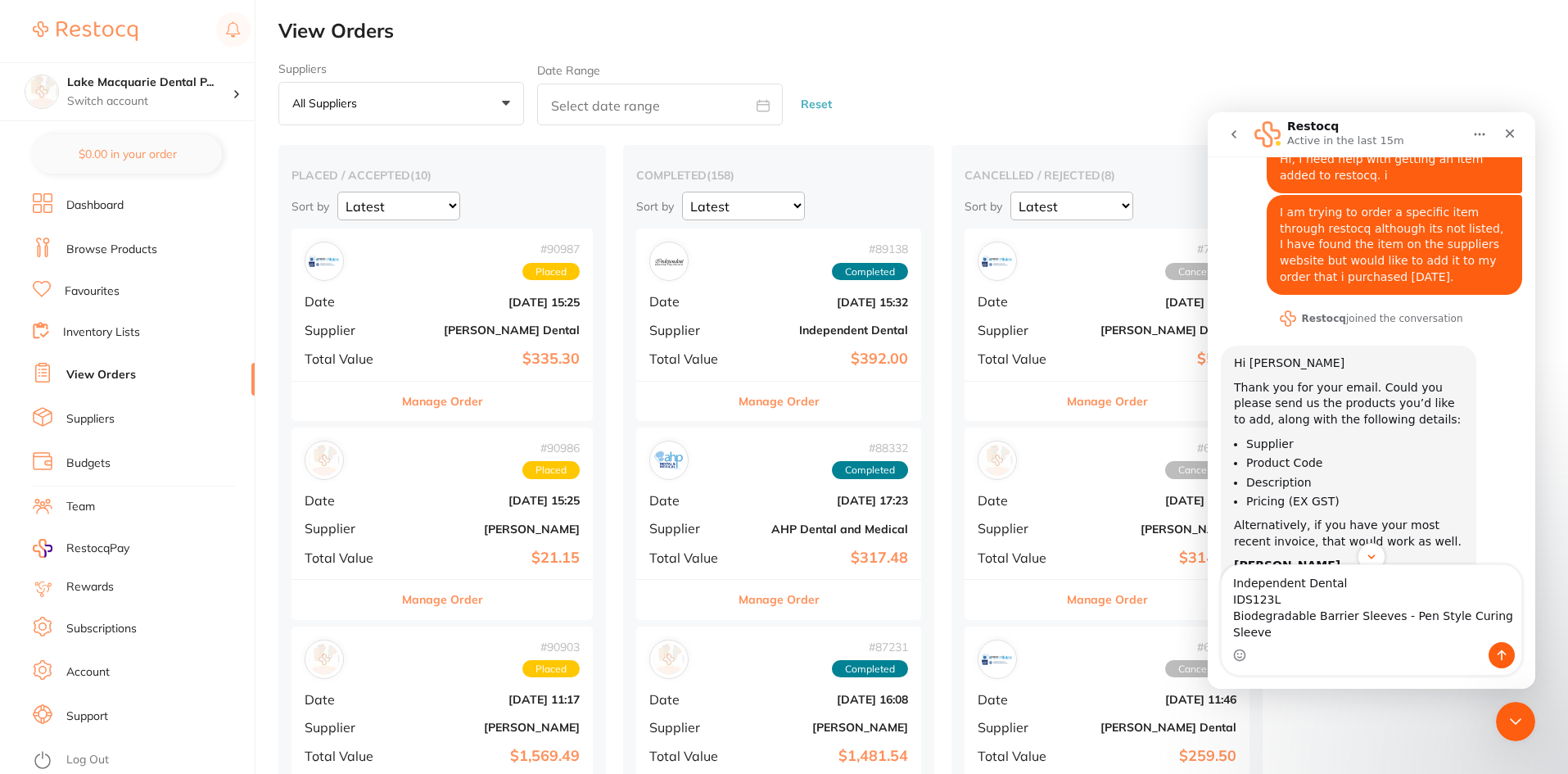
click at [1257, 652] on div "Intercom messenger" at bounding box center [1371, 655] width 299 height 26
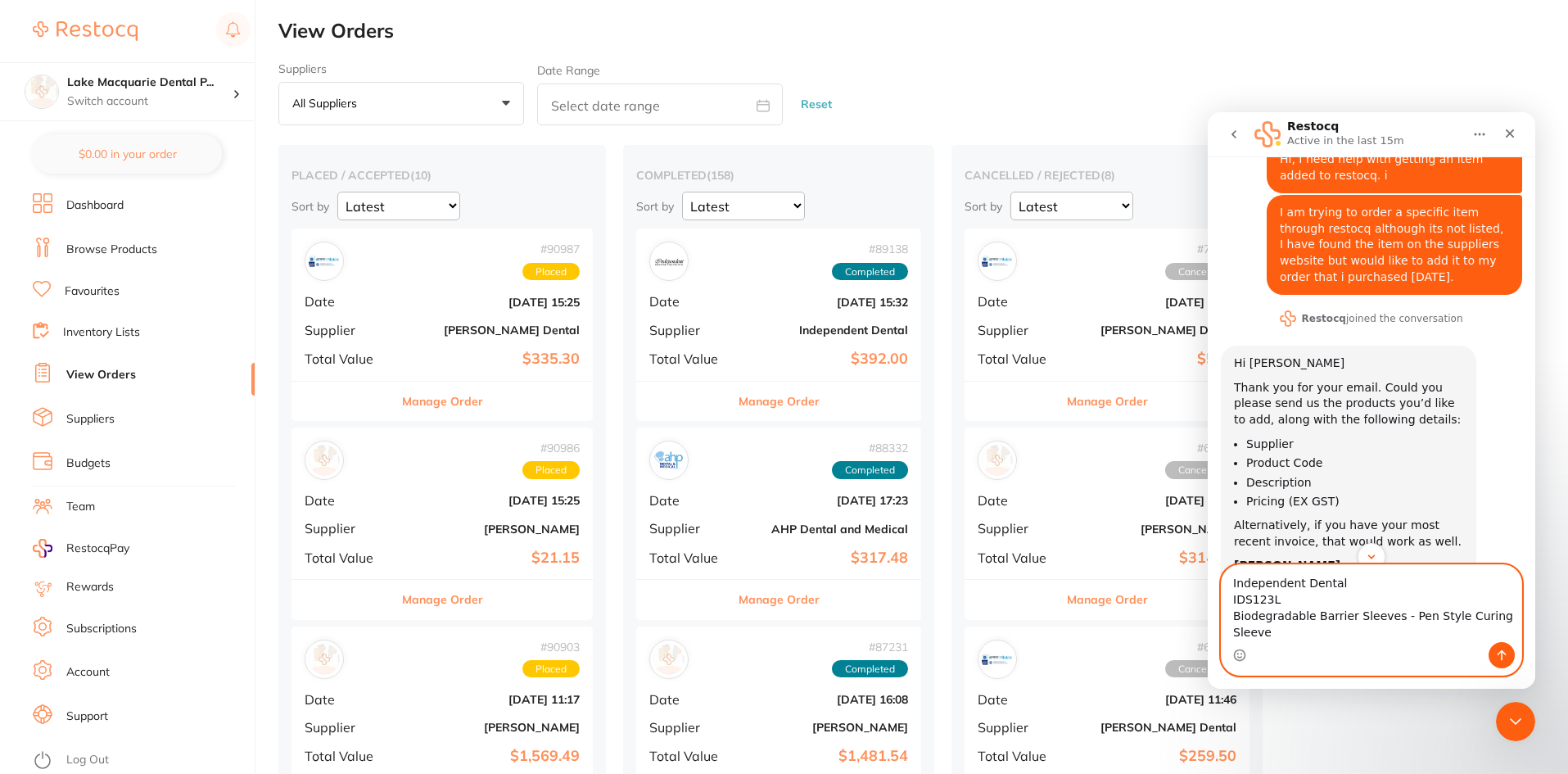
click at [1510, 630] on textarea "Independent Dental IDS123L Biodegradable Barrier Sleeves - Pen Style Curing Sle…" at bounding box center [1371, 604] width 299 height 77
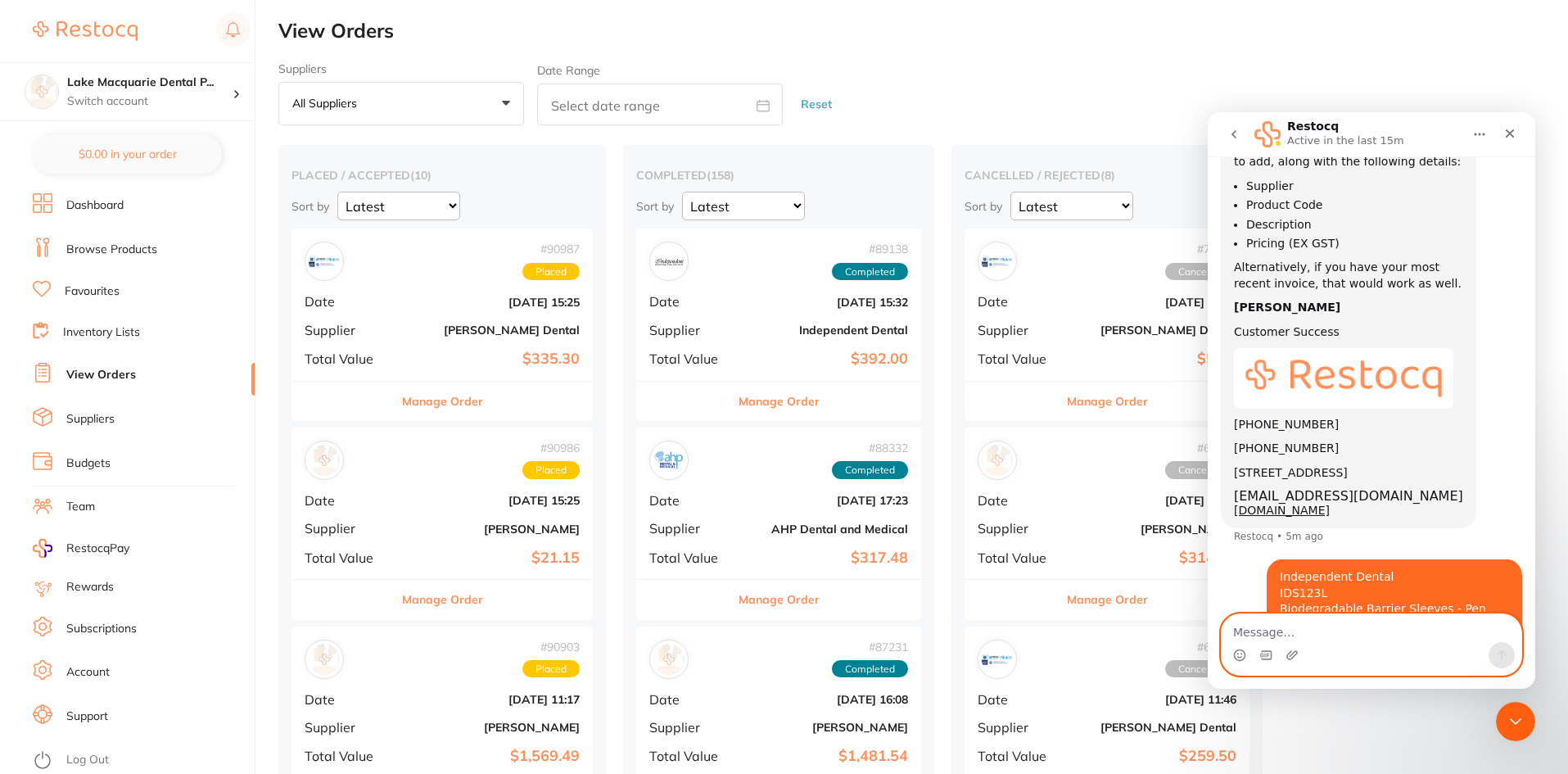
scroll to position [369, 0]
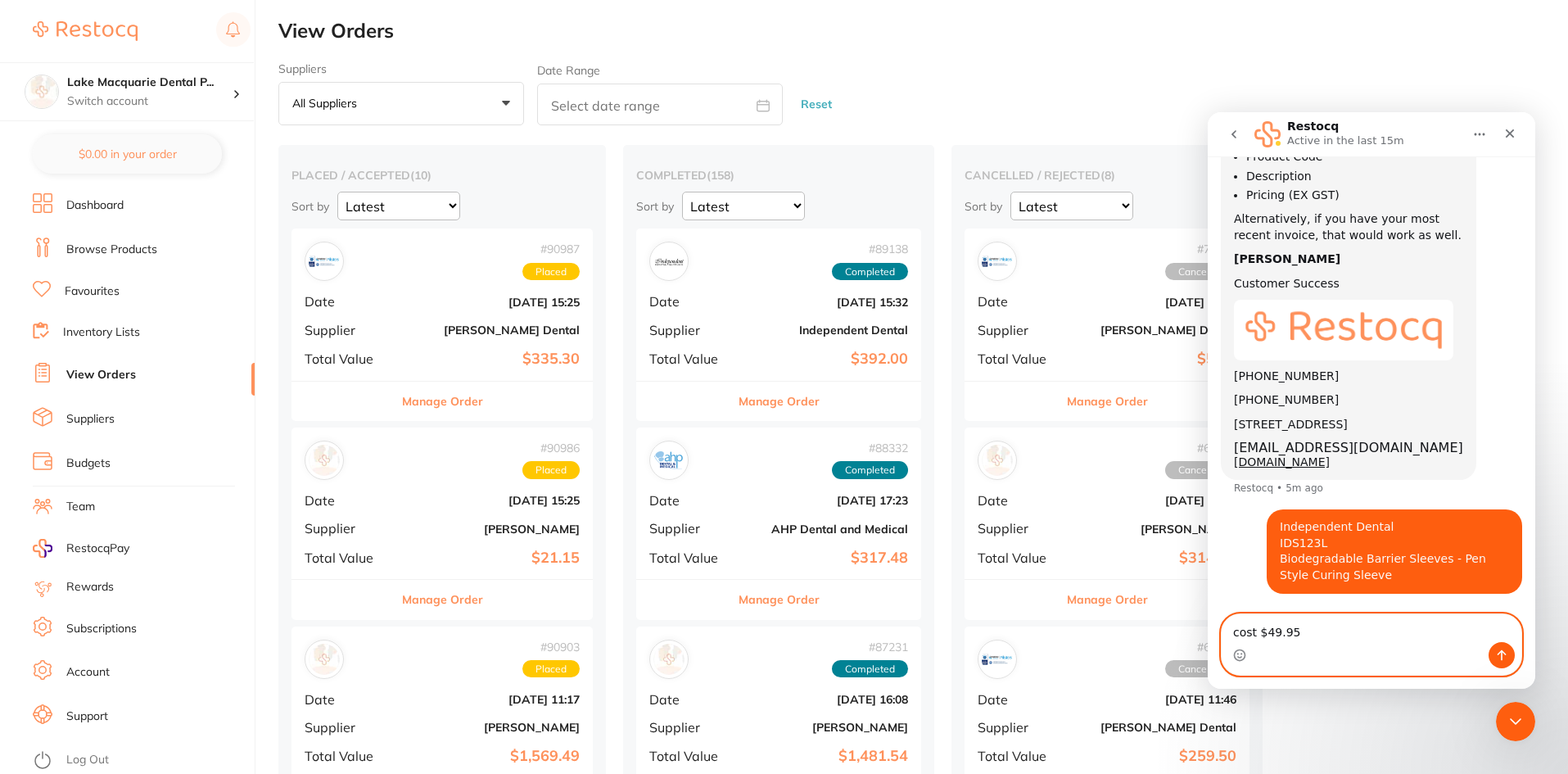
click at [1235, 632] on textarea "cost $49.95" at bounding box center [1371, 628] width 299 height 28
click at [1240, 624] on textarea "ost $49.95" at bounding box center [1371, 628] width 299 height 28
click at [1243, 623] on textarea "ost $49.95" at bounding box center [1371, 628] width 299 height 28
click at [1233, 625] on textarea "ost $49.95" at bounding box center [1371, 628] width 299 height 28
click at [1235, 617] on textarea "ost $49.95" at bounding box center [1371, 628] width 299 height 28
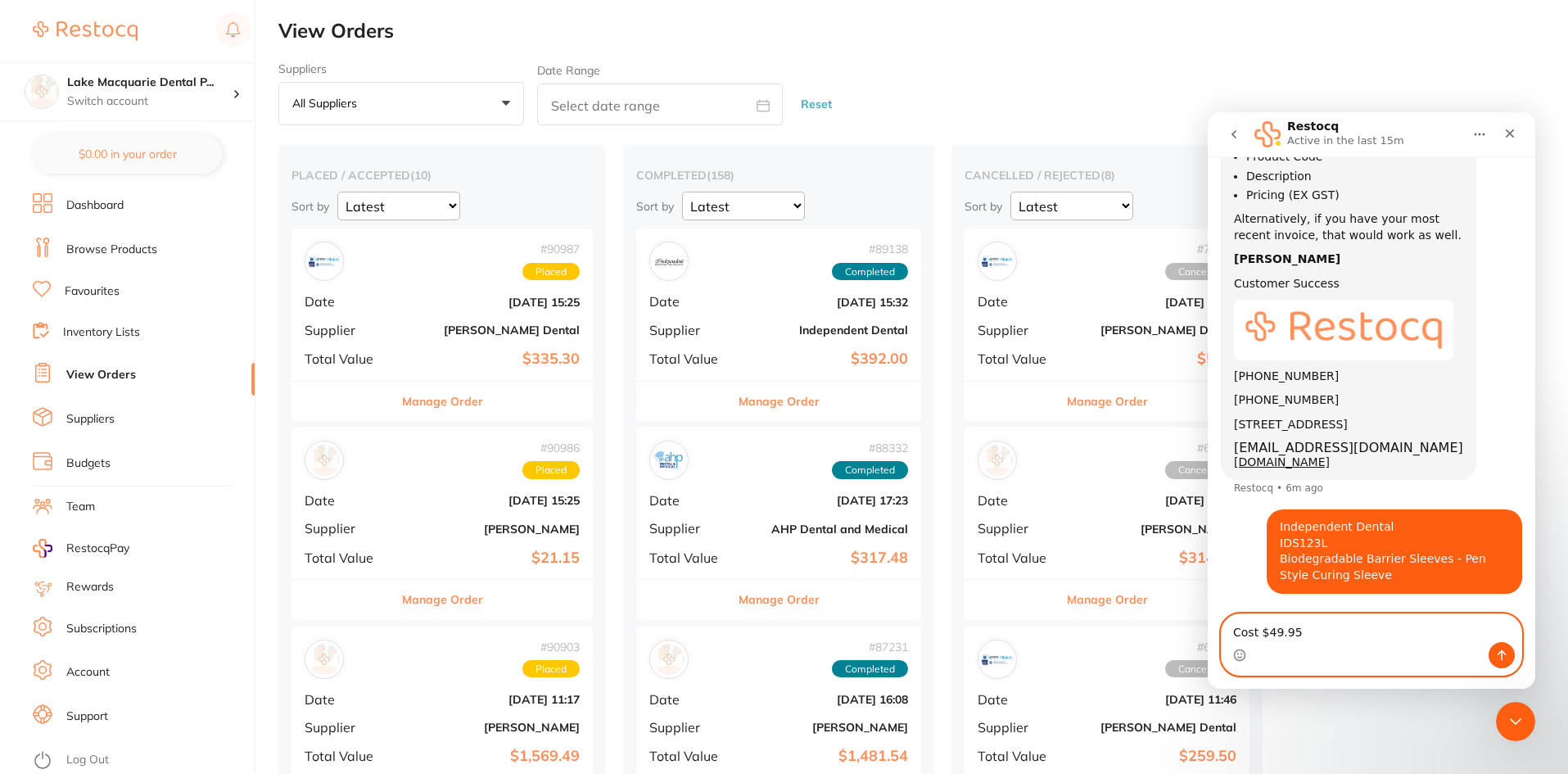
click at [1237, 632] on textarea "Cost $49.95" at bounding box center [1371, 628] width 299 height 28
click at [1234, 630] on textarea "Cost $49.95" at bounding box center [1371, 628] width 299 height 28
click at [1238, 614] on textarea "Cost $49.95" at bounding box center [1371, 628] width 299 height 28
click at [1235, 614] on textarea "Cost $49.95" at bounding box center [1371, 628] width 299 height 28
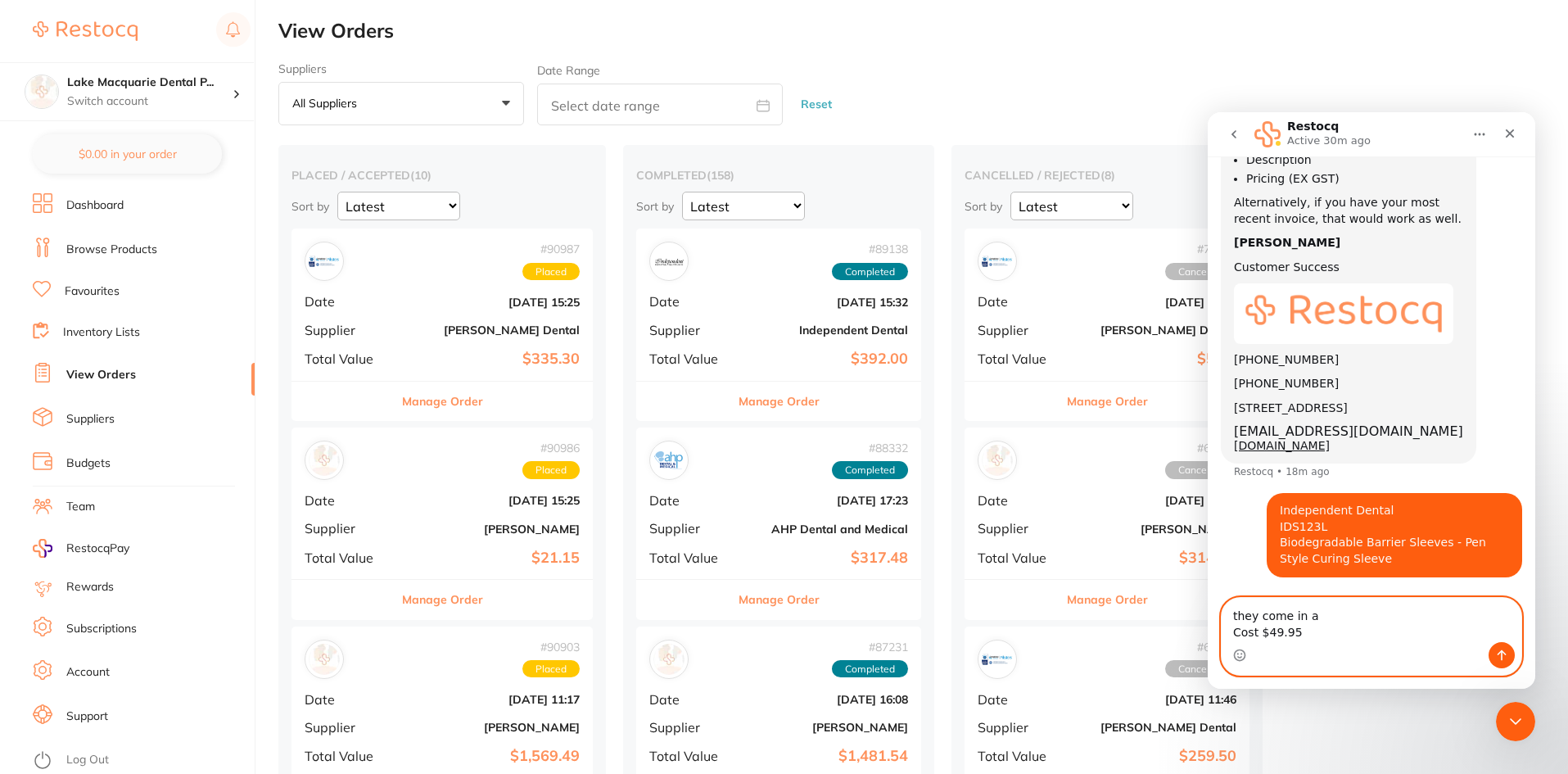
paste textarea "Small (5cm Wide)"
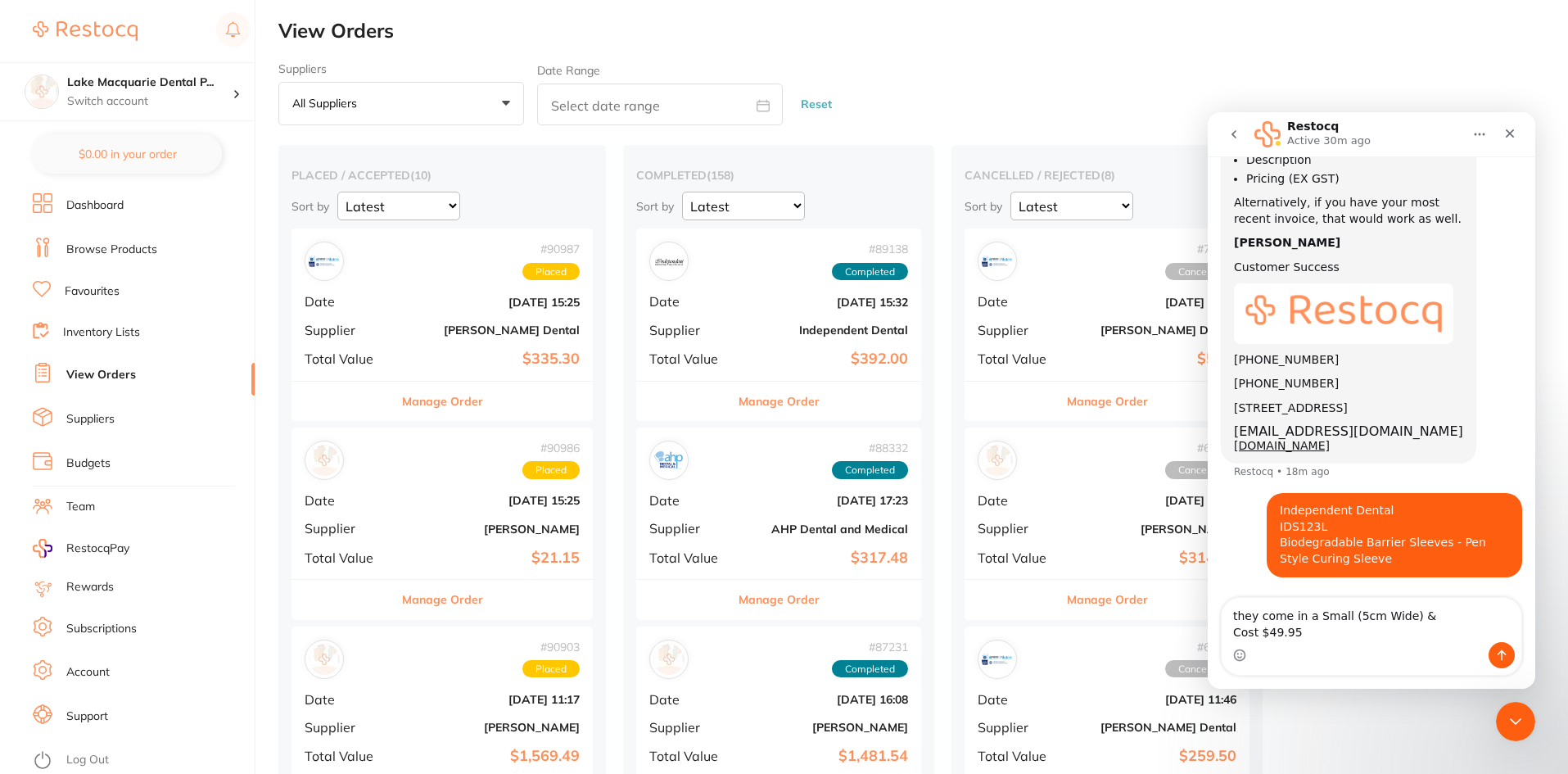
click at [1370, 646] on div "Intercom messenger" at bounding box center [1371, 655] width 299 height 26
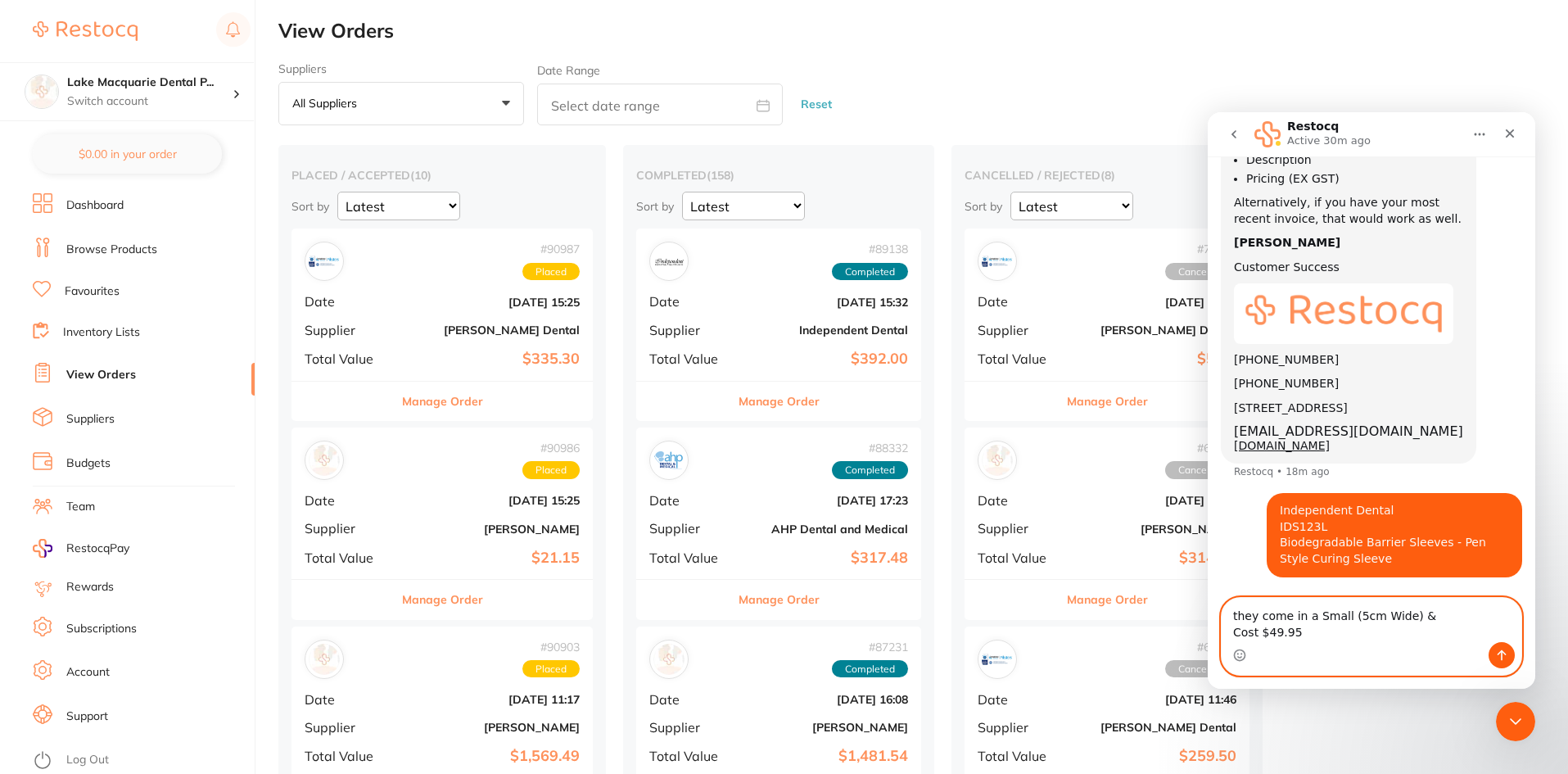
click at [1420, 625] on textarea "they come in a Small (5cm Wide) & Cost $49.95" at bounding box center [1371, 620] width 299 height 45
click at [1441, 617] on textarea "they come in a Small (5cm Wide) & Cost $49.9" at bounding box center [1371, 620] width 299 height 45
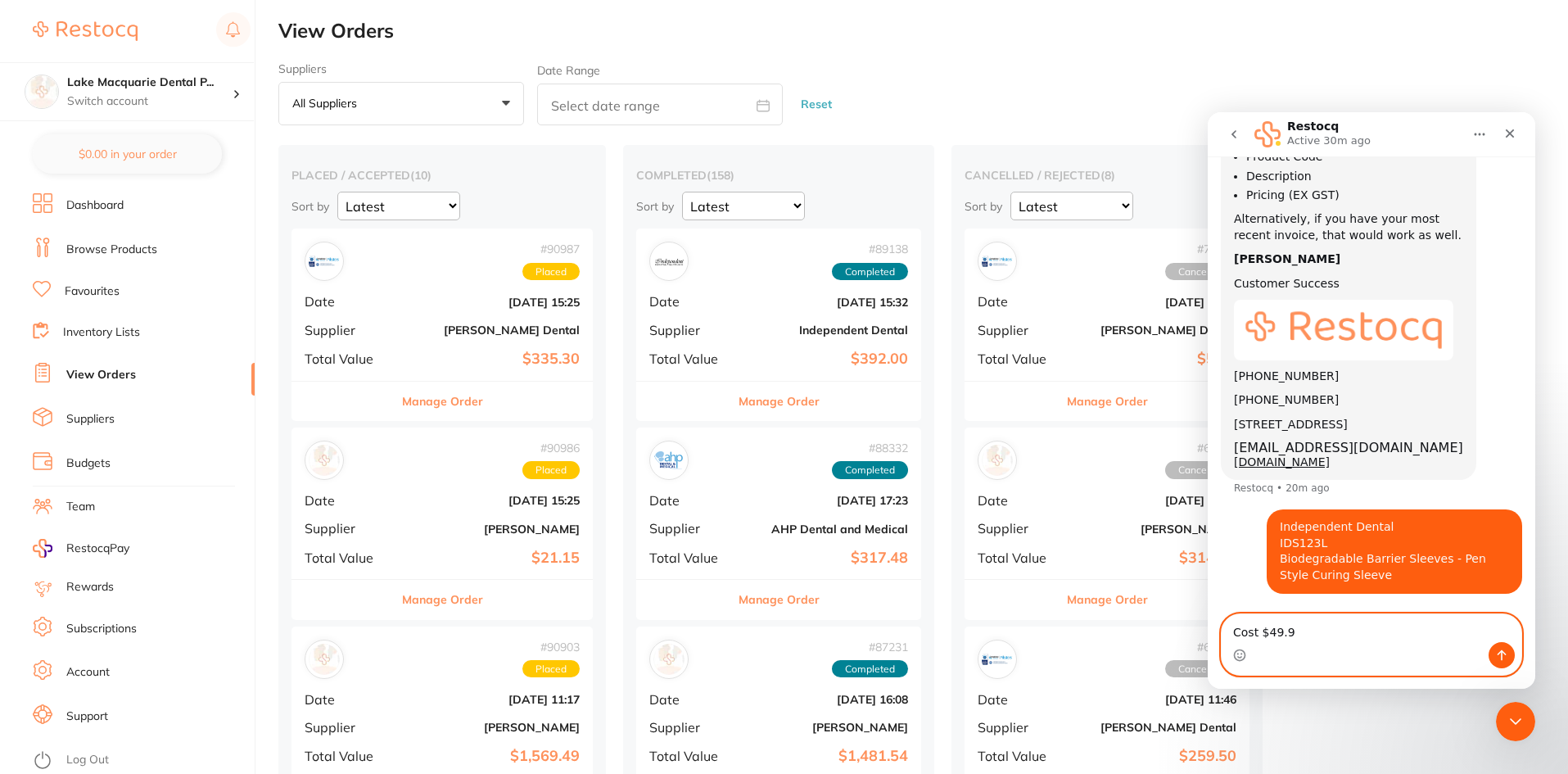
click at [1287, 639] on textarea "Cost $49.9" at bounding box center [1371, 628] width 299 height 28
type textarea "Cost $49.95"
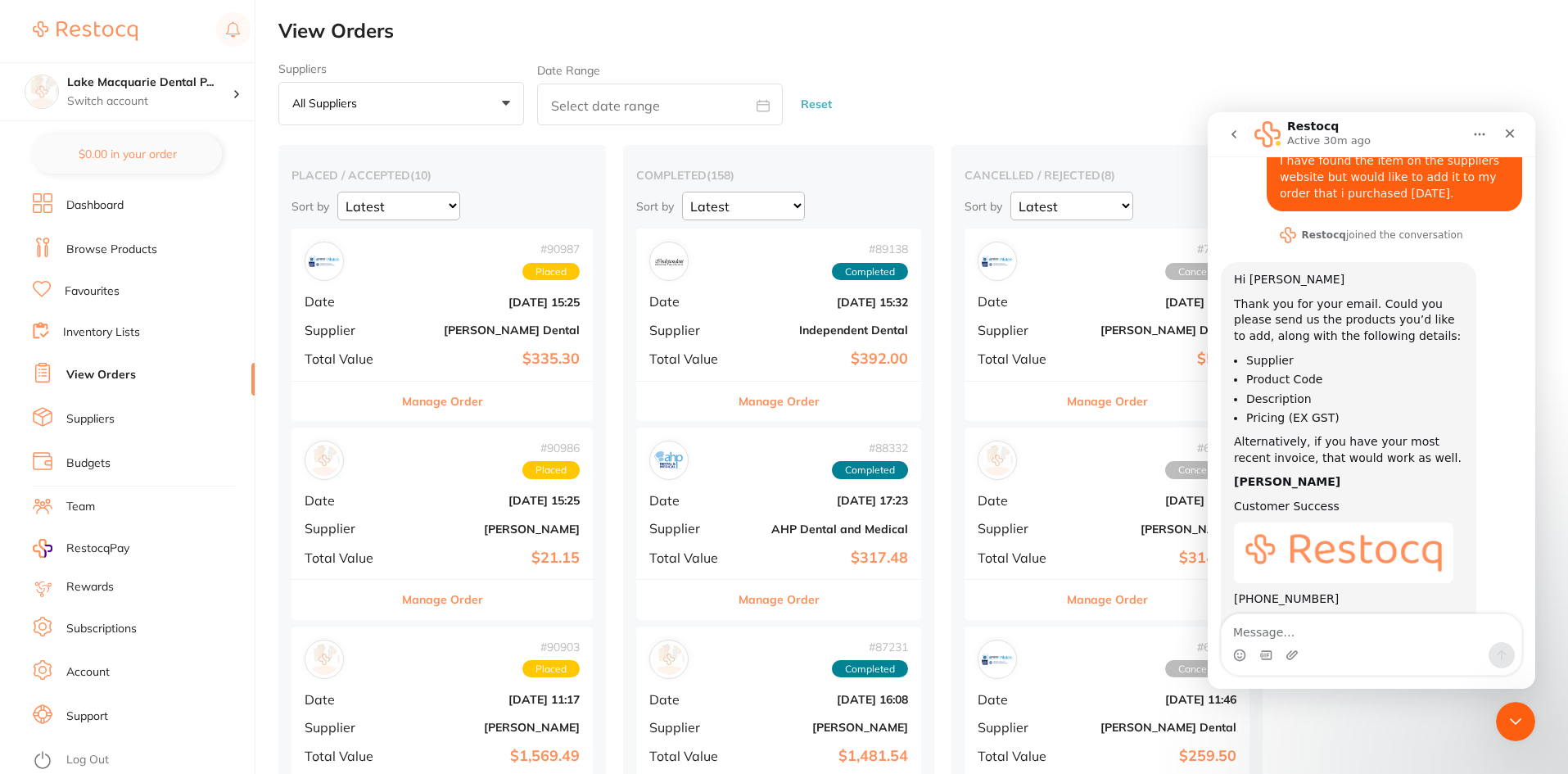
scroll to position [87, 0]
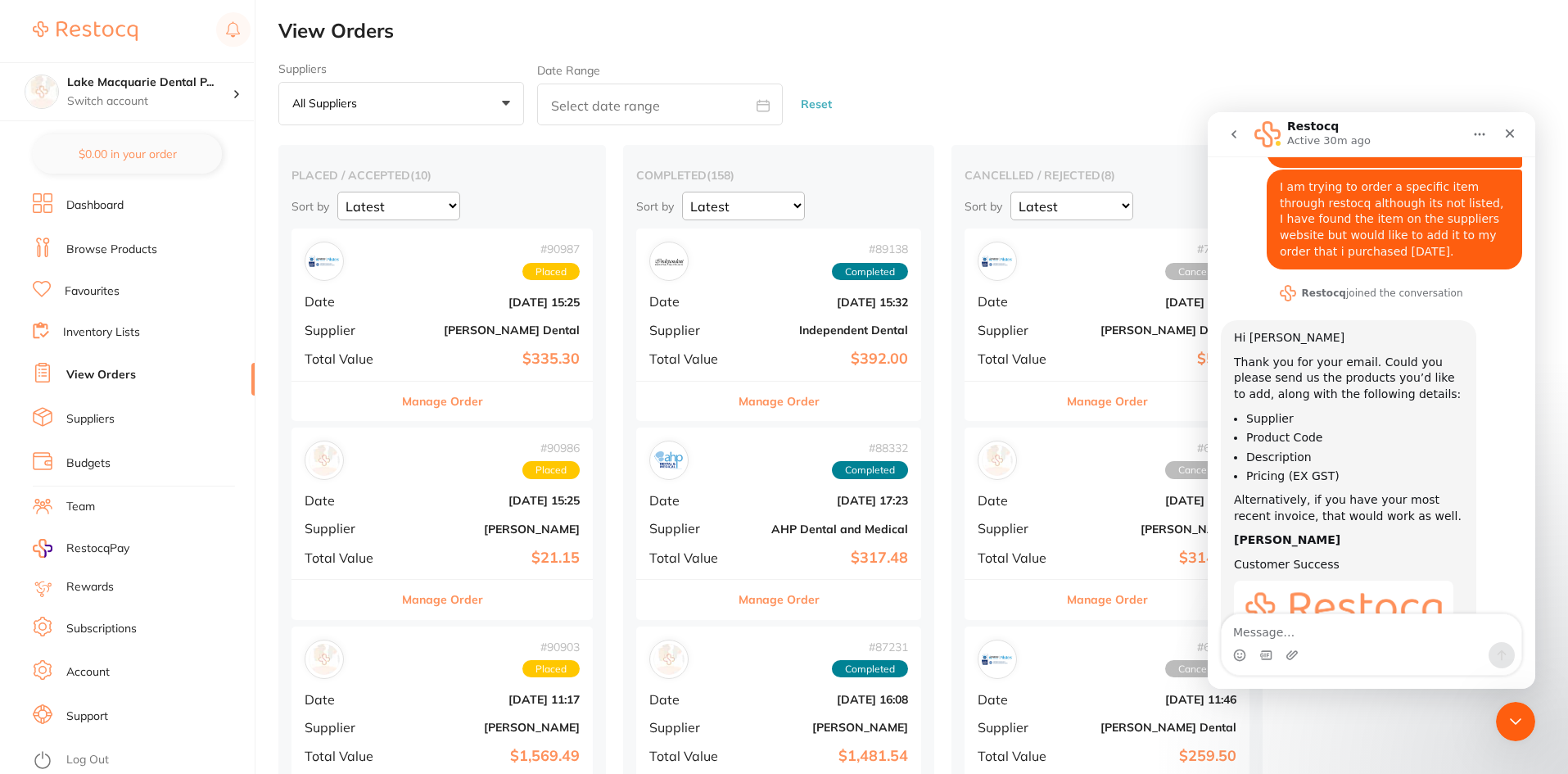
drag, startPoint x: 1528, startPoint y: 502, endPoint x: 2744, endPoint y: 445, distance: 1217.3
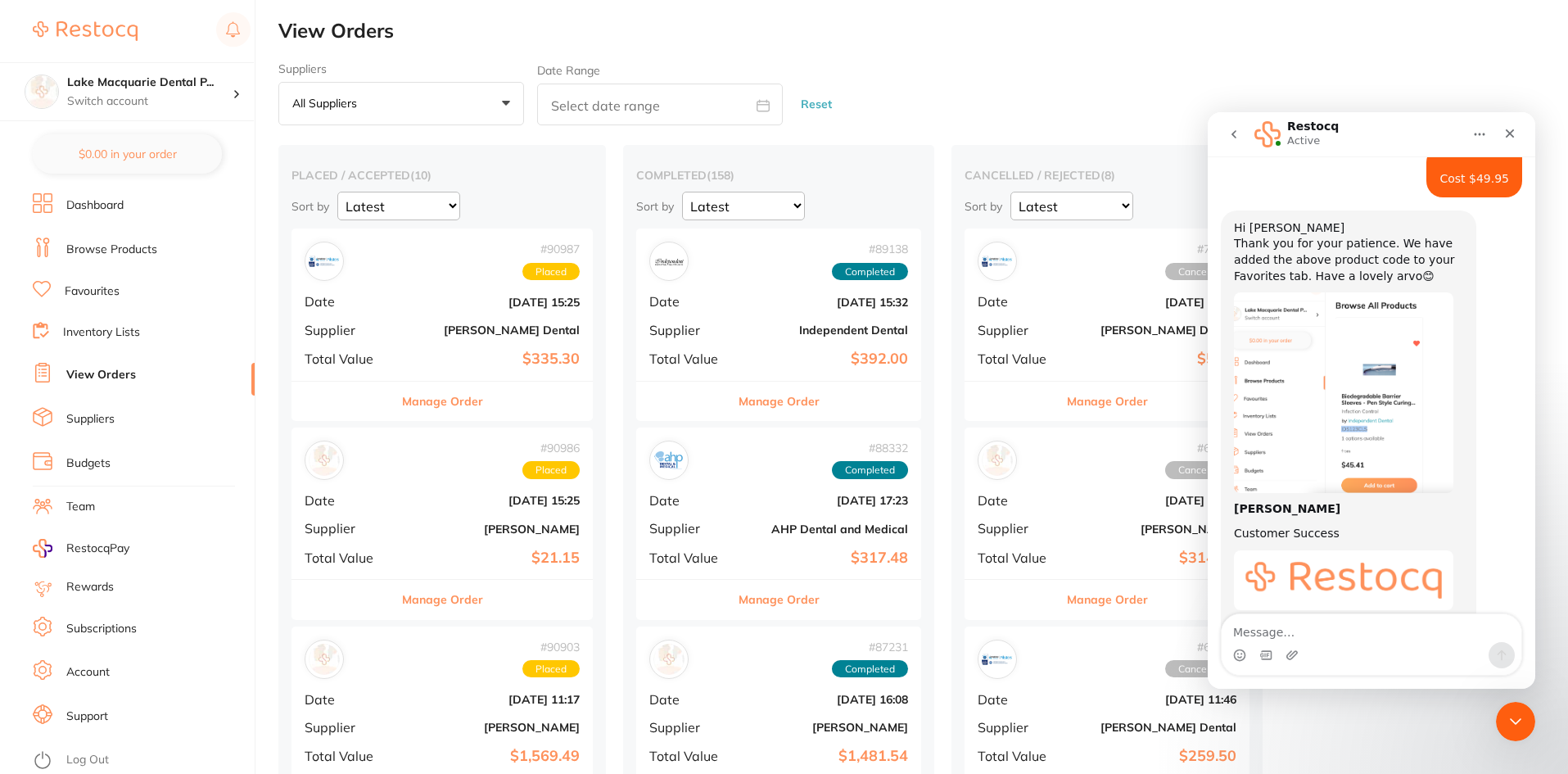
scroll to position [955, 0]
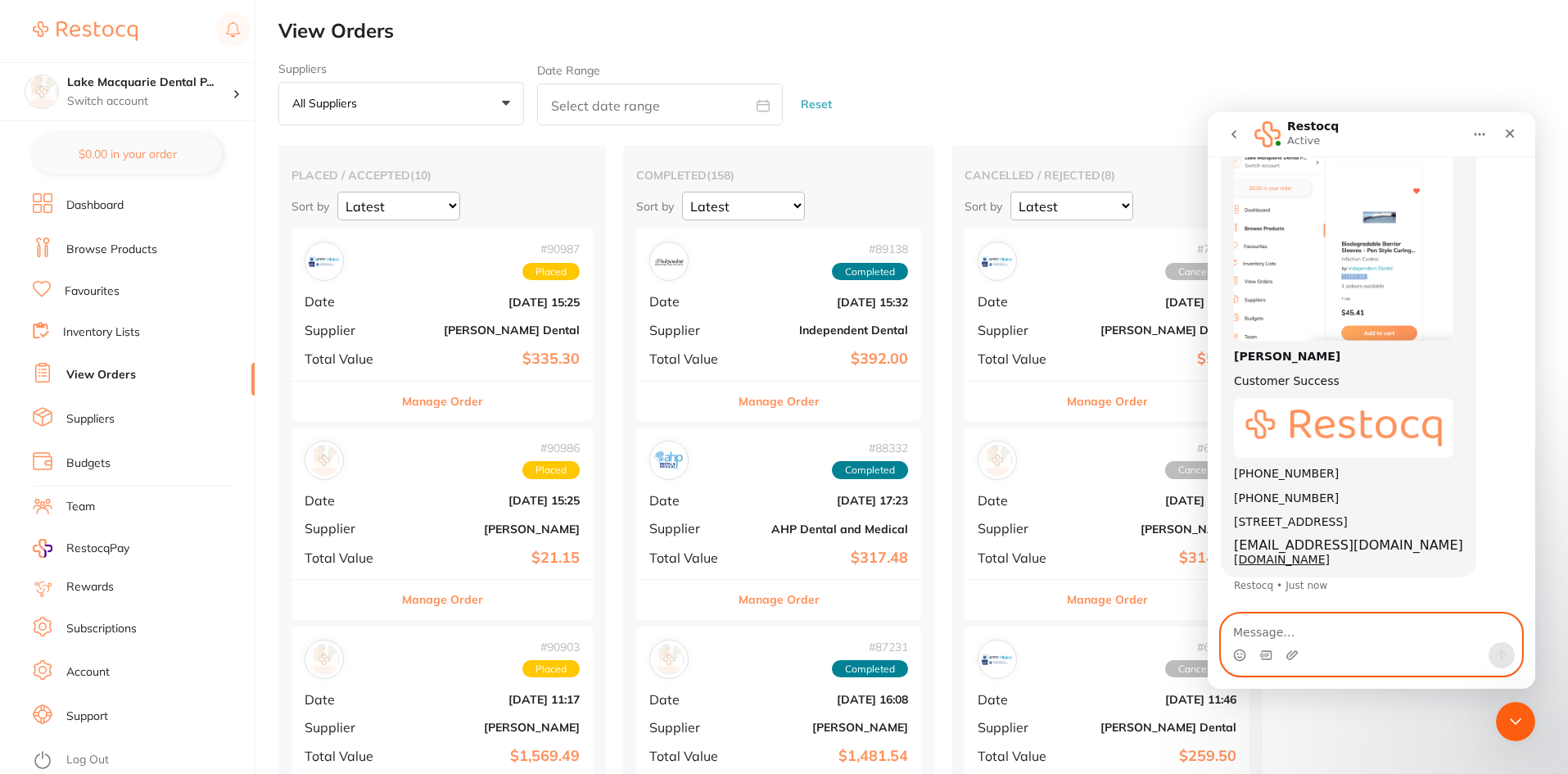
click at [1310, 638] on textarea "Message…" at bounding box center [1371, 628] width 299 height 28
type textarea "Thank you"
click at [1497, 653] on icon "Send a message…" at bounding box center [1502, 655] width 13 height 13
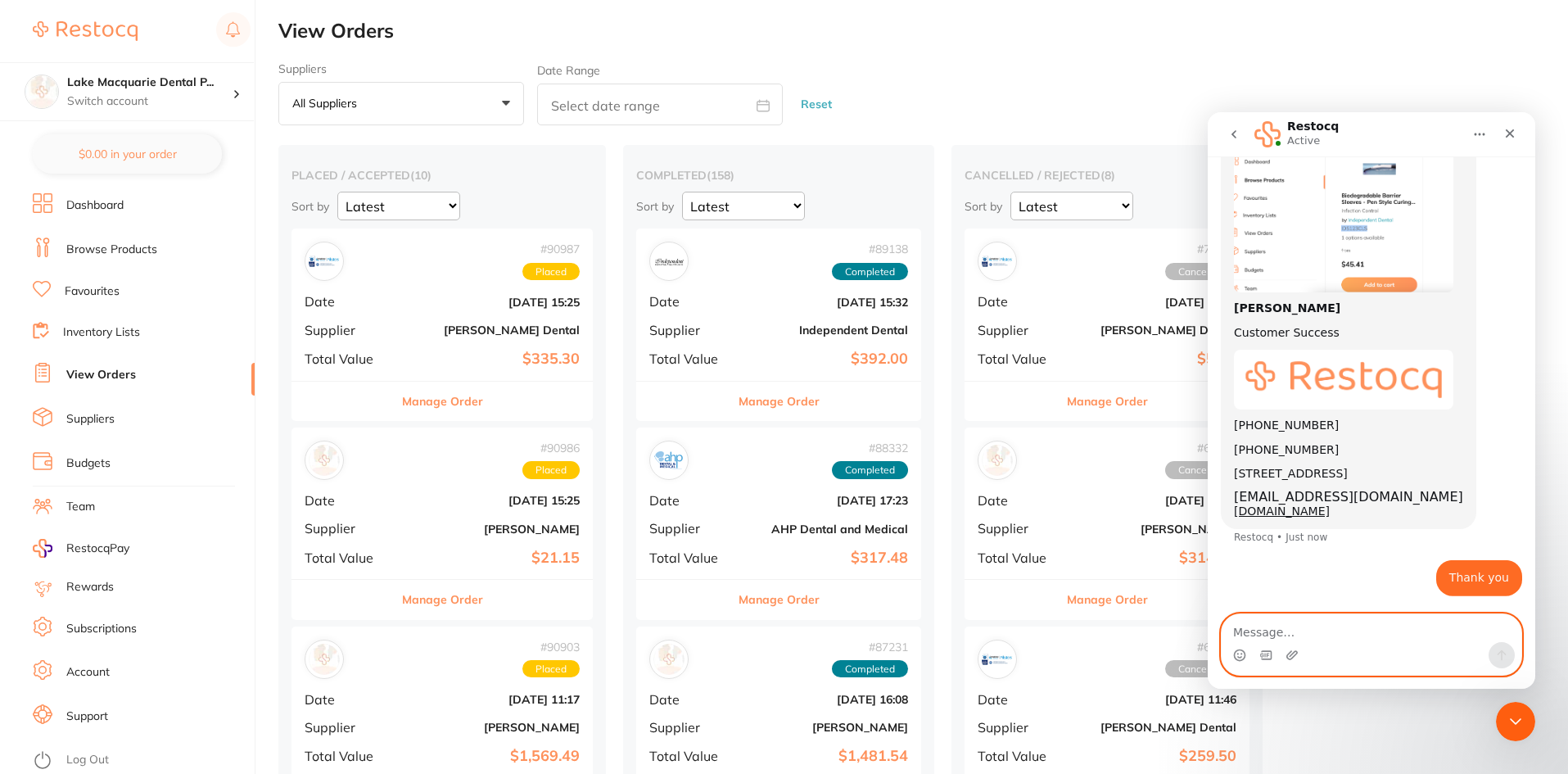
scroll to position [1004, 0]
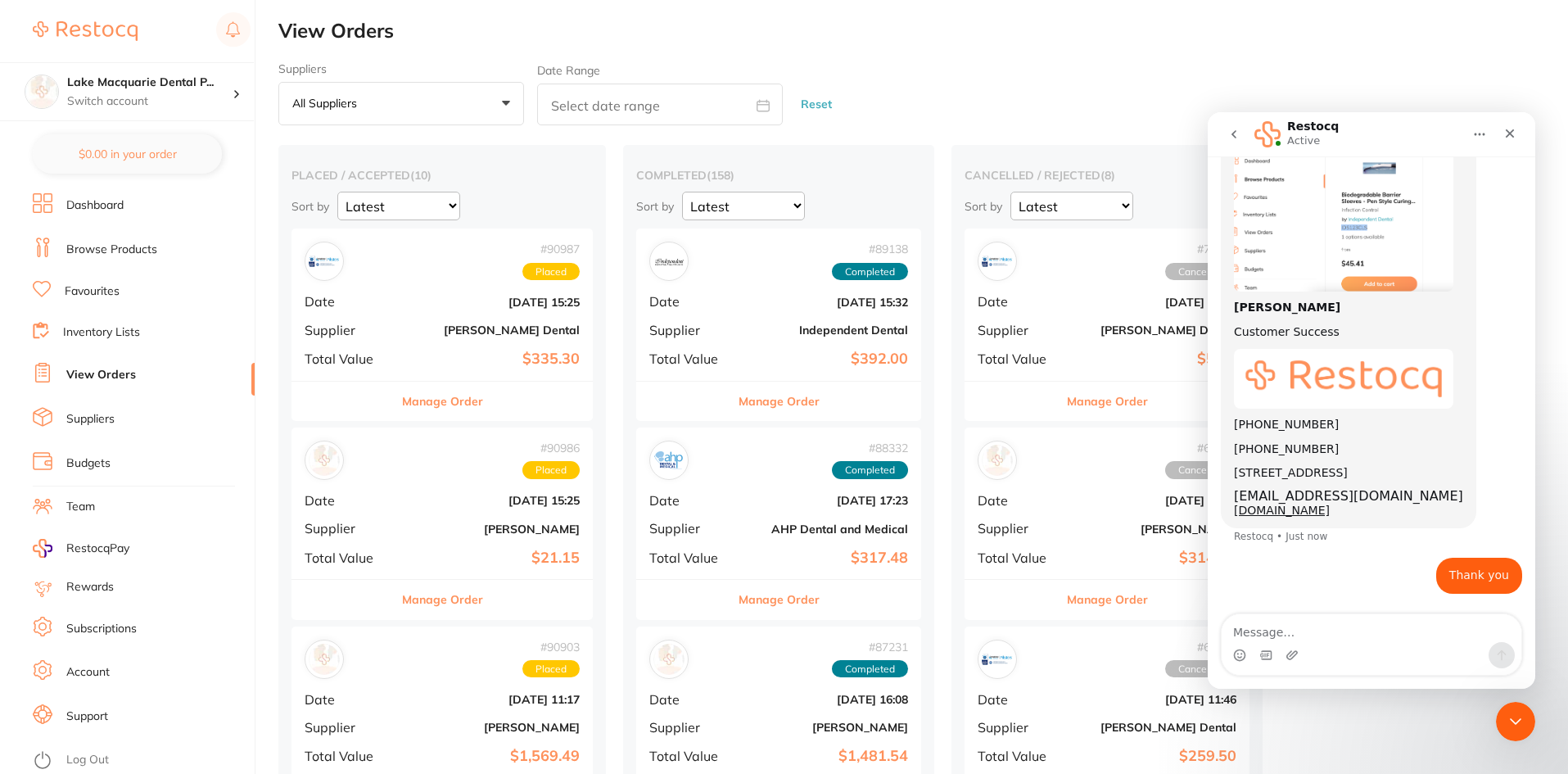
click at [99, 243] on link "Browse Products" at bounding box center [112, 250] width 91 height 17
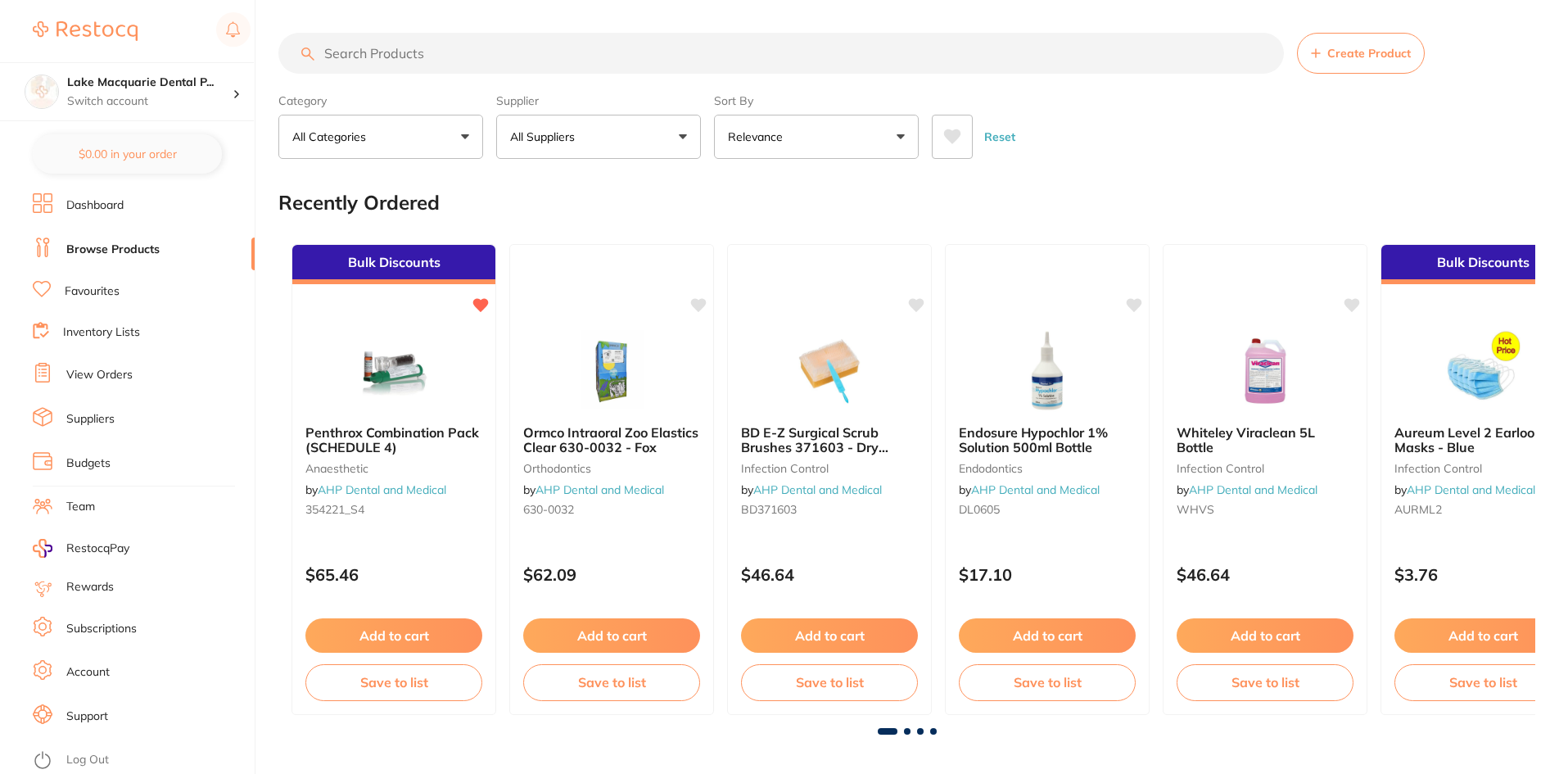
click at [79, 292] on link "Favourites" at bounding box center [92, 292] width 55 height 17
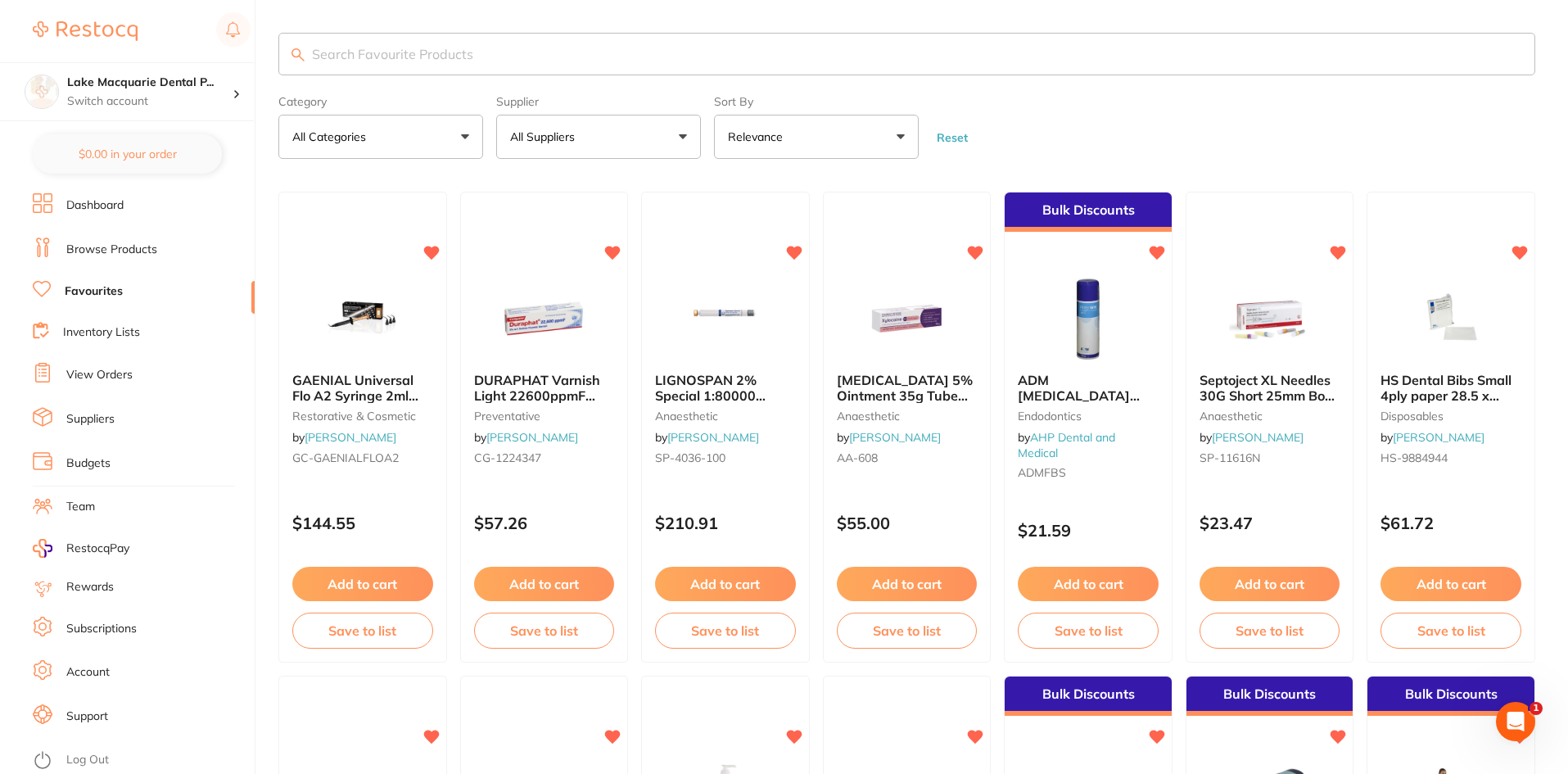
drag, startPoint x: 299, startPoint y: 50, endPoint x: 308, endPoint y: 54, distance: 9.8
click at [299, 50] on div at bounding box center [907, 54] width 1257 height 43
click at [324, 53] on input "search" at bounding box center [907, 54] width 1257 height 43
type input "1"
type input "i"
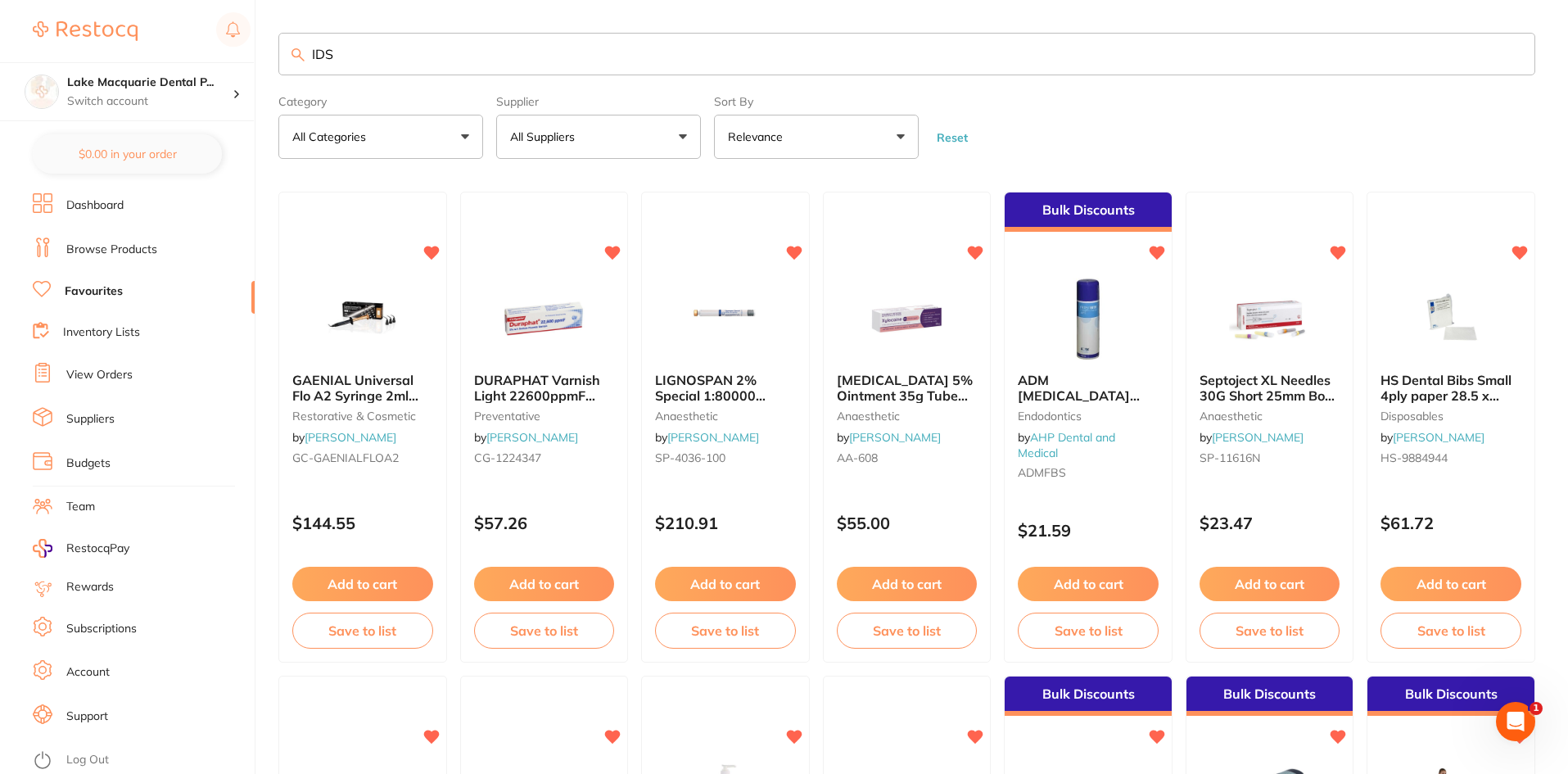
type input "IDS1"
type input "IDS123L"
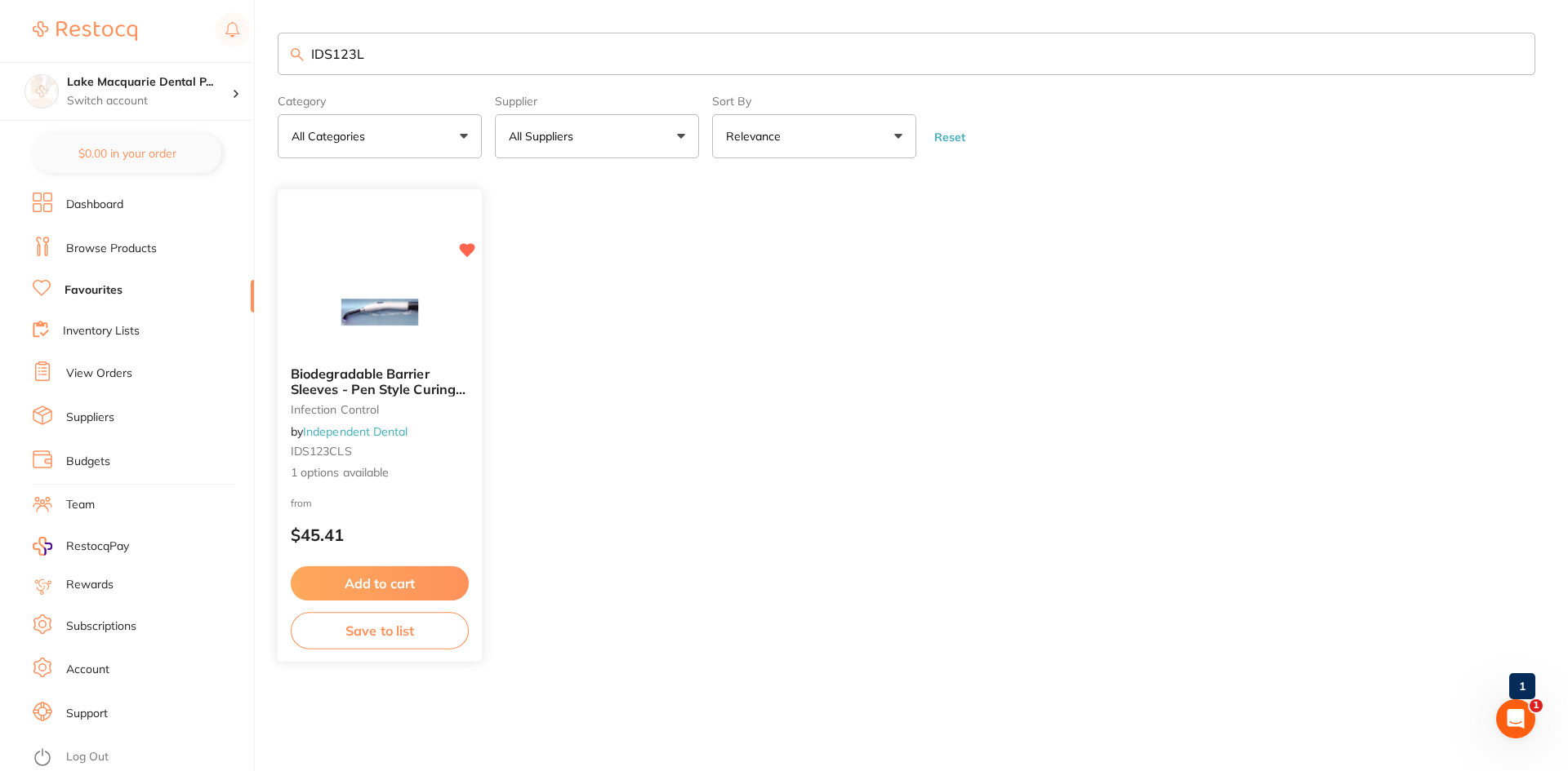
click at [397, 575] on button "Add to cart" at bounding box center [380, 584] width 178 height 35
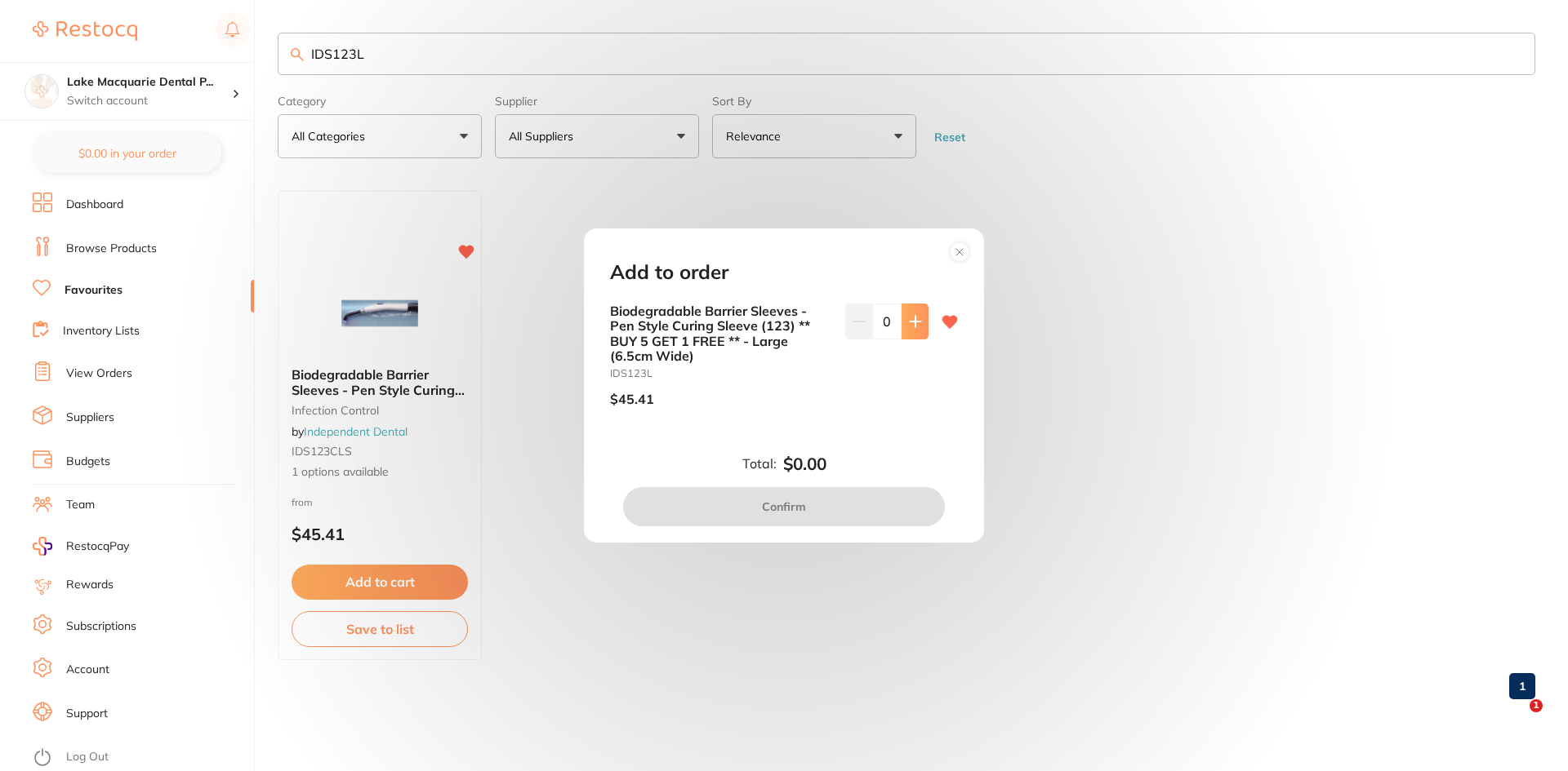
click at [912, 318] on icon at bounding box center [915, 321] width 10 height 10
type input "1"
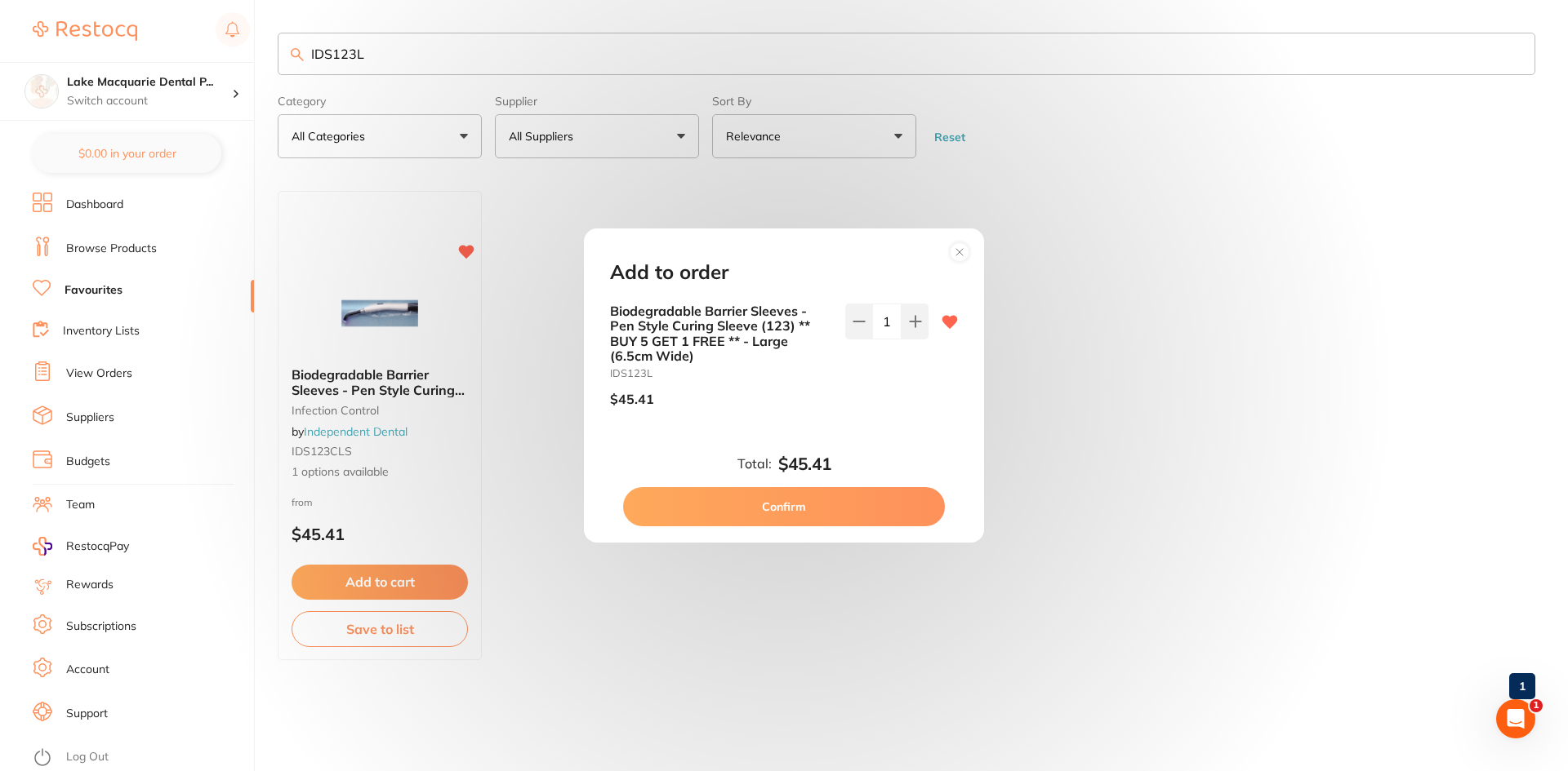
click at [804, 505] on button "Confirm" at bounding box center [784, 506] width 322 height 39
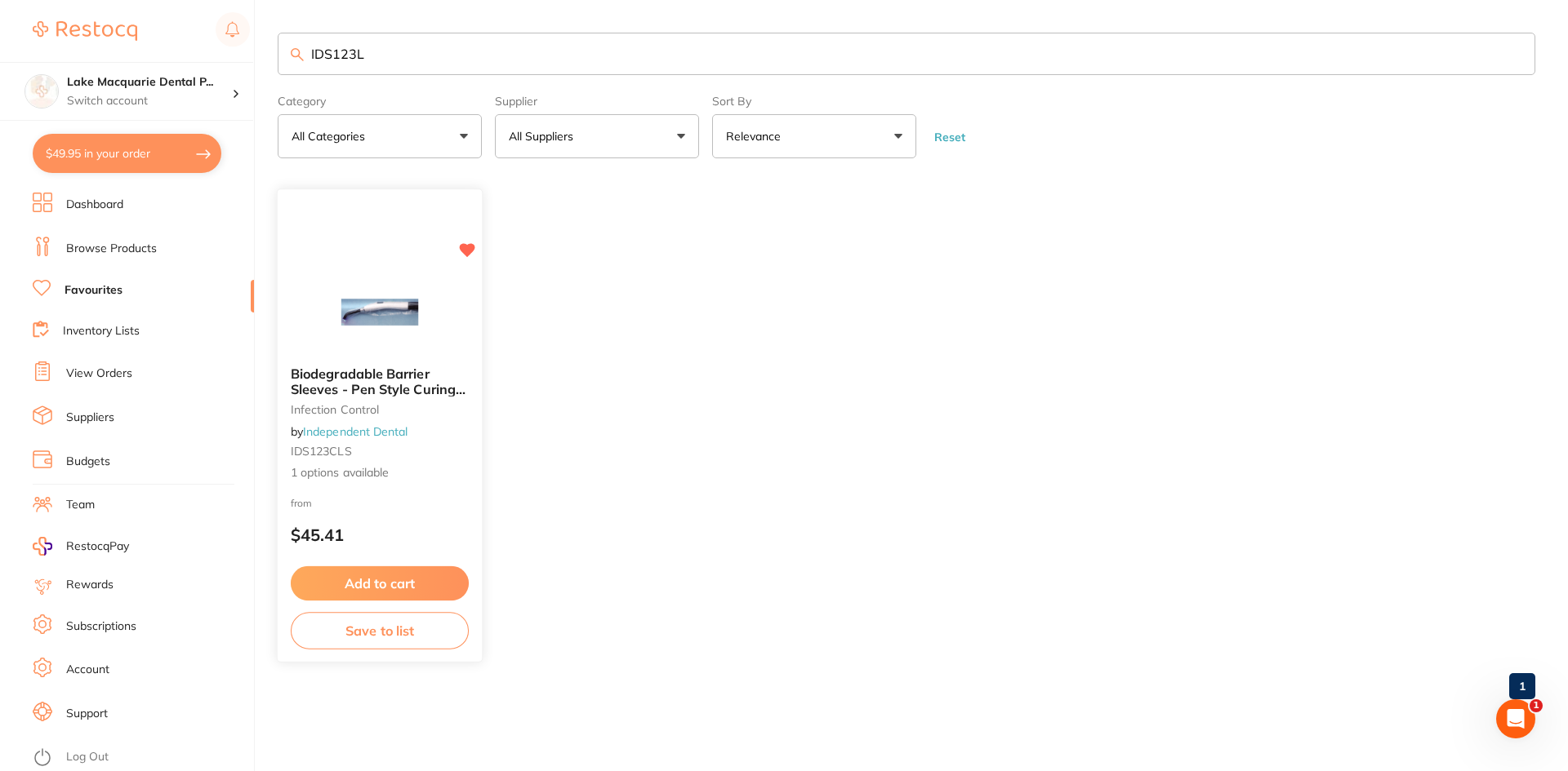
click at [322, 476] on span "1 options available" at bounding box center [380, 473] width 178 height 17
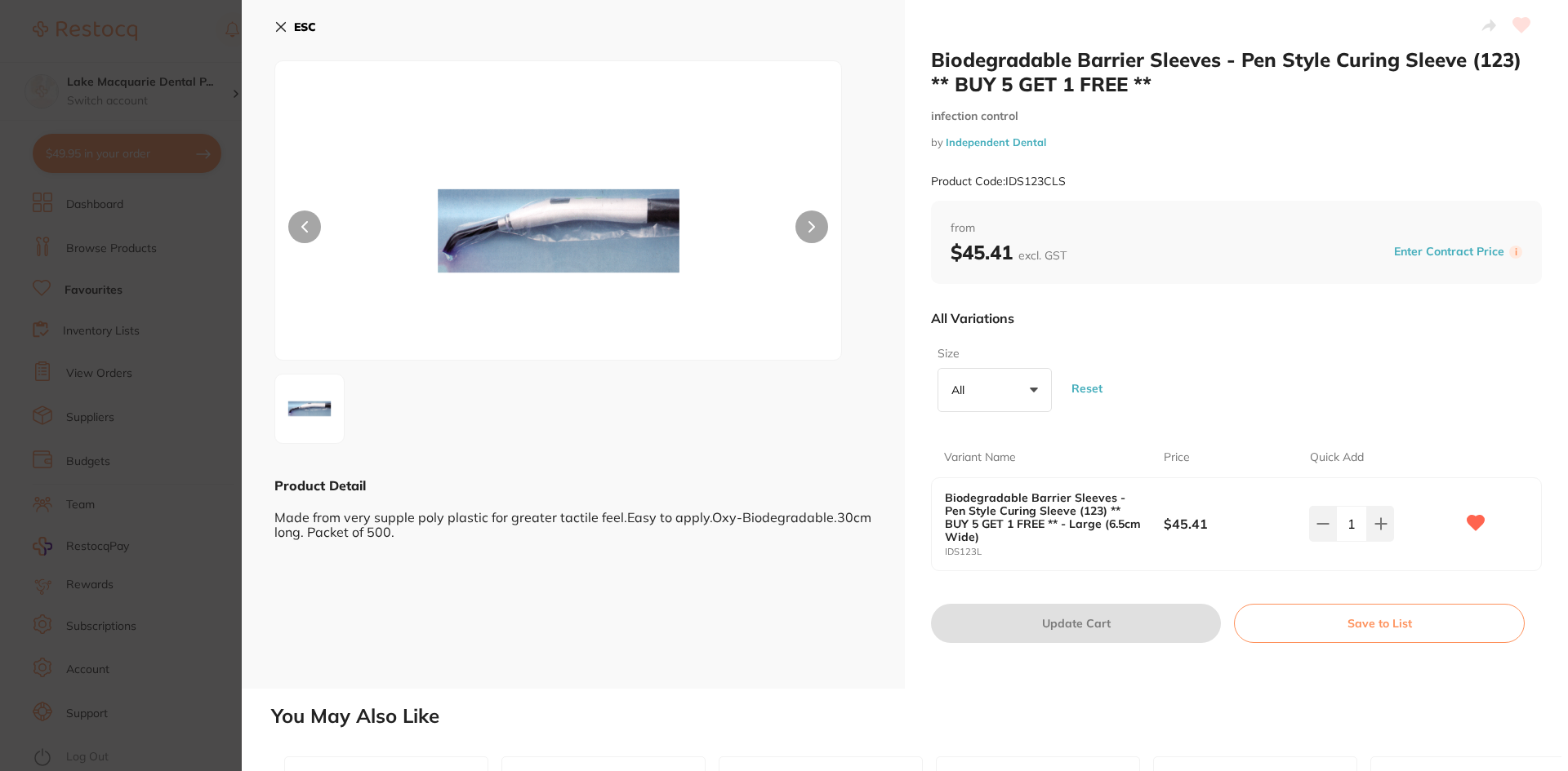
click at [279, 16] on button "ESC" at bounding box center [295, 27] width 42 height 28
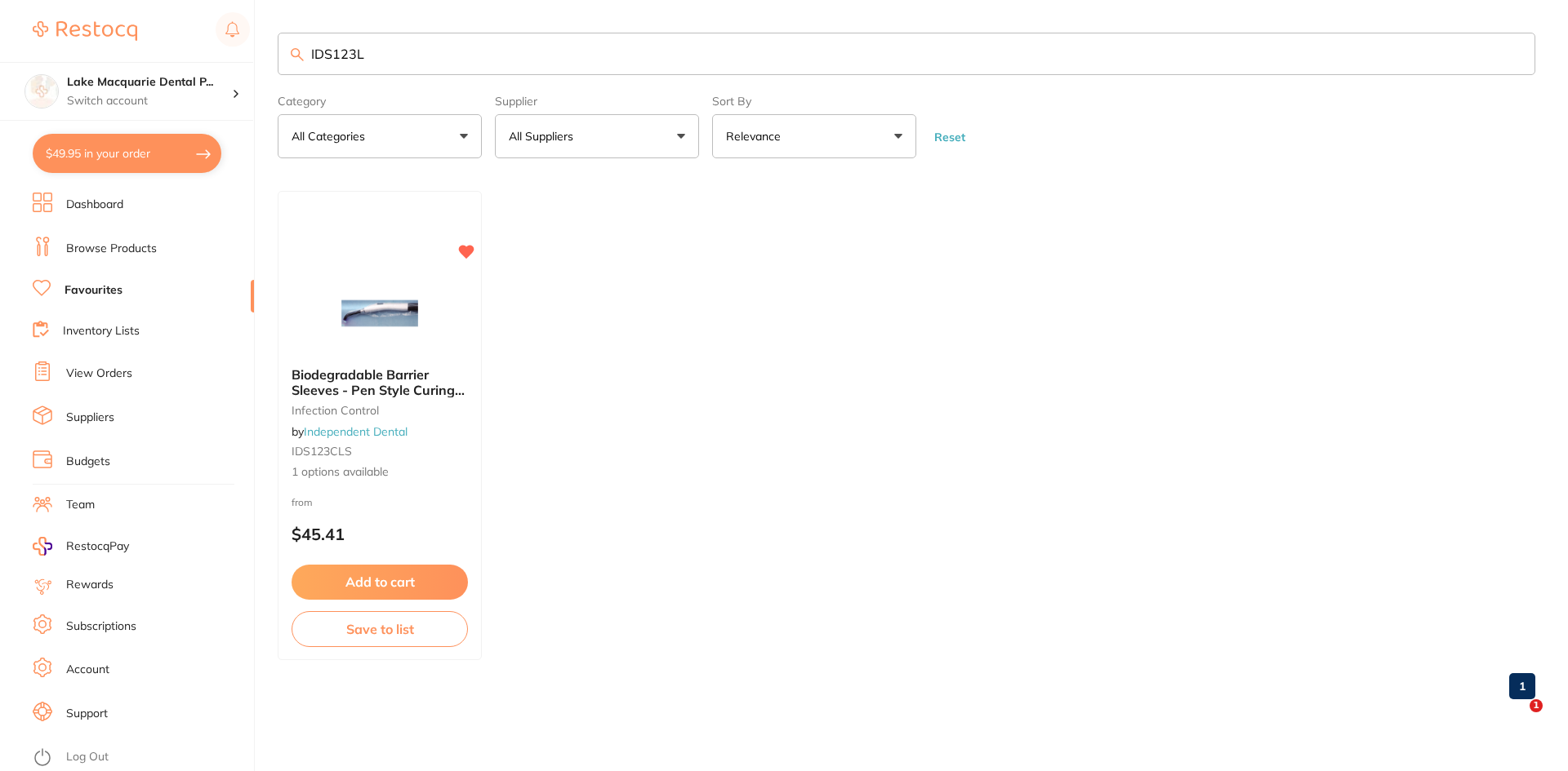
click at [114, 143] on button "$49.95 in your order" at bounding box center [127, 153] width 189 height 39
checkbox input "true"
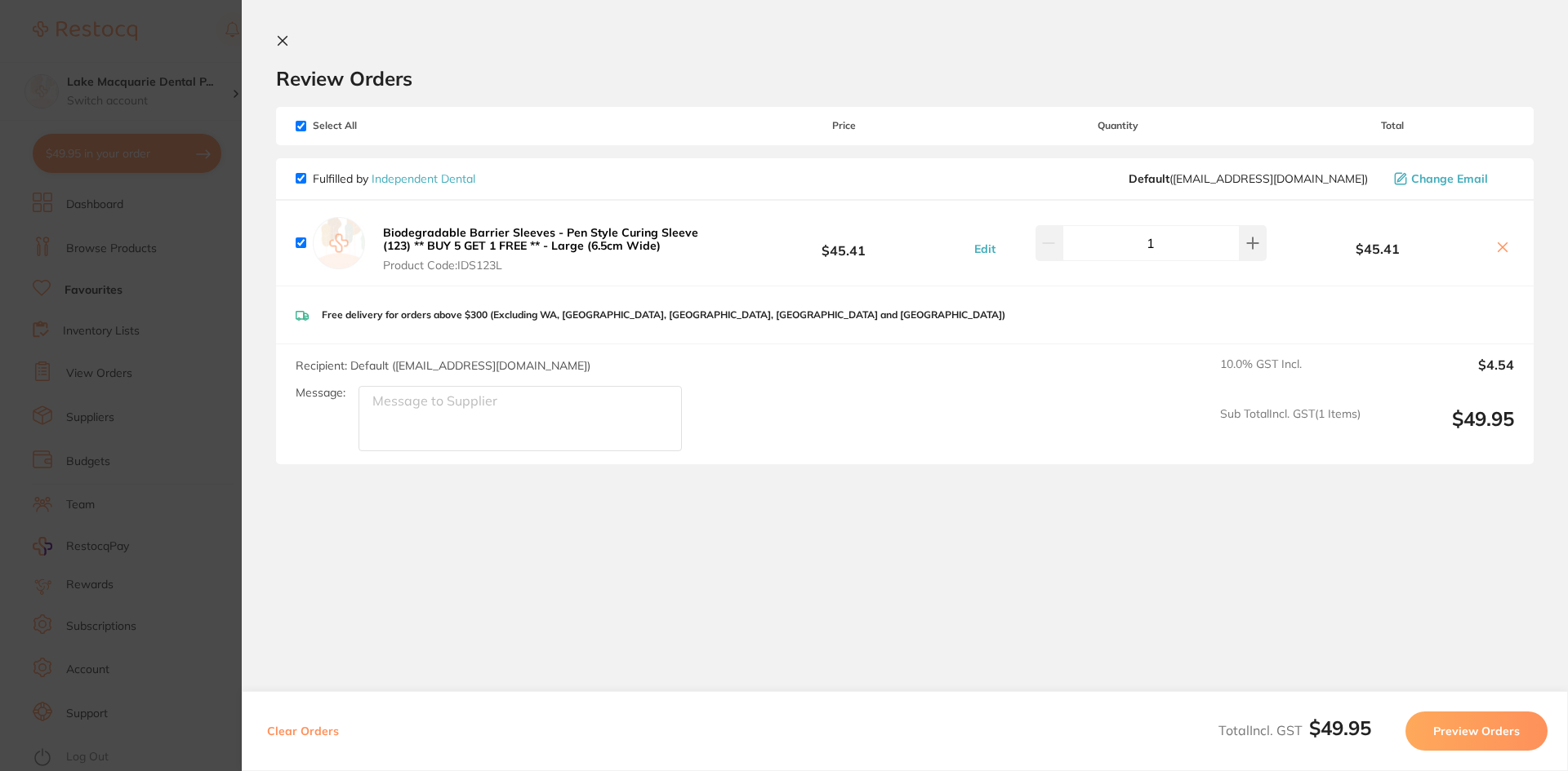
click at [1460, 727] on button "Preview Orders" at bounding box center [1476, 731] width 142 height 39
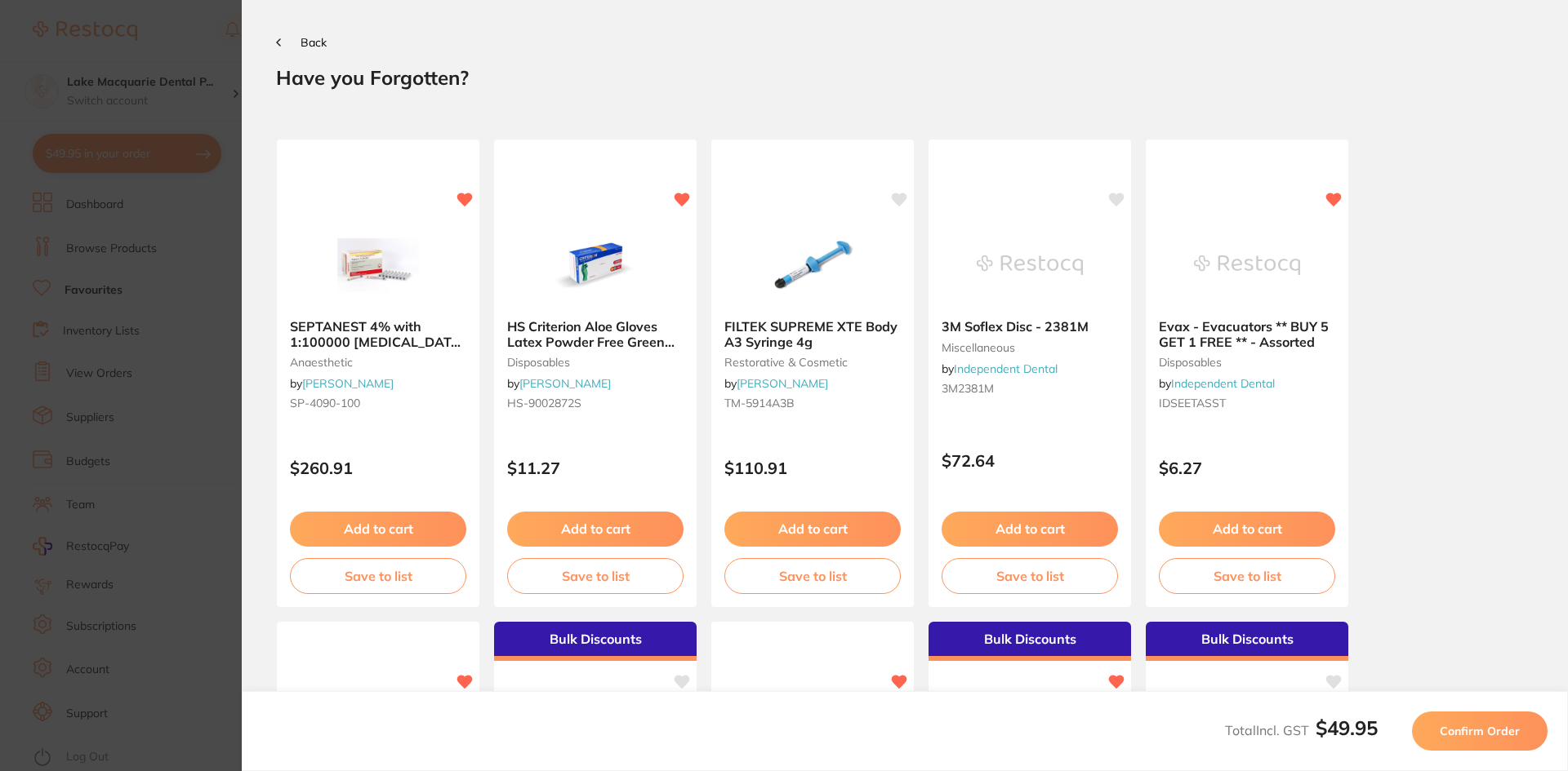
click at [1495, 725] on span "Confirm Order" at bounding box center [1480, 731] width 80 height 15
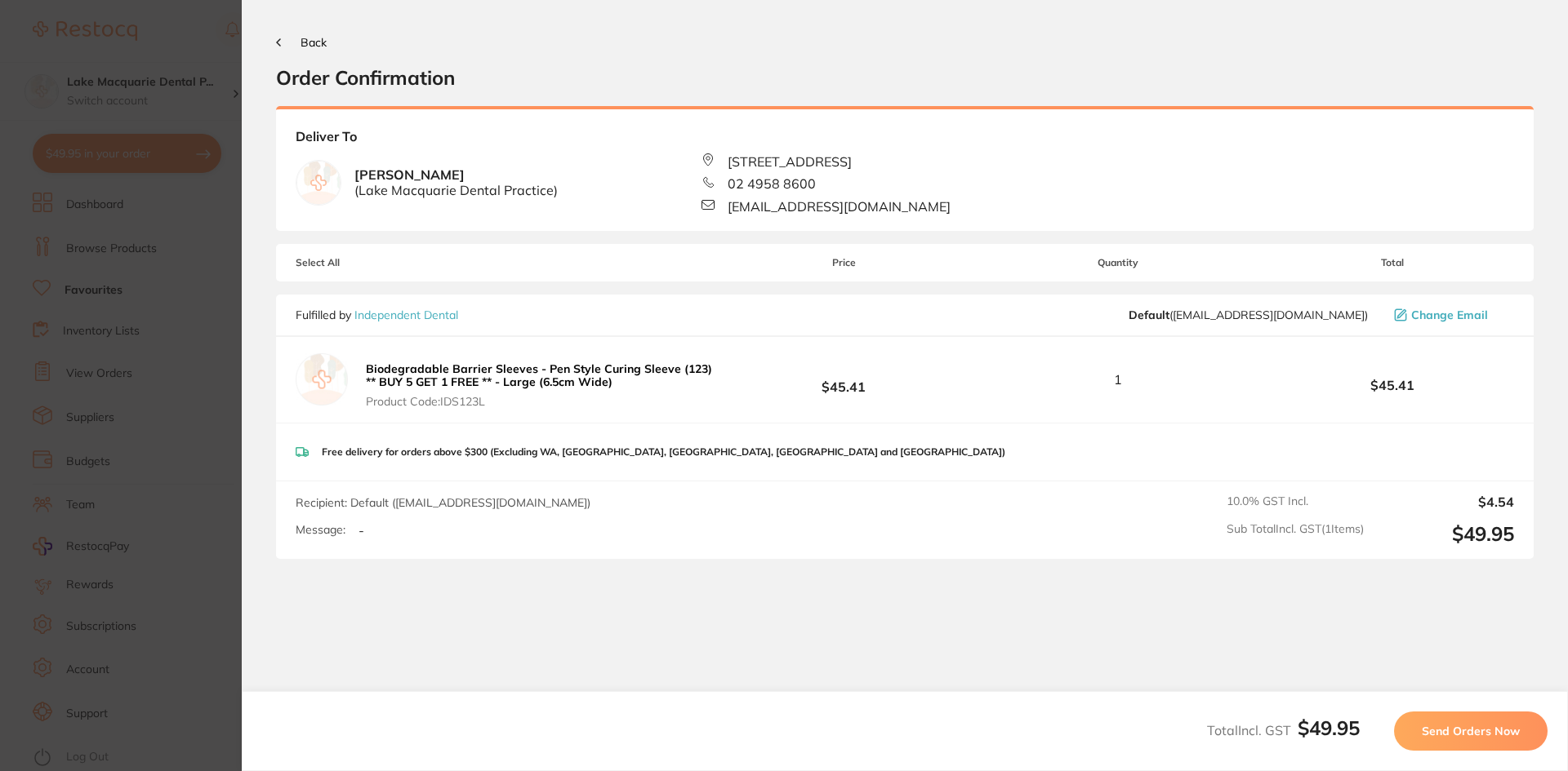
click at [1441, 730] on span "Send Orders Now" at bounding box center [1470, 731] width 98 height 15
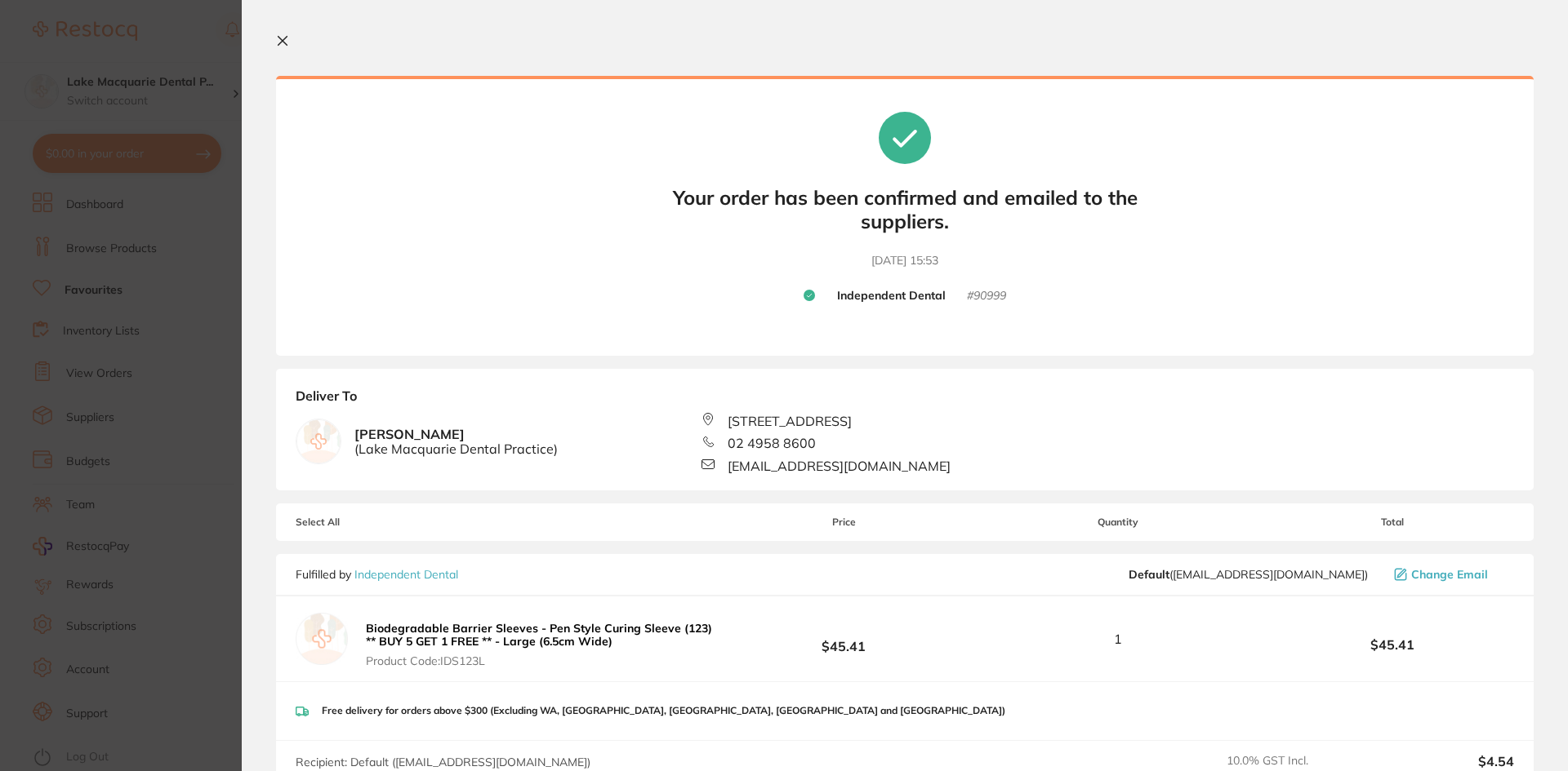
click at [283, 35] on icon at bounding box center [282, 40] width 13 height 13
